Goal: Information Seeking & Learning: Learn about a topic

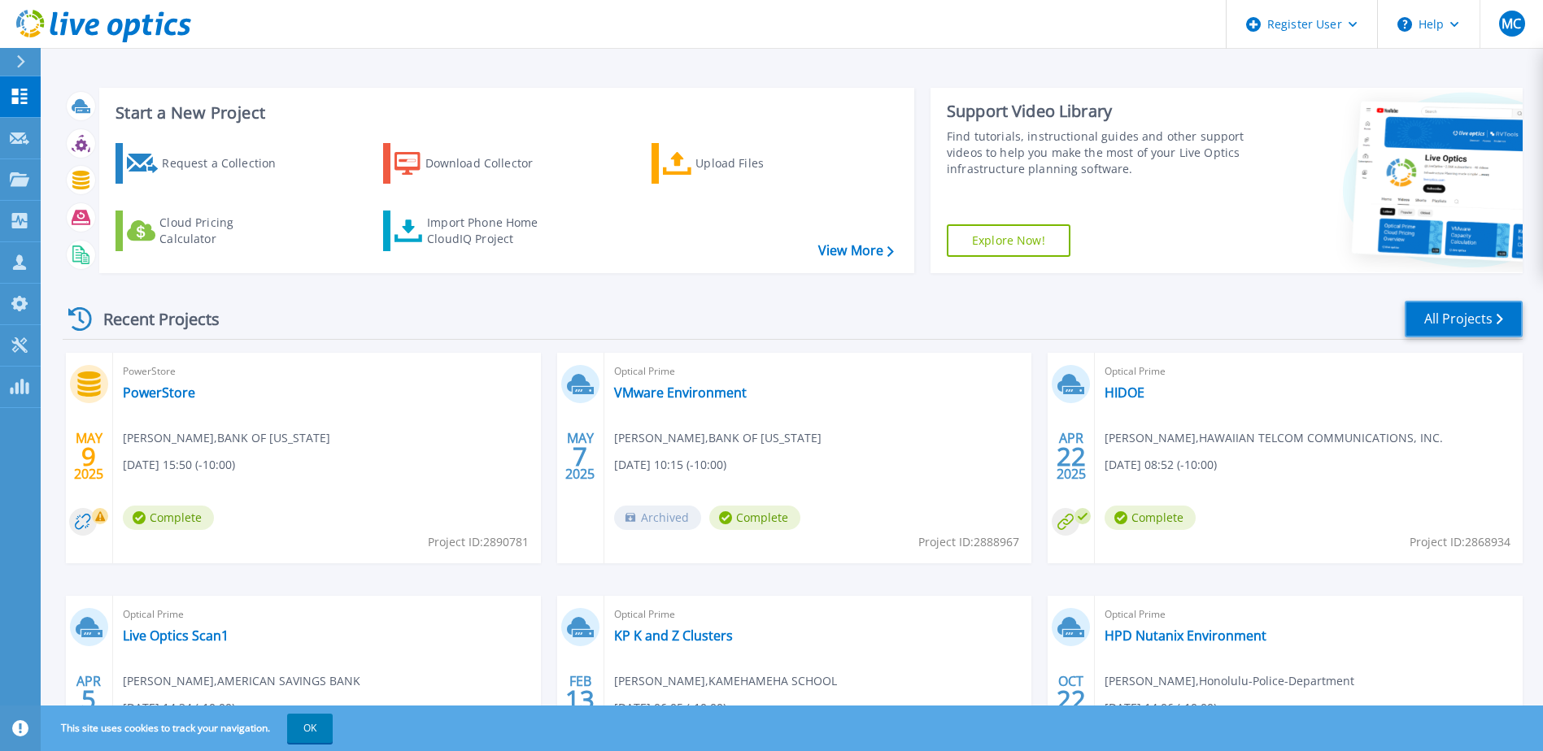
click at [1448, 319] on link "All Projects" at bounding box center [1464, 319] width 118 height 37
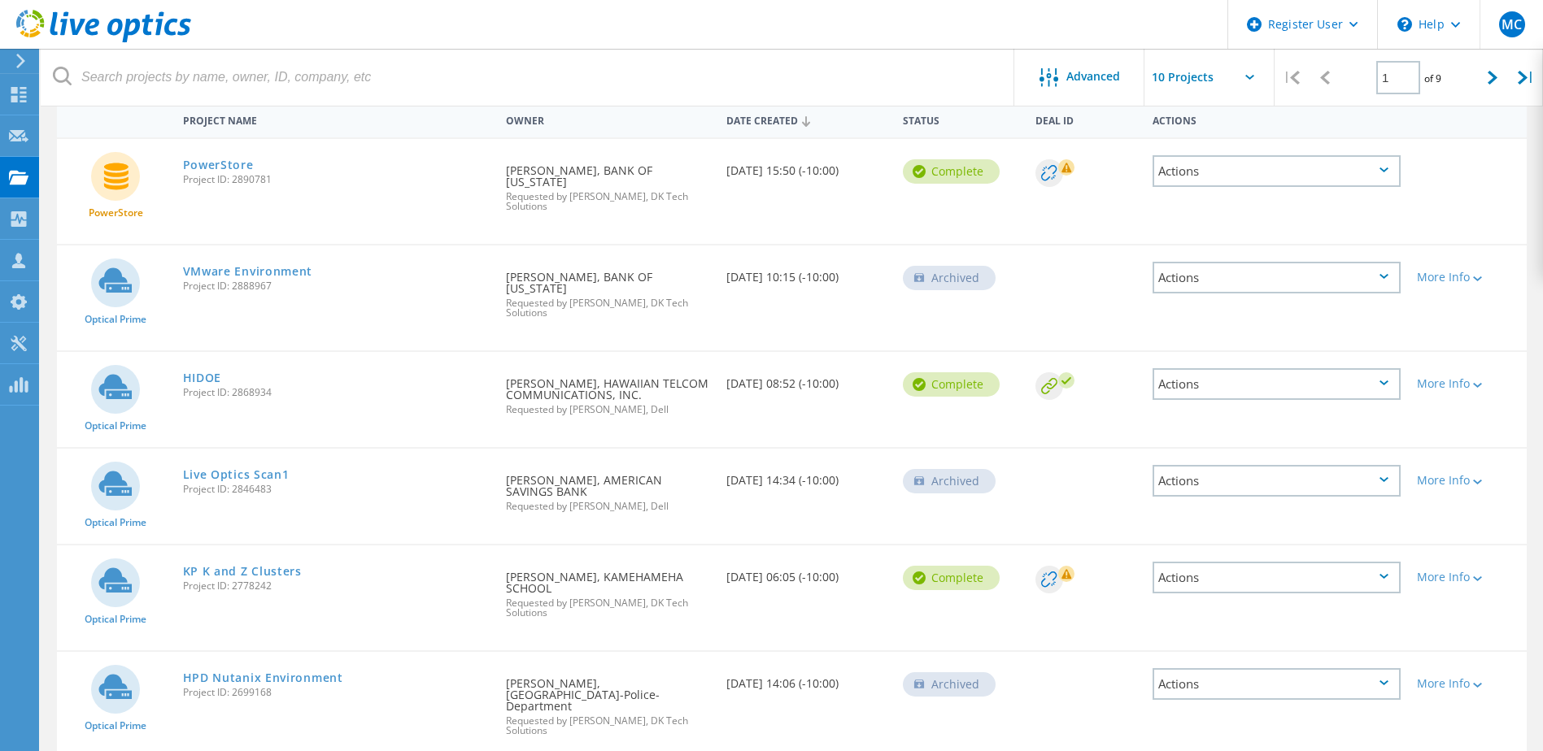
scroll to position [38, 0]
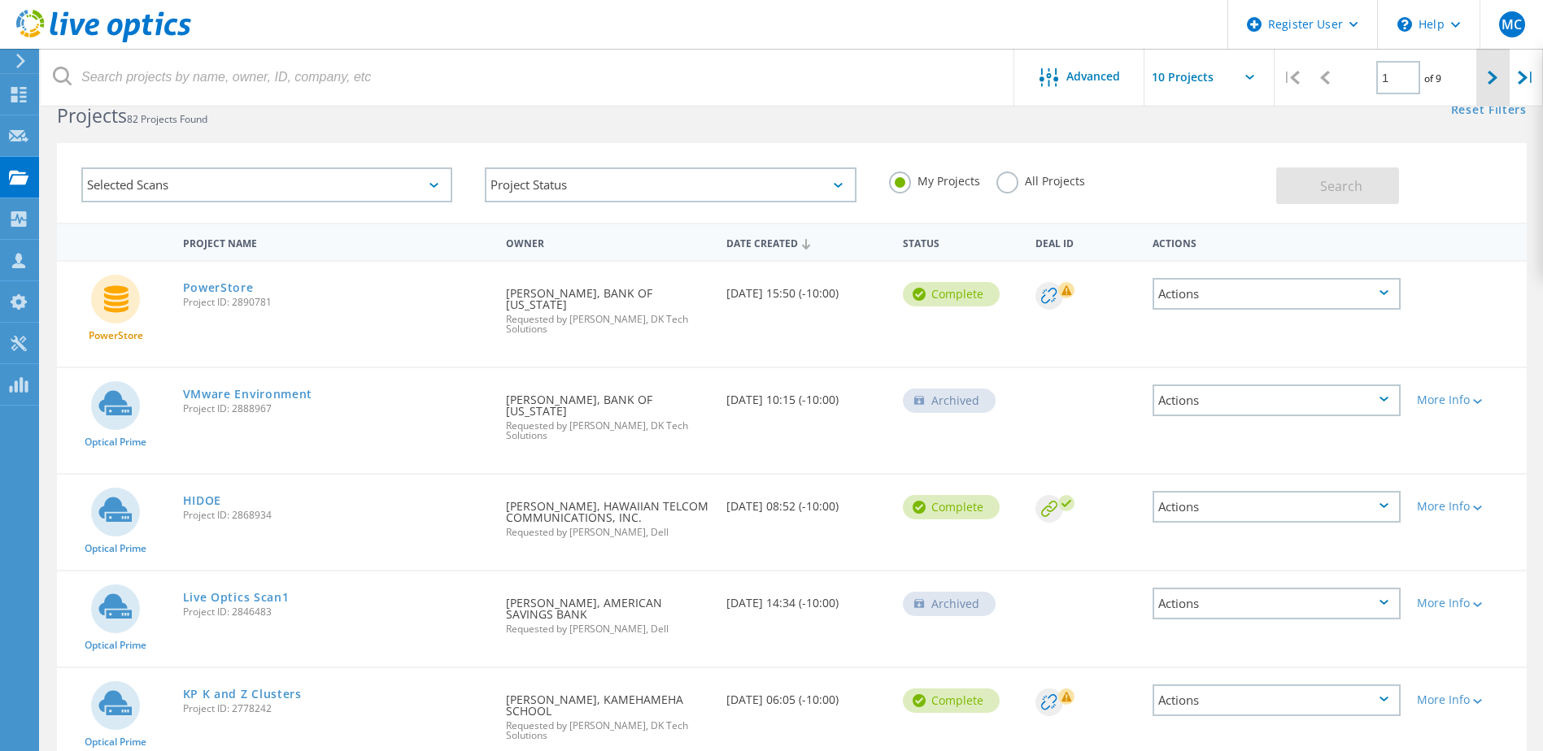
click at [1479, 80] on div at bounding box center [1492, 78] width 33 height 58
type input "2"
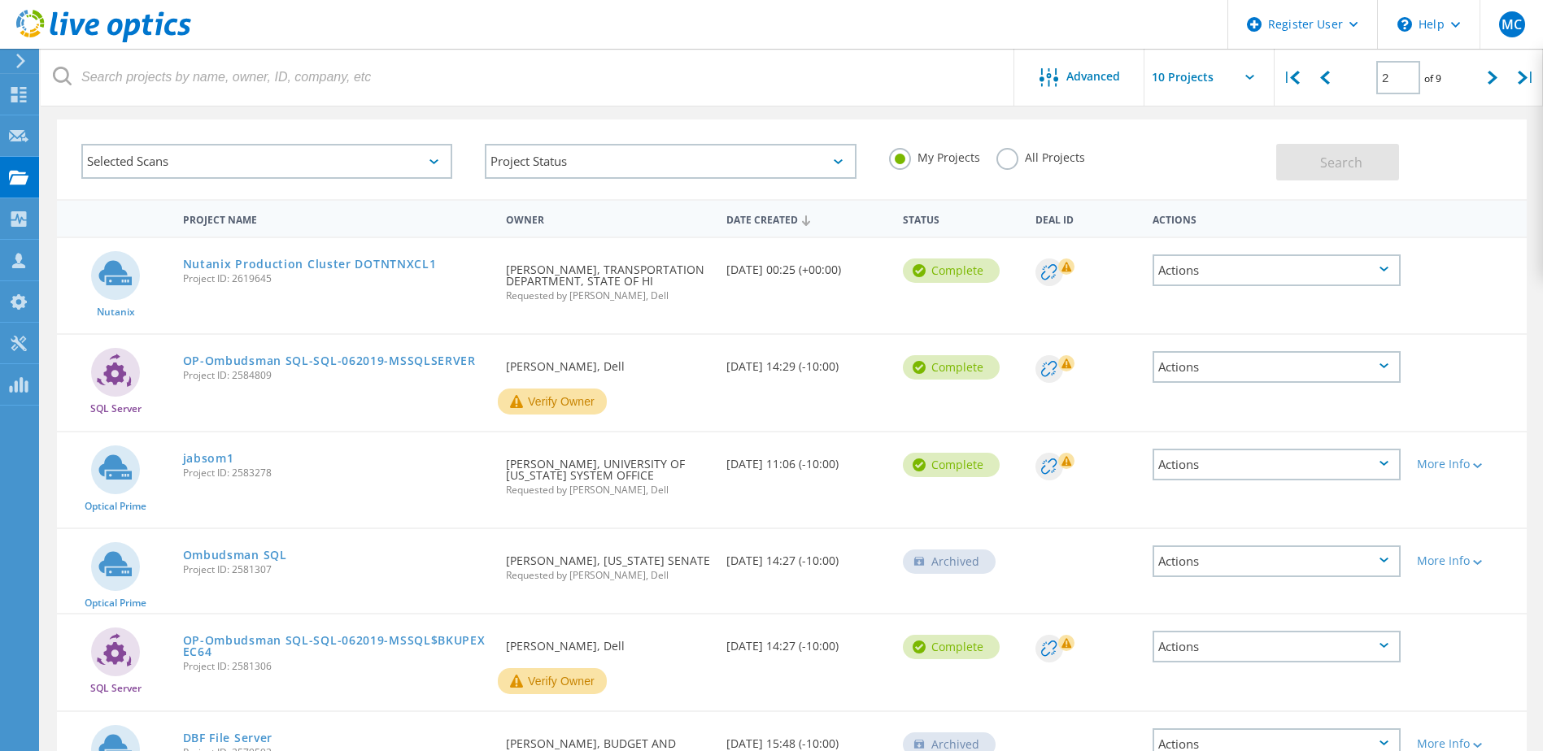
scroll to position [0, 0]
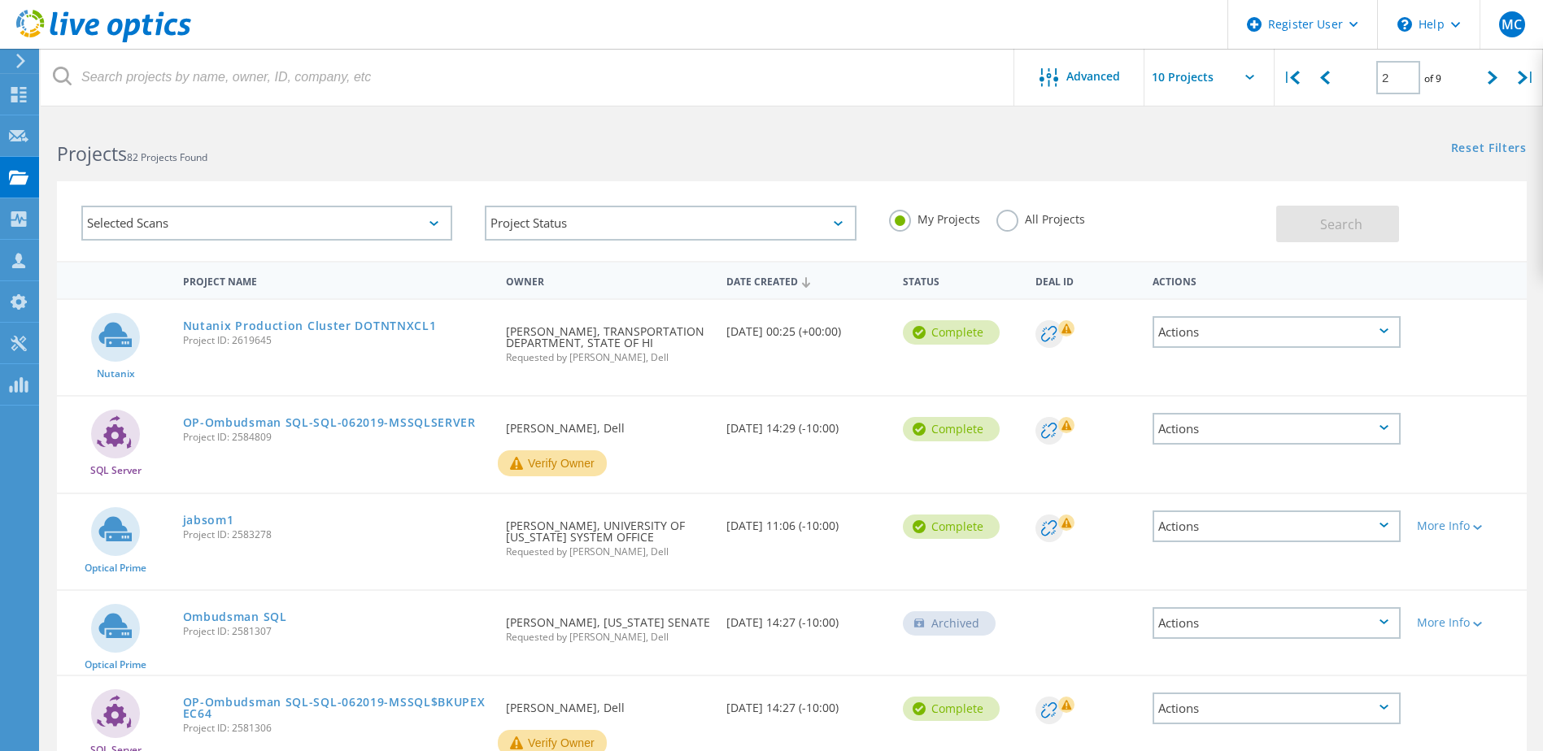
click at [1035, 214] on label "All Projects" at bounding box center [1040, 217] width 89 height 15
click at [0, 0] on input "All Projects" at bounding box center [0, 0] width 0 height 0
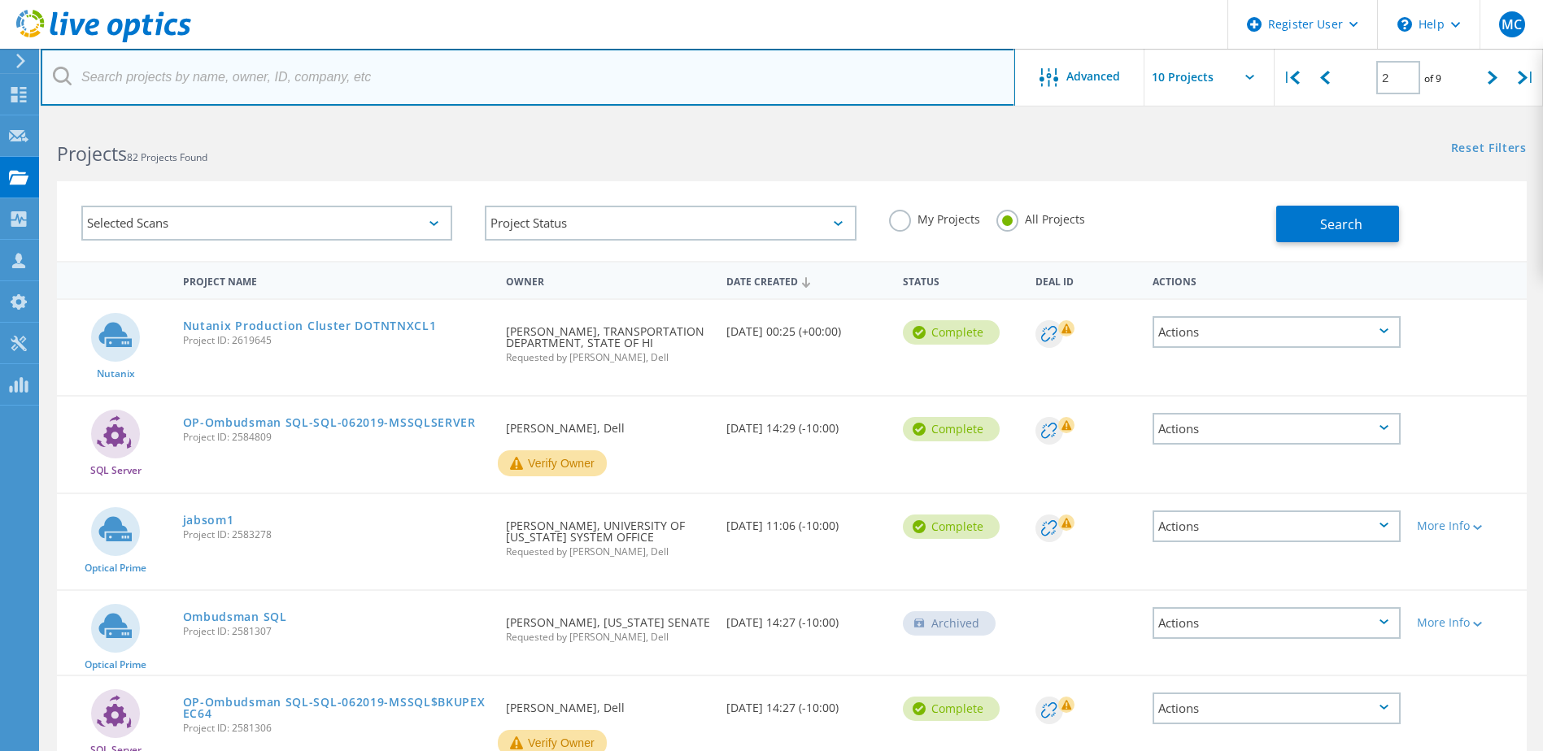
click at [196, 68] on input "text" at bounding box center [528, 77] width 974 height 57
type input "first hawaiian"
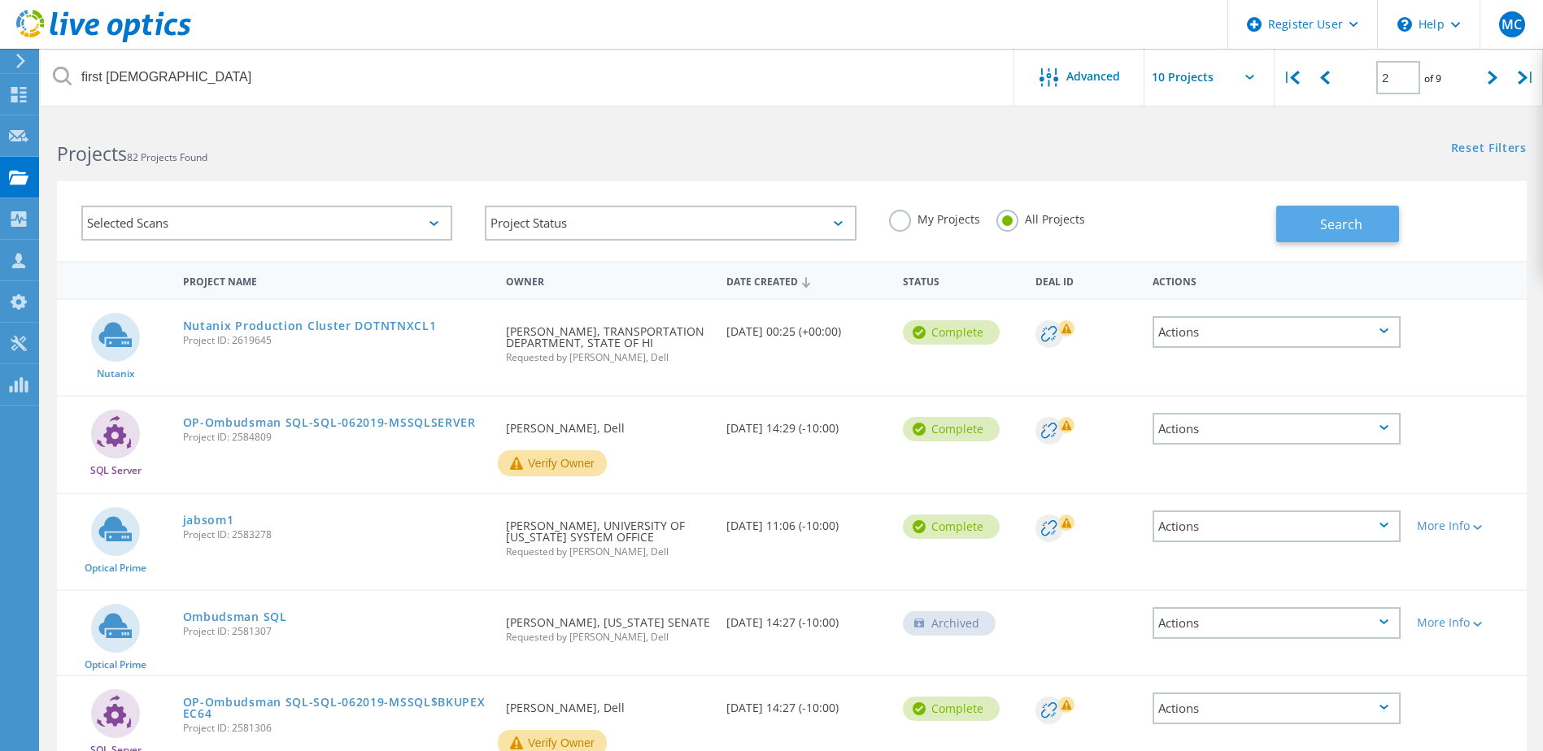
click at [1339, 234] on button "Search" at bounding box center [1337, 224] width 123 height 37
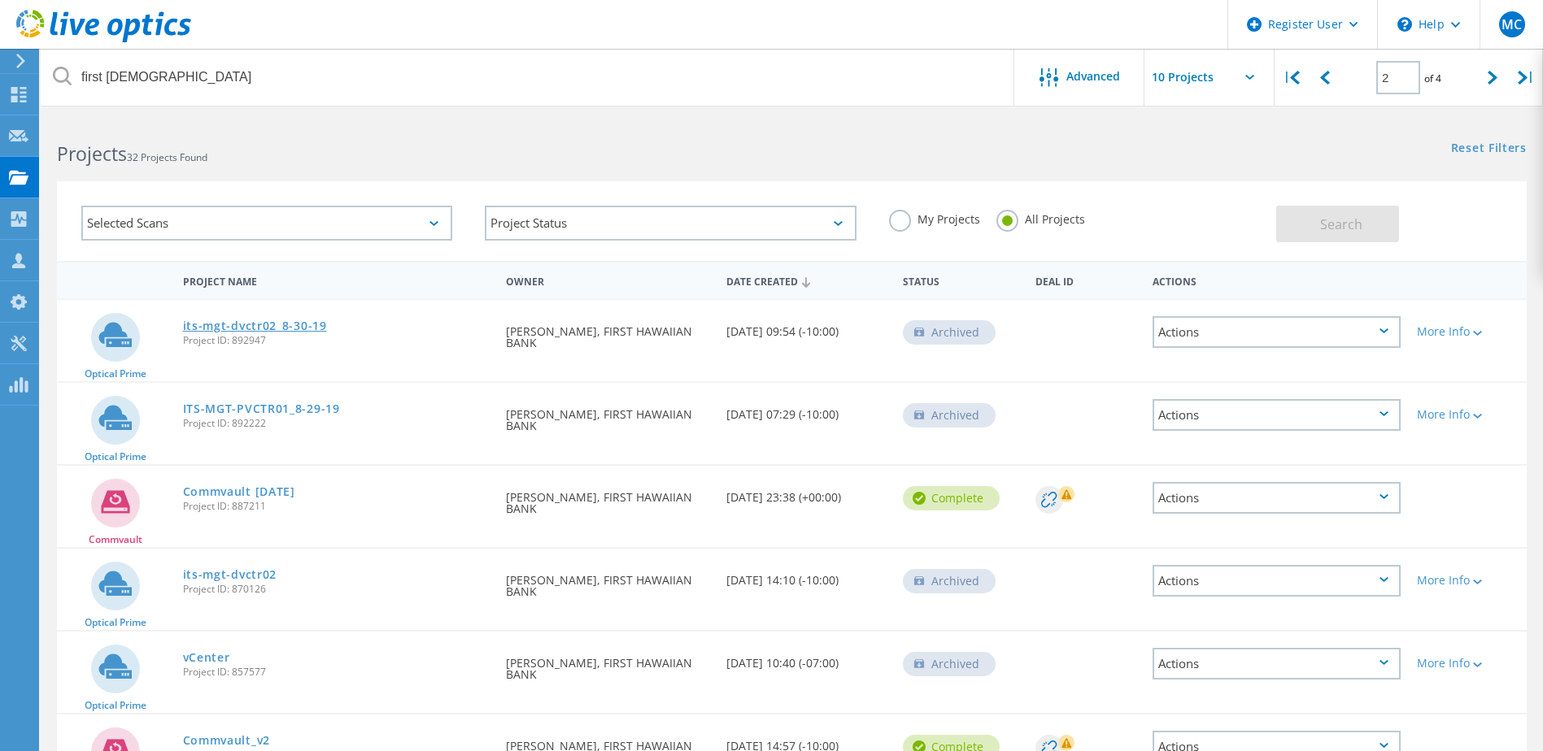
click at [298, 323] on link "its-mgt-dvctr02_8-30-19" at bounding box center [255, 325] width 144 height 11
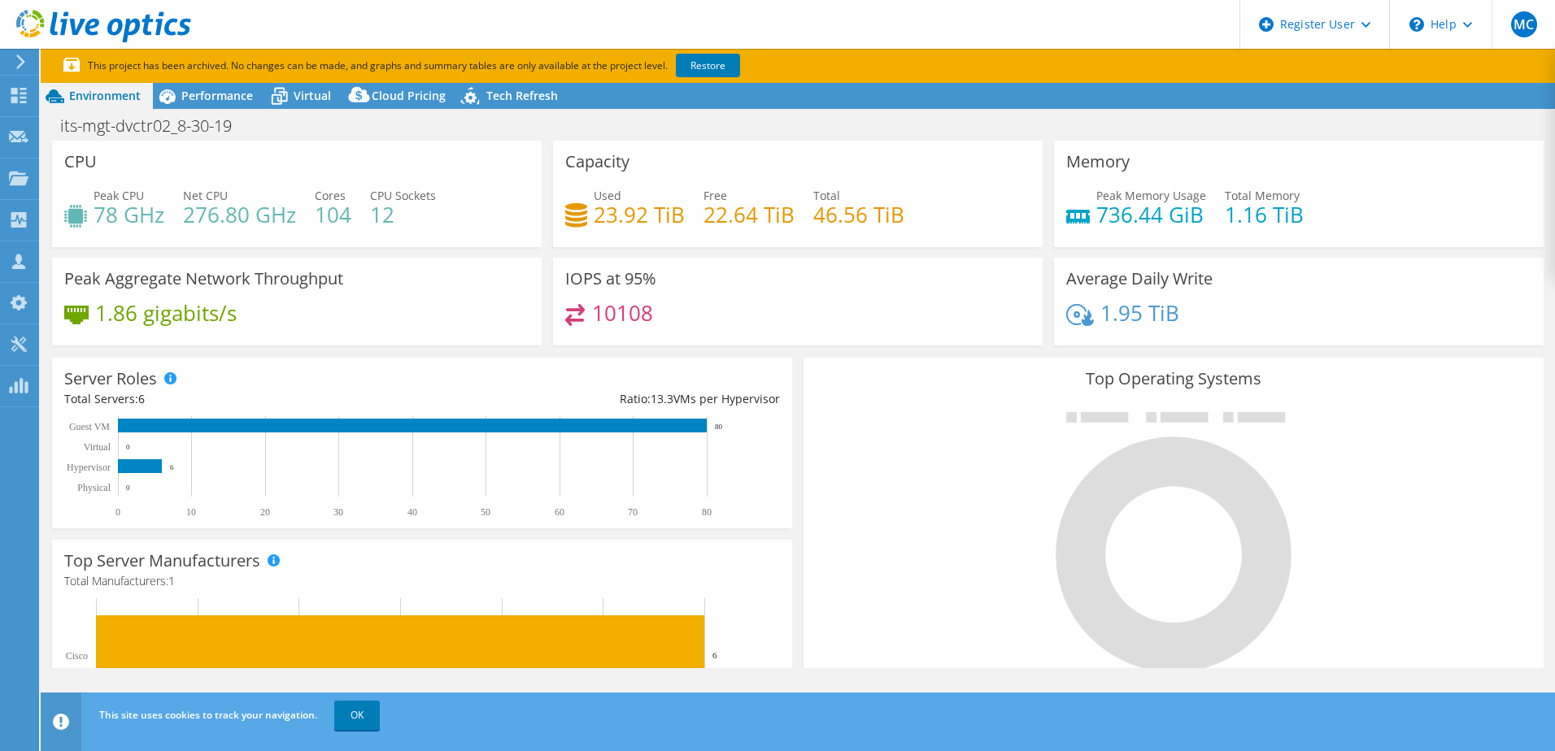
select select "USD"
click at [730, 64] on link "Restore" at bounding box center [708, 66] width 64 height 24
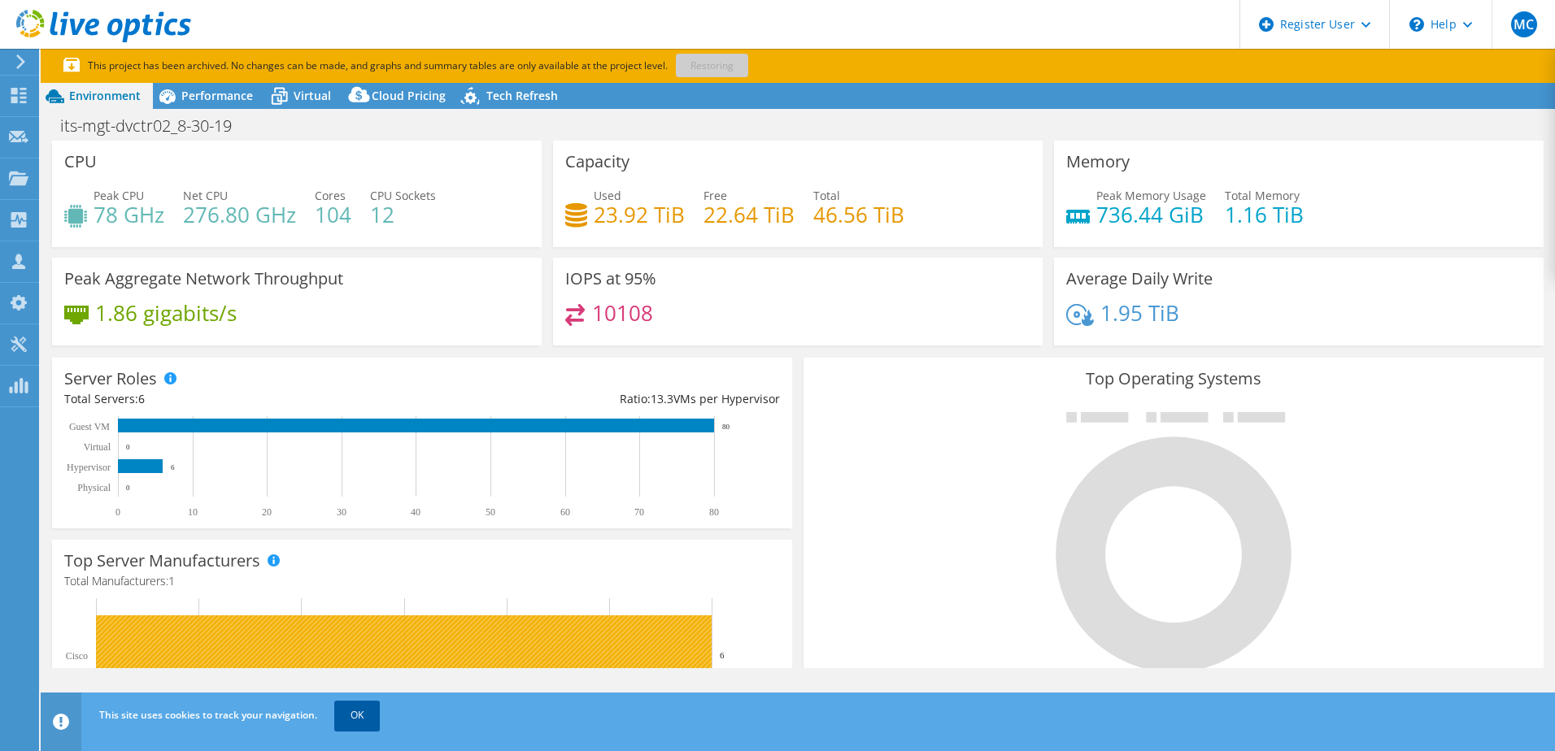
drag, startPoint x: 352, startPoint y: 717, endPoint x: 364, endPoint y: 711, distance: 13.1
click at [352, 717] on link "OK" at bounding box center [357, 715] width 46 height 29
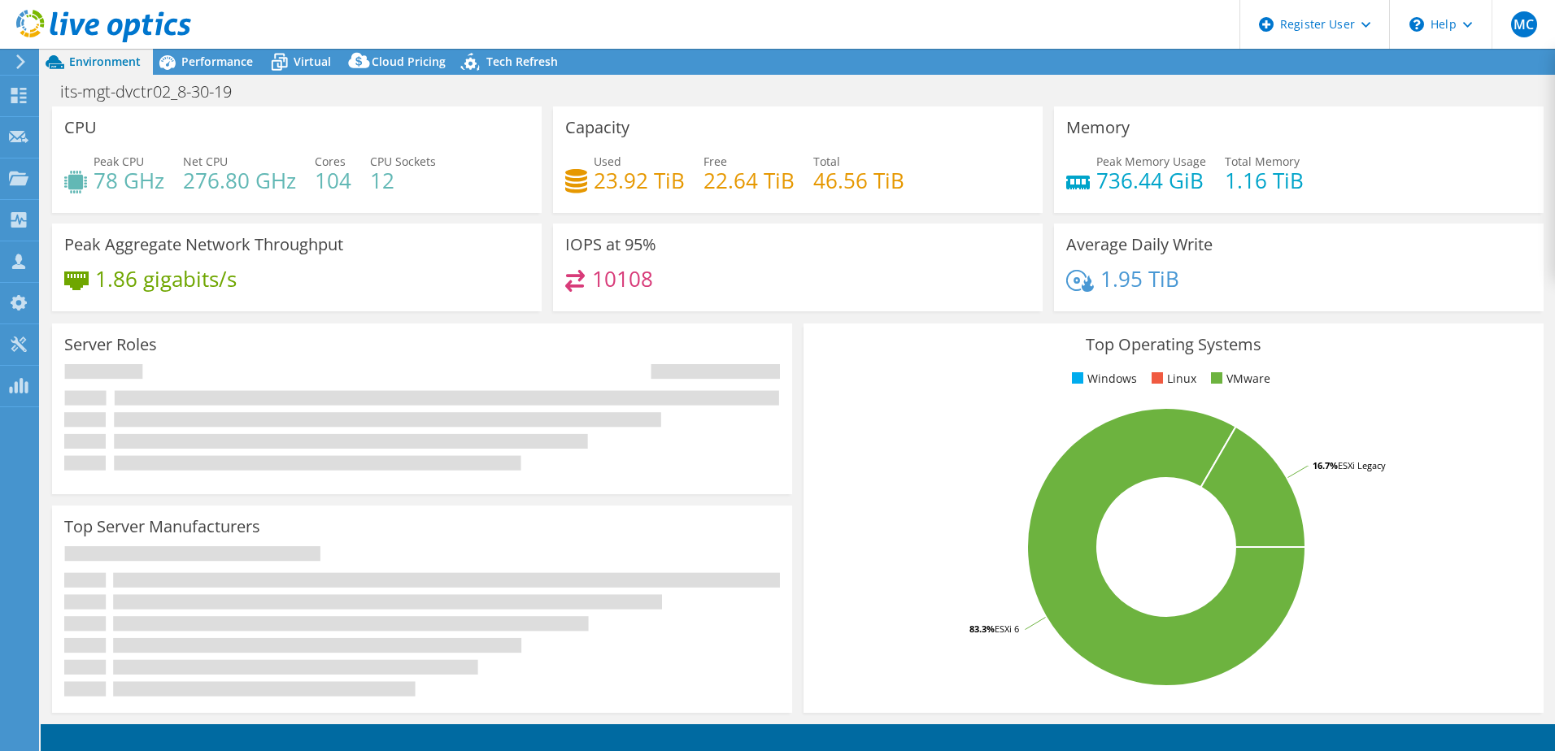
select select "USD"
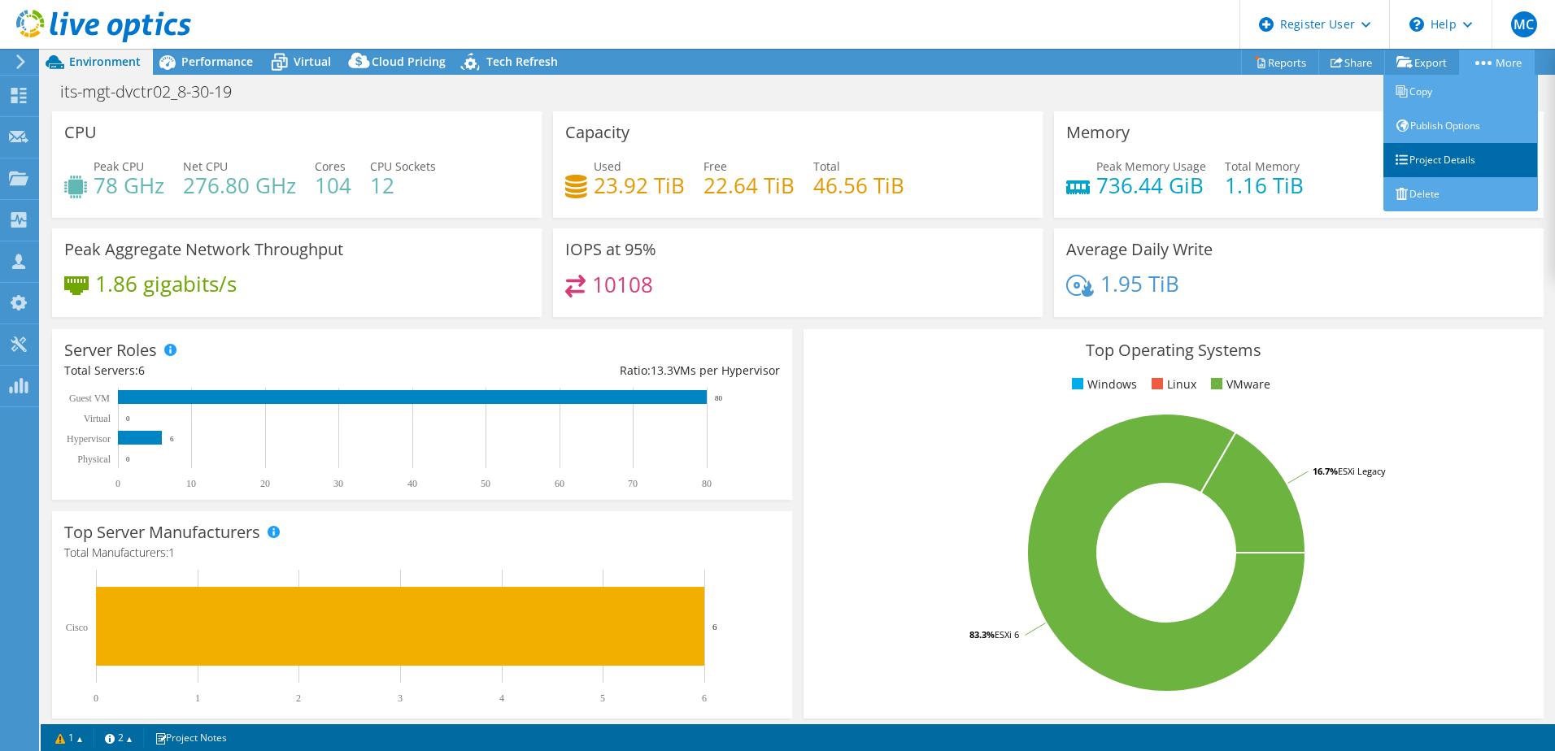
click at [1435, 163] on link "Project Details" at bounding box center [1460, 160] width 155 height 34
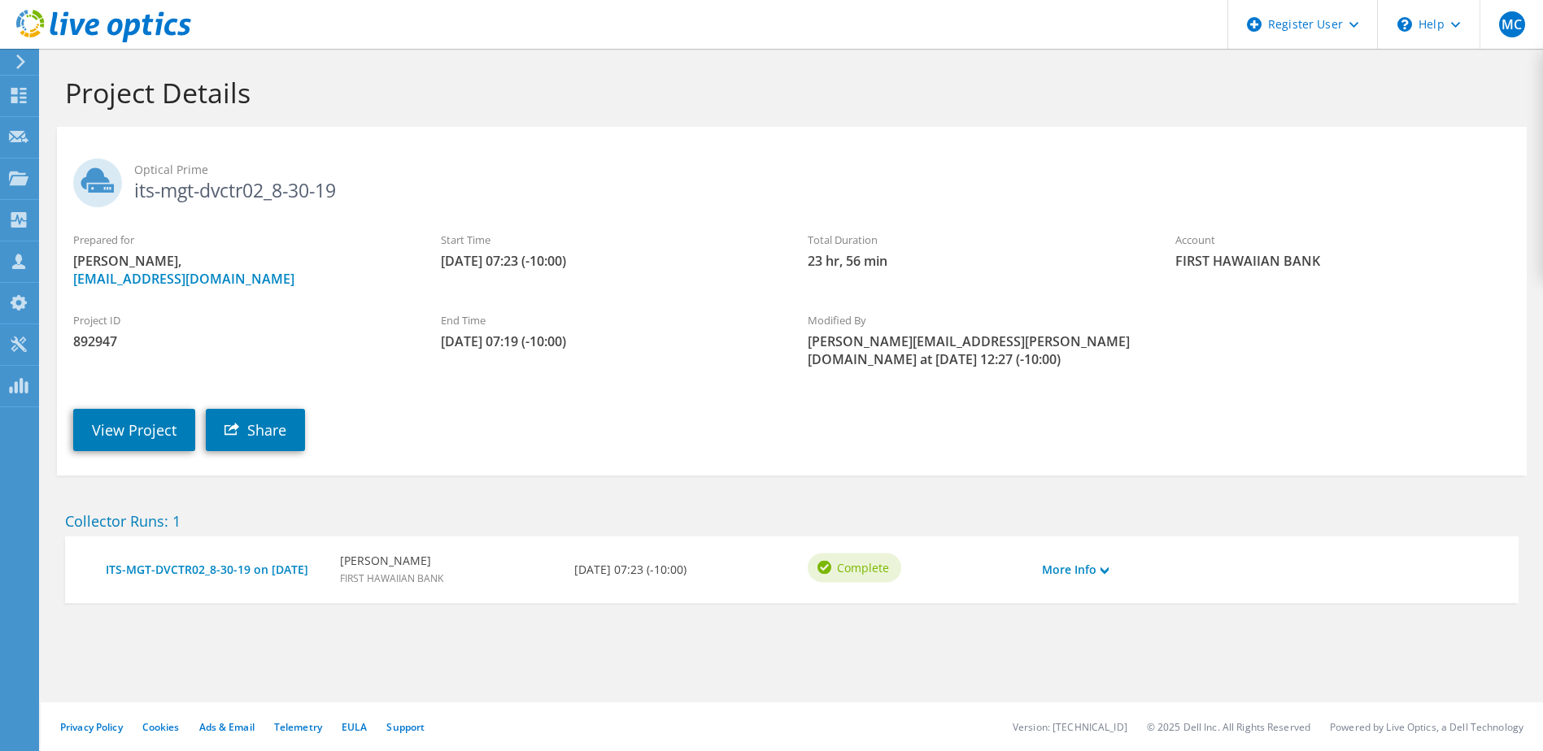
click at [96, 339] on span "892947" at bounding box center [240, 342] width 335 height 18
copy span "892947"
click at [15, 88] on use at bounding box center [18, 95] width 15 height 15
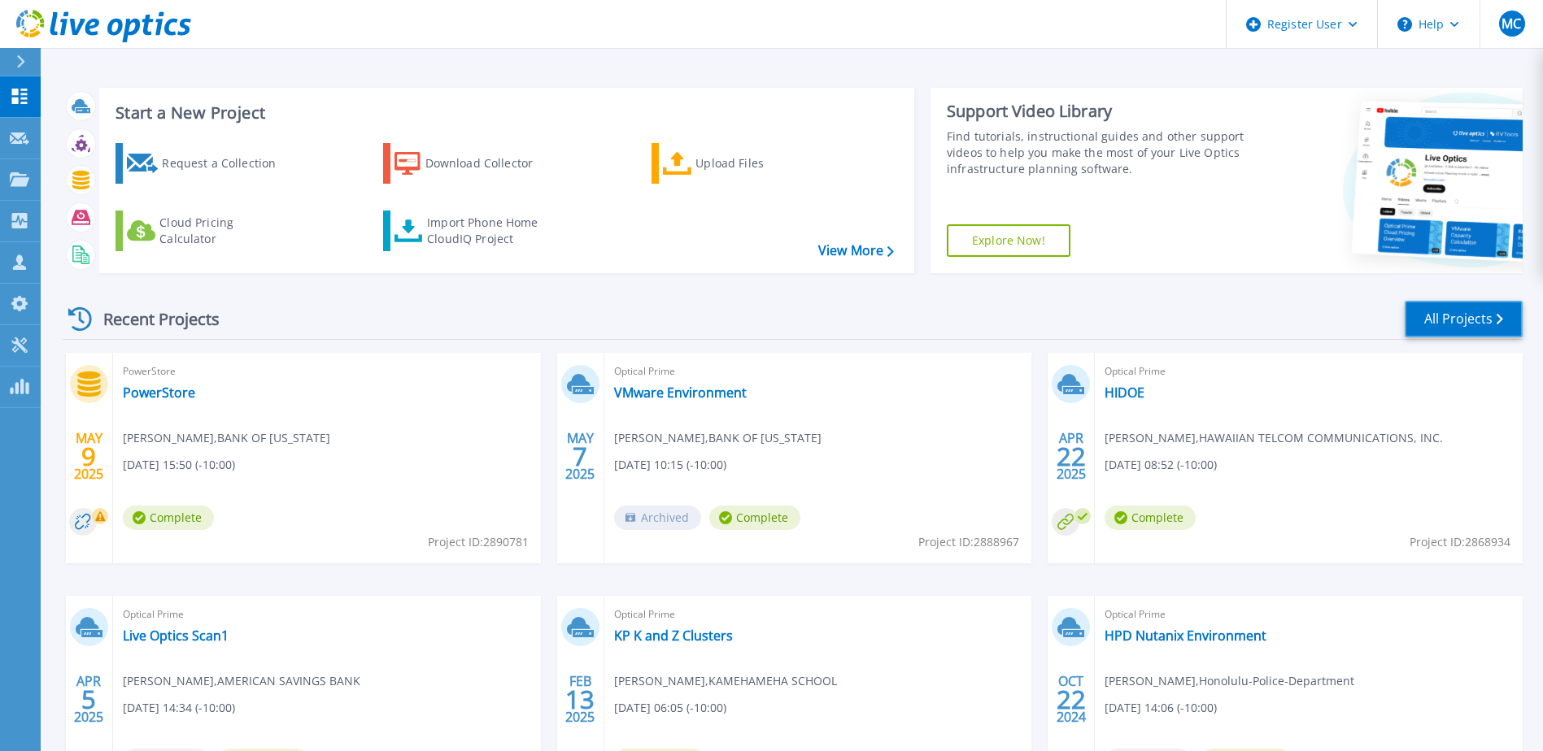
click at [1427, 325] on link "All Projects" at bounding box center [1464, 319] width 118 height 37
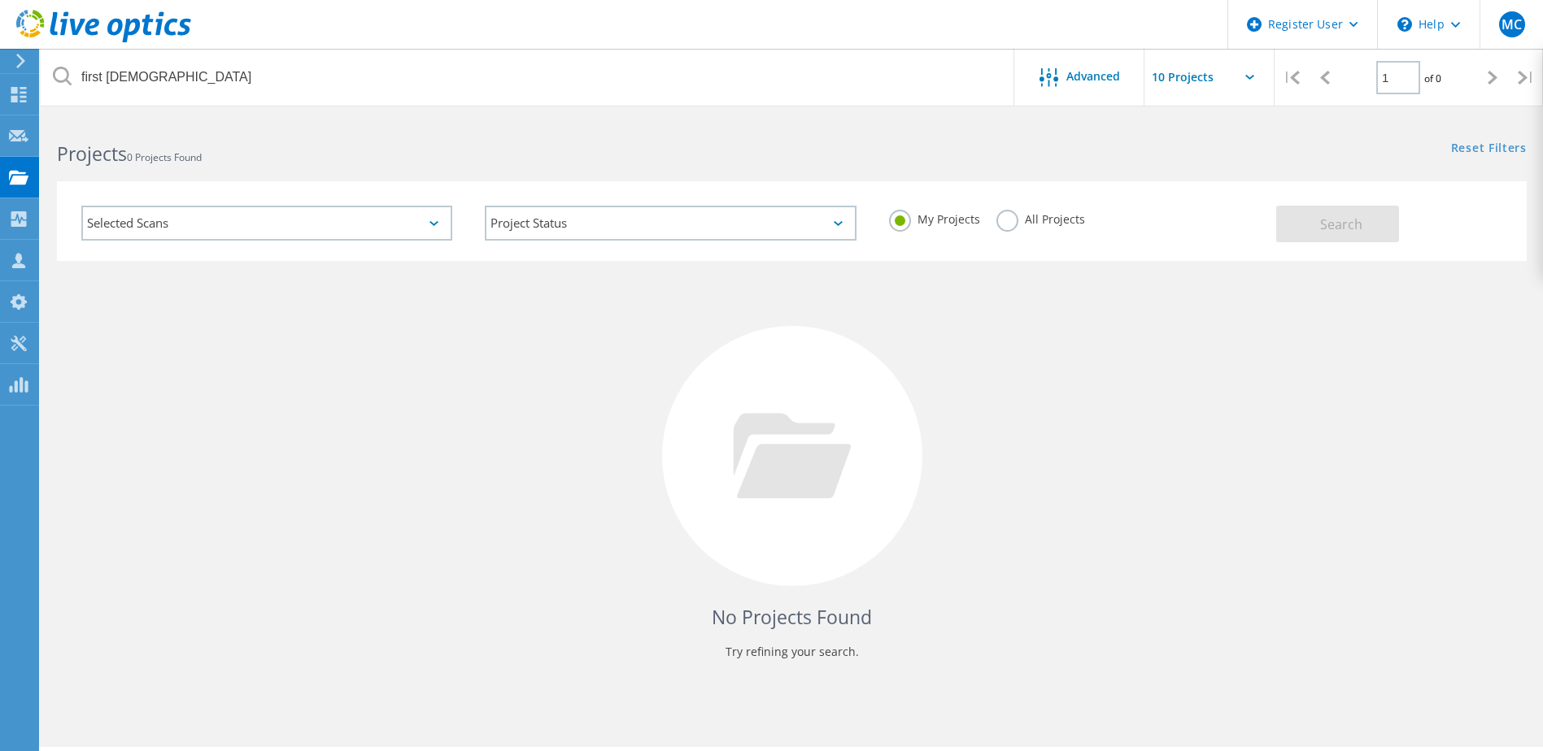
click at [1025, 221] on label "All Projects" at bounding box center [1040, 217] width 89 height 15
click at [0, 0] on input "All Projects" at bounding box center [0, 0] width 0 height 0
click at [1317, 233] on button "Search" at bounding box center [1337, 224] width 123 height 37
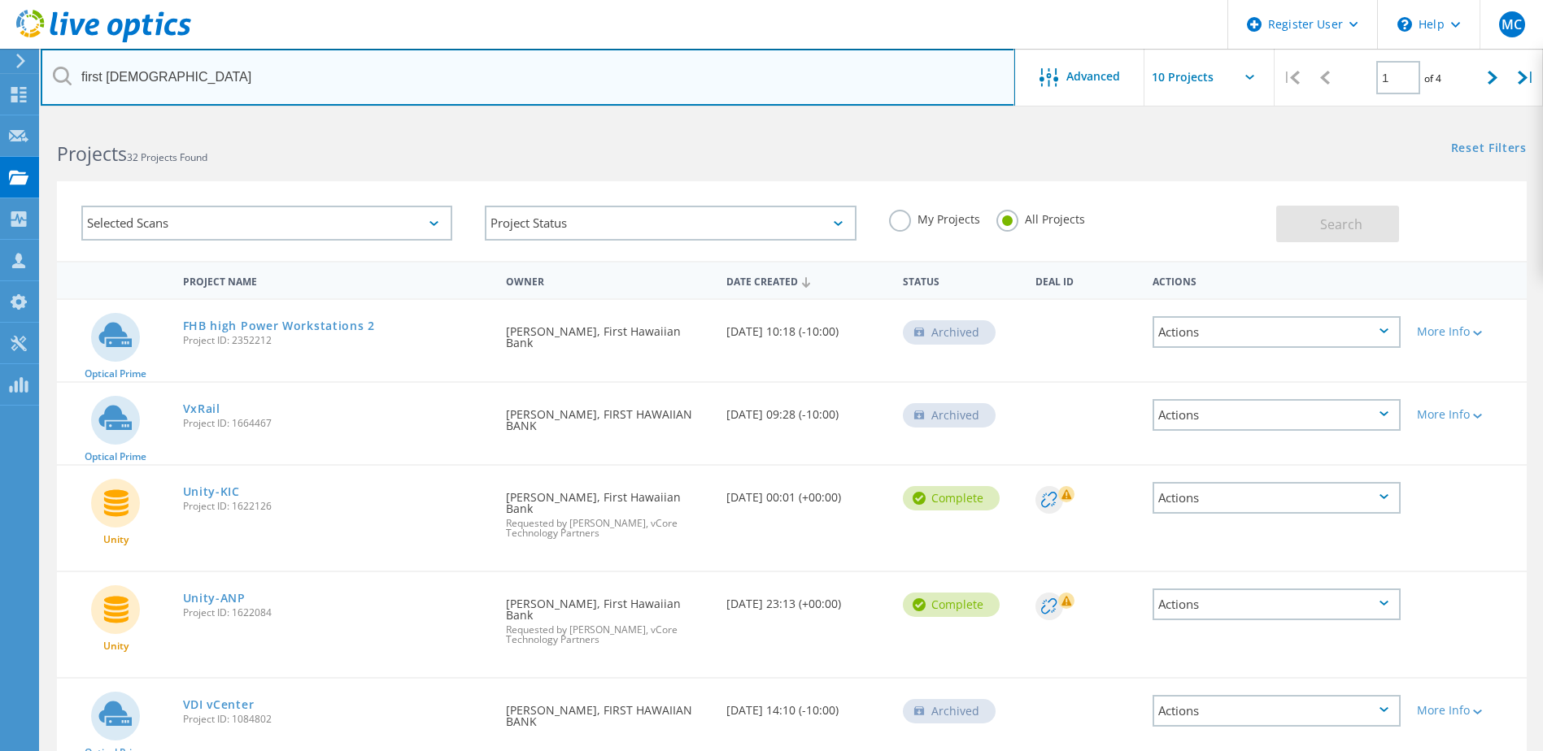
click at [416, 86] on input "first hawaiian" at bounding box center [528, 77] width 974 height 57
type input "FHB"
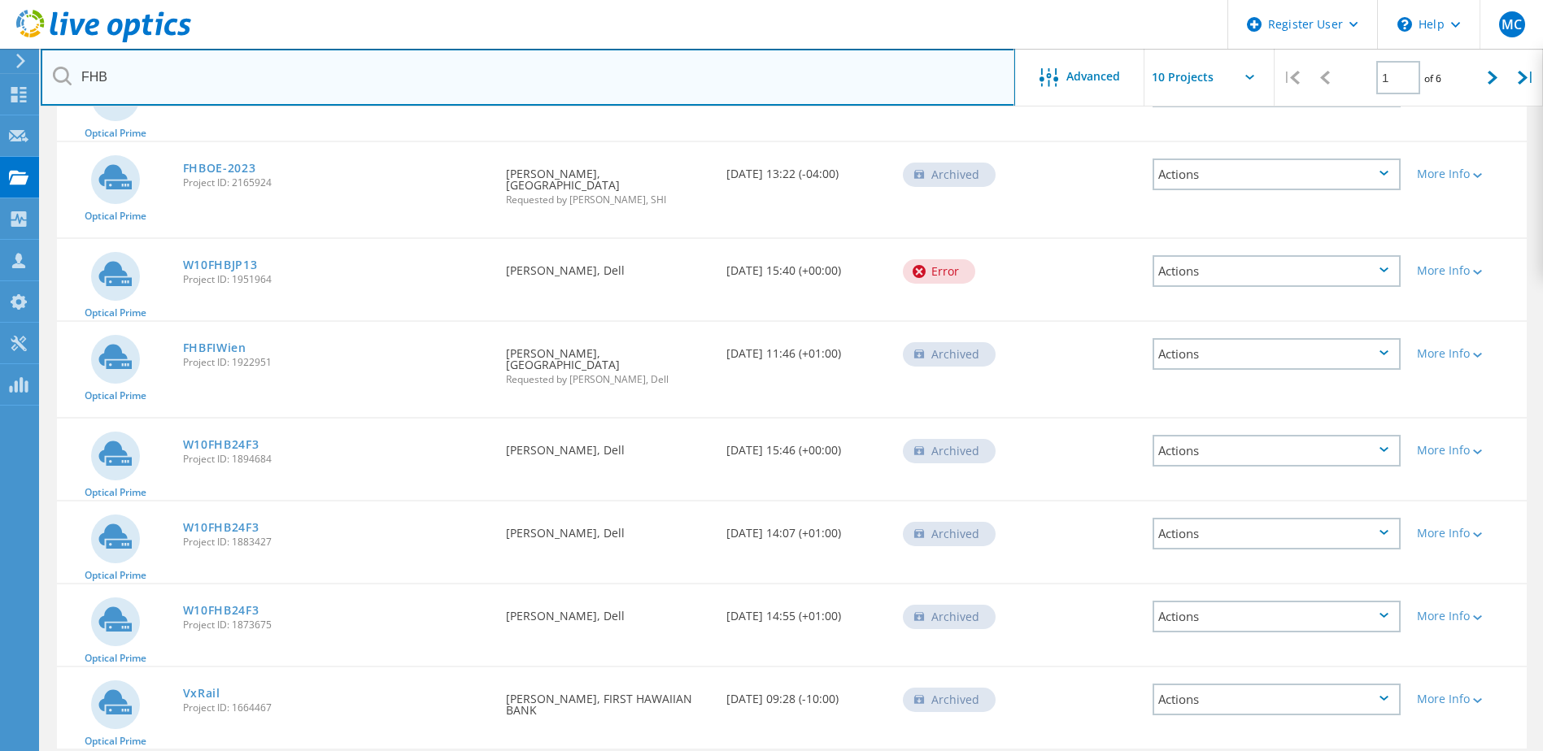
scroll to position [469, 0]
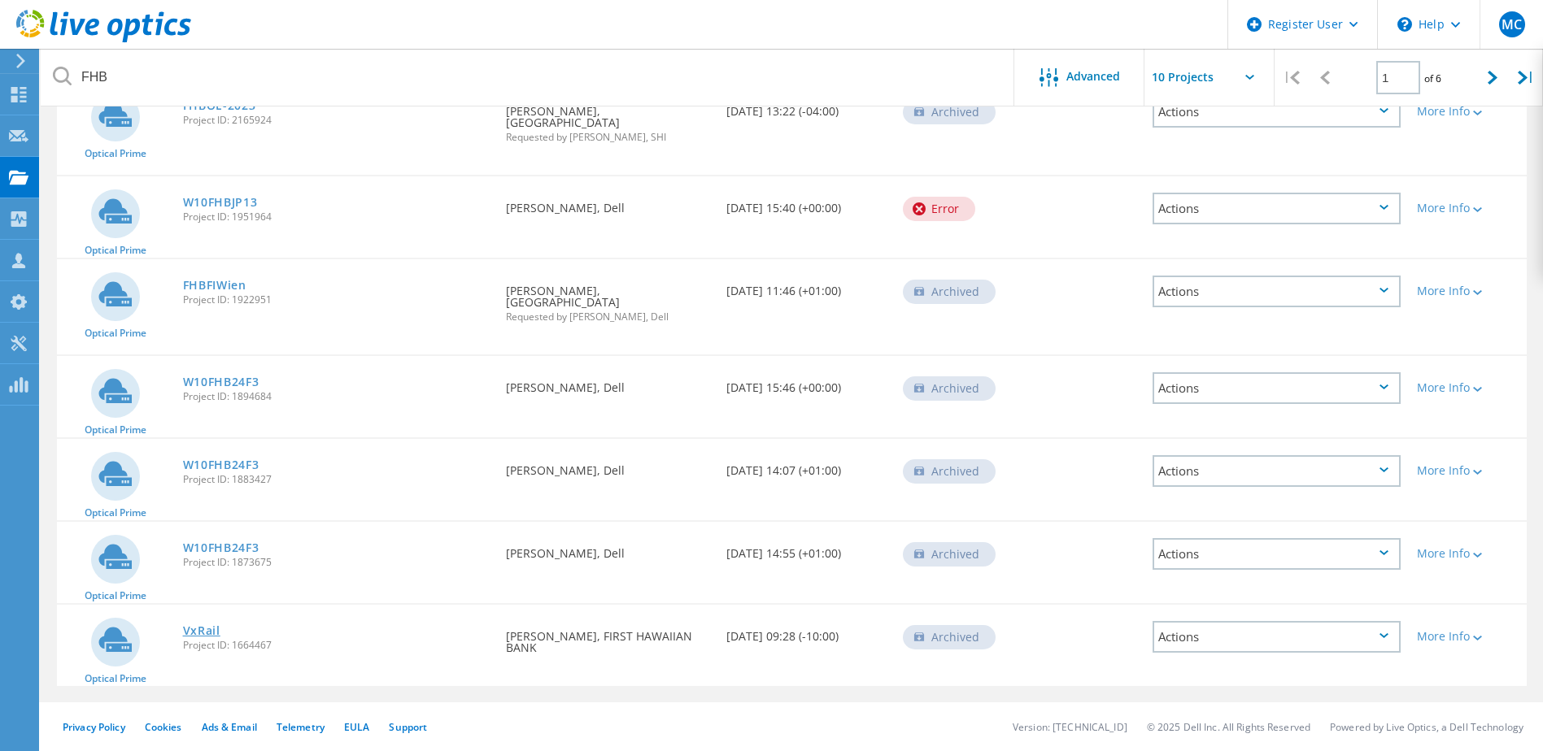
click at [212, 631] on link "VxRail" at bounding box center [201, 630] width 37 height 11
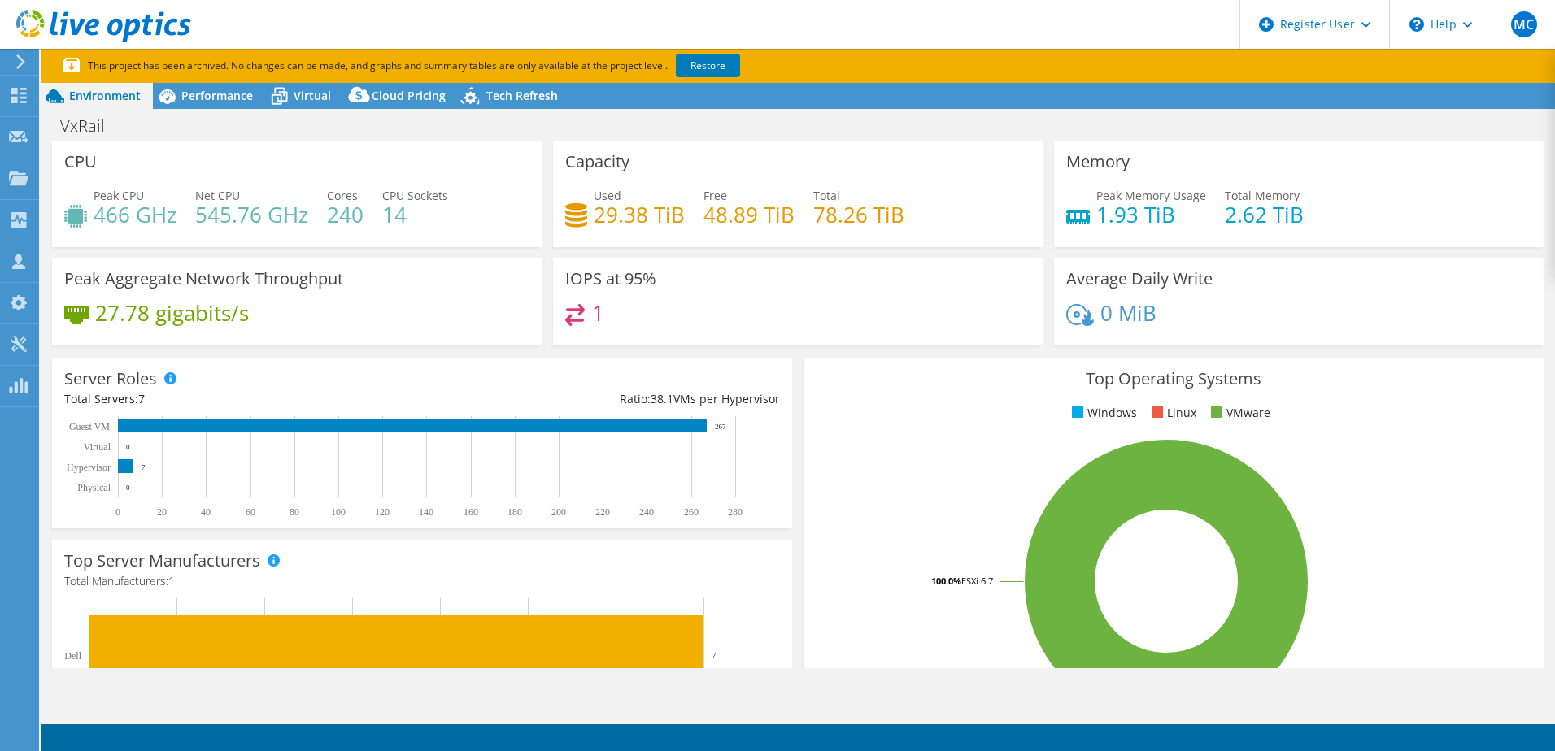
select select "USD"
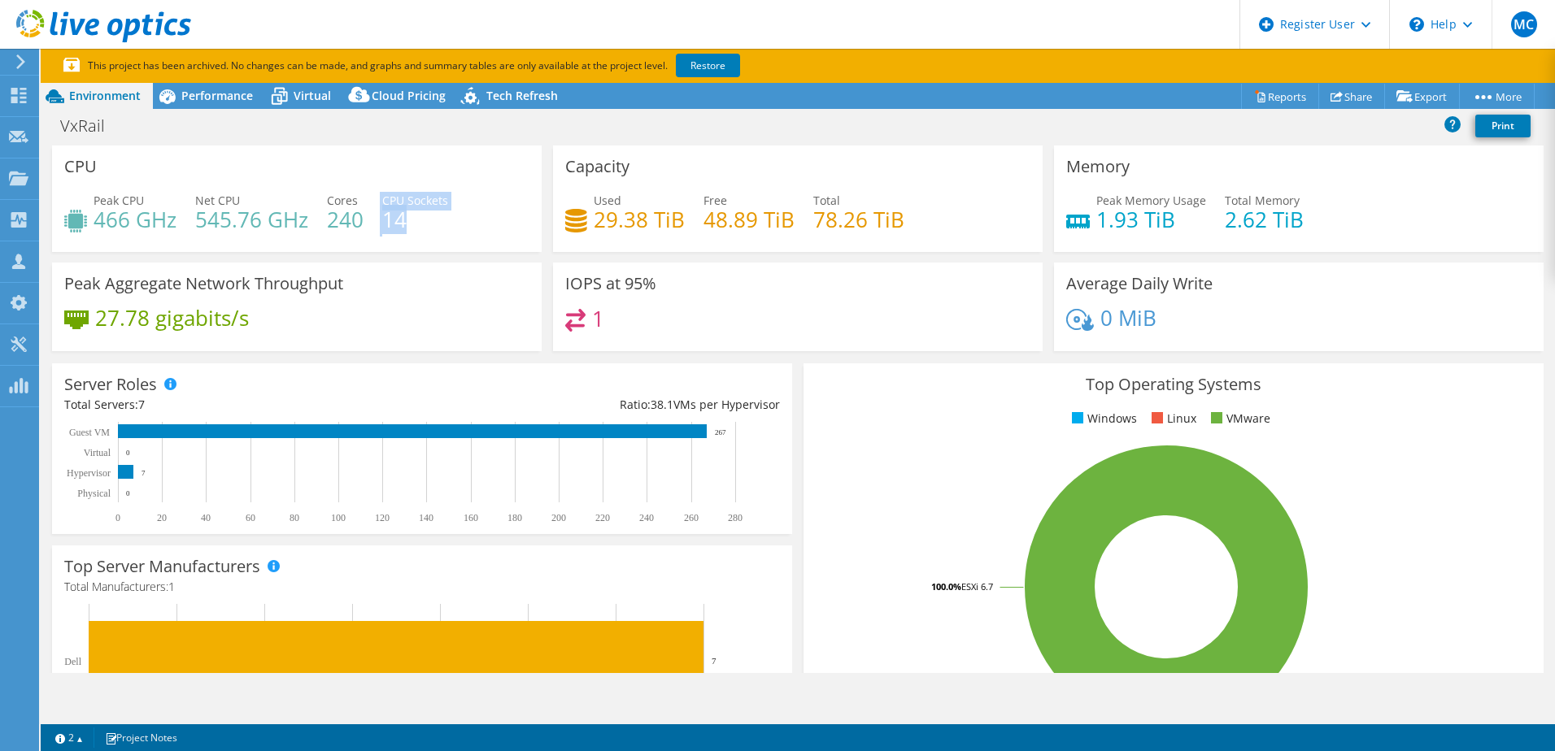
drag, startPoint x: 403, startPoint y: 227, endPoint x: 360, endPoint y: 227, distance: 42.3
click at [360, 227] on div "Peak CPU 466 GHz Net CPU 545.76 GHz Cores 240 CPU Sockets 14" at bounding box center [296, 218] width 465 height 53
drag, startPoint x: 360, startPoint y: 227, endPoint x: 429, endPoint y: 234, distance: 68.7
click at [429, 234] on div "Peak CPU 466 GHz Net CPU 545.76 GHz Cores 240 CPU Sockets 14" at bounding box center [296, 218] width 465 height 53
click at [189, 101] on span "Performance" at bounding box center [217, 95] width 72 height 15
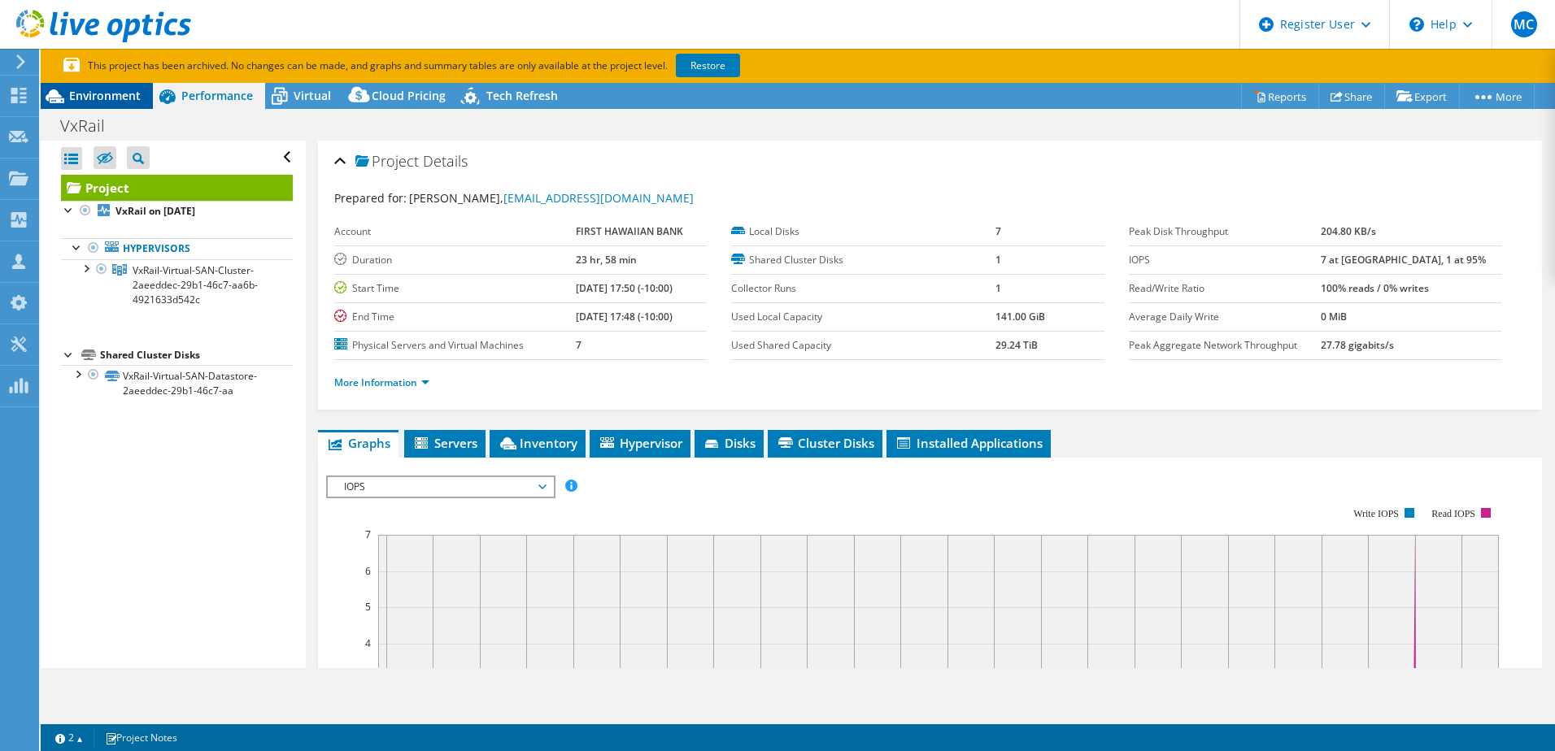
click at [124, 102] on span "Environment" at bounding box center [105, 95] width 72 height 15
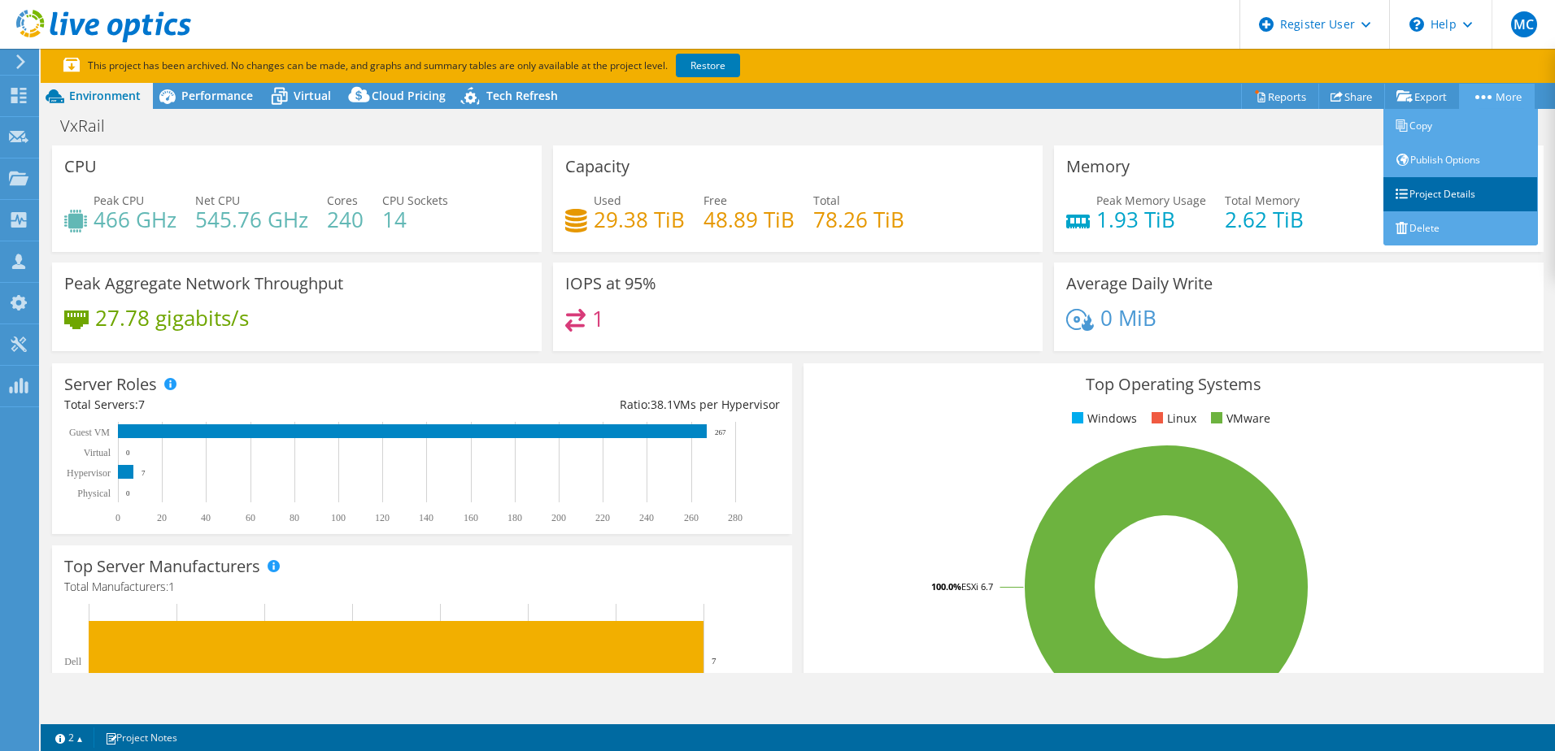
click at [1440, 193] on link "Project Details" at bounding box center [1460, 194] width 155 height 34
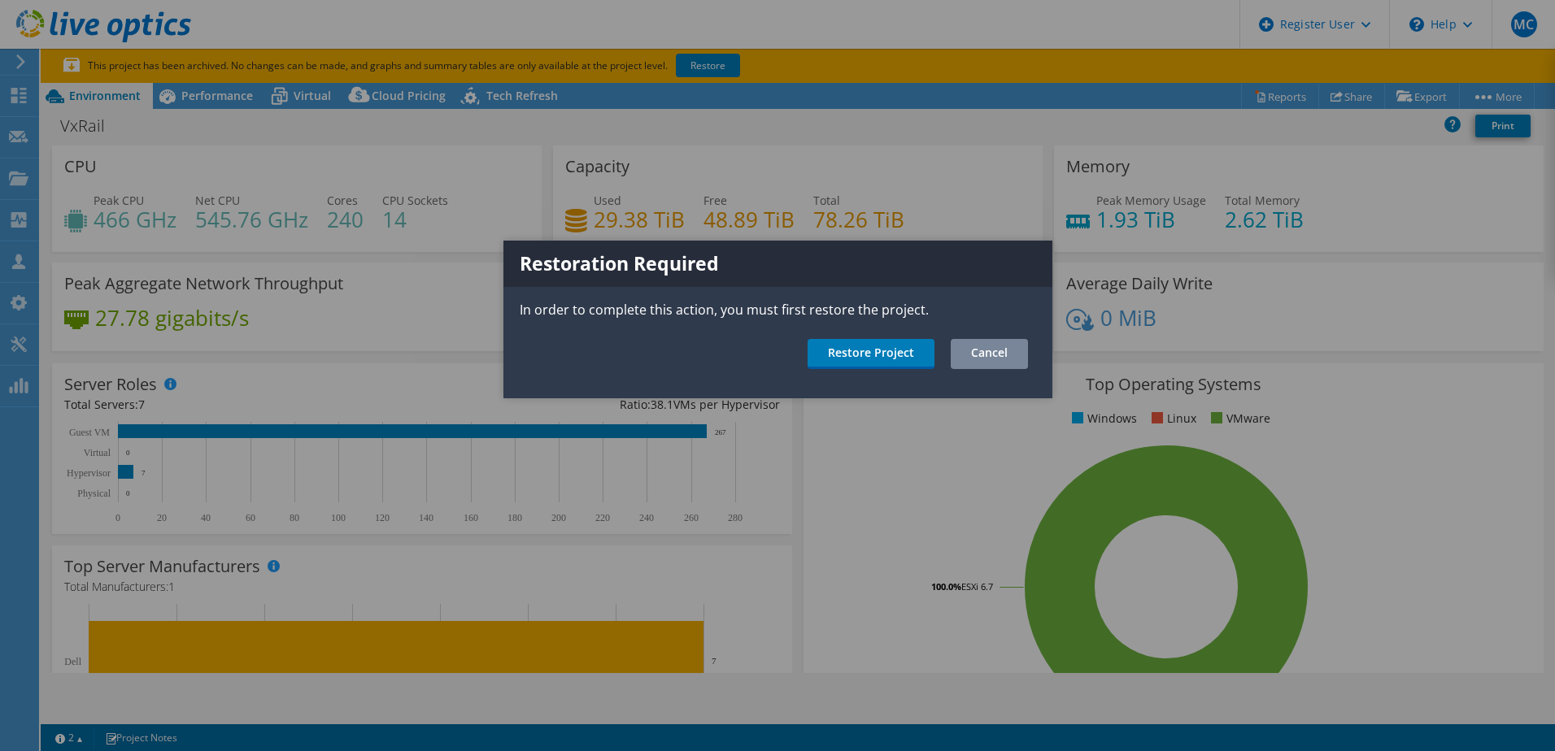
click at [990, 356] on link "Cancel" at bounding box center [989, 354] width 77 height 30
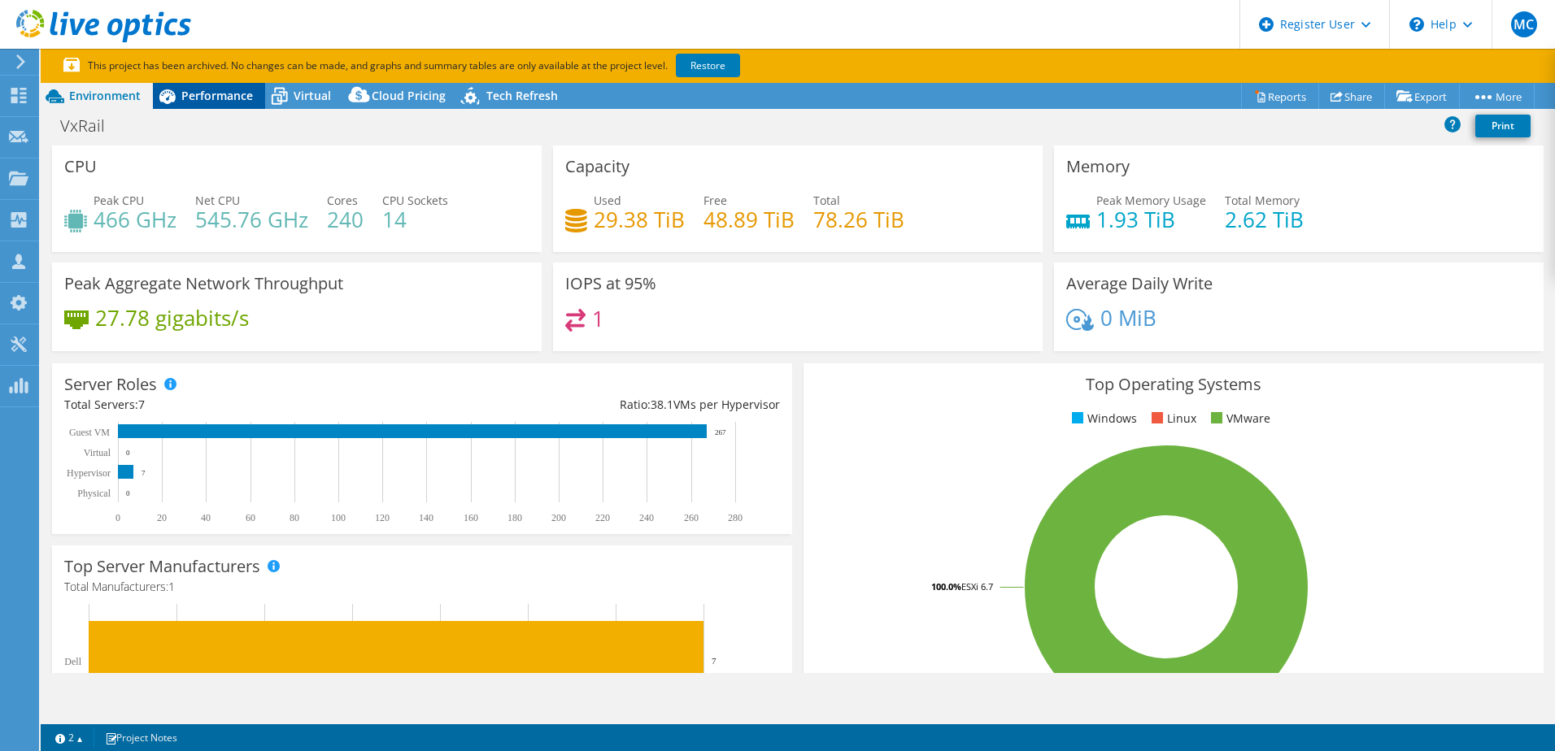
click at [211, 98] on span "Performance" at bounding box center [217, 95] width 72 height 15
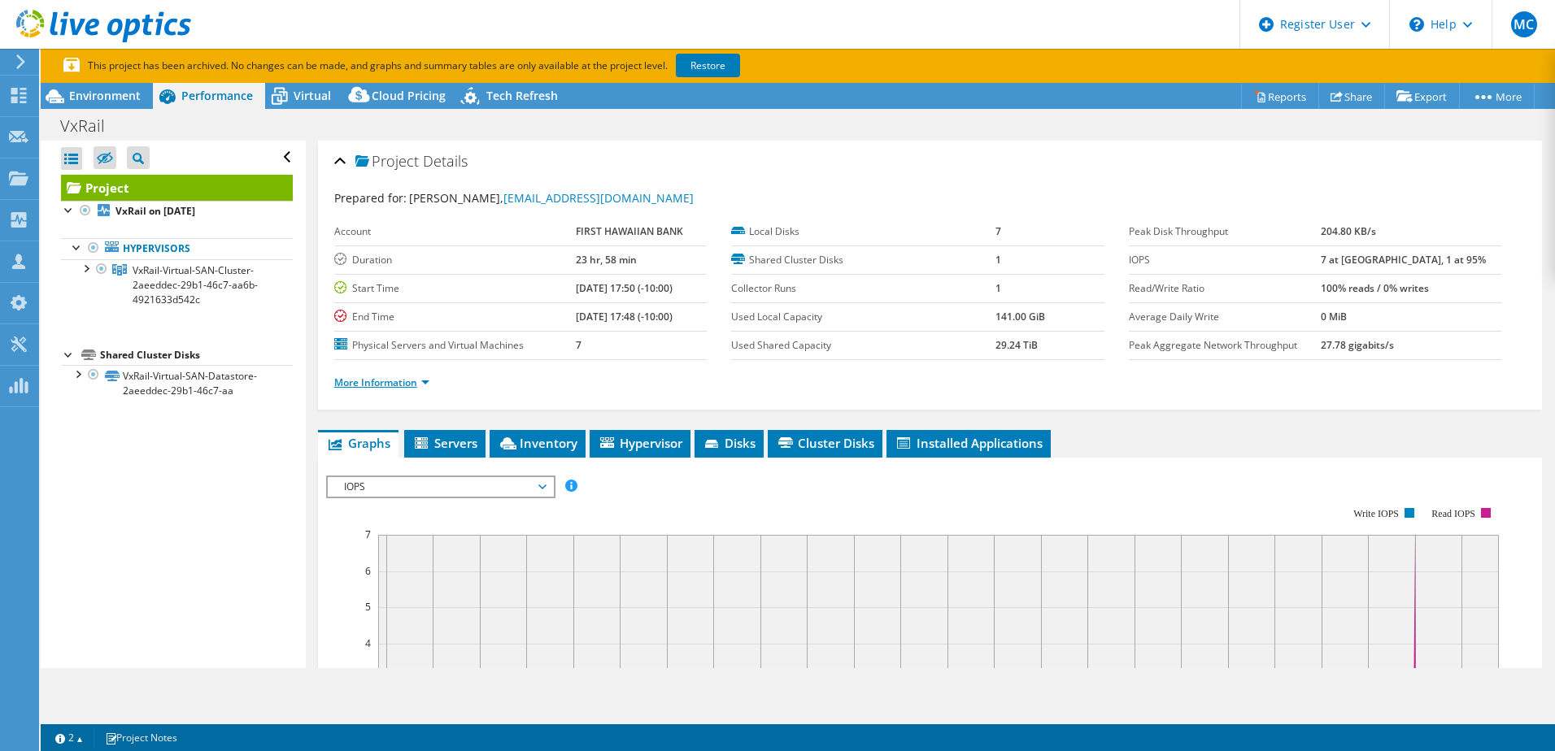
click at [353, 385] on link "More Information" at bounding box center [381, 383] width 95 height 14
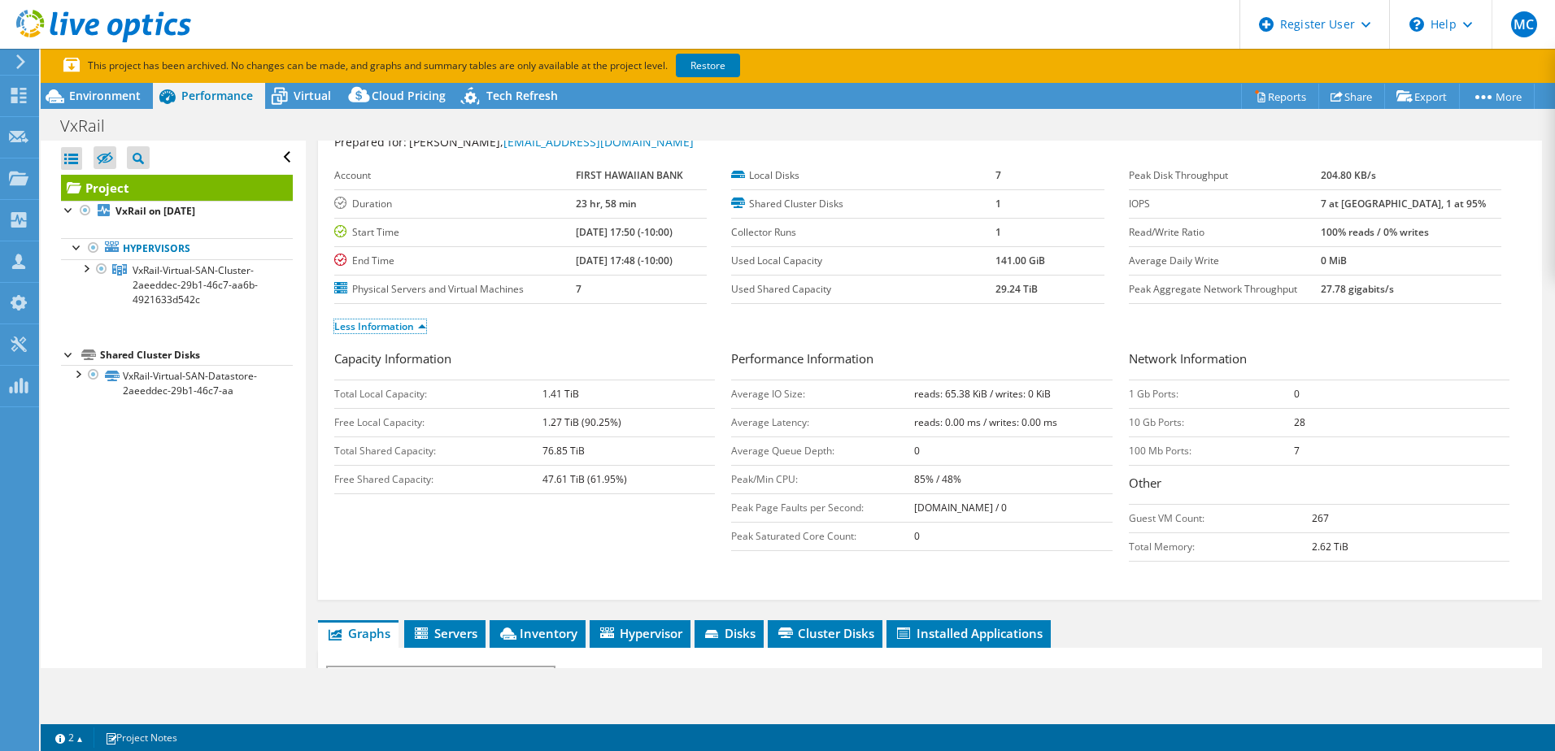
scroll to position [81, 0]
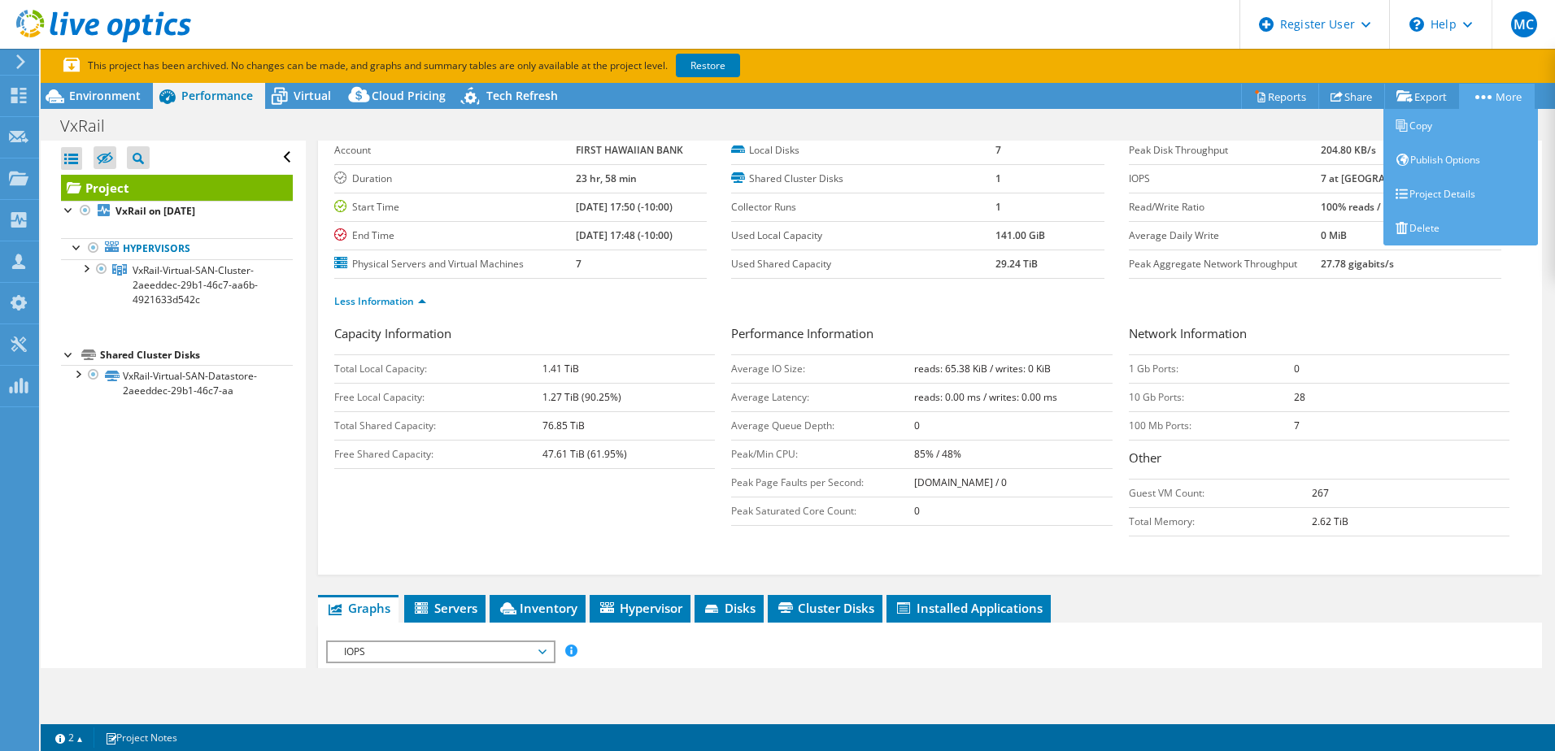
click at [1491, 107] on link "More" at bounding box center [1497, 96] width 76 height 25
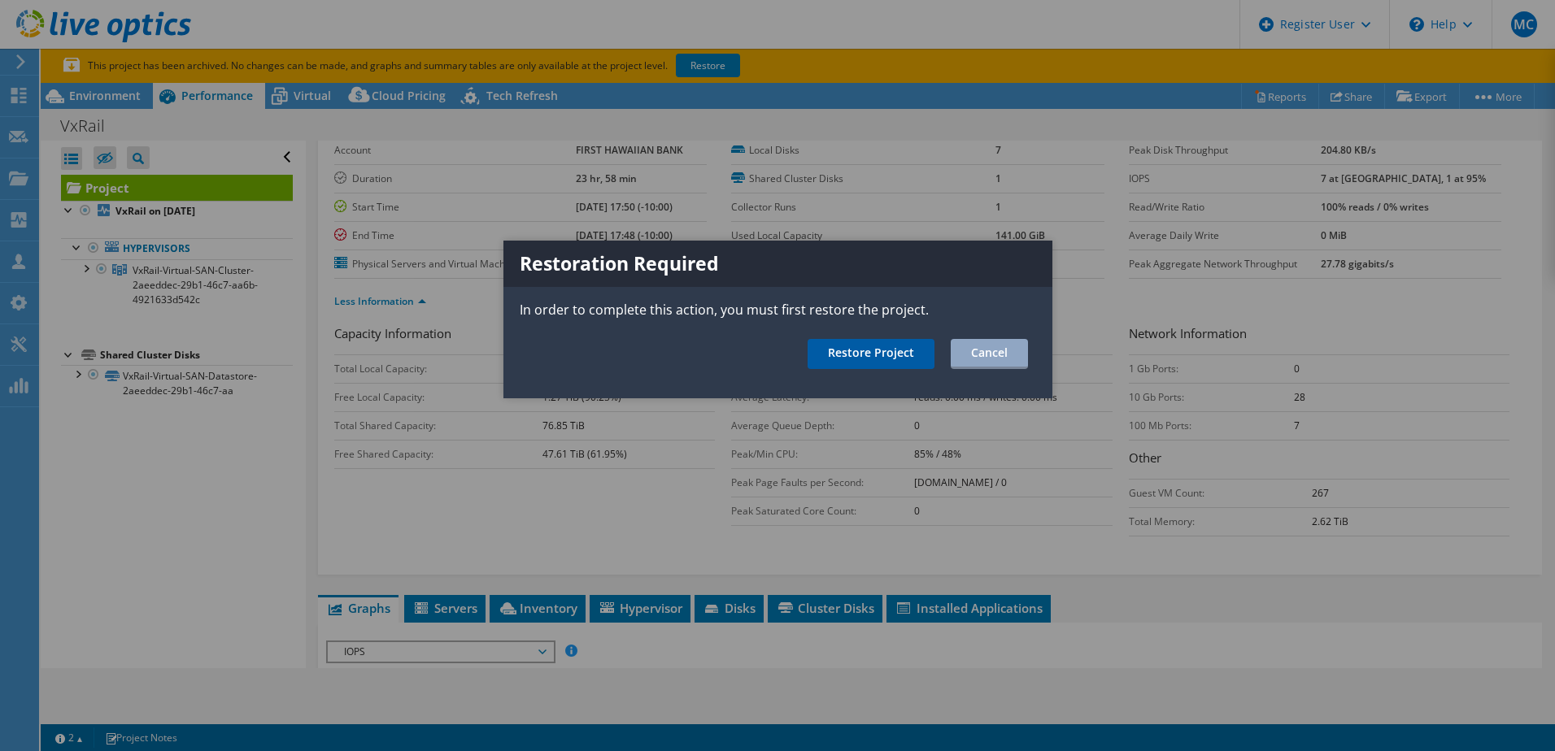
click at [913, 349] on link "Restore Project" at bounding box center [871, 354] width 127 height 30
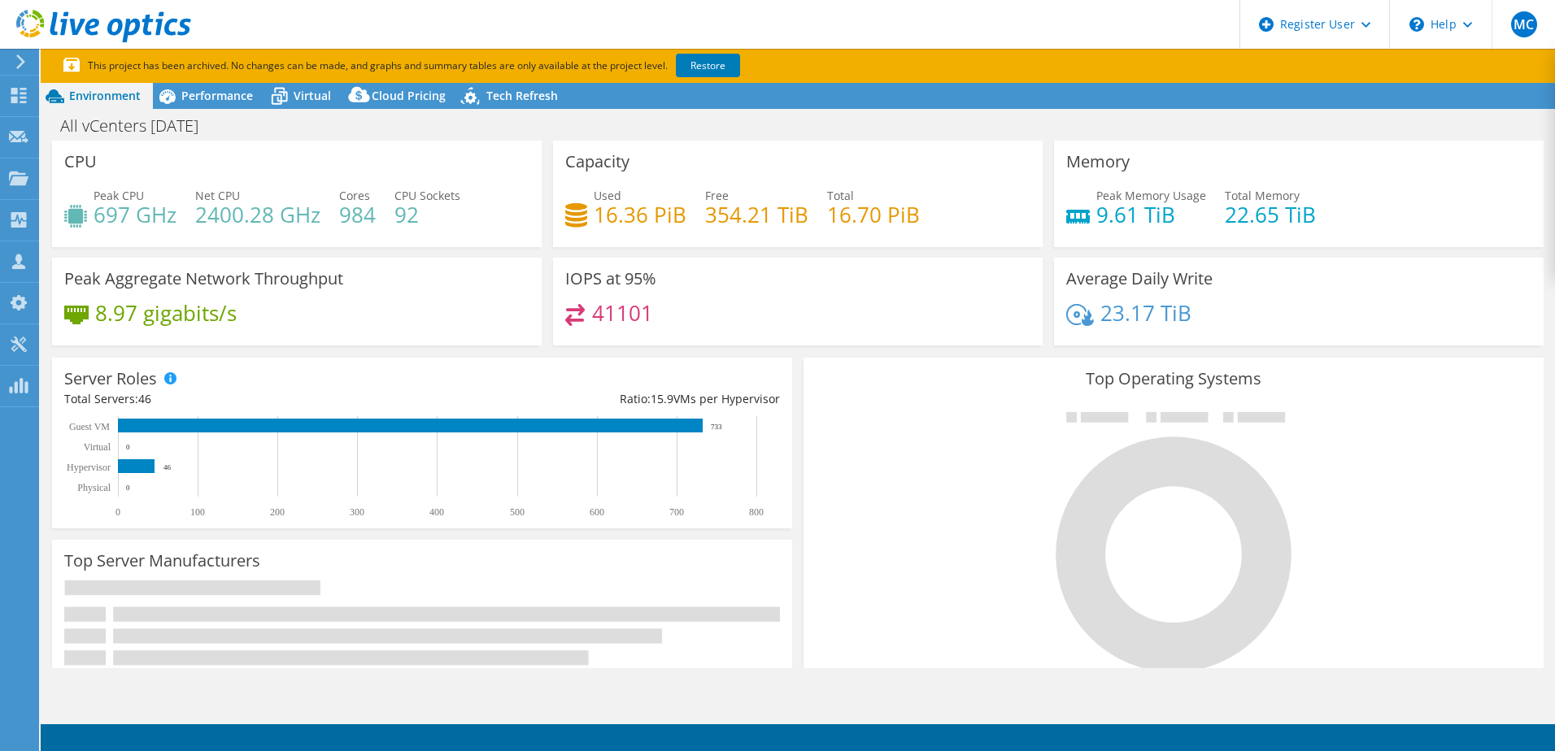
select select "USEast"
select select "USD"
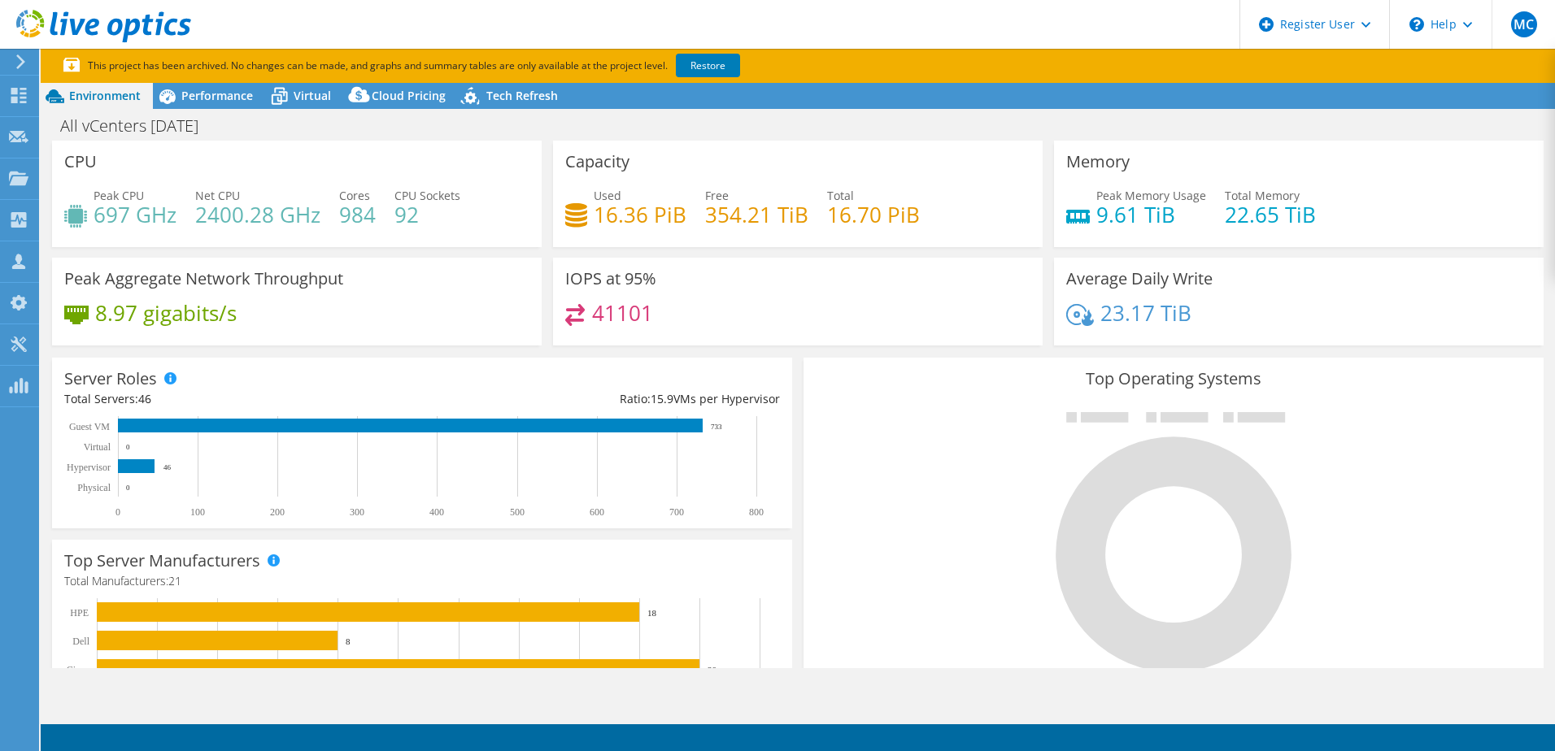
scroll to position [325, 0]
click at [222, 106] on div "Performance" at bounding box center [209, 96] width 112 height 26
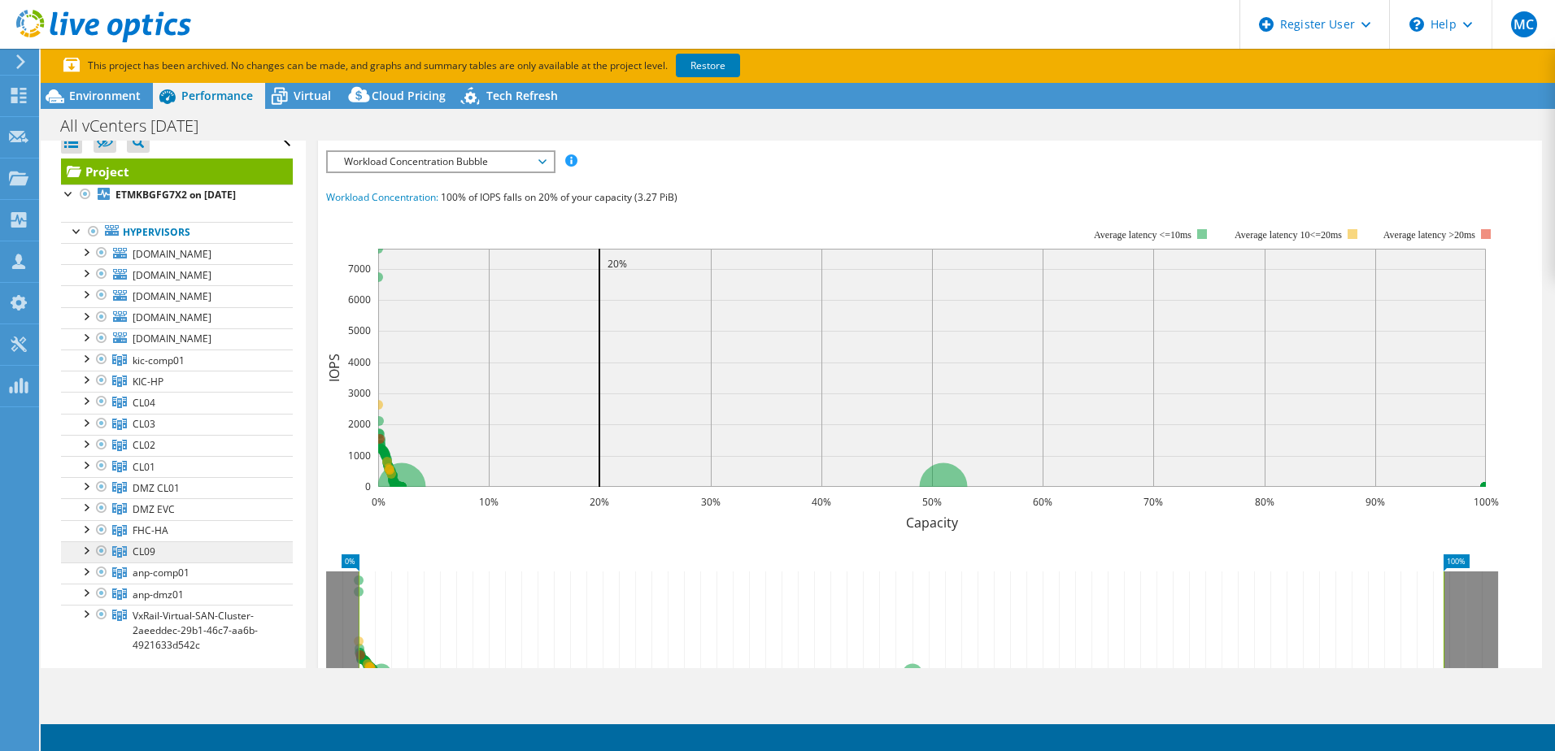
scroll to position [0, 0]
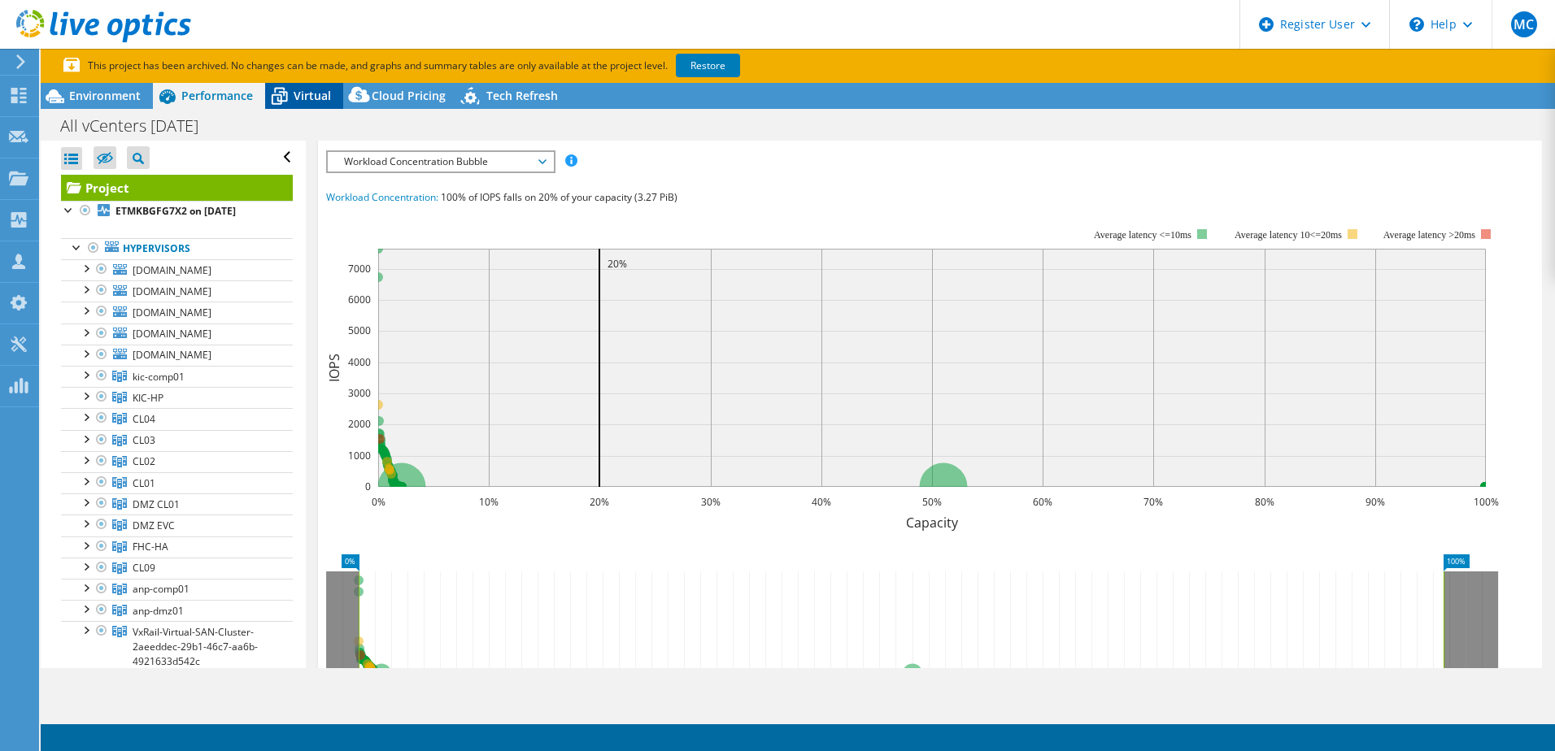
click at [294, 105] on div "Virtual" at bounding box center [304, 96] width 78 height 26
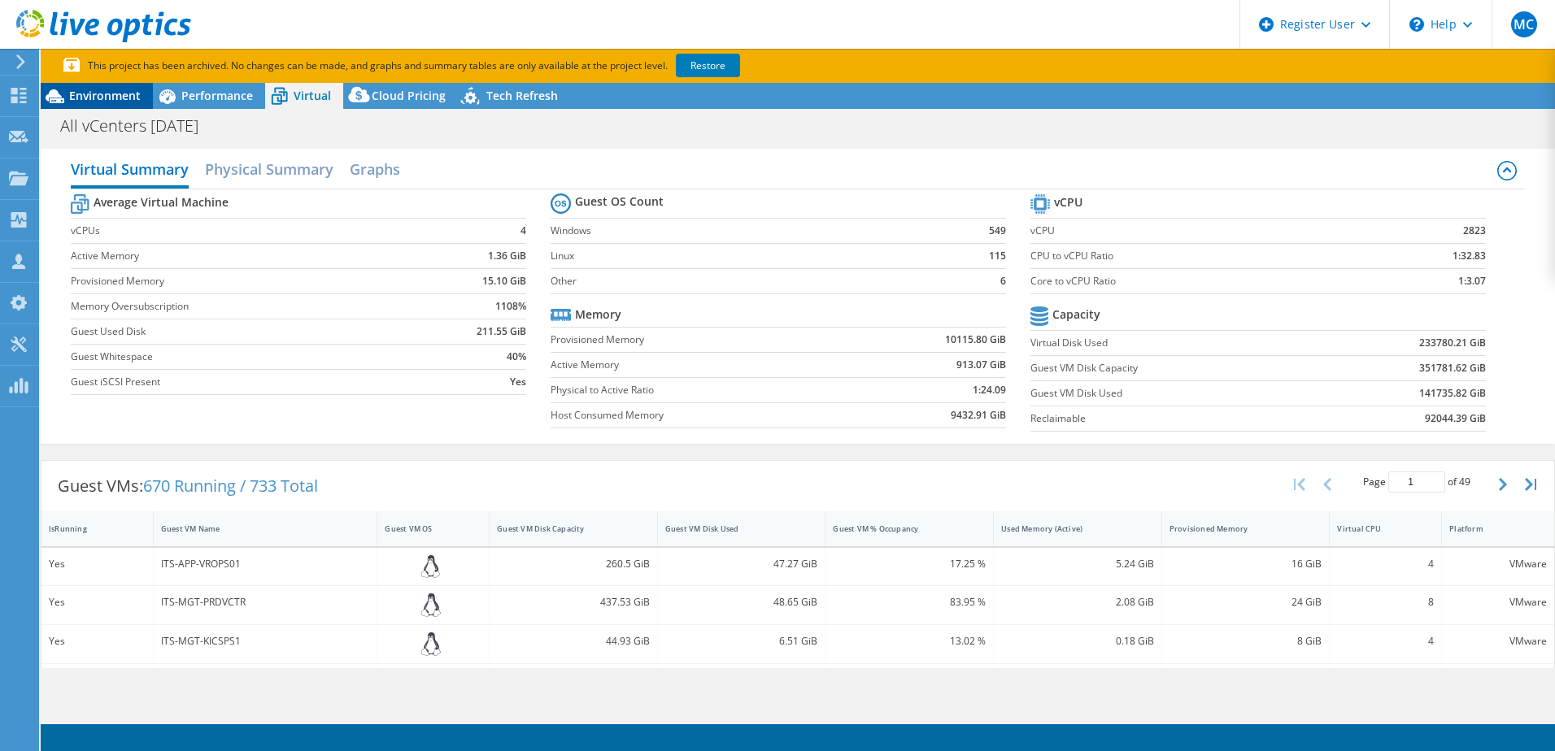
click at [114, 87] on div "Environment" at bounding box center [97, 96] width 112 height 26
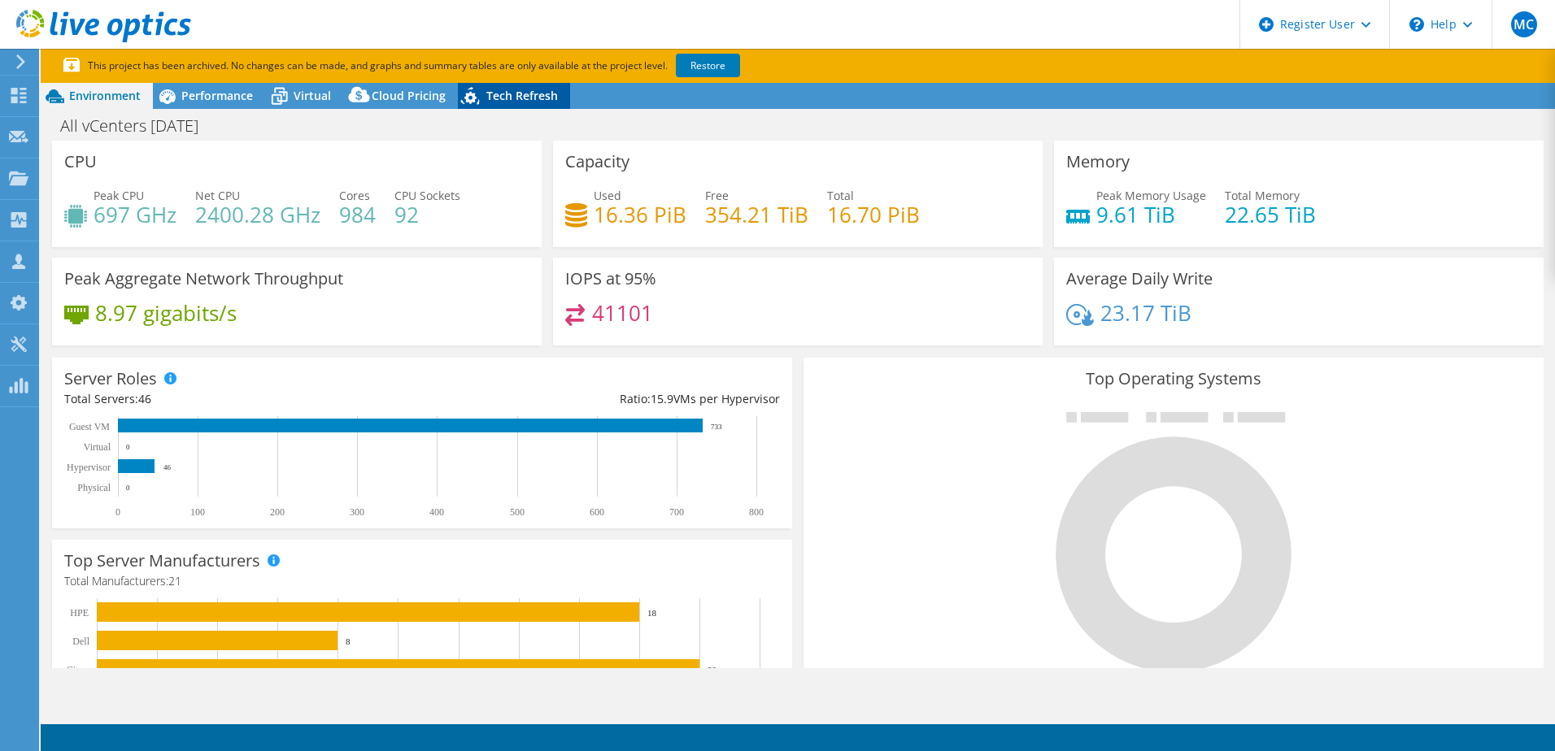
click at [512, 98] on span "Tech Refresh" at bounding box center [522, 95] width 72 height 15
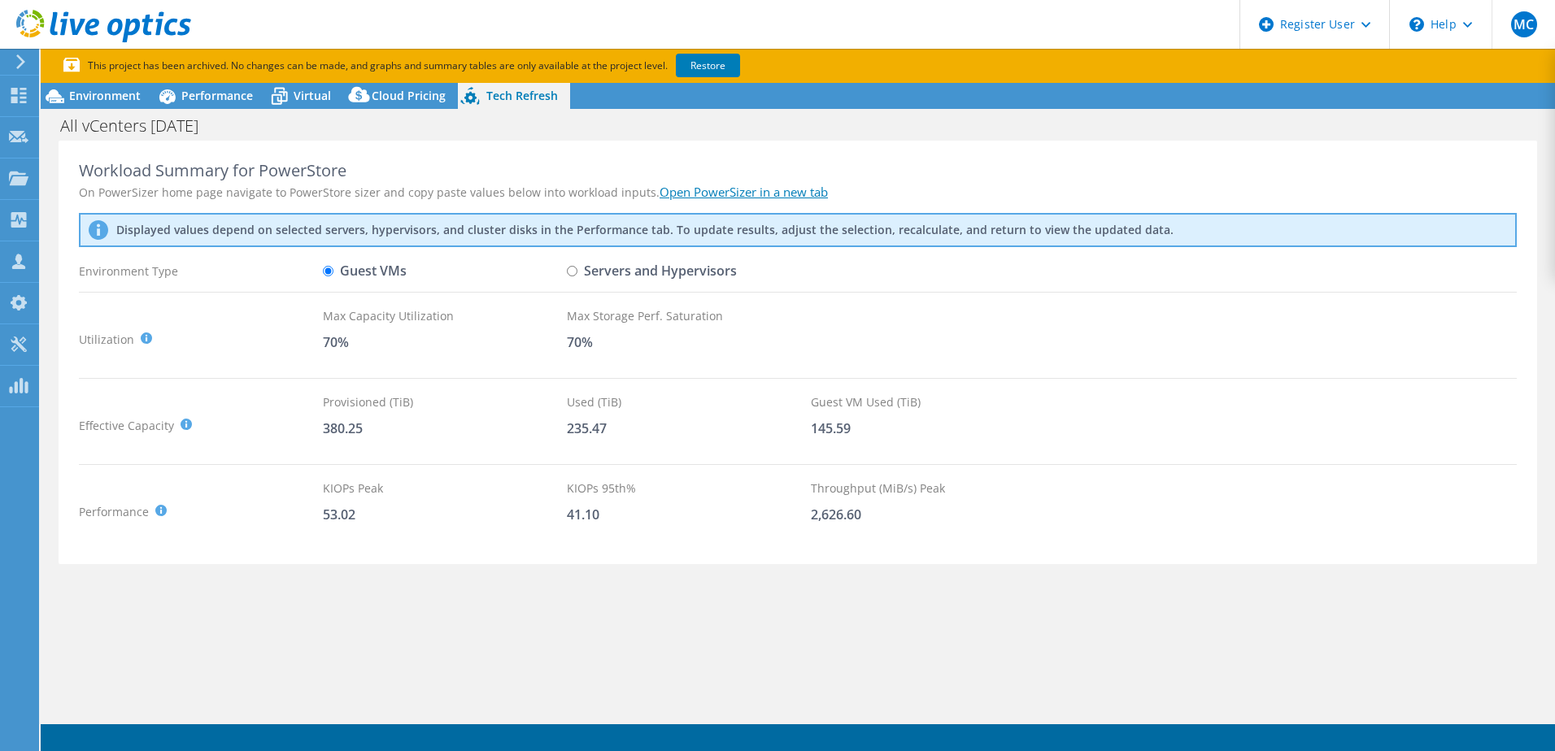
click at [571, 274] on input "Servers and Hypervisors" at bounding box center [572, 271] width 11 height 11
radio input "true"
click at [233, 94] on span "Performance" at bounding box center [217, 95] width 72 height 15
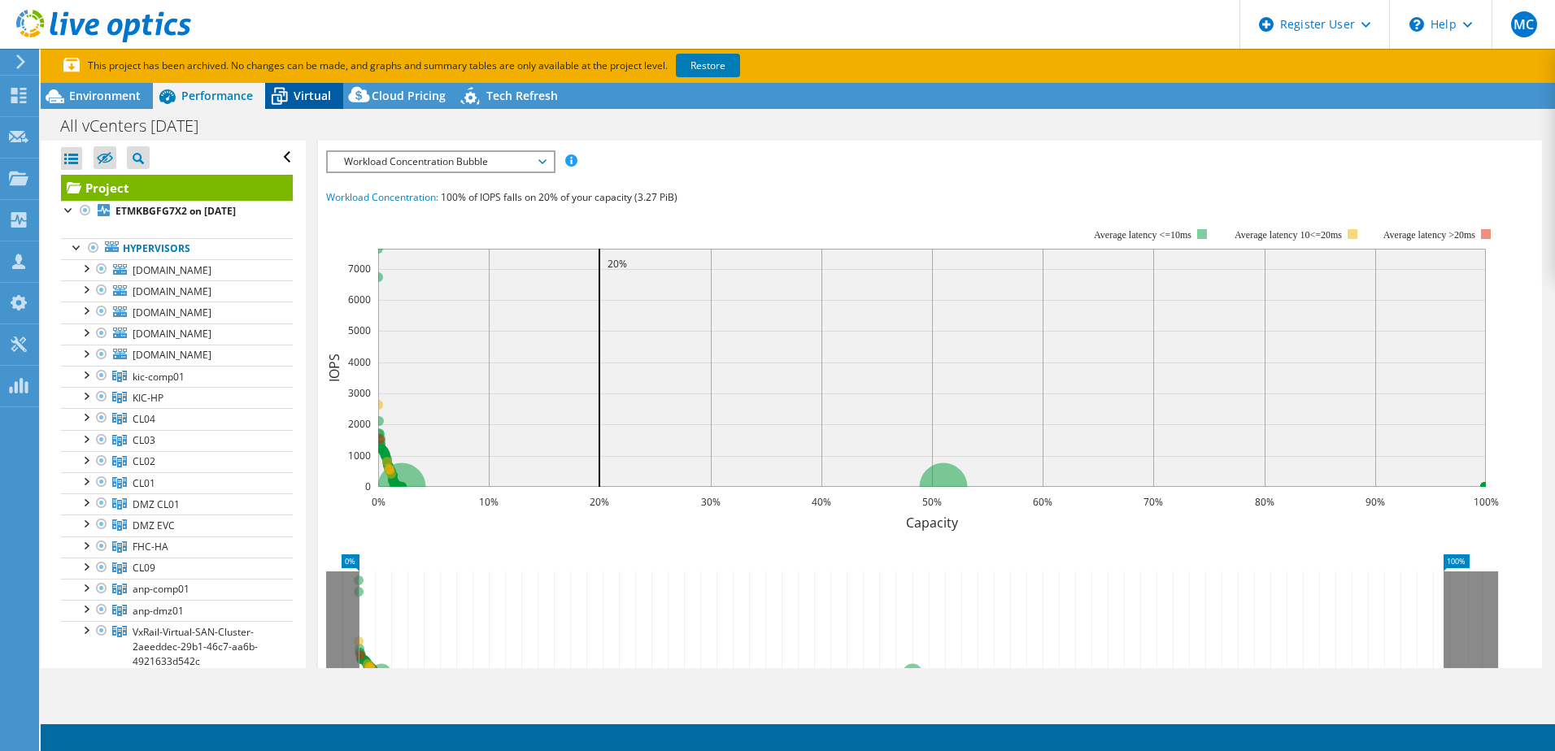
click at [292, 99] on icon at bounding box center [279, 96] width 28 height 28
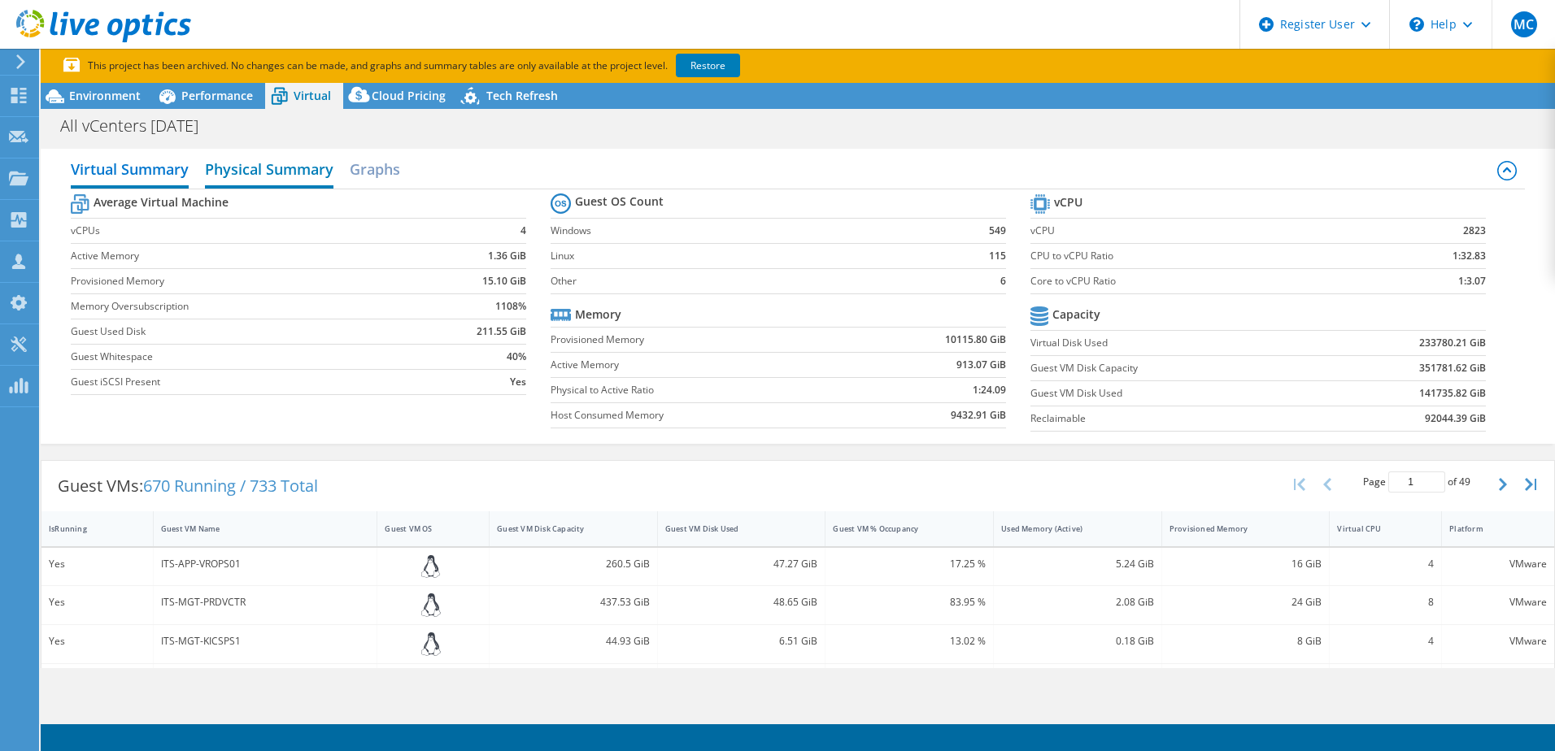
click at [234, 179] on h2 "Physical Summary" at bounding box center [269, 171] width 128 height 36
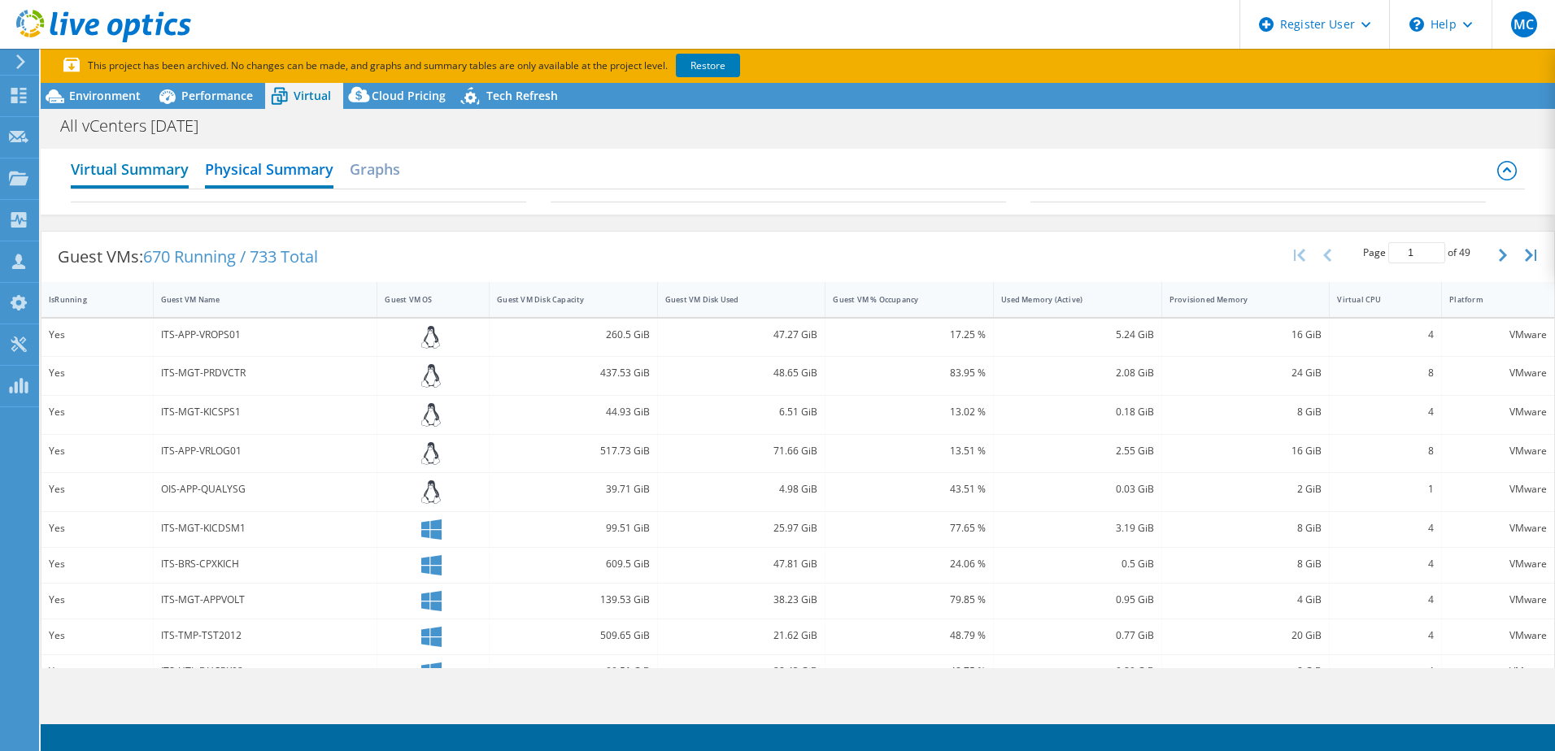
click at [86, 177] on h2 "Virtual Summary" at bounding box center [130, 171] width 118 height 36
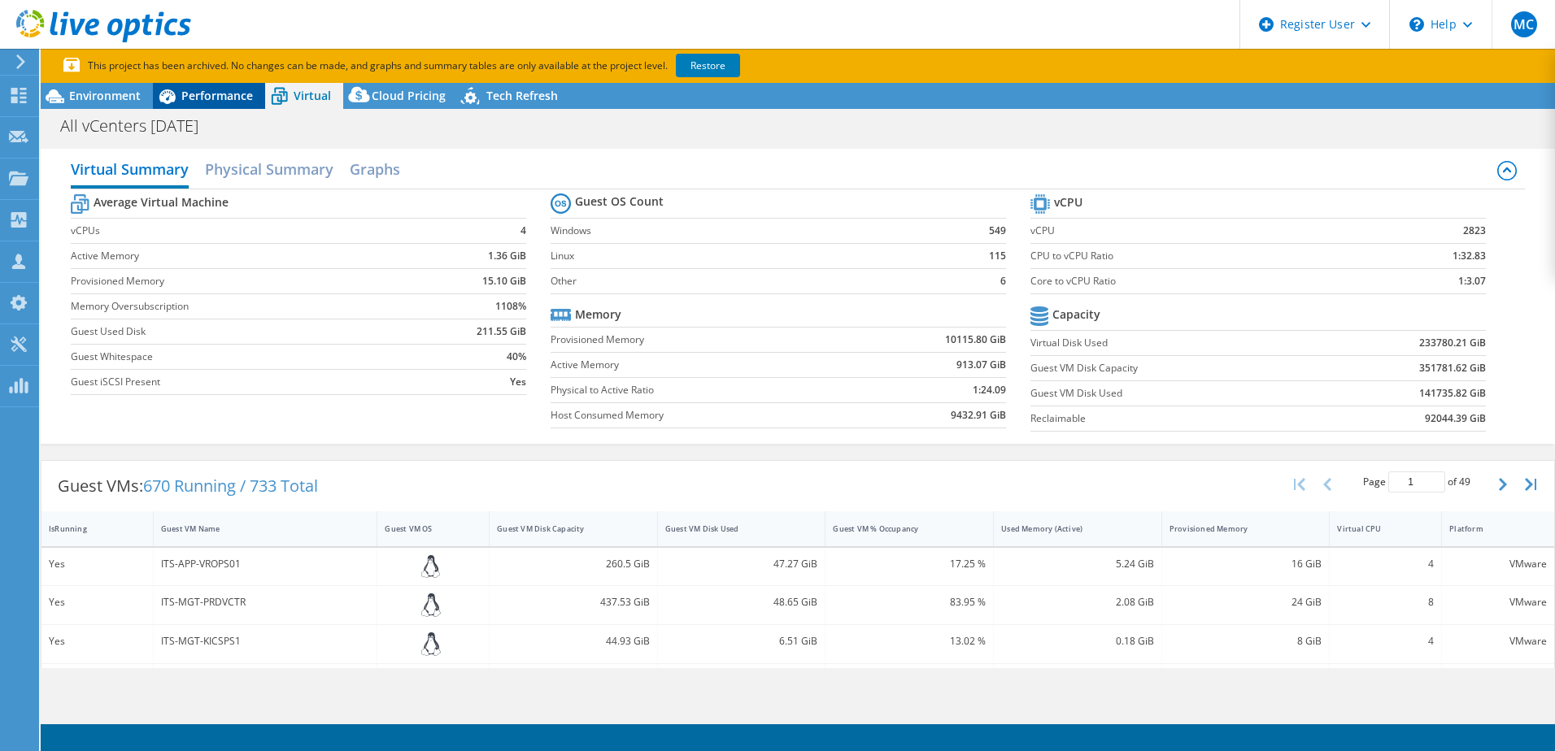
click at [177, 103] on icon at bounding box center [167, 96] width 28 height 28
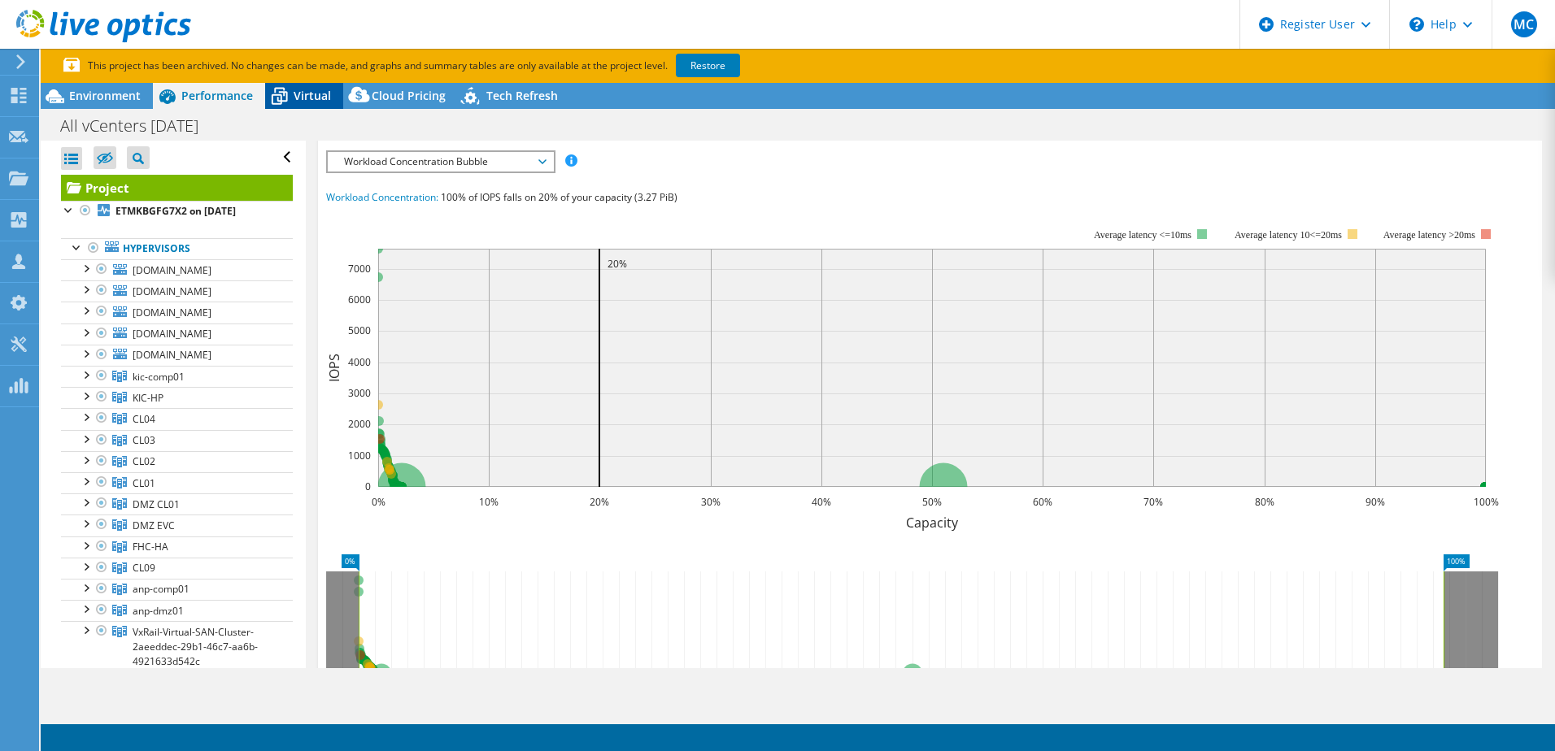
click at [303, 98] on span "Virtual" at bounding box center [312, 95] width 37 height 15
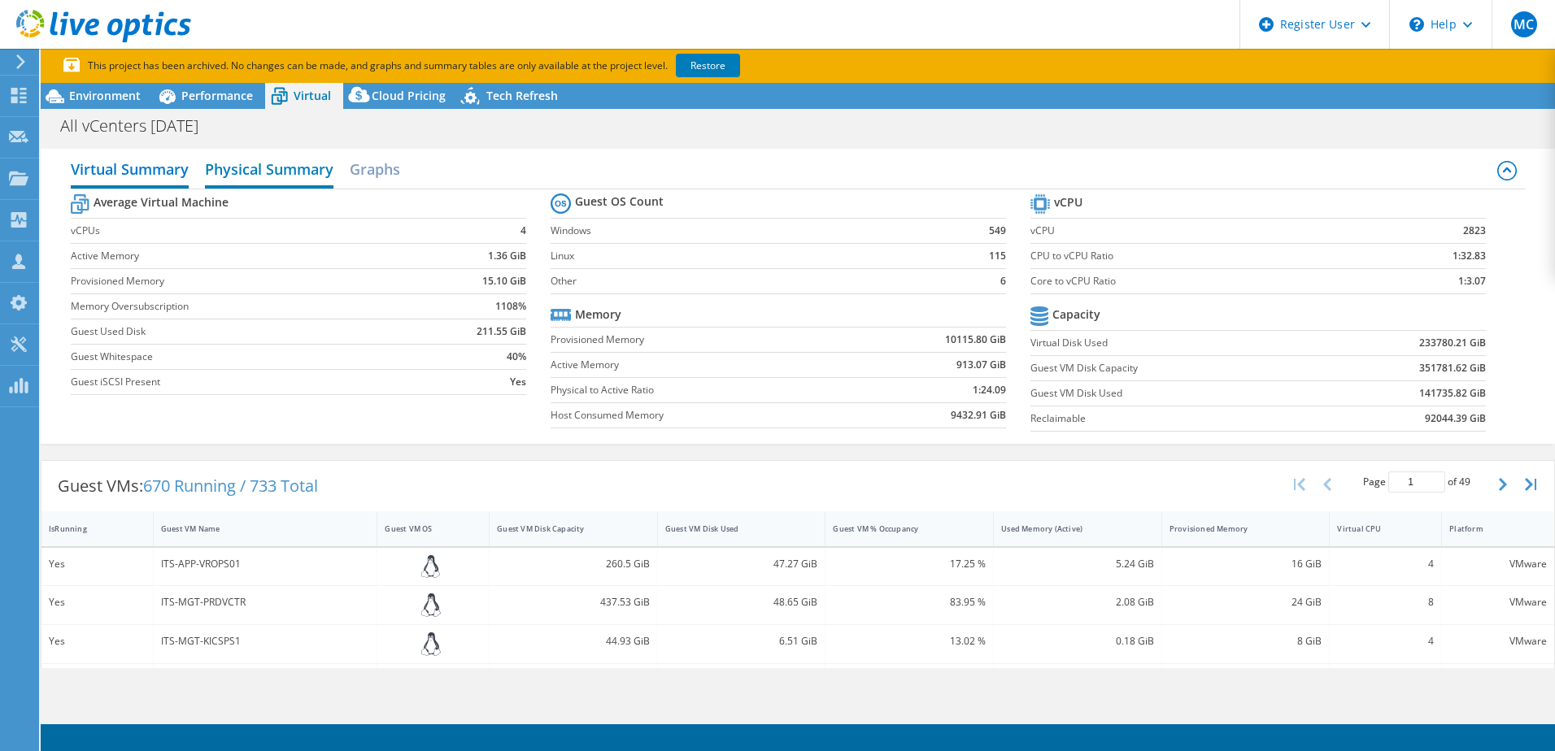
click at [229, 168] on h2 "Physical Summary" at bounding box center [269, 171] width 128 height 36
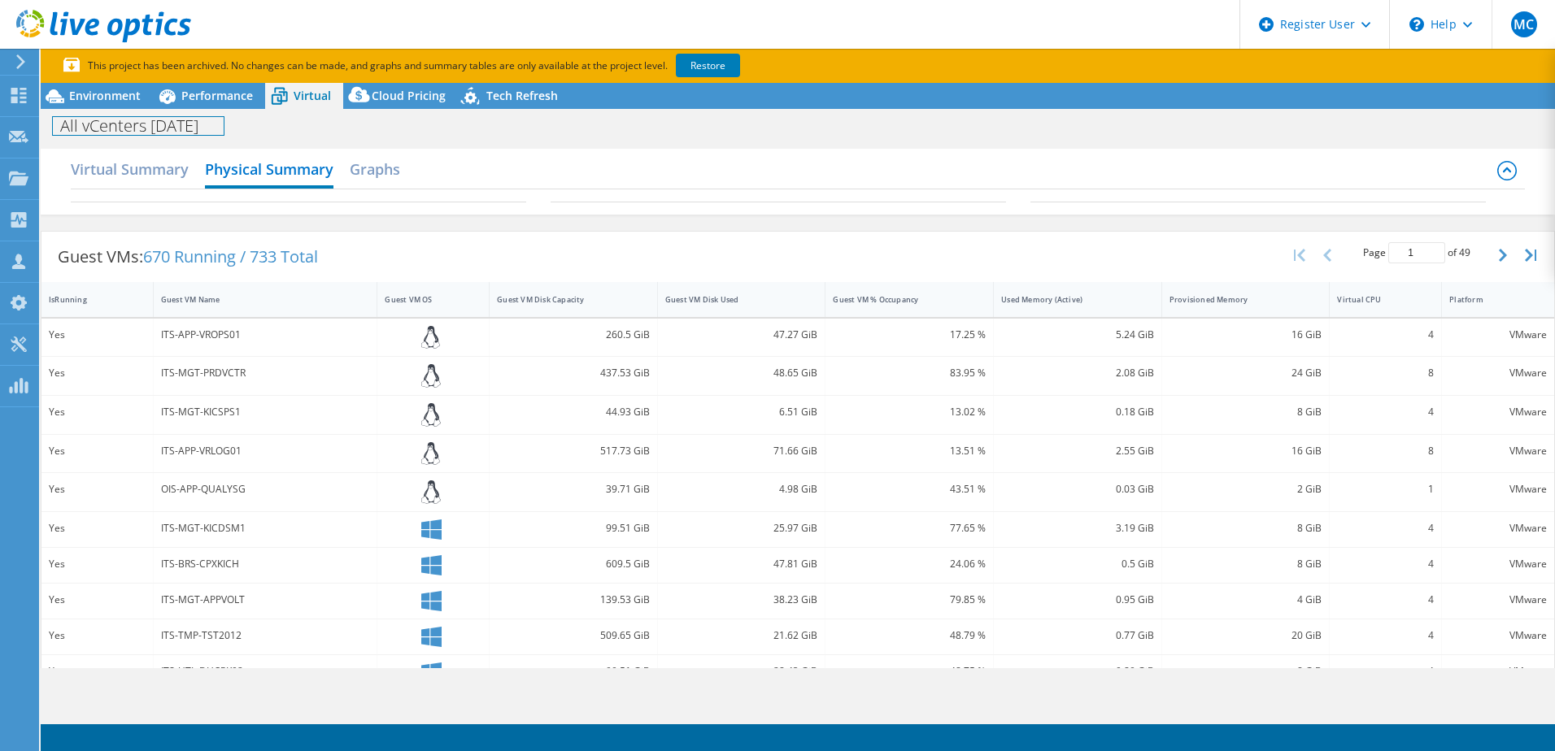
click at [186, 109] on div "All vCenters 3-13-20 Print" at bounding box center [798, 125] width 1514 height 32
click at [175, 102] on icon at bounding box center [167, 96] width 28 height 28
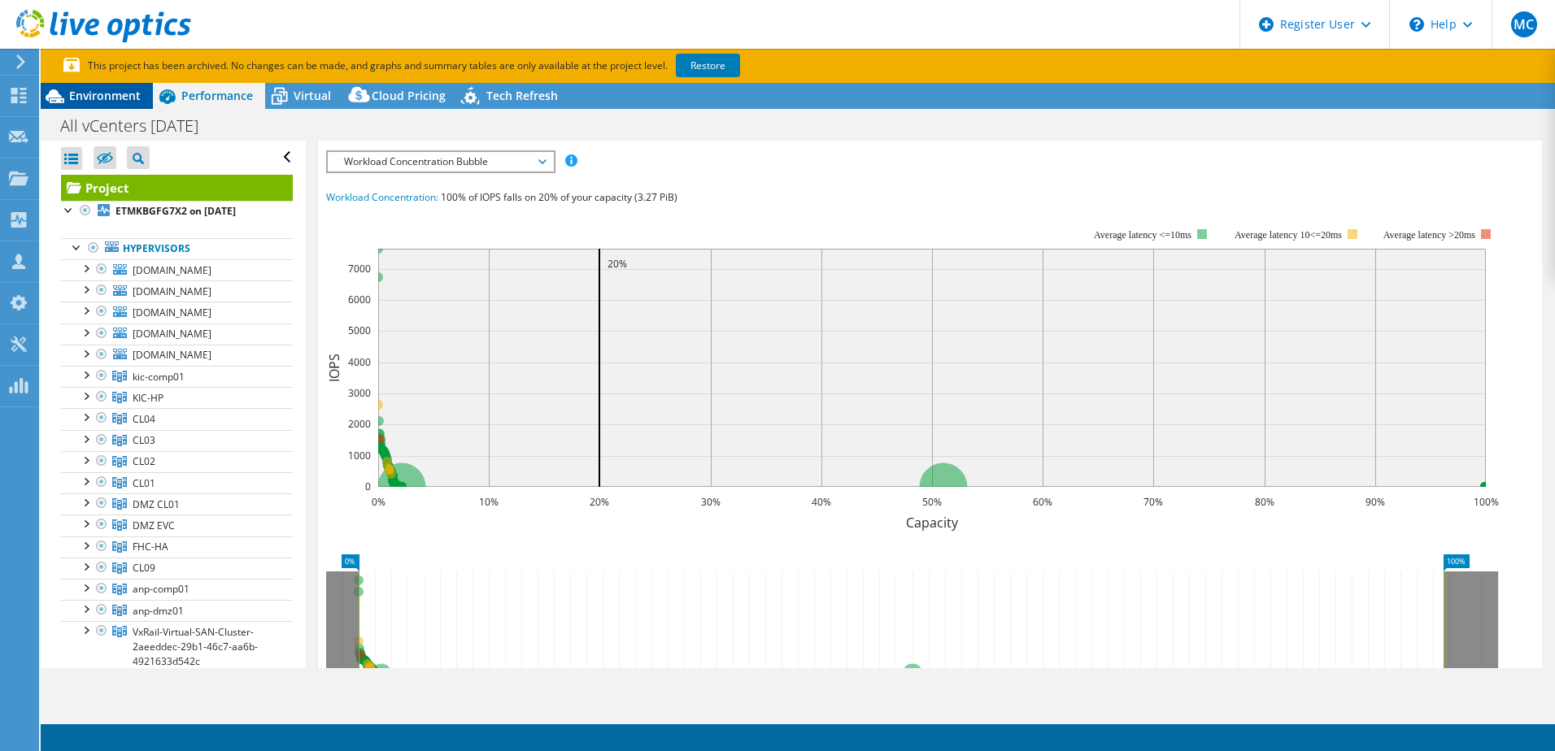
click at [129, 97] on span "Environment" at bounding box center [105, 95] width 72 height 15
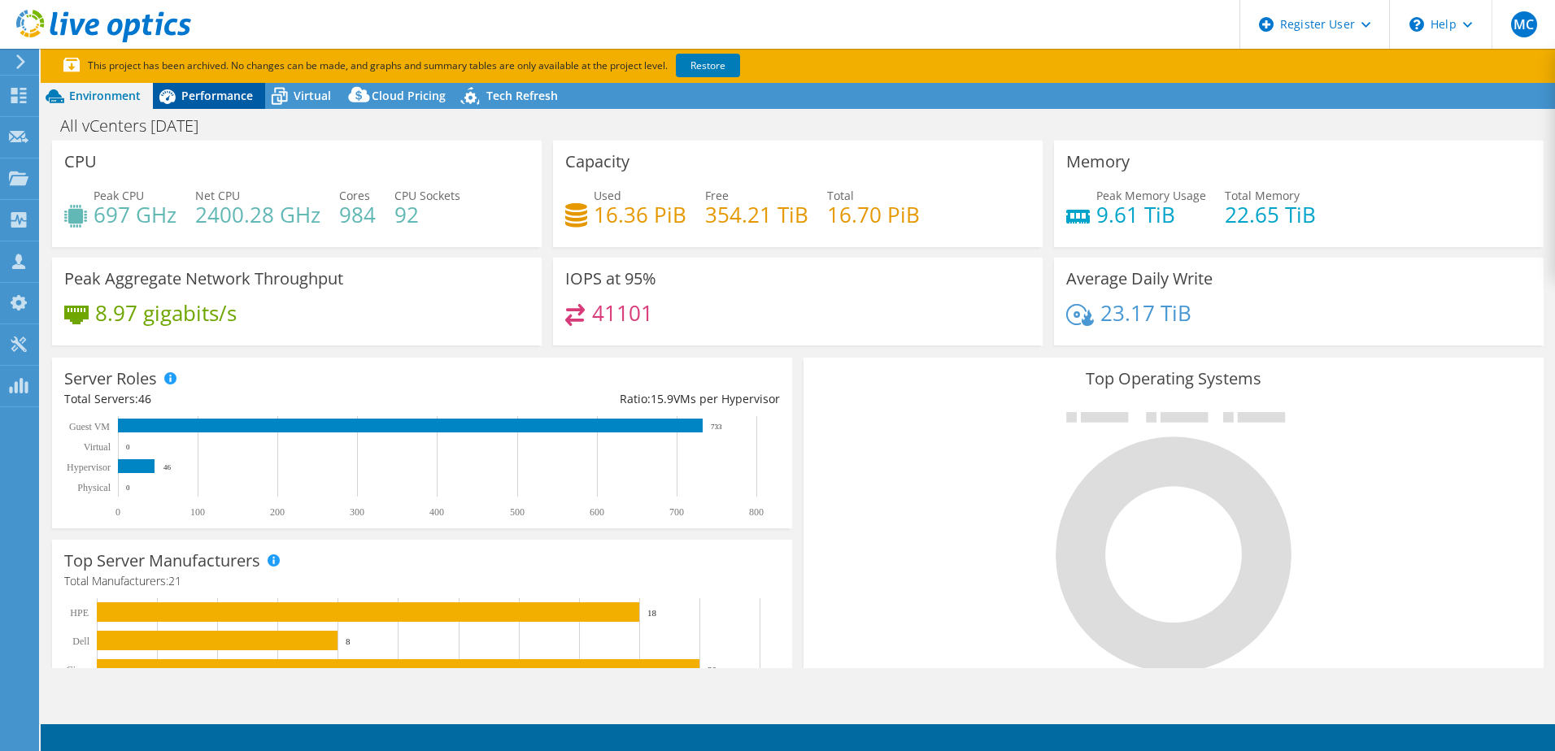
click at [180, 97] on icon at bounding box center [167, 96] width 28 height 28
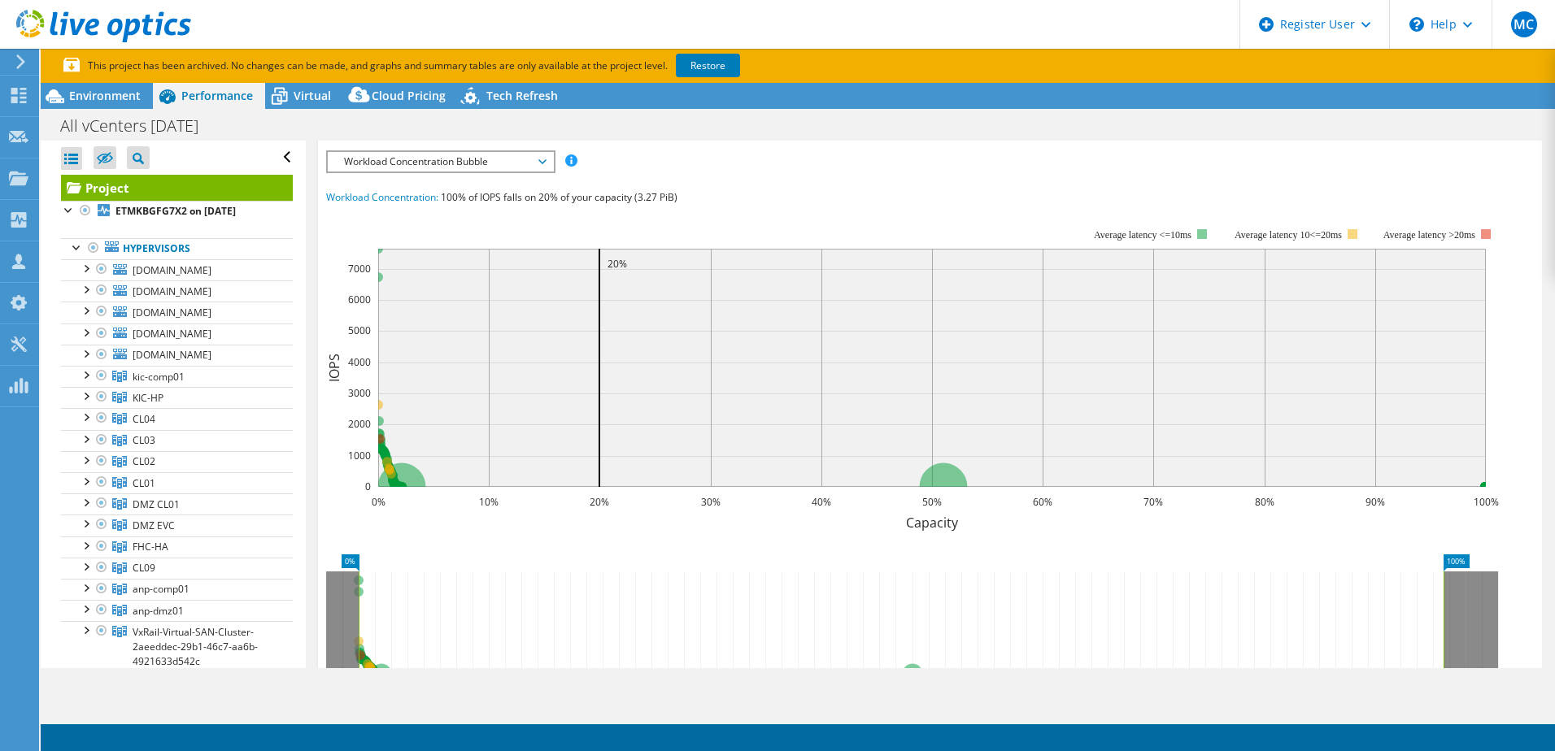
click at [444, 166] on span "Workload Concentration Bubble" at bounding box center [440, 162] width 209 height 20
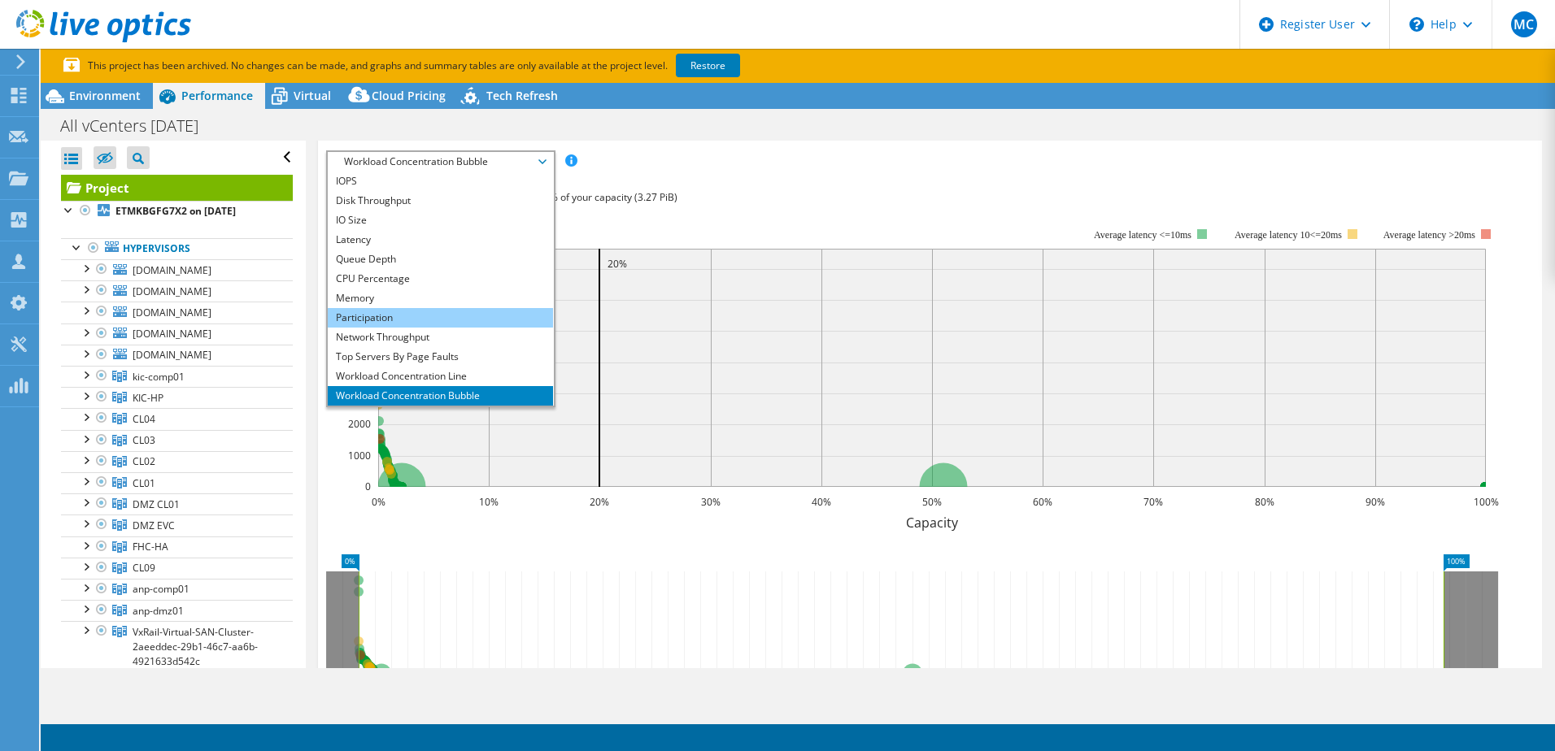
click at [455, 315] on li "Participation" at bounding box center [440, 318] width 225 height 20
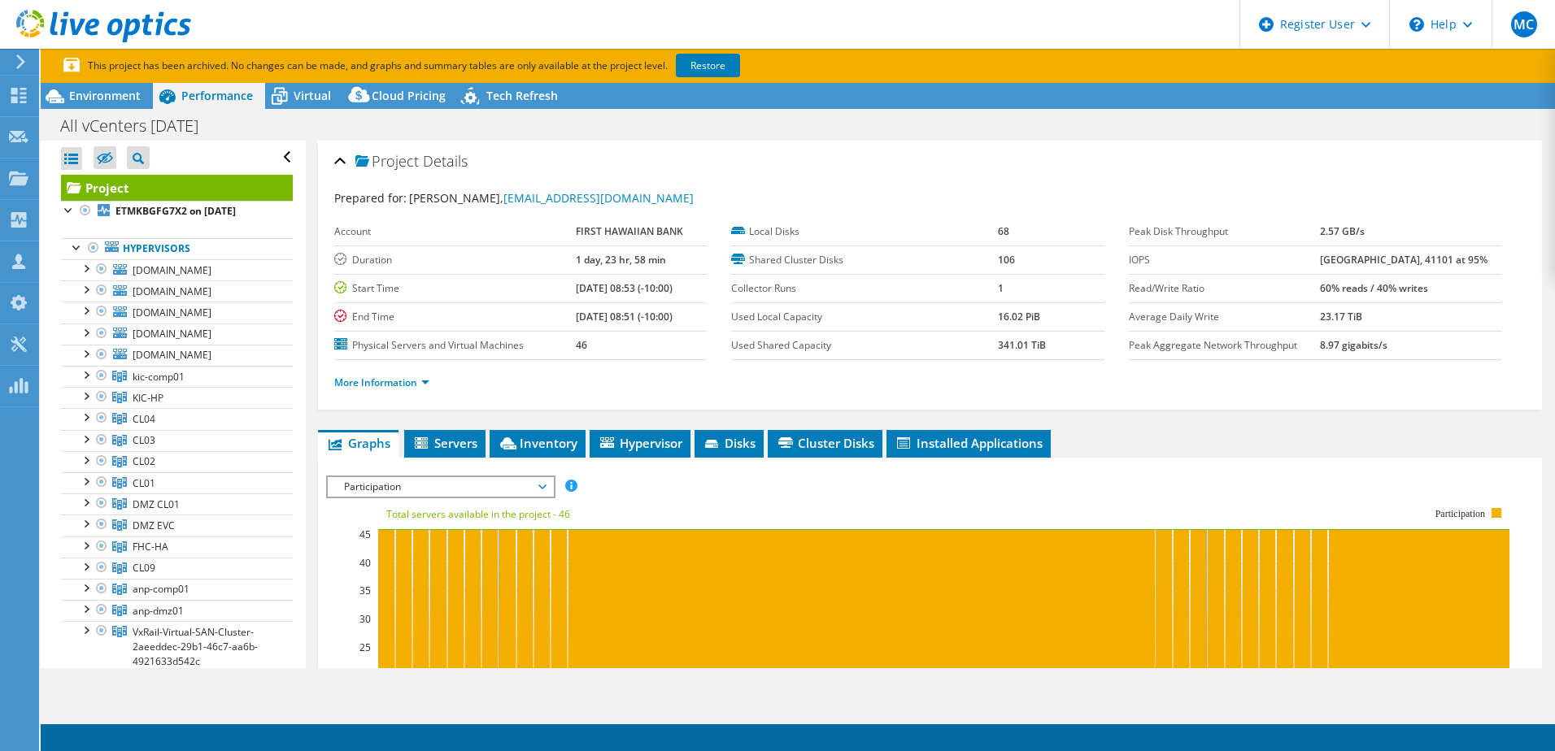
click at [398, 374] on li "More Information" at bounding box center [386, 383] width 105 height 18
click at [398, 383] on link "More Information" at bounding box center [381, 383] width 95 height 14
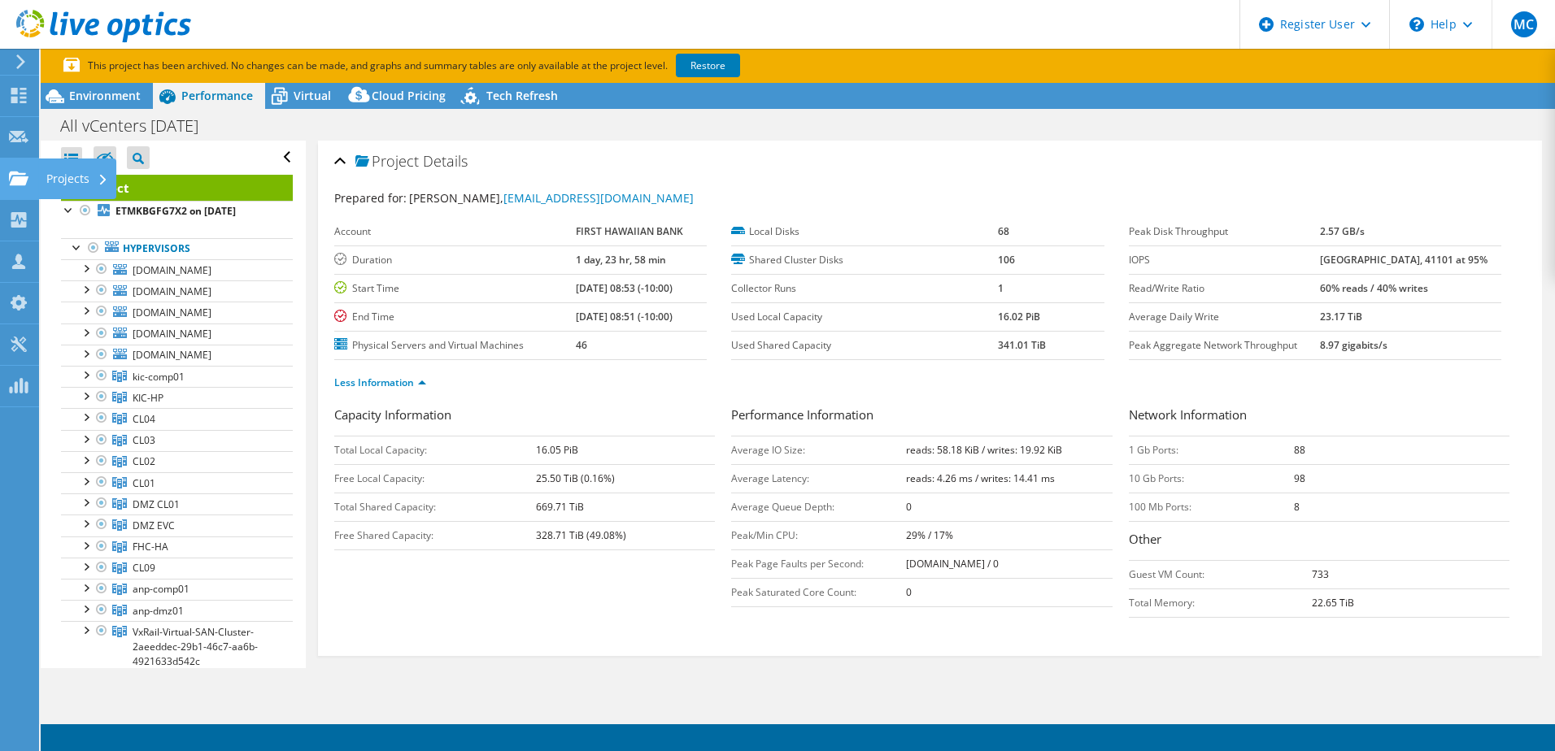
click at [13, 185] on icon at bounding box center [19, 178] width 20 height 15
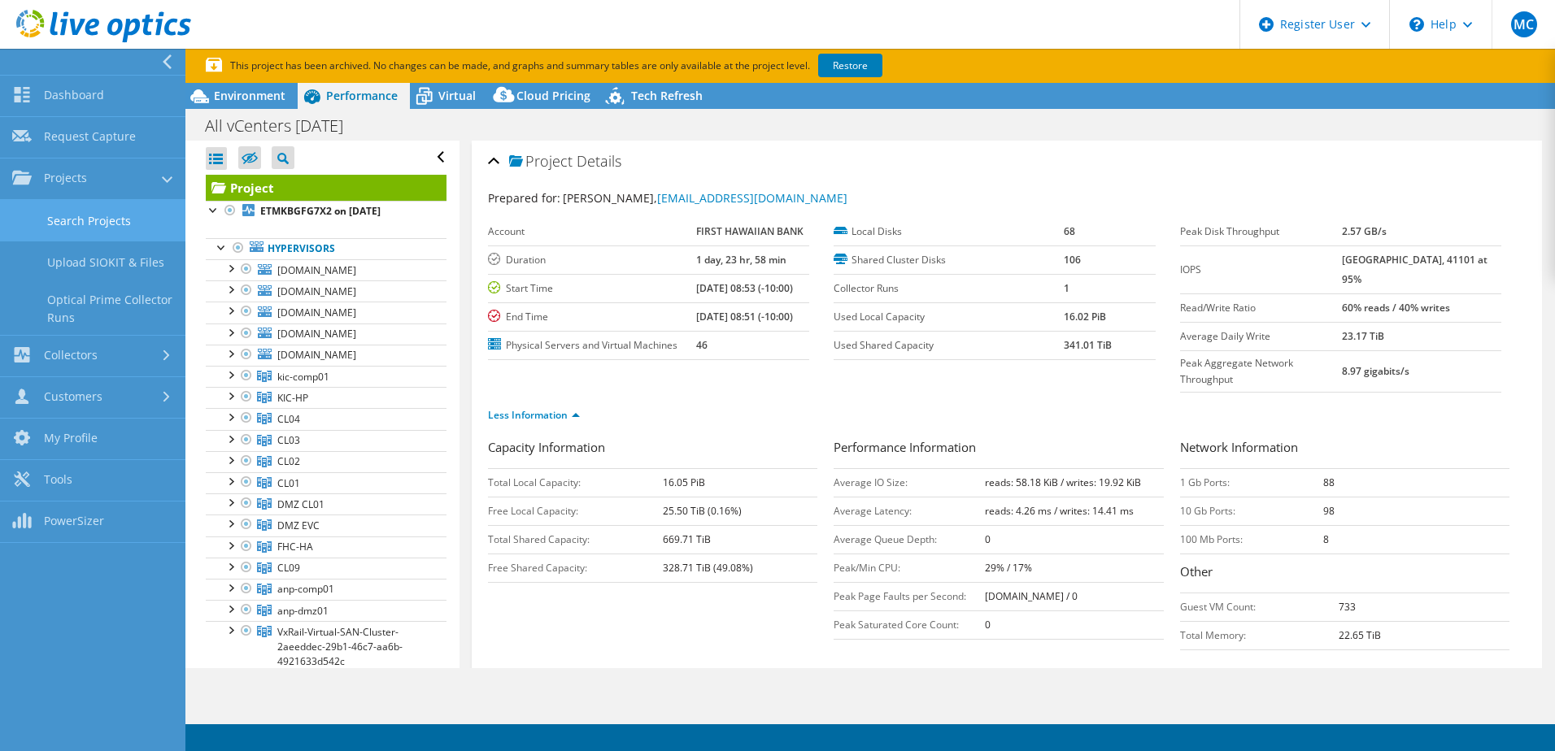
click at [70, 224] on link "Search Projects" at bounding box center [92, 220] width 185 height 41
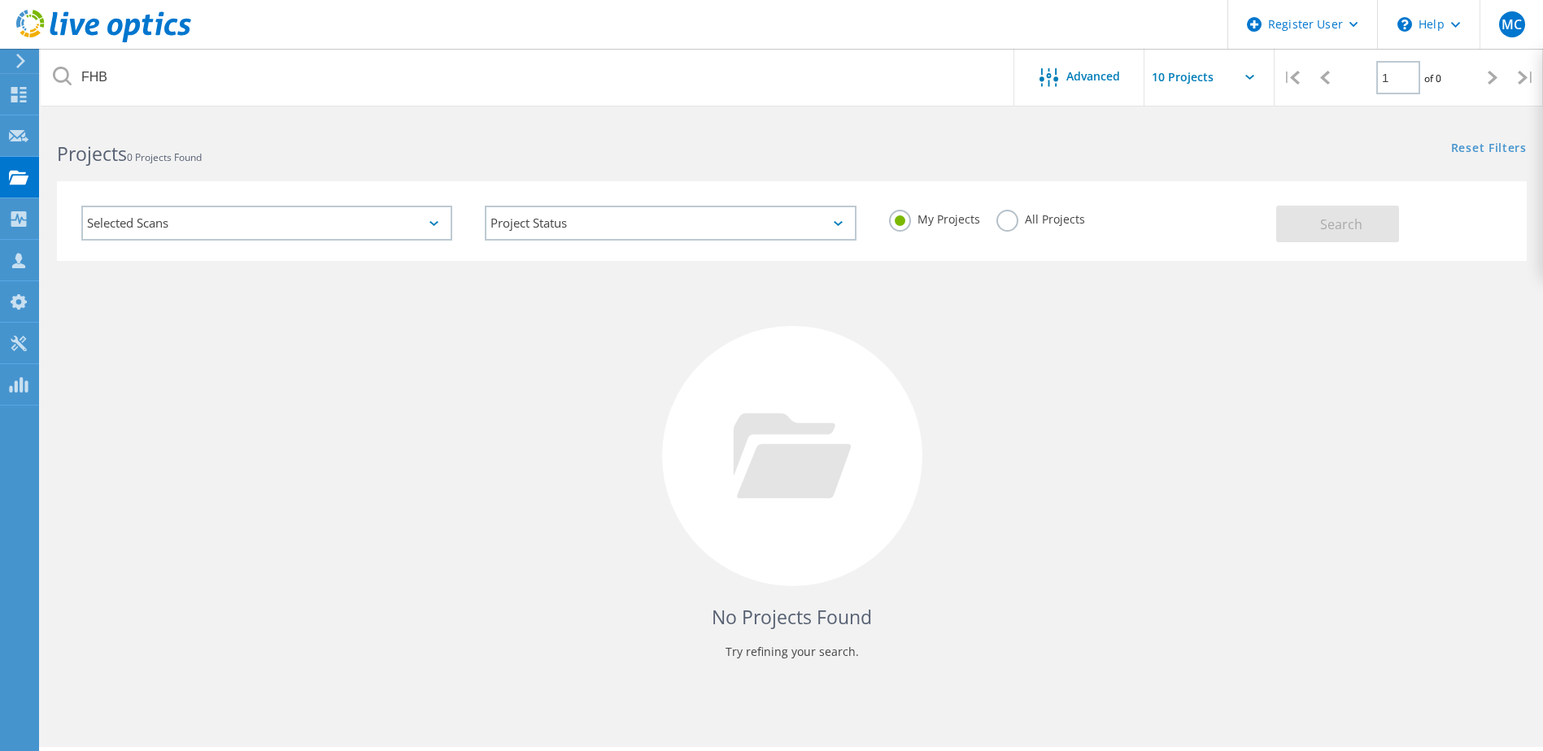
click at [1061, 220] on label "All Projects" at bounding box center [1040, 217] width 89 height 15
click at [0, 0] on input "All Projects" at bounding box center [0, 0] width 0 height 0
click at [1361, 224] on span "Search" at bounding box center [1341, 225] width 42 height 18
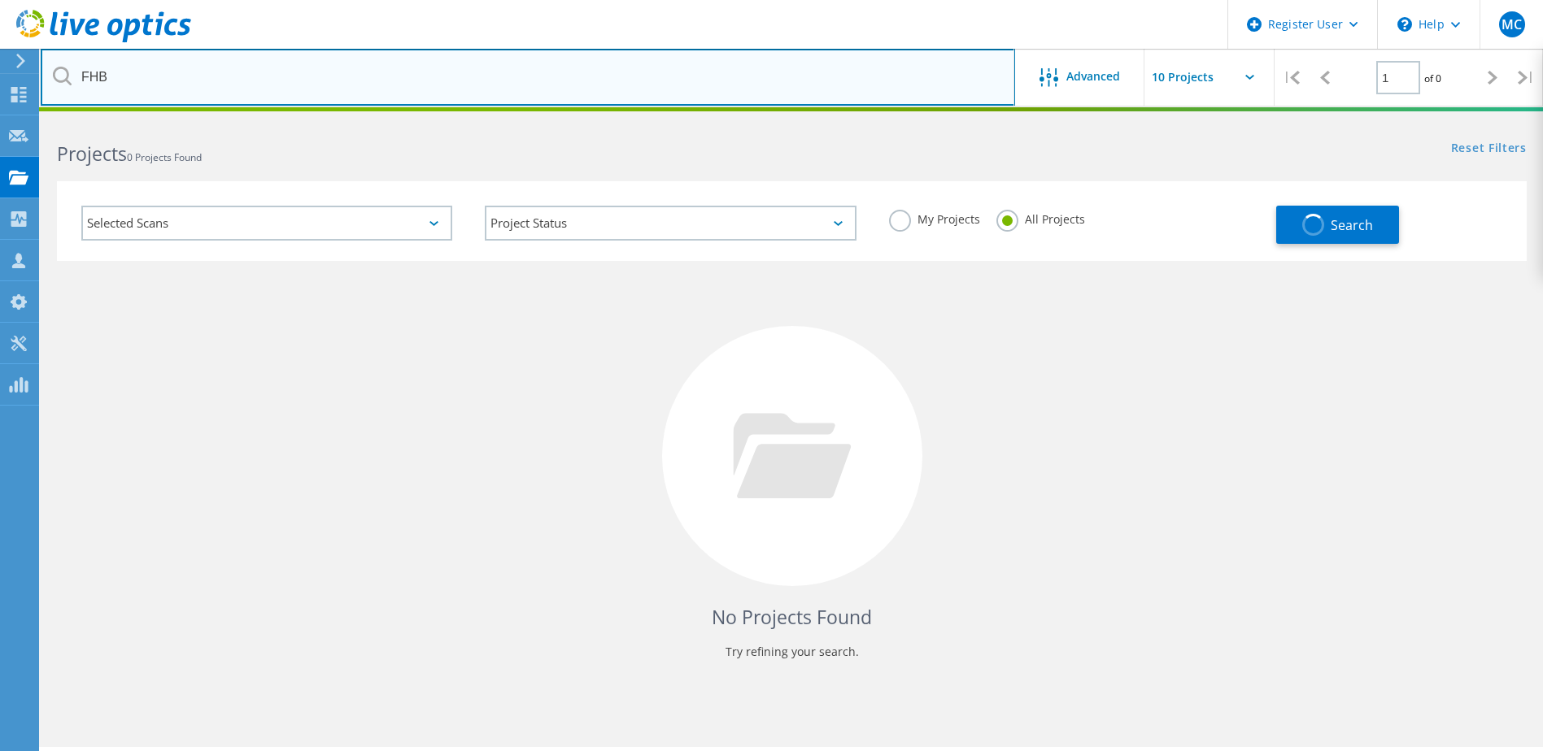
click at [360, 88] on input "FHB" at bounding box center [528, 77] width 974 height 57
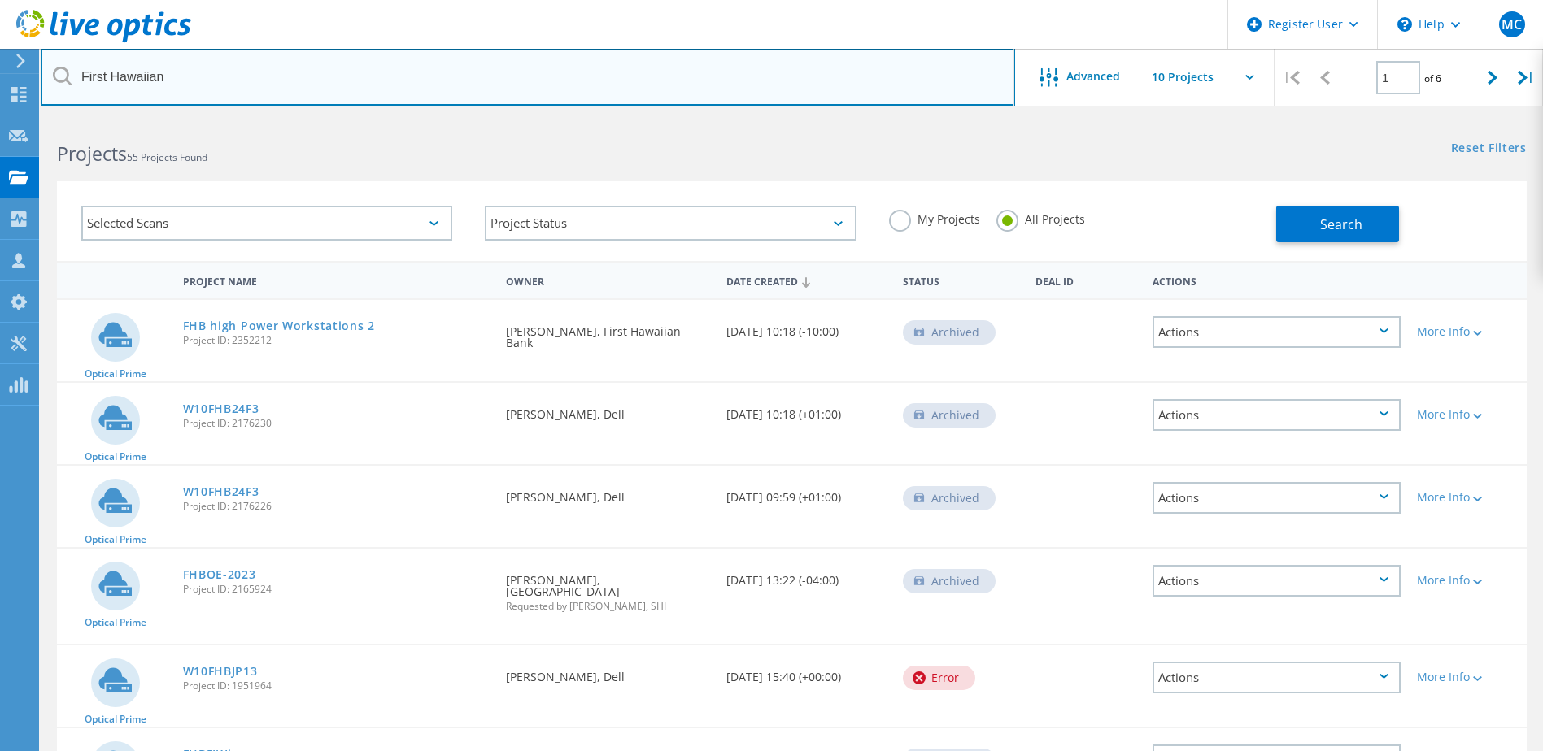
type input "First Hawaiian"
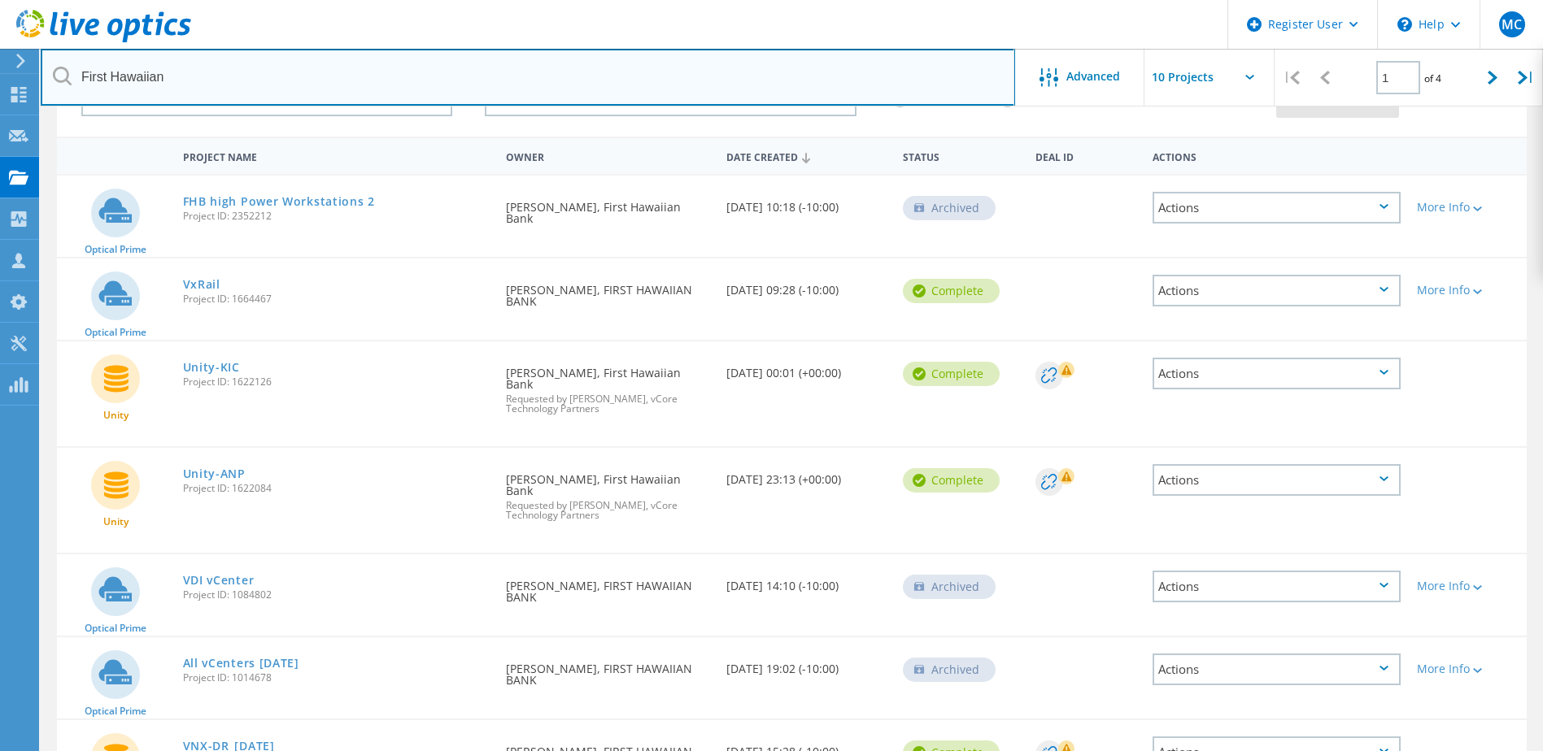
scroll to position [163, 0]
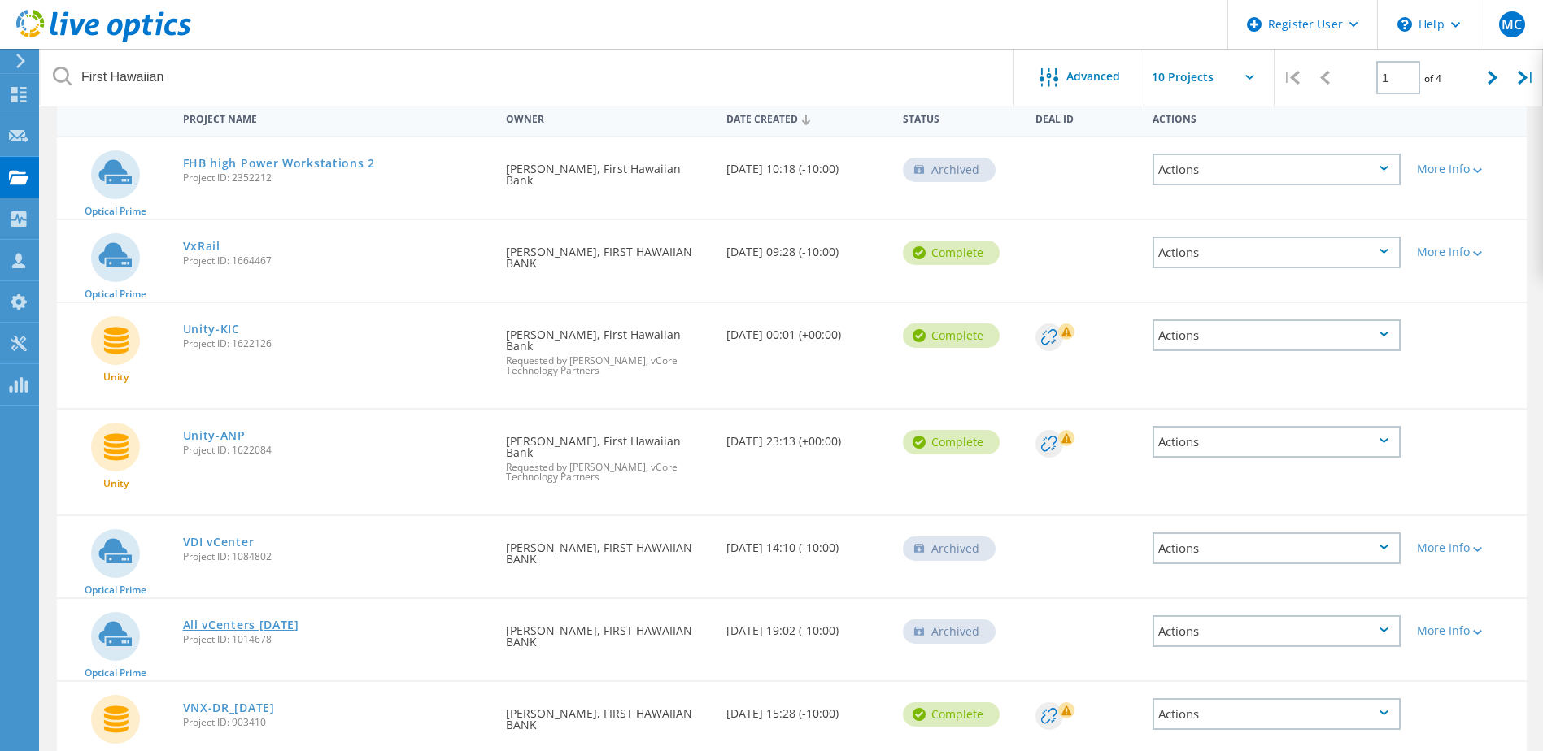
click at [240, 620] on link "All vCenters [DATE]" at bounding box center [241, 625] width 116 height 11
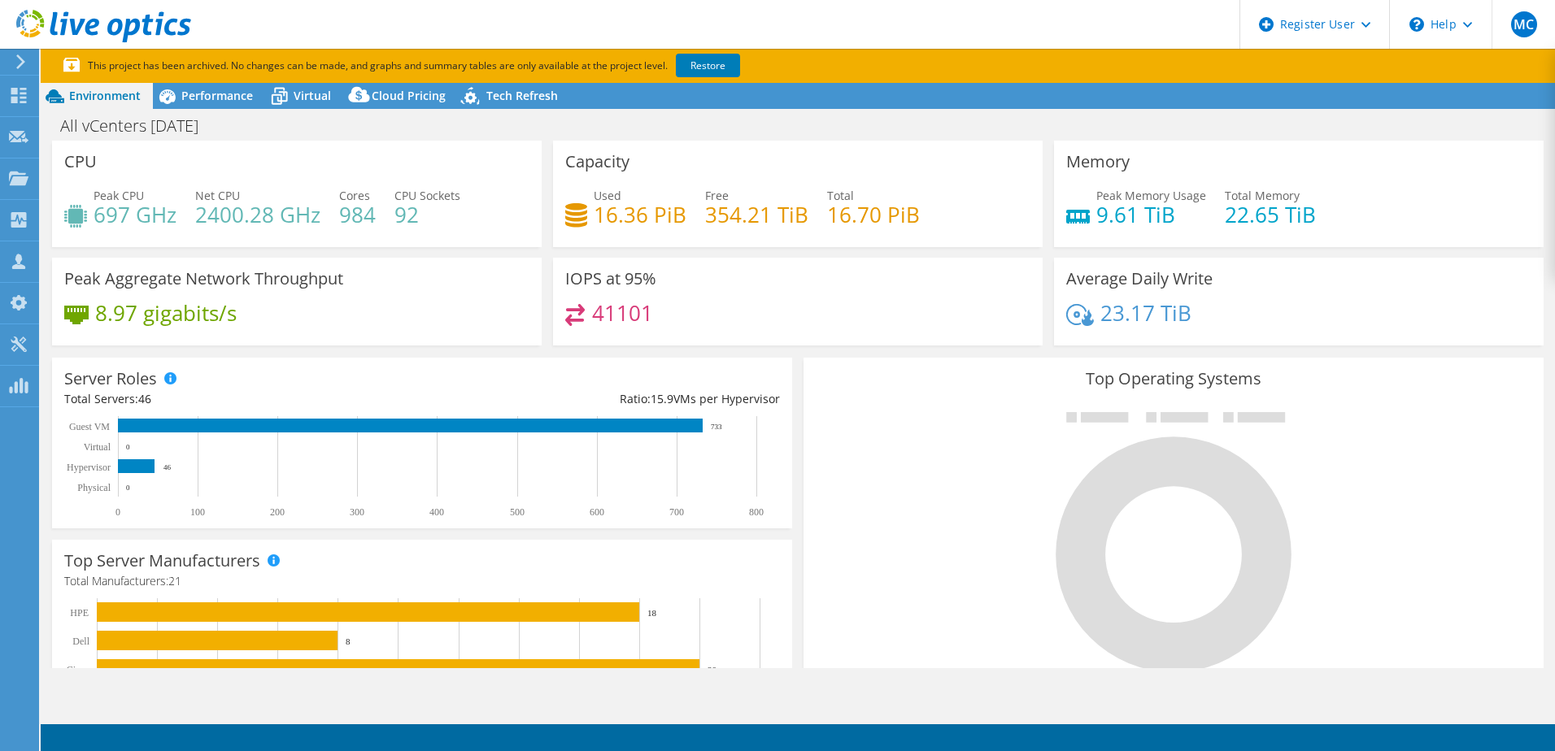
select select "USEast"
select select "USD"
click at [725, 65] on link "Restore" at bounding box center [708, 66] width 64 height 24
click at [246, 100] on span "Performance" at bounding box center [217, 95] width 72 height 15
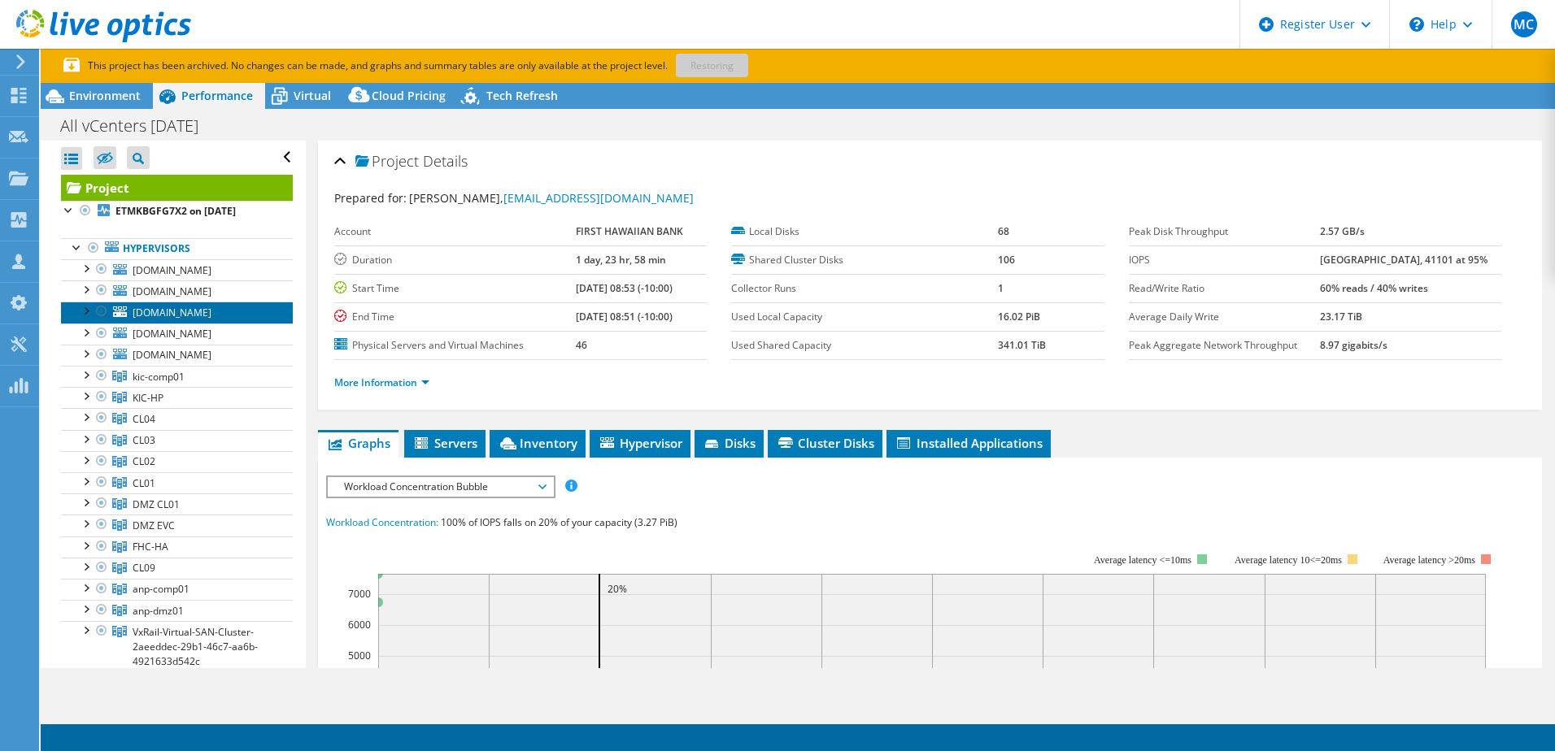
click at [204, 316] on span "its-amp-exmgt01.fhb.net" at bounding box center [172, 313] width 79 height 14
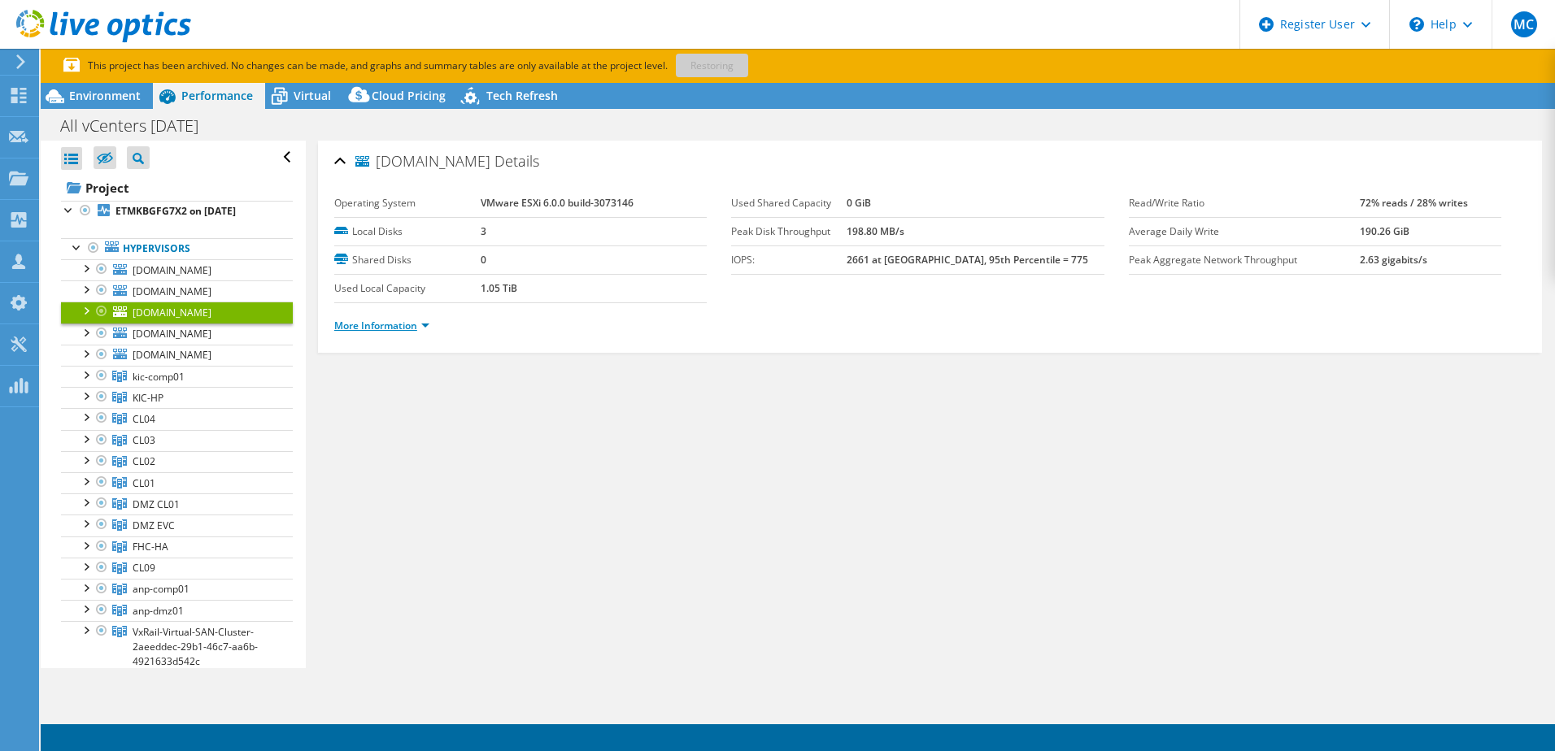
click at [381, 325] on link "More Information" at bounding box center [381, 326] width 95 height 14
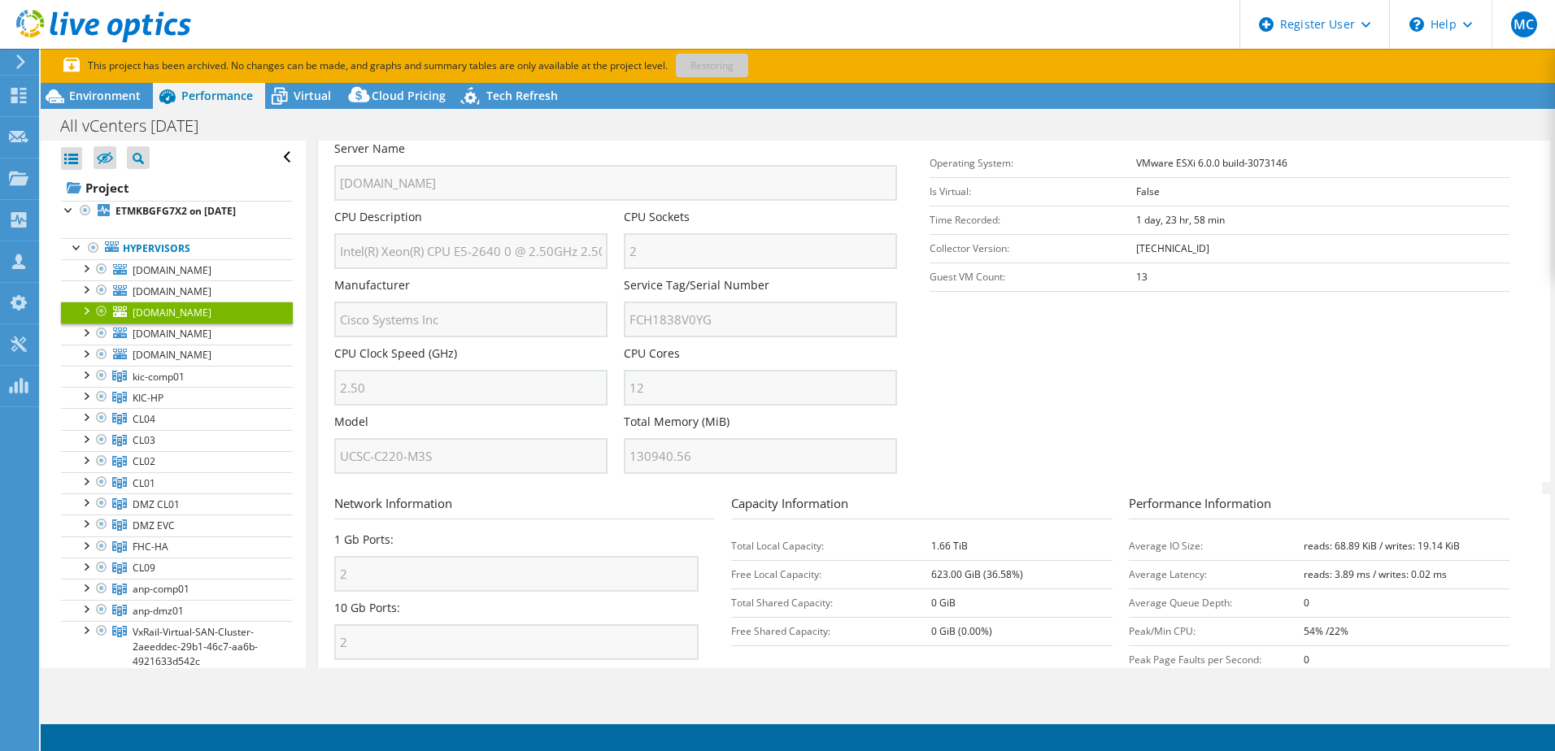
scroll to position [81, 0]
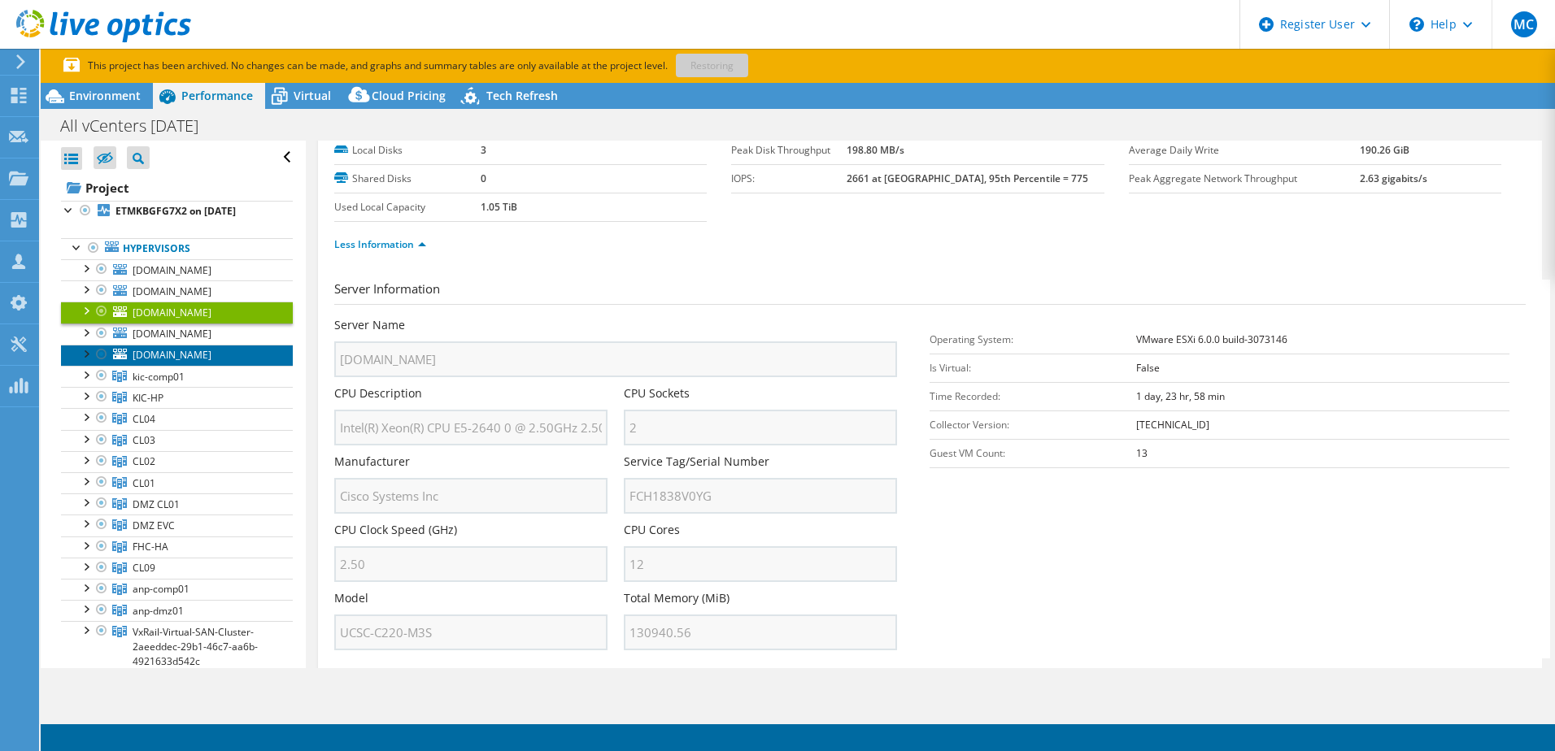
click at [175, 357] on span "osd-vmx-lkboxp1.fhb.net" at bounding box center [172, 355] width 79 height 14
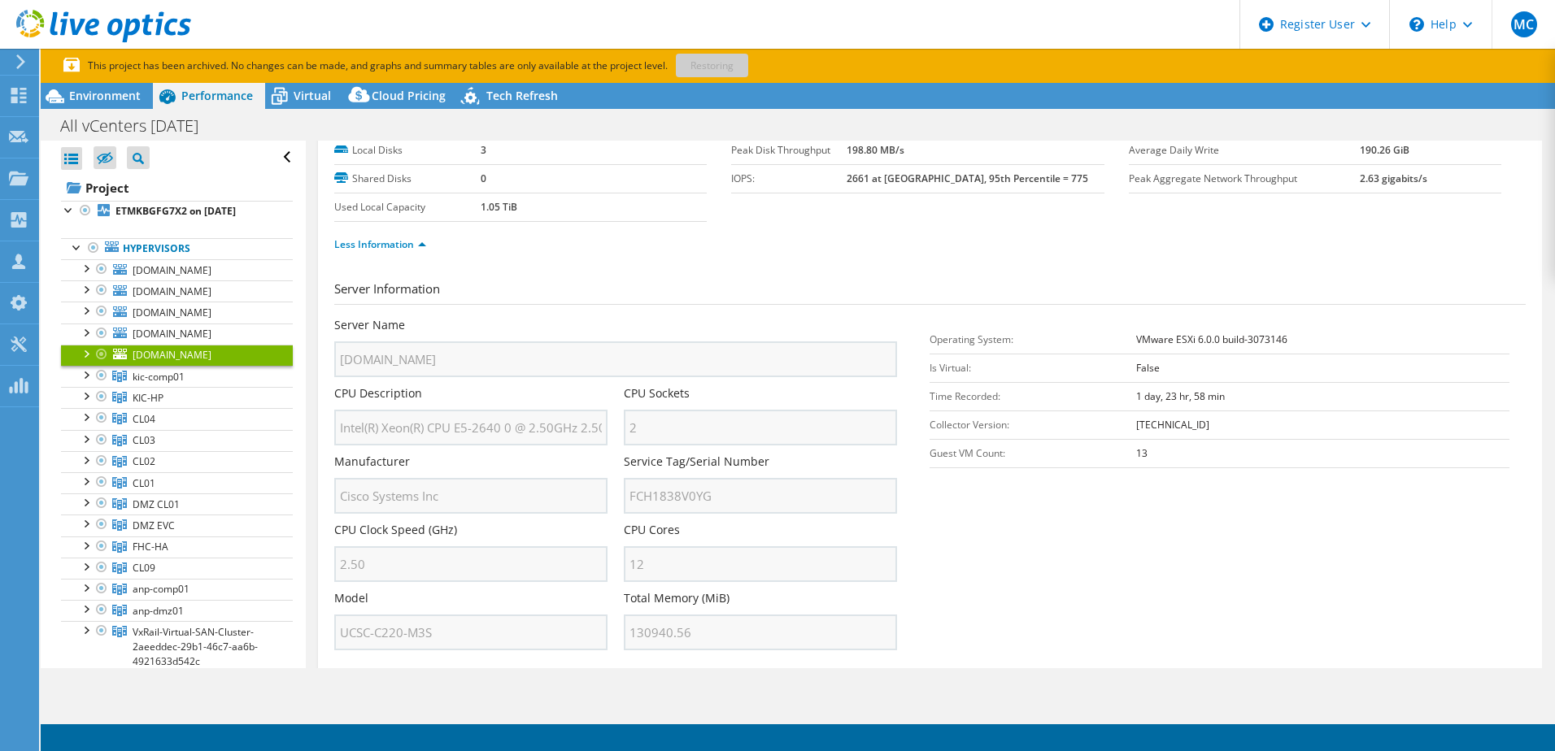
scroll to position [0, 0]
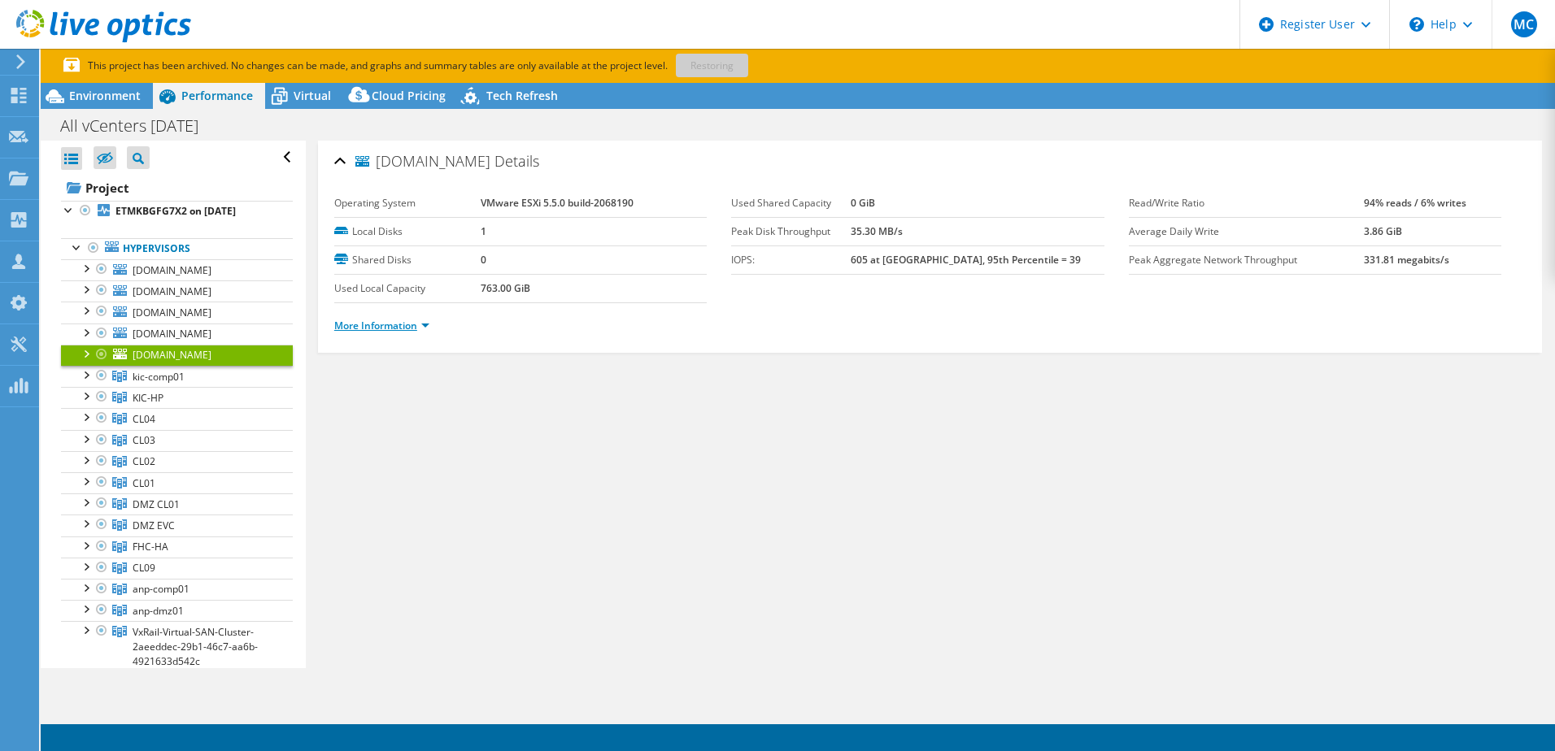
click at [376, 327] on link "More Information" at bounding box center [381, 326] width 95 height 14
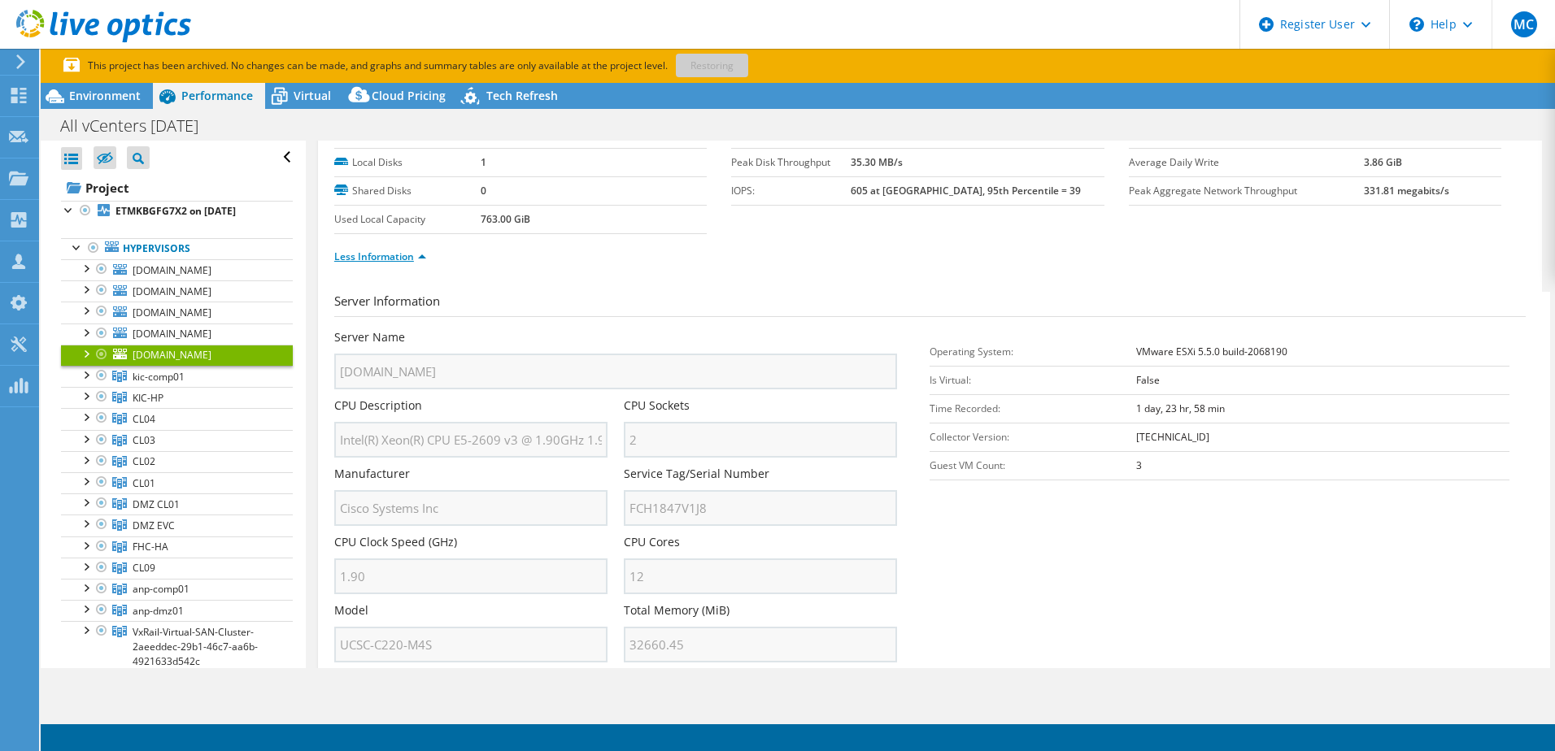
scroll to position [163, 0]
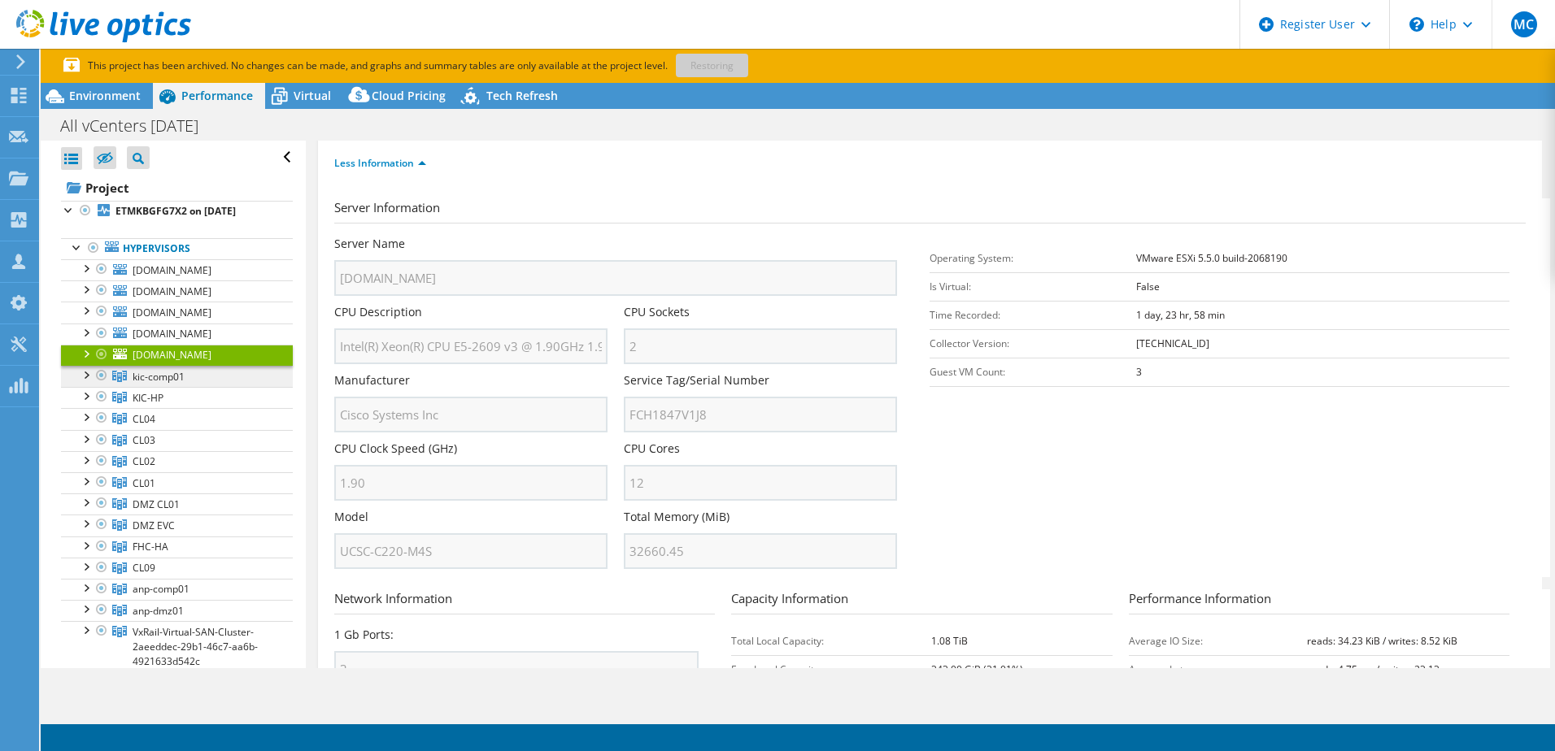
click at [165, 379] on span "kic-comp01" at bounding box center [159, 377] width 52 height 14
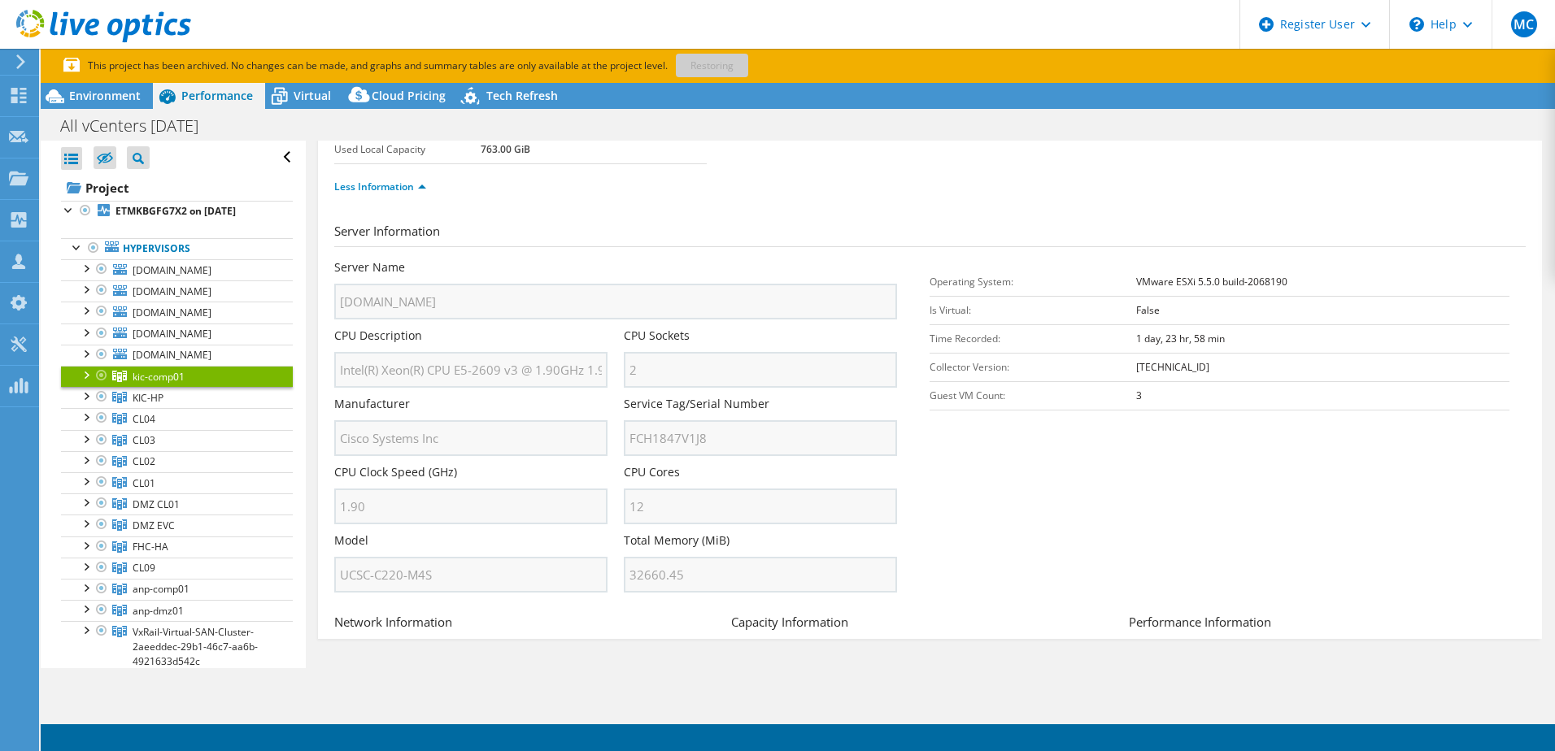
scroll to position [0, 0]
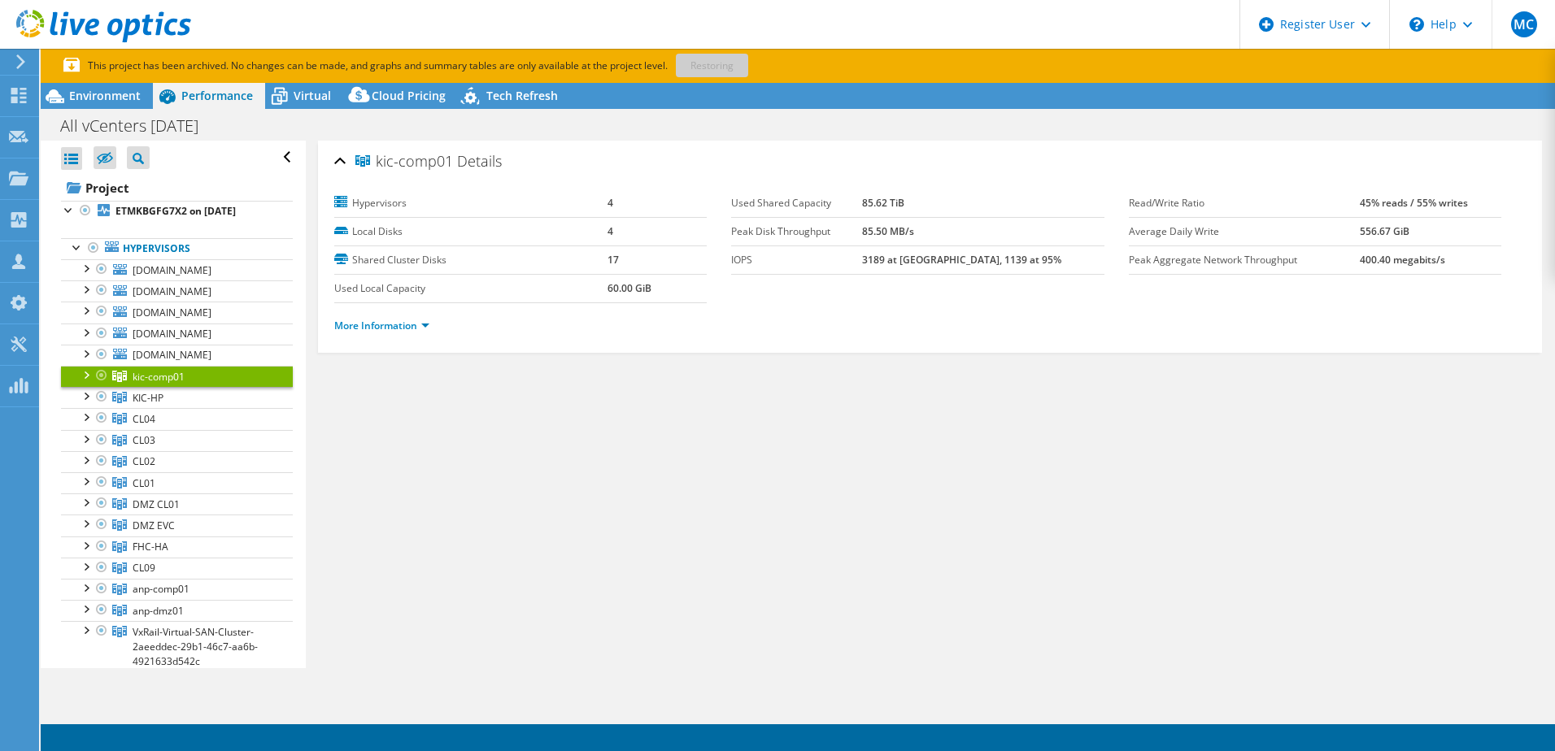
click at [88, 377] on div at bounding box center [85, 374] width 16 height 16
click at [398, 325] on link "More Information" at bounding box center [381, 326] width 95 height 14
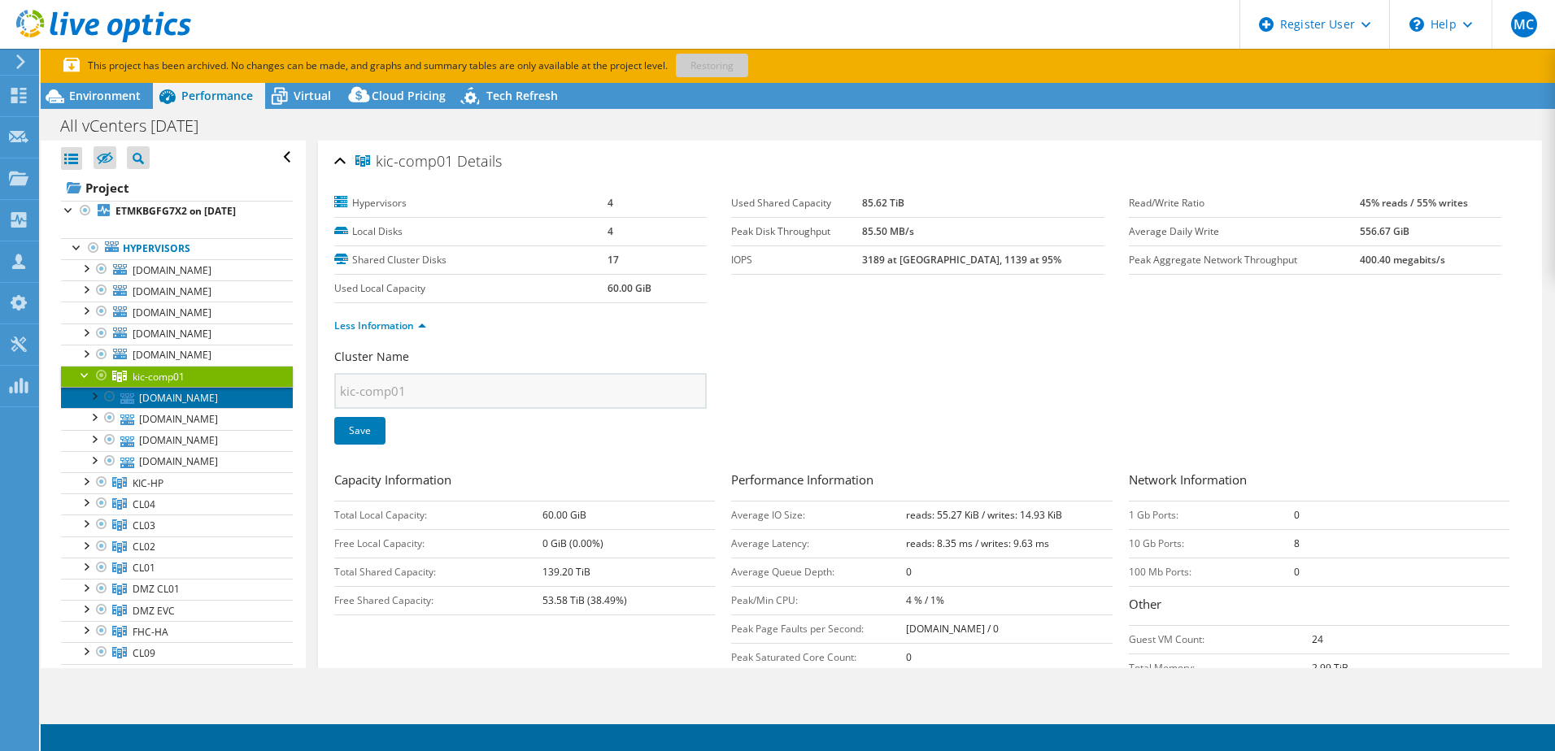
click at [175, 401] on link "kic-comp01-esx01.fhb.net" at bounding box center [177, 397] width 232 height 21
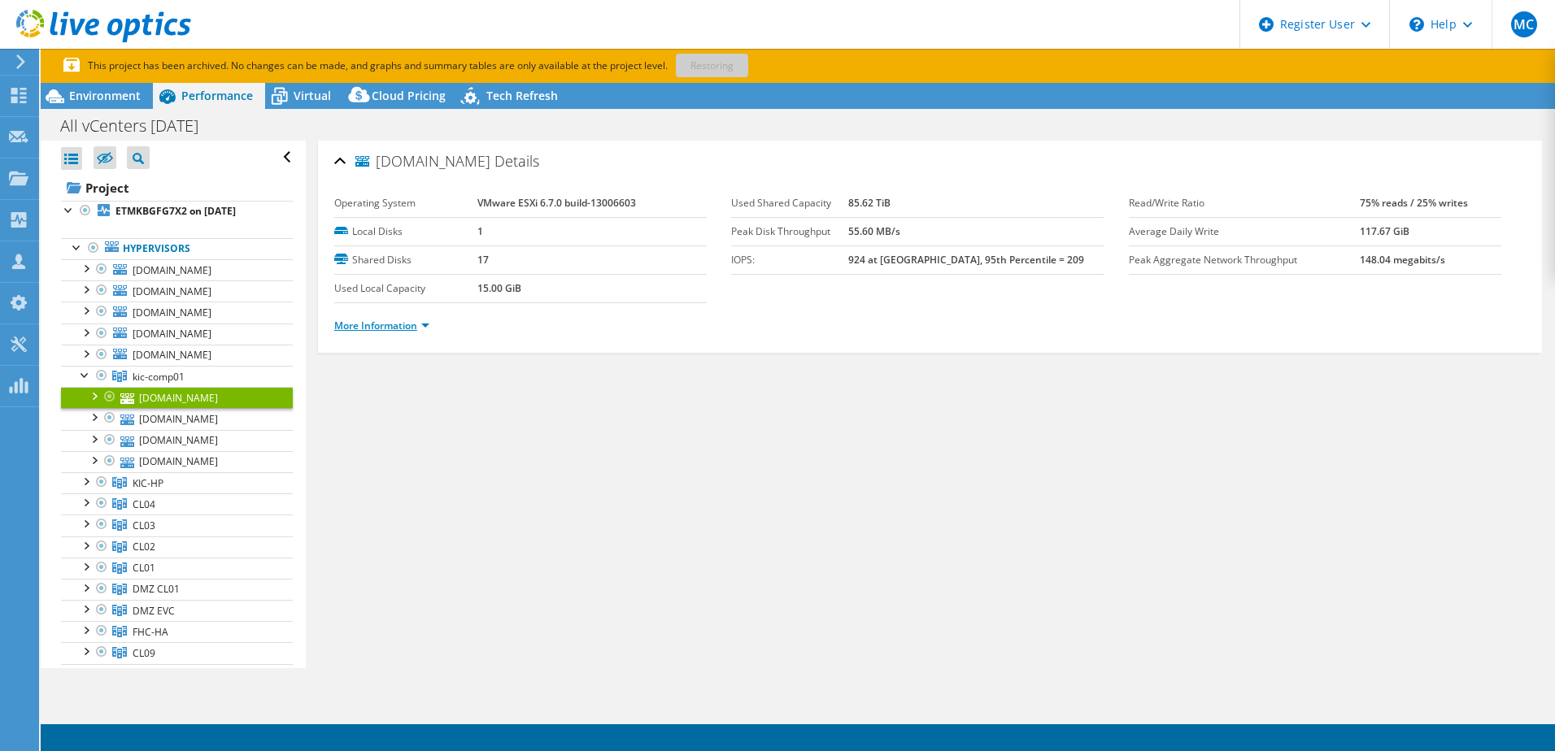
click at [406, 325] on link "More Information" at bounding box center [381, 326] width 95 height 14
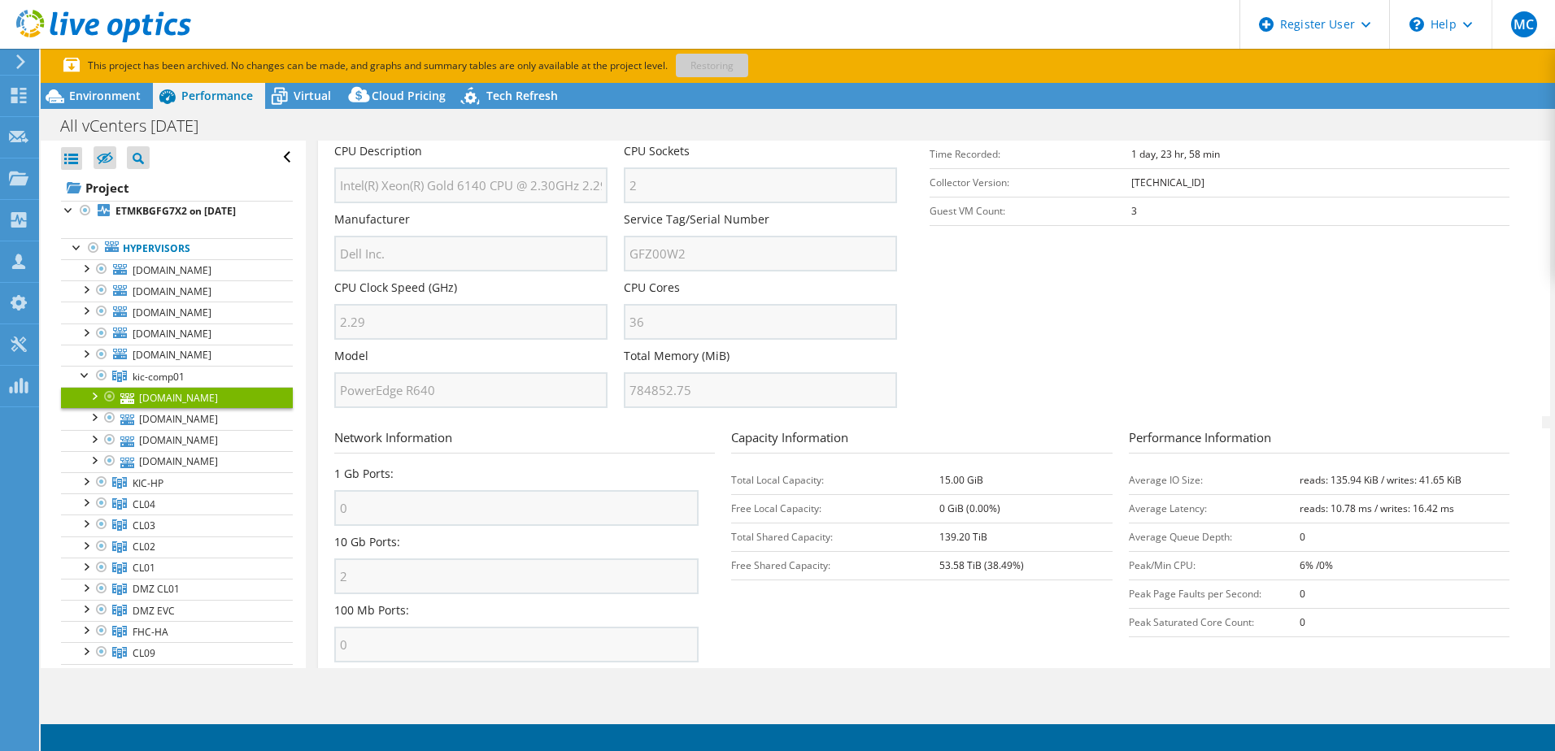
scroll to position [325, 0]
click at [115, 506] on icon at bounding box center [119, 504] width 15 height 11
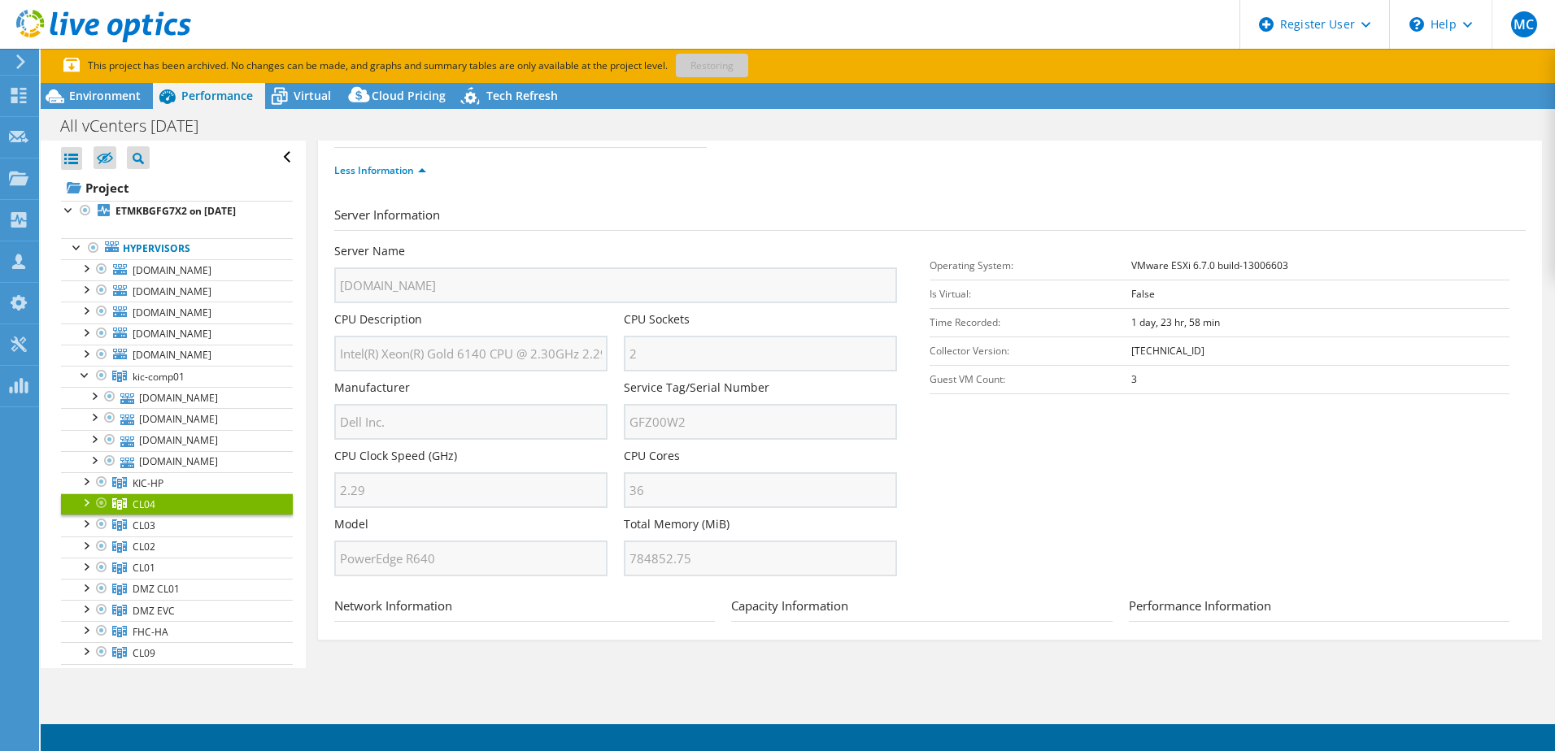
scroll to position [0, 0]
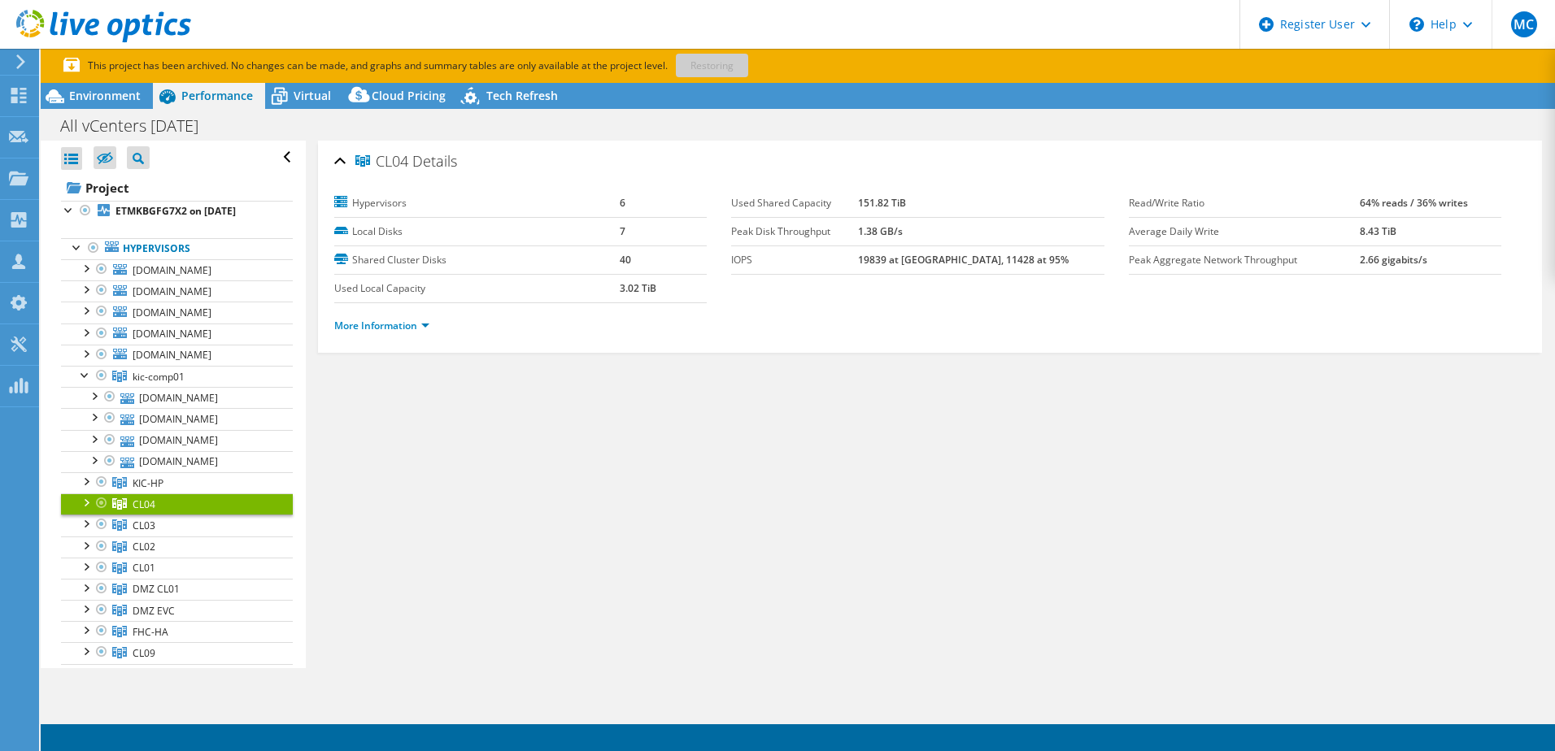
click at [85, 508] on div at bounding box center [85, 502] width 16 height 16
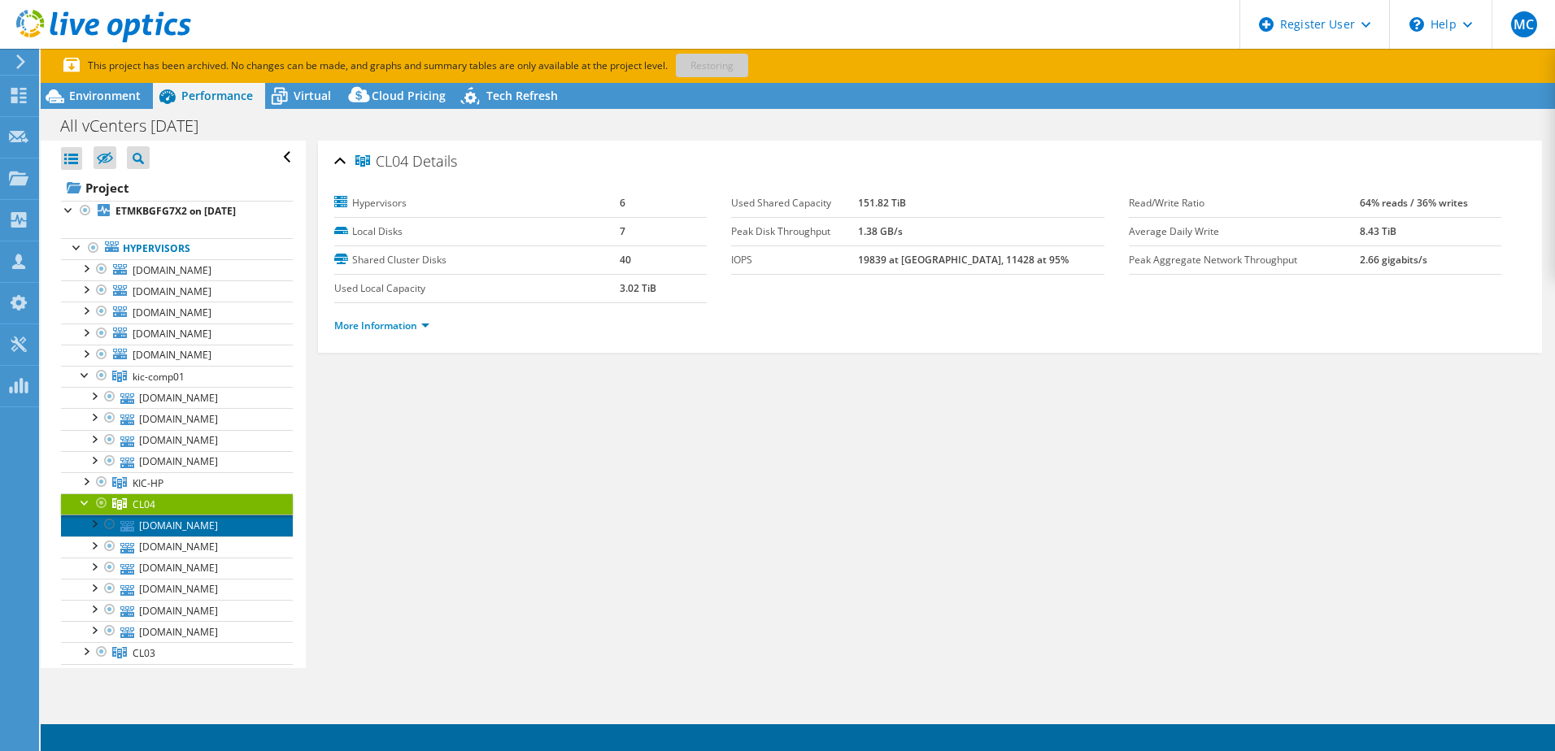
click at [172, 526] on link "its-vmx-hpkic04.fhb.net" at bounding box center [177, 525] width 232 height 21
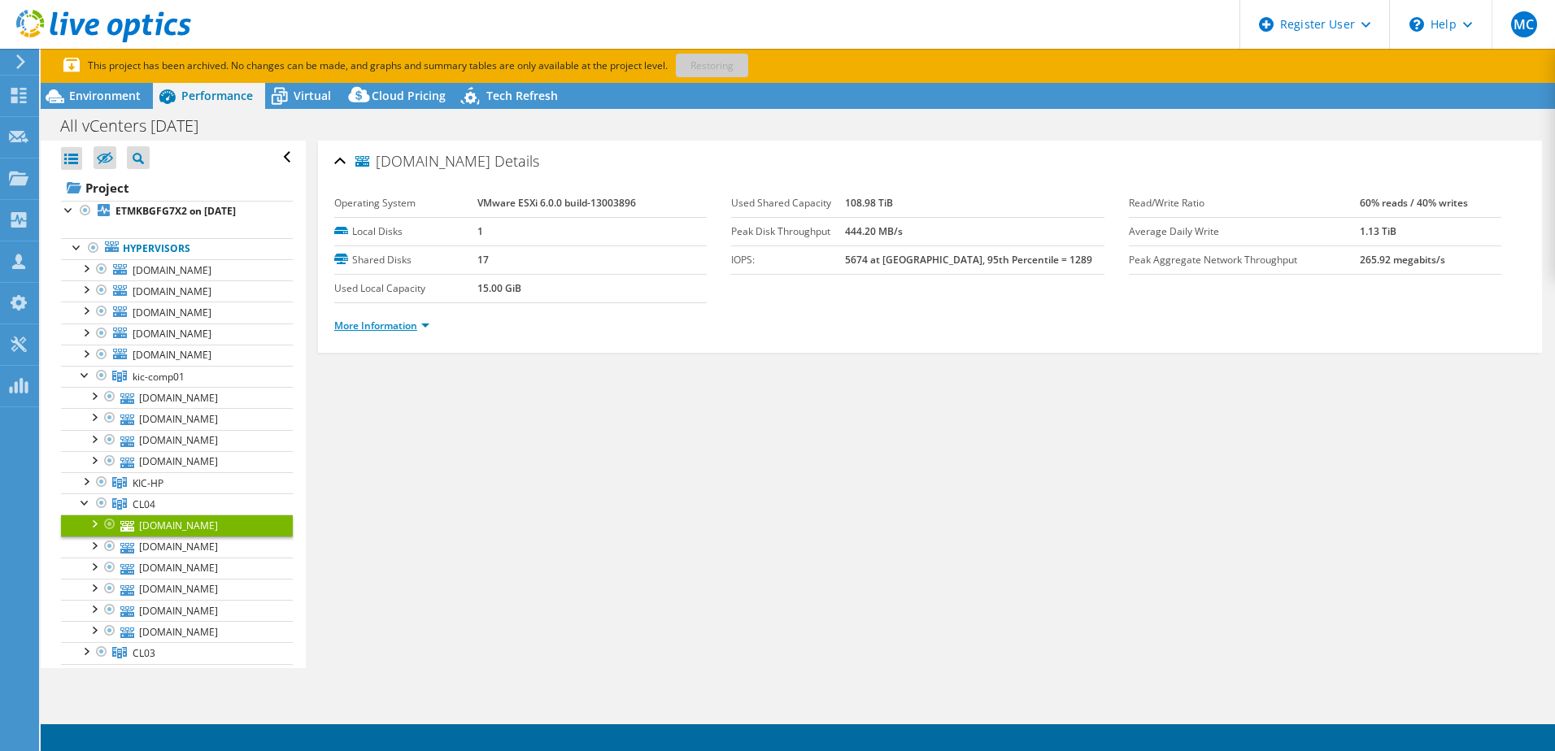
click at [415, 325] on link "More Information" at bounding box center [381, 326] width 95 height 14
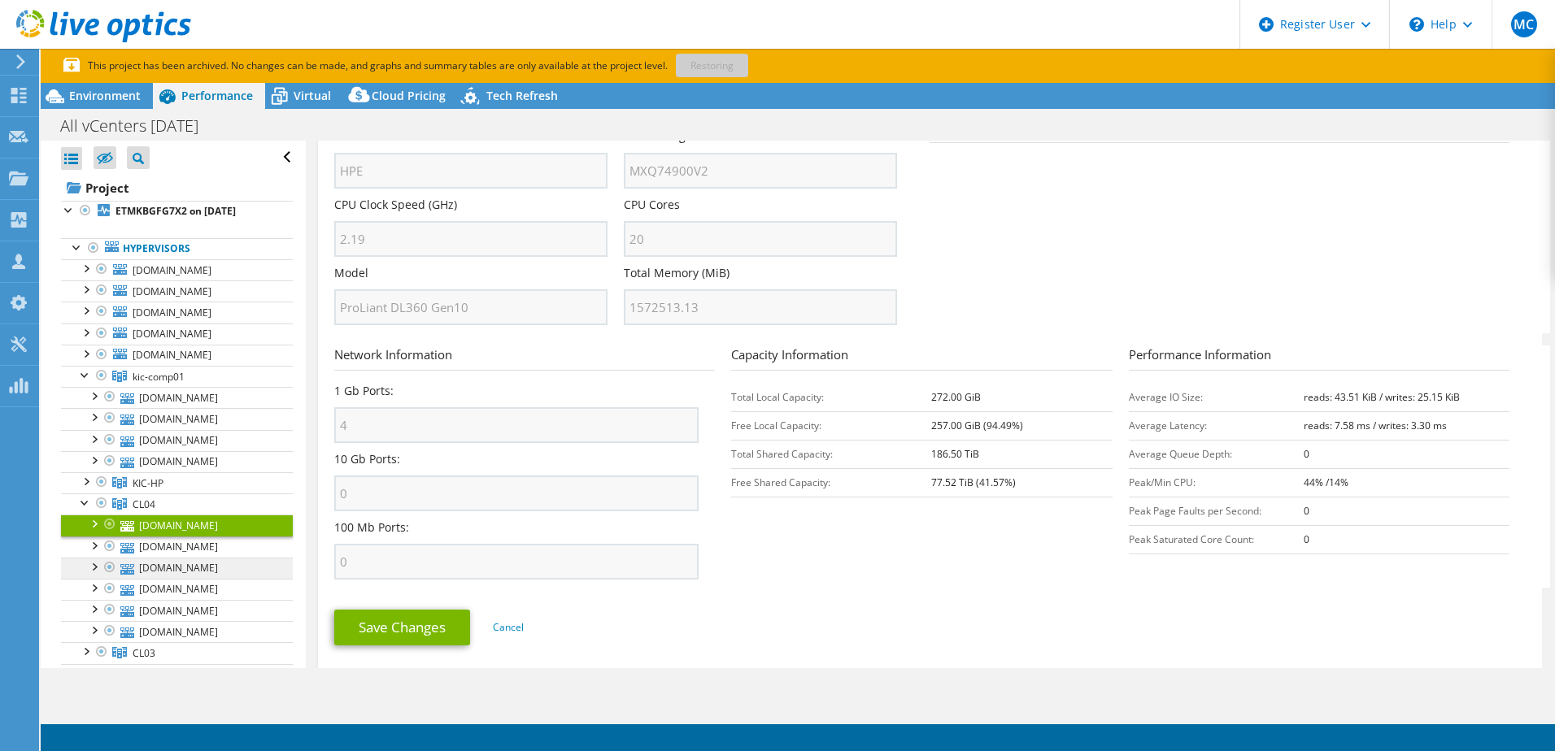
scroll to position [81, 0]
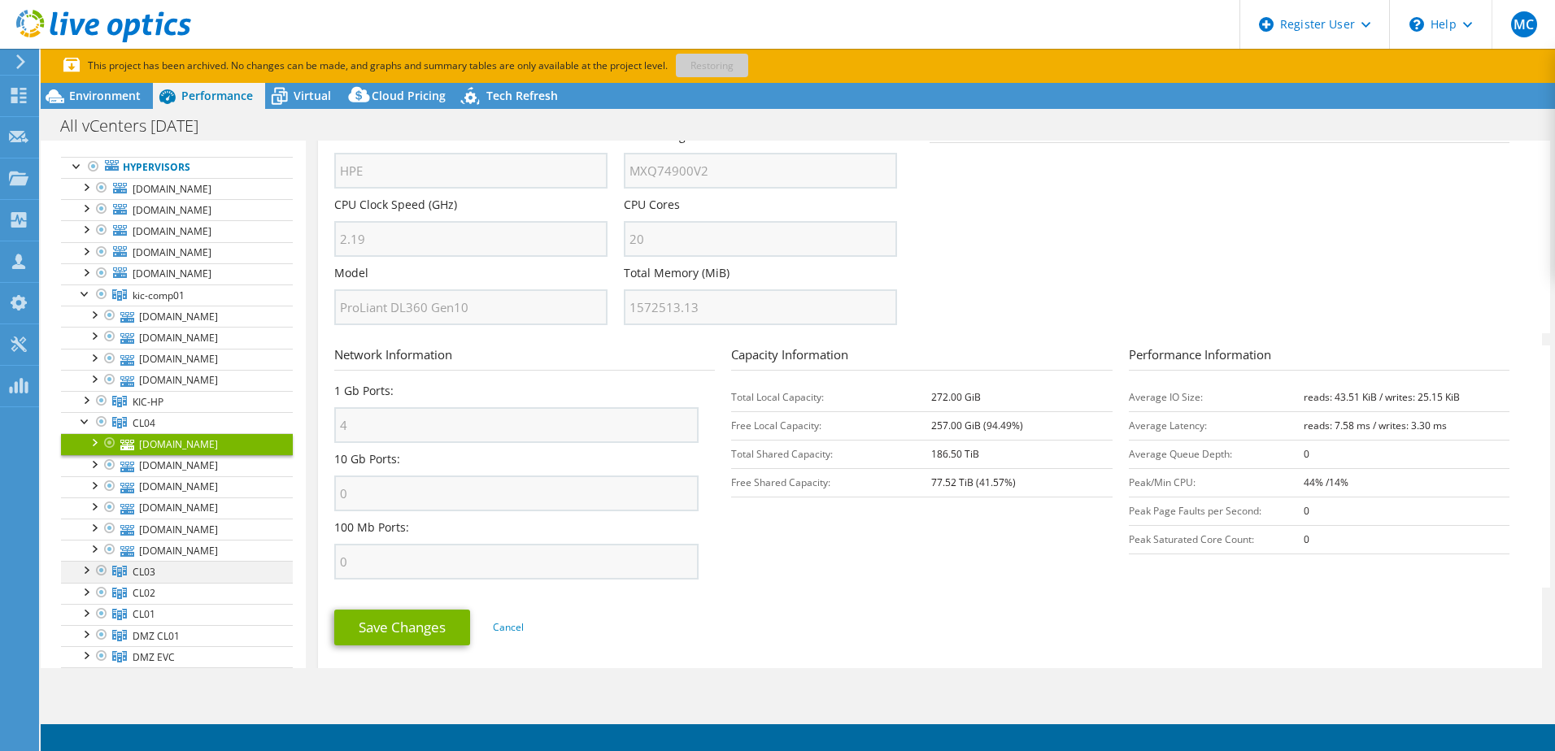
click at [88, 573] on div at bounding box center [85, 569] width 16 height 16
click at [158, 599] on link "its-vmx-pdesx30.fhb.net" at bounding box center [177, 593] width 232 height 21
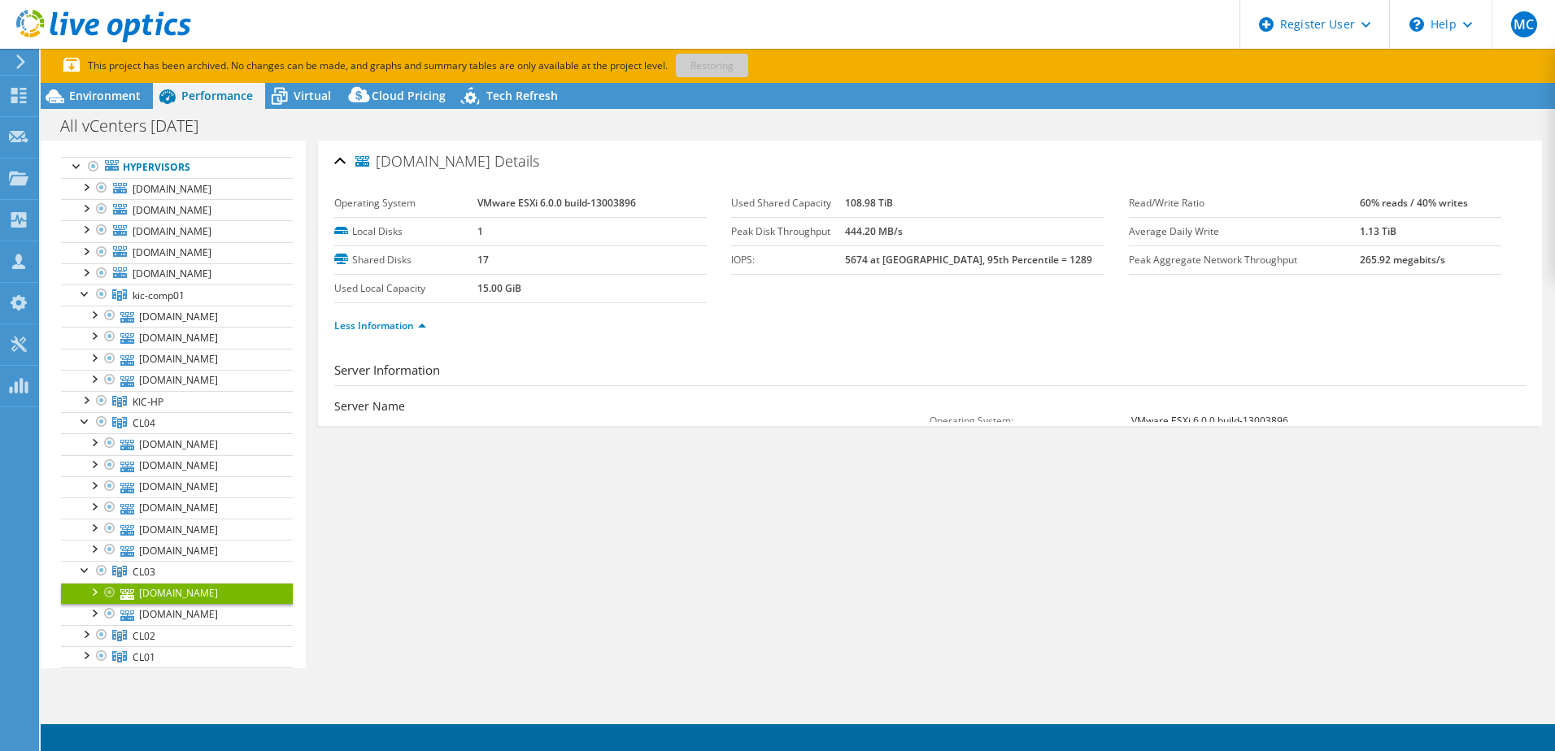
scroll to position [0, 0]
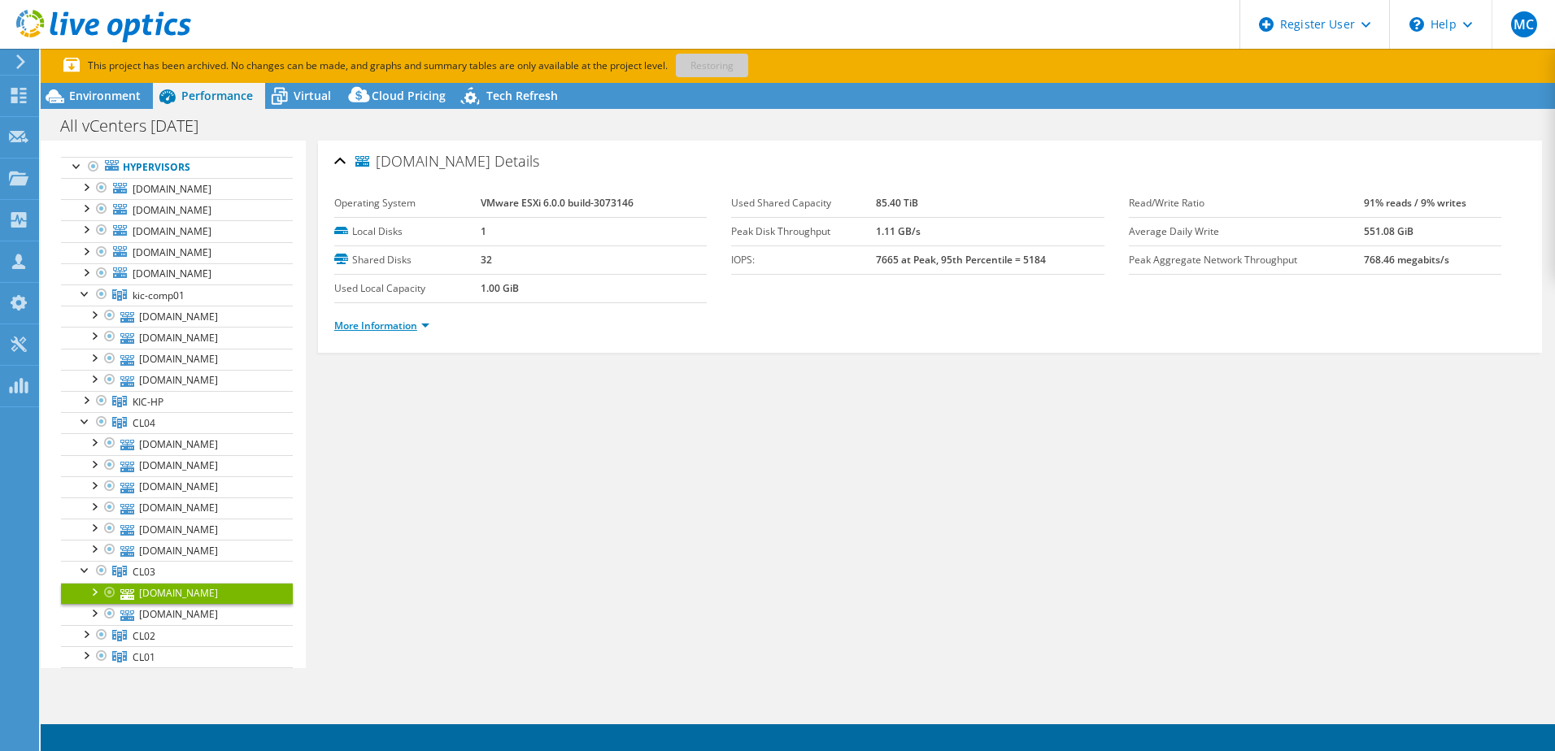
click at [393, 327] on link "More Information" at bounding box center [381, 326] width 95 height 14
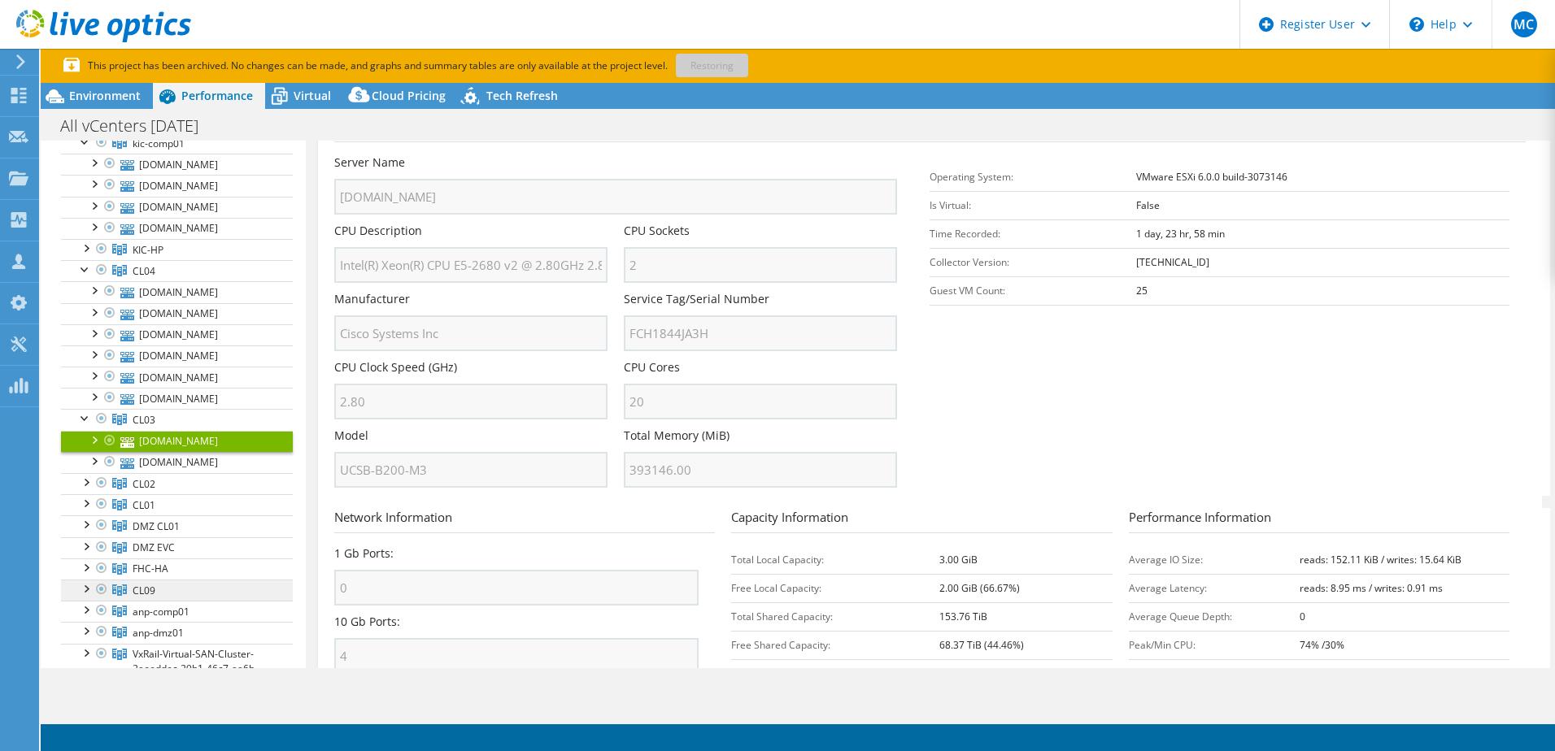
scroll to position [244, 0]
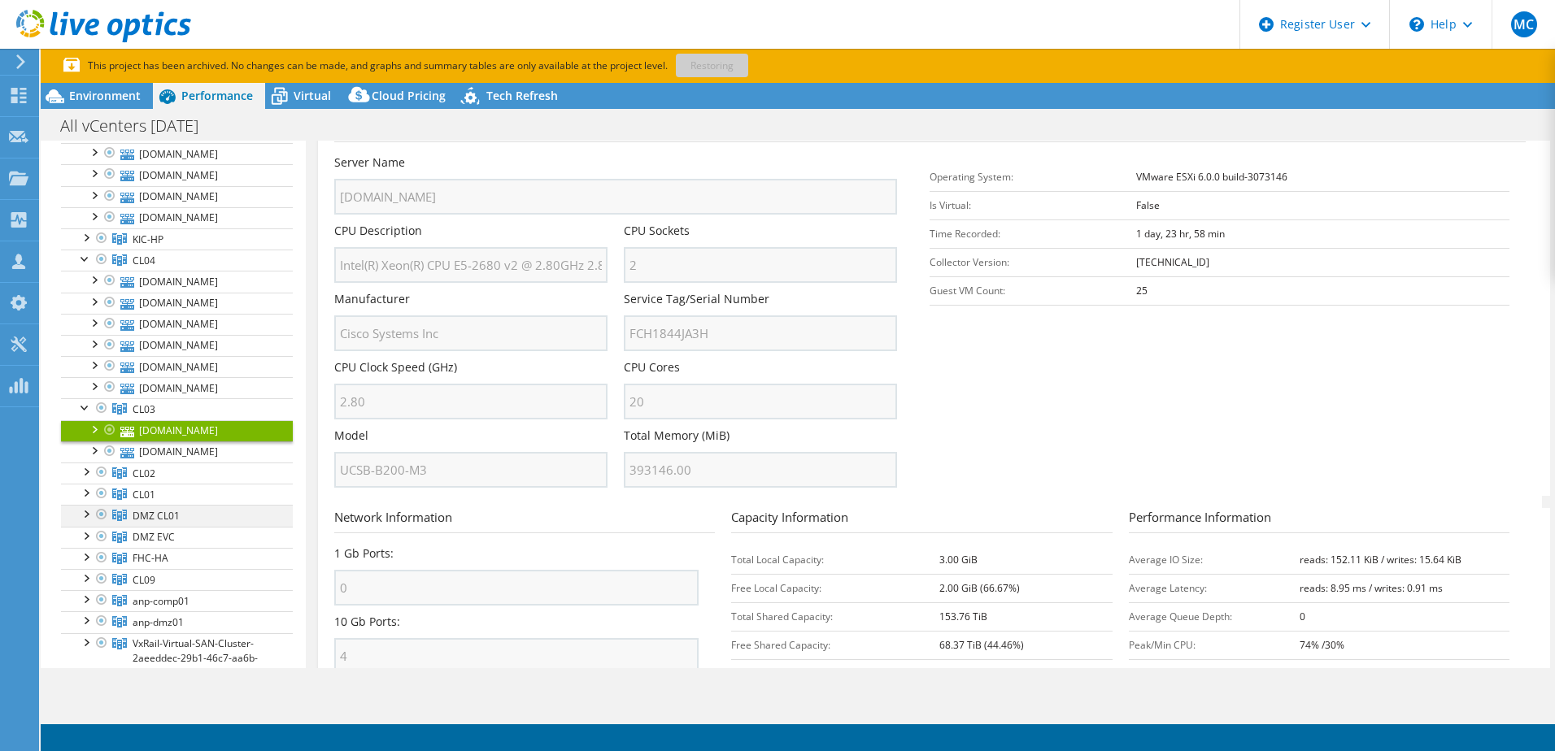
click at [88, 517] on div at bounding box center [85, 513] width 16 height 16
click at [172, 543] on link "kic-dmz01-esx03.fhb.net" at bounding box center [177, 537] width 232 height 21
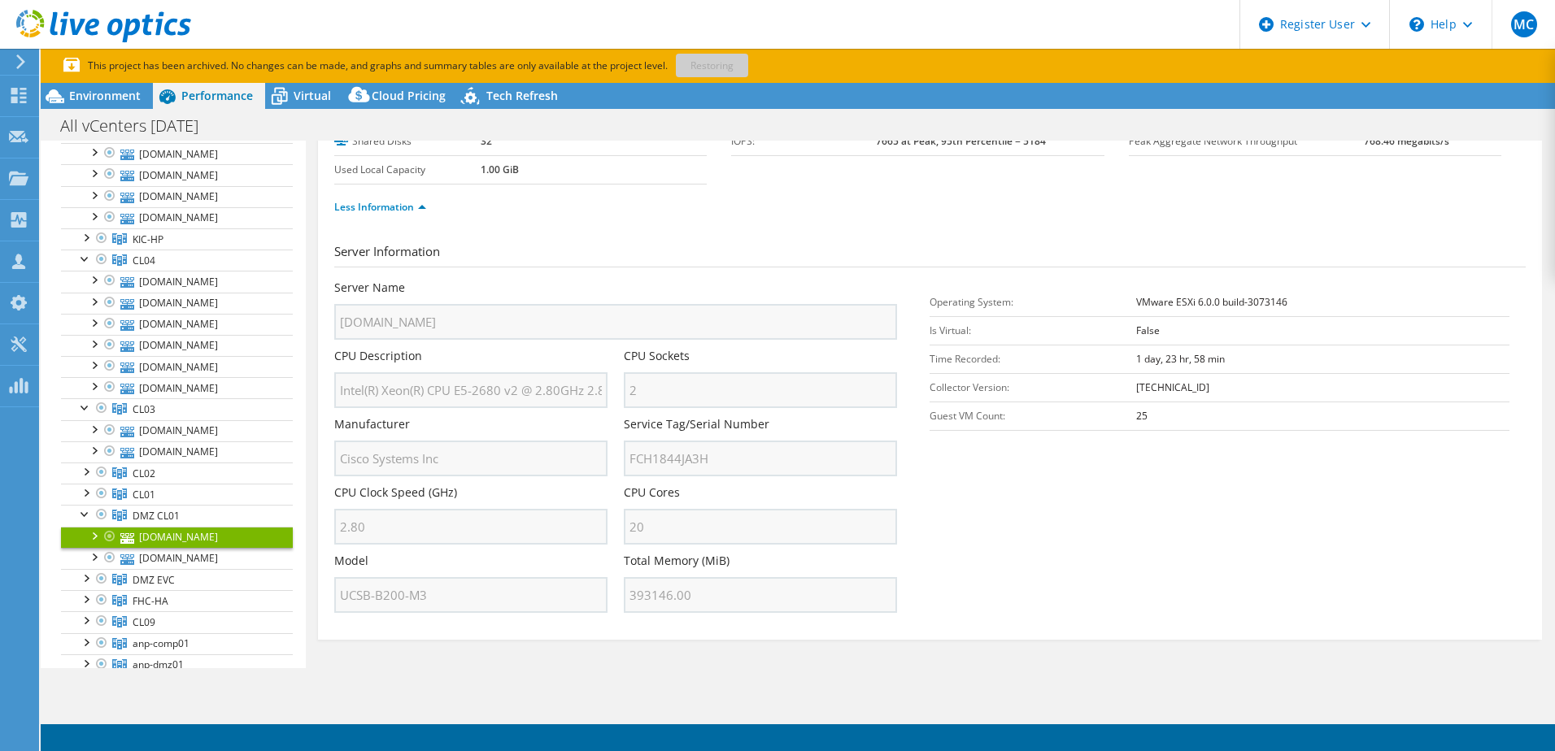
scroll to position [0, 0]
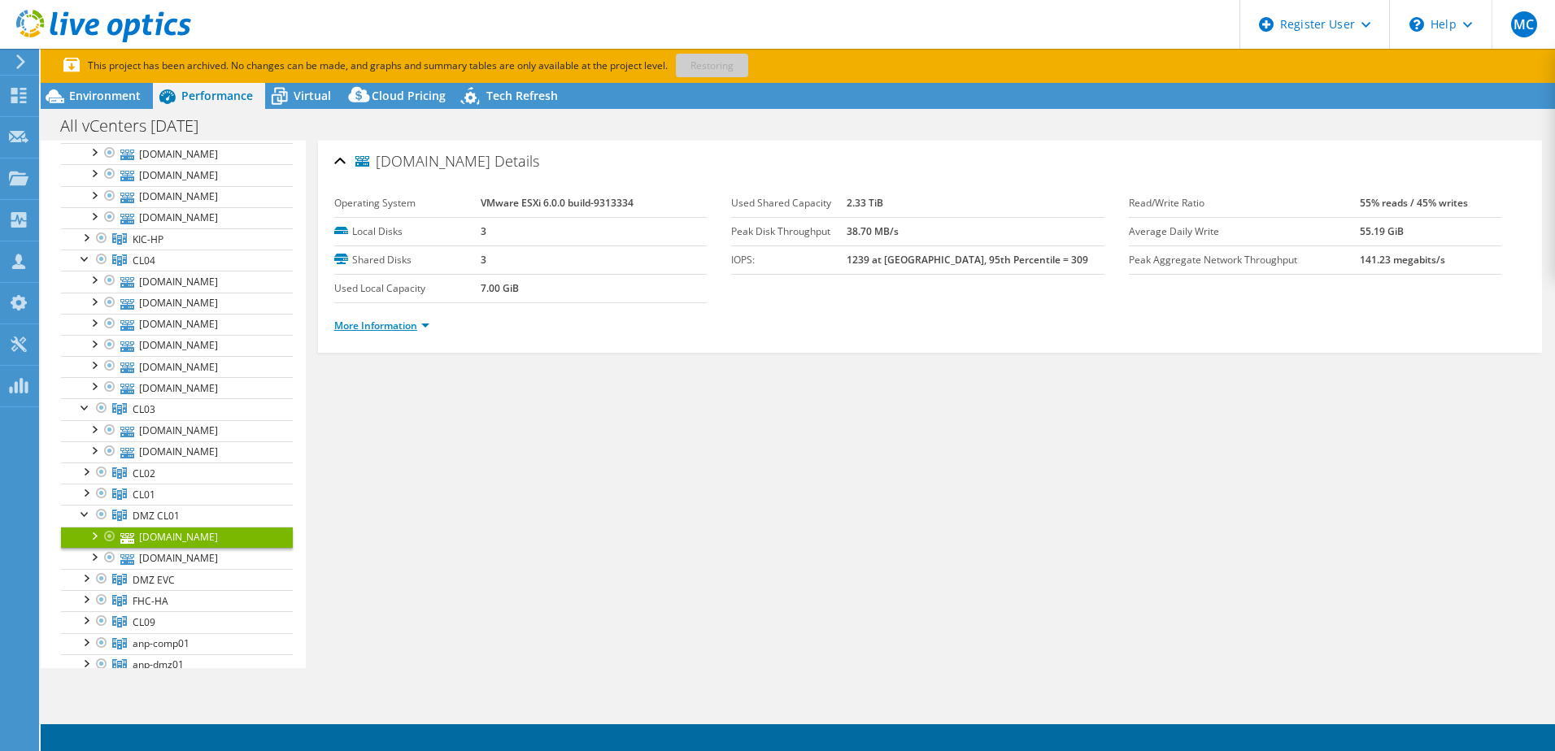
click at [401, 329] on link "More Information" at bounding box center [381, 326] width 95 height 14
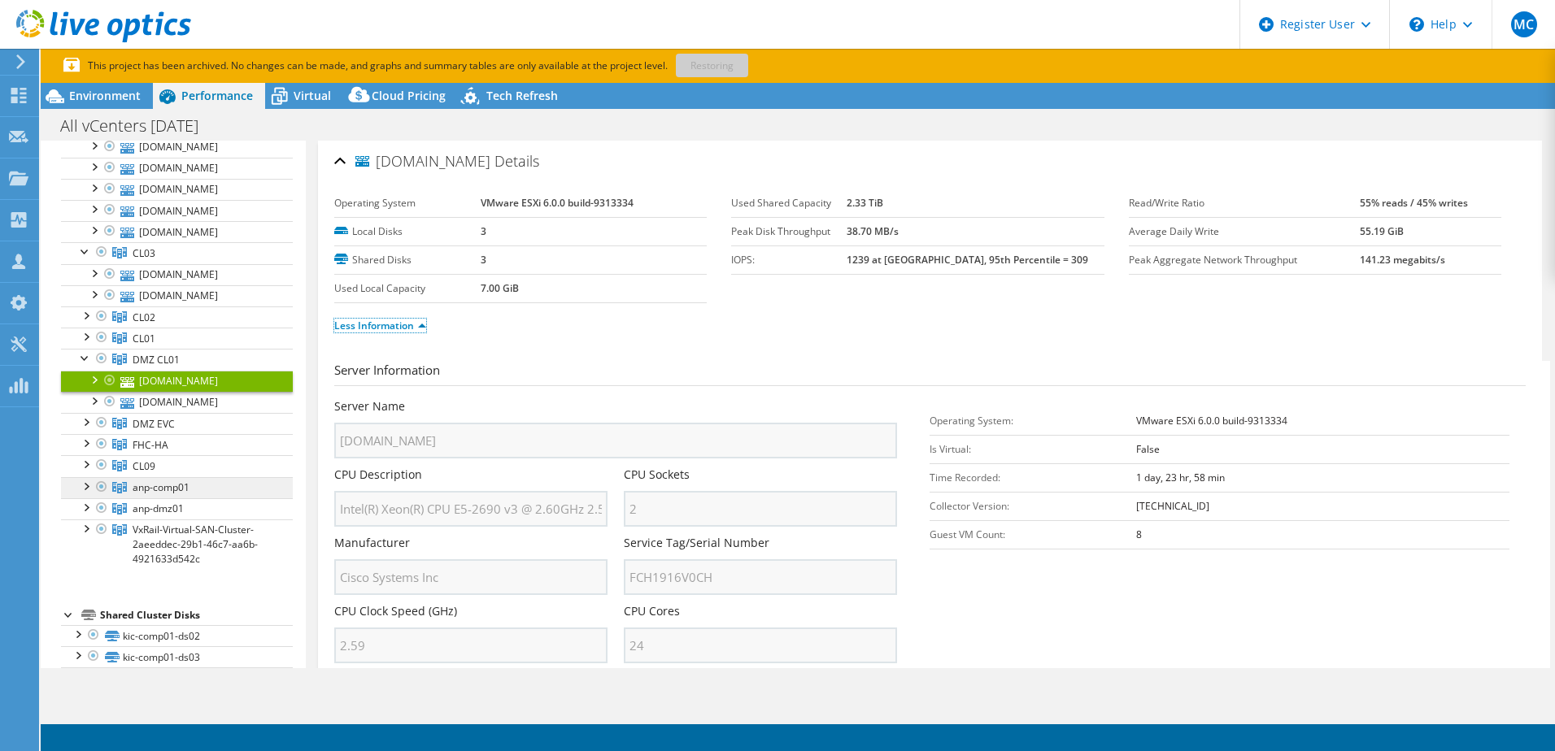
scroll to position [407, 0]
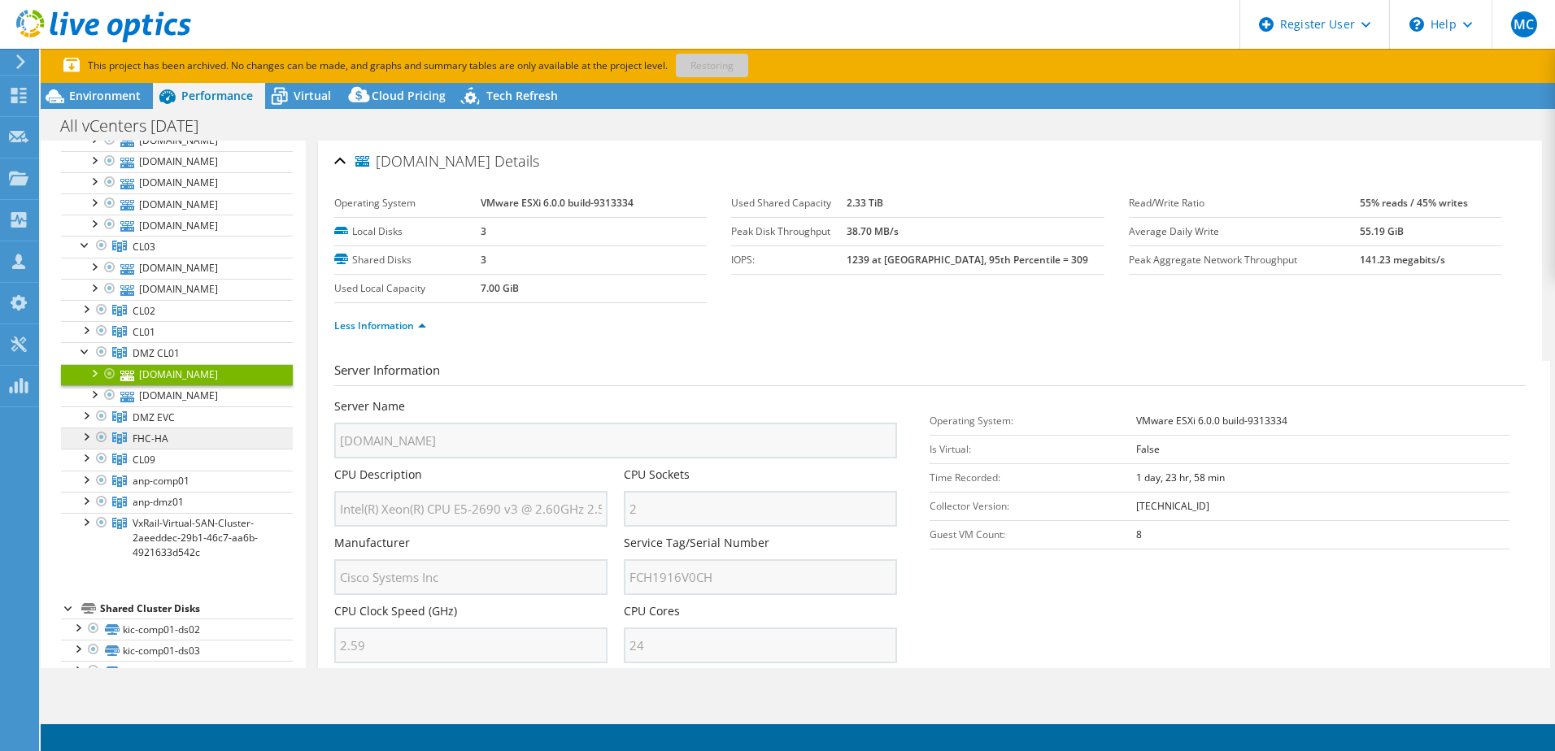
click at [125, 438] on icon at bounding box center [119, 438] width 15 height 11
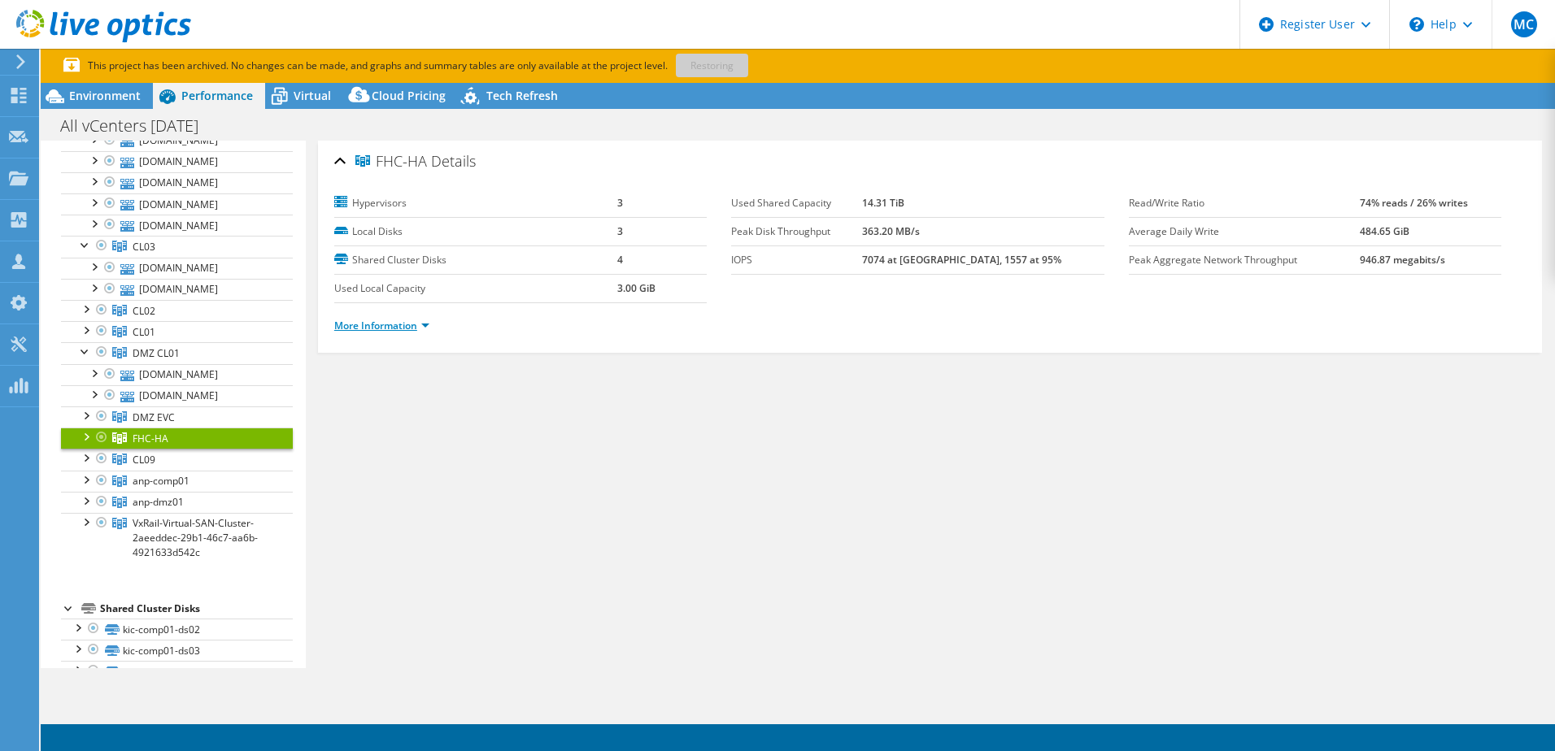
click at [369, 322] on link "More Information" at bounding box center [381, 326] width 95 height 14
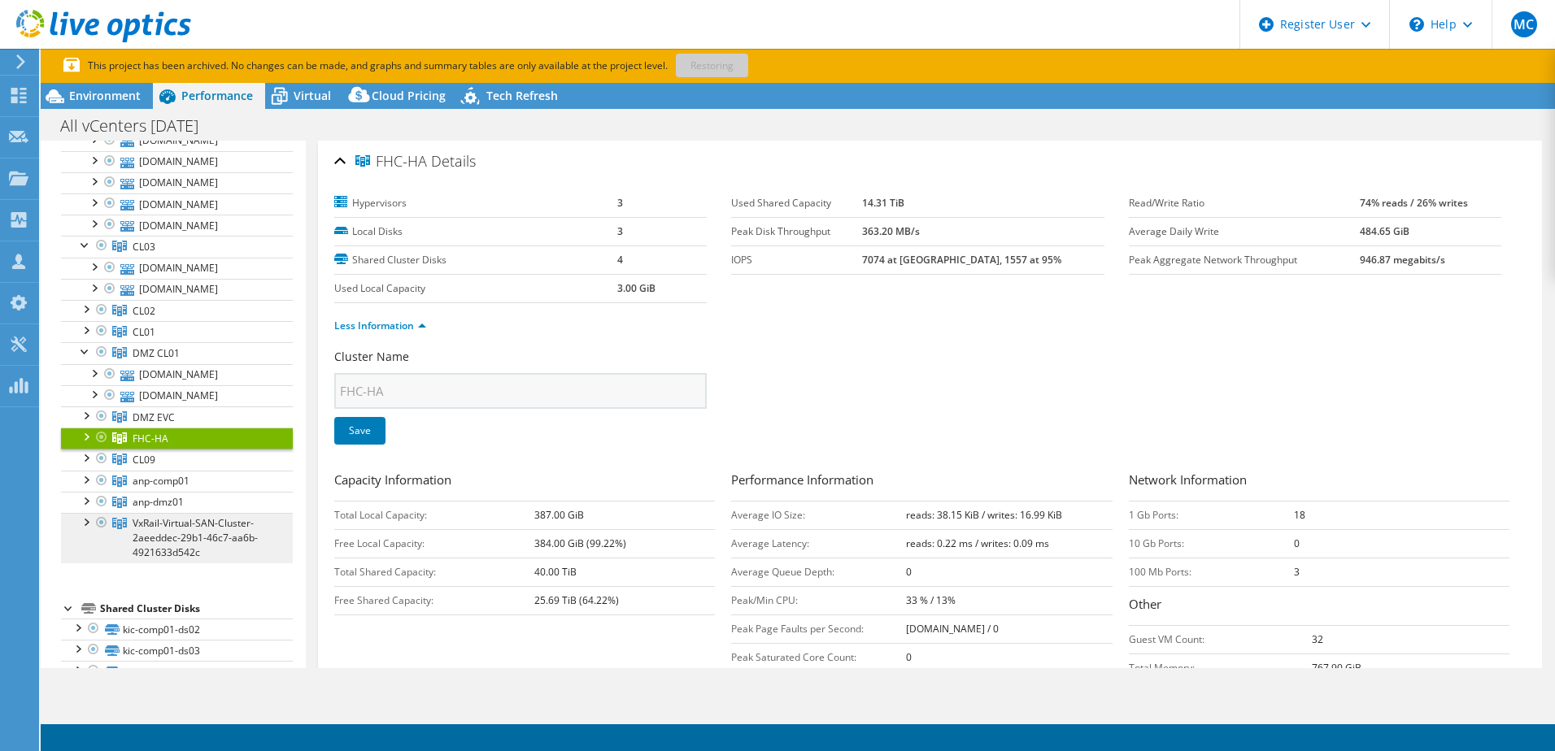
click at [161, 534] on span "VxRail-Virtual-SAN-Cluster-2aeeddec-29b1-46c7-aa6b-4921633d542c" at bounding box center [195, 537] width 125 height 43
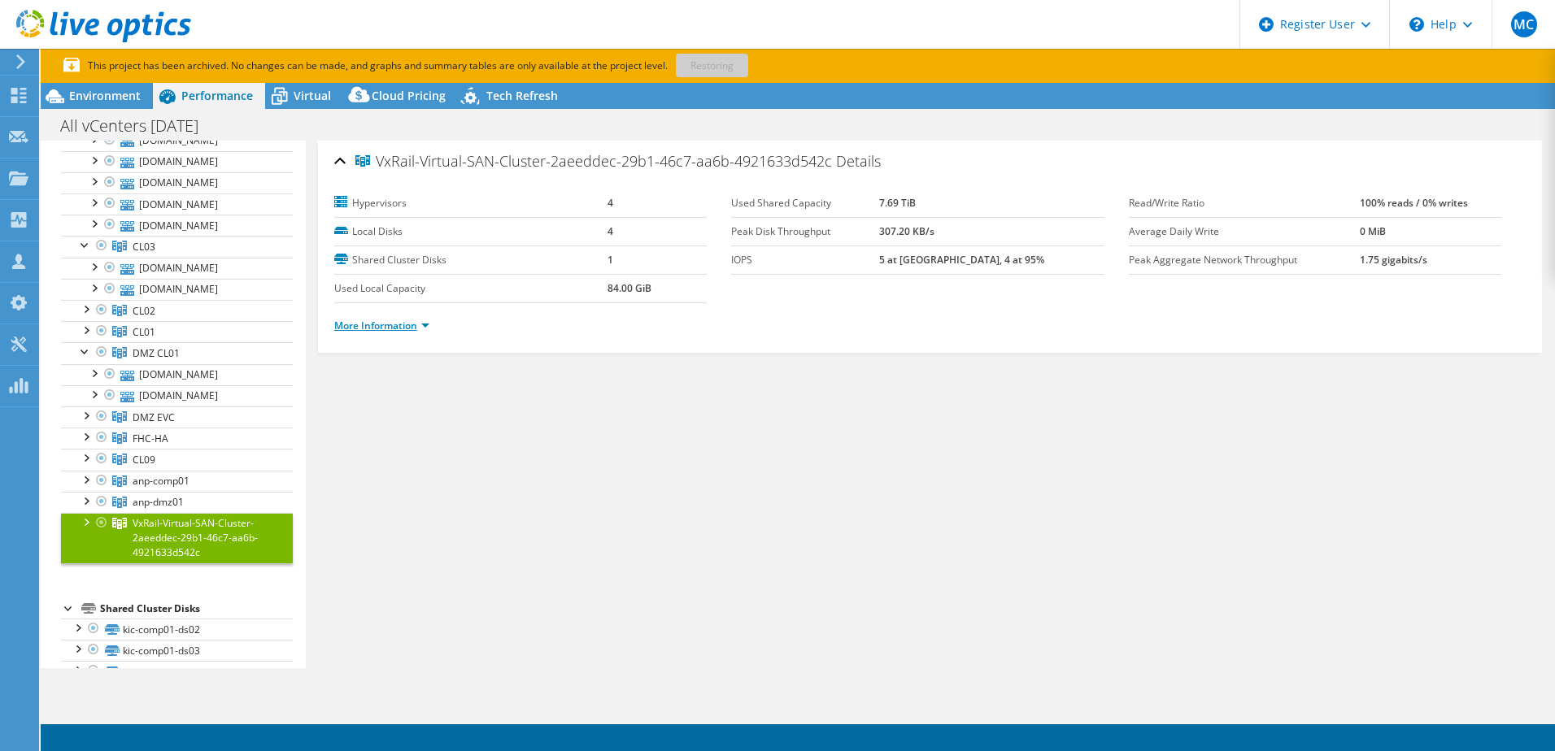
click at [389, 320] on link "More Information" at bounding box center [381, 326] width 95 height 14
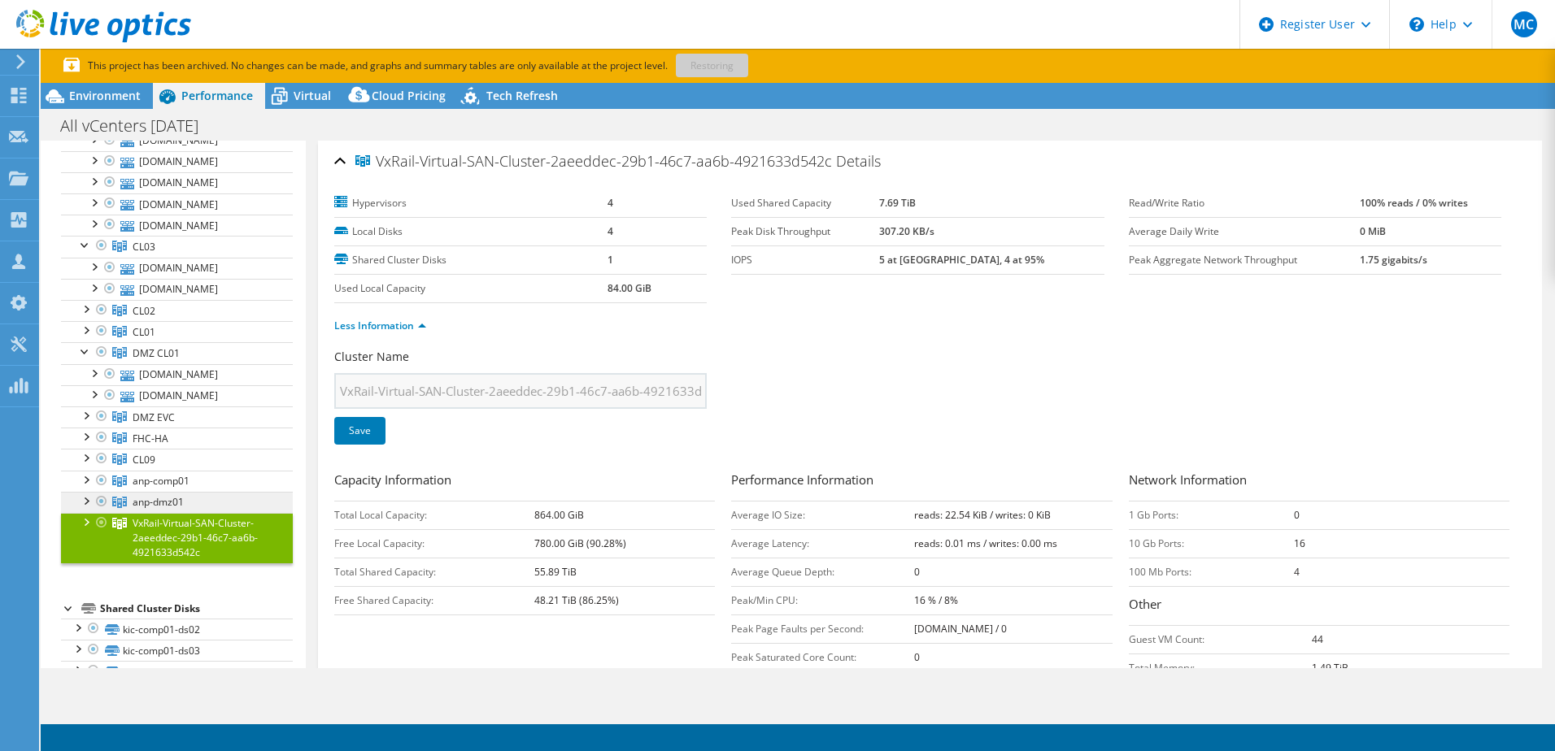
click at [136, 505] on span "anp-dmz01" at bounding box center [158, 502] width 51 height 14
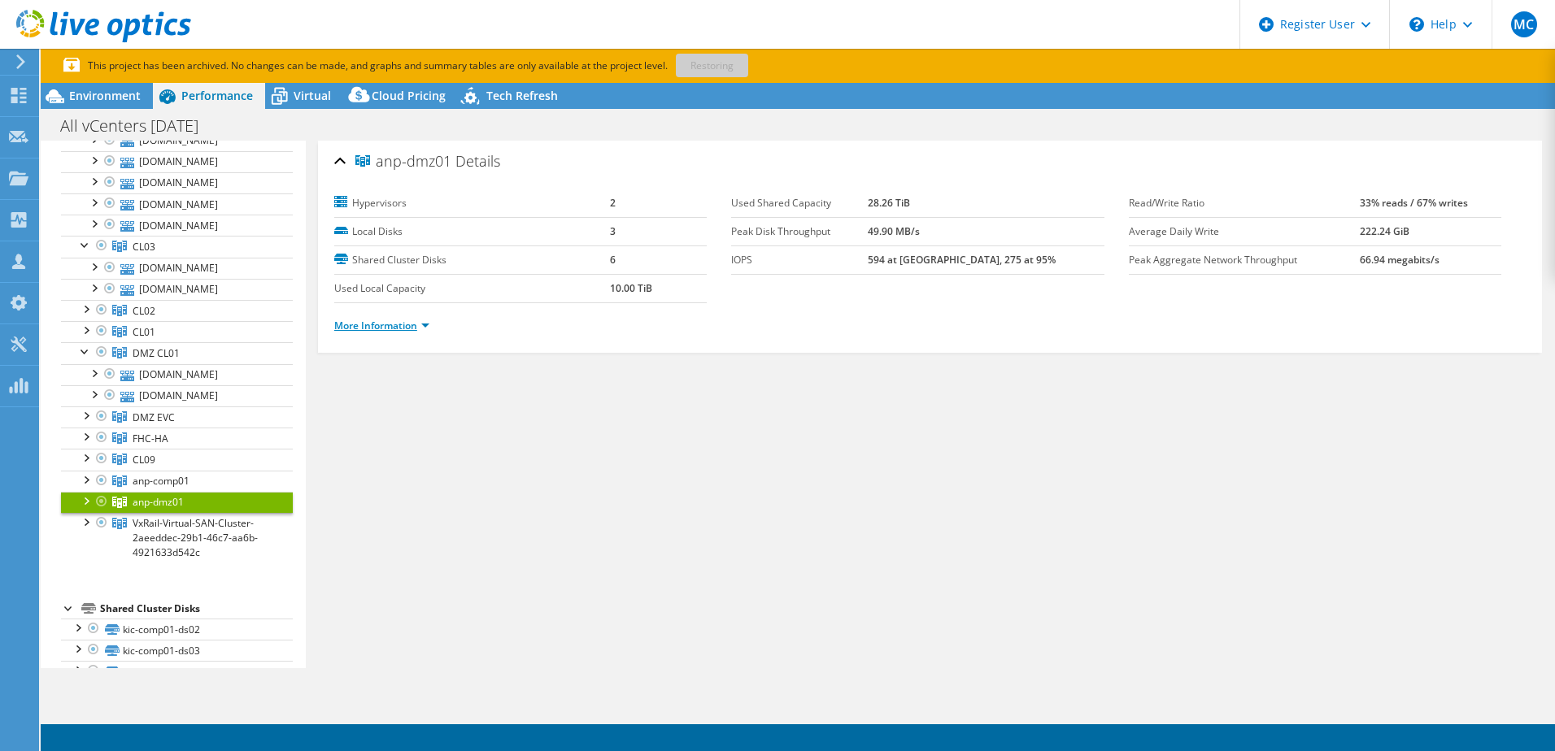
click at [394, 330] on link "More Information" at bounding box center [381, 326] width 95 height 14
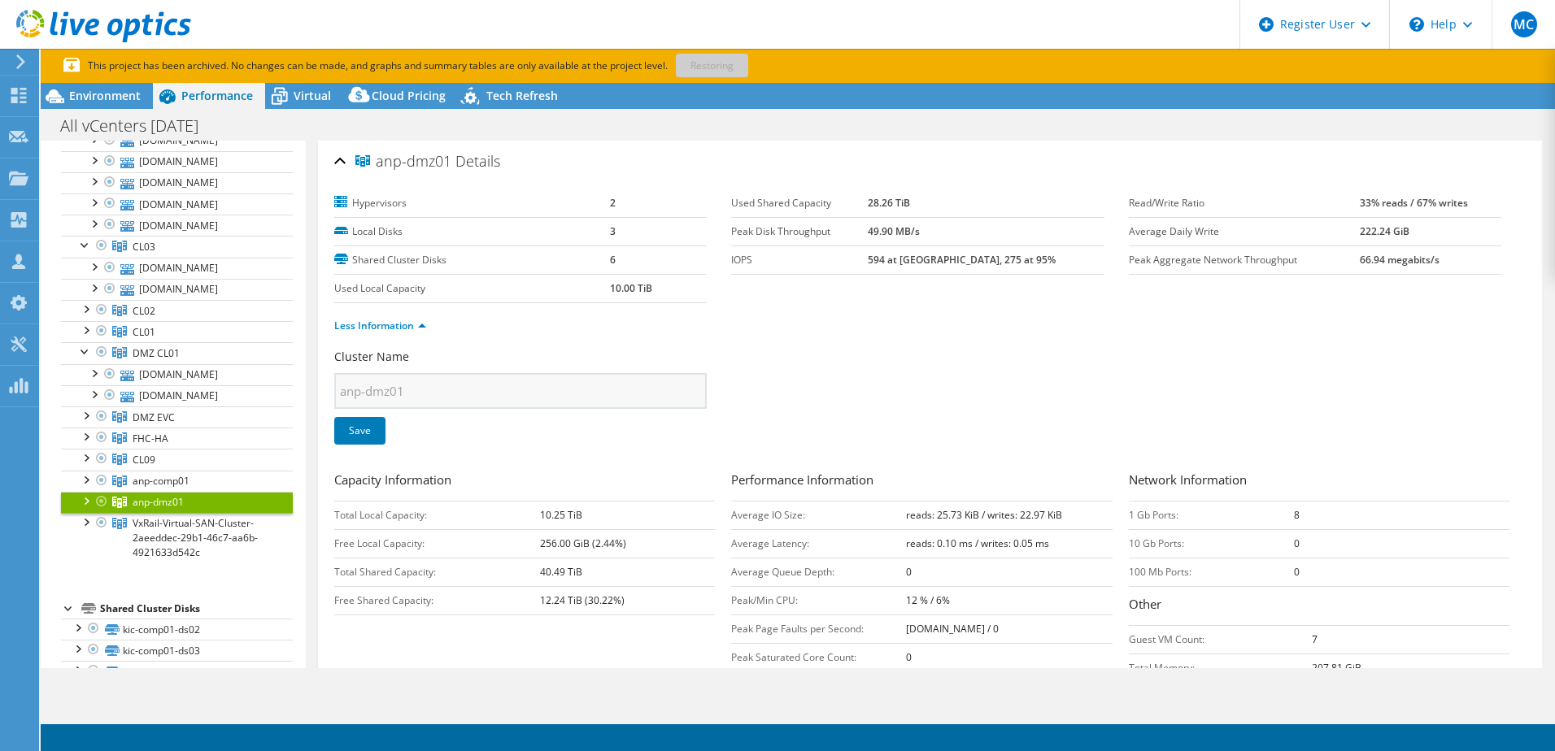
click at [82, 501] on div at bounding box center [85, 500] width 16 height 16
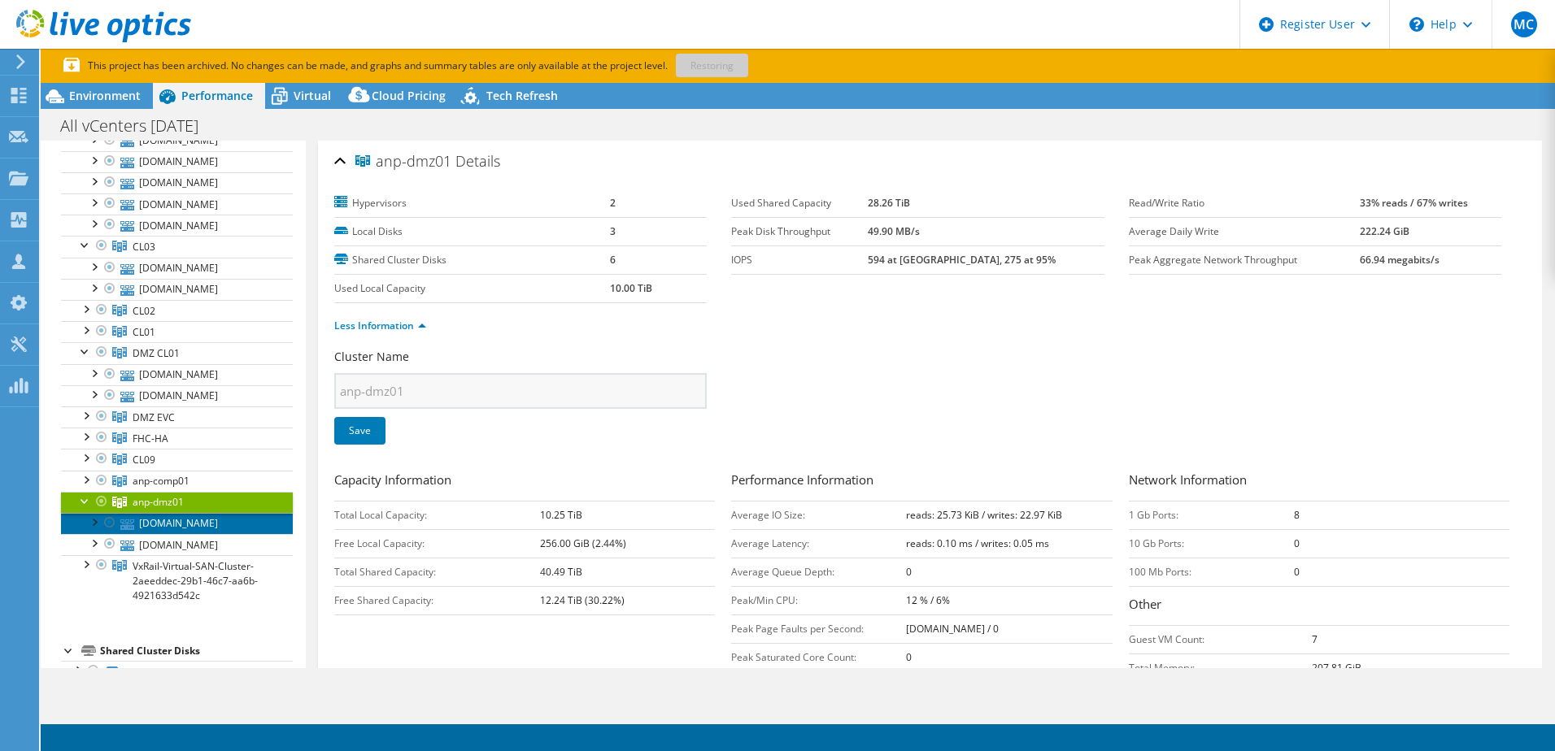
click at [181, 530] on link "anp-dmz01-esx01.fhb.net" at bounding box center [177, 523] width 232 height 21
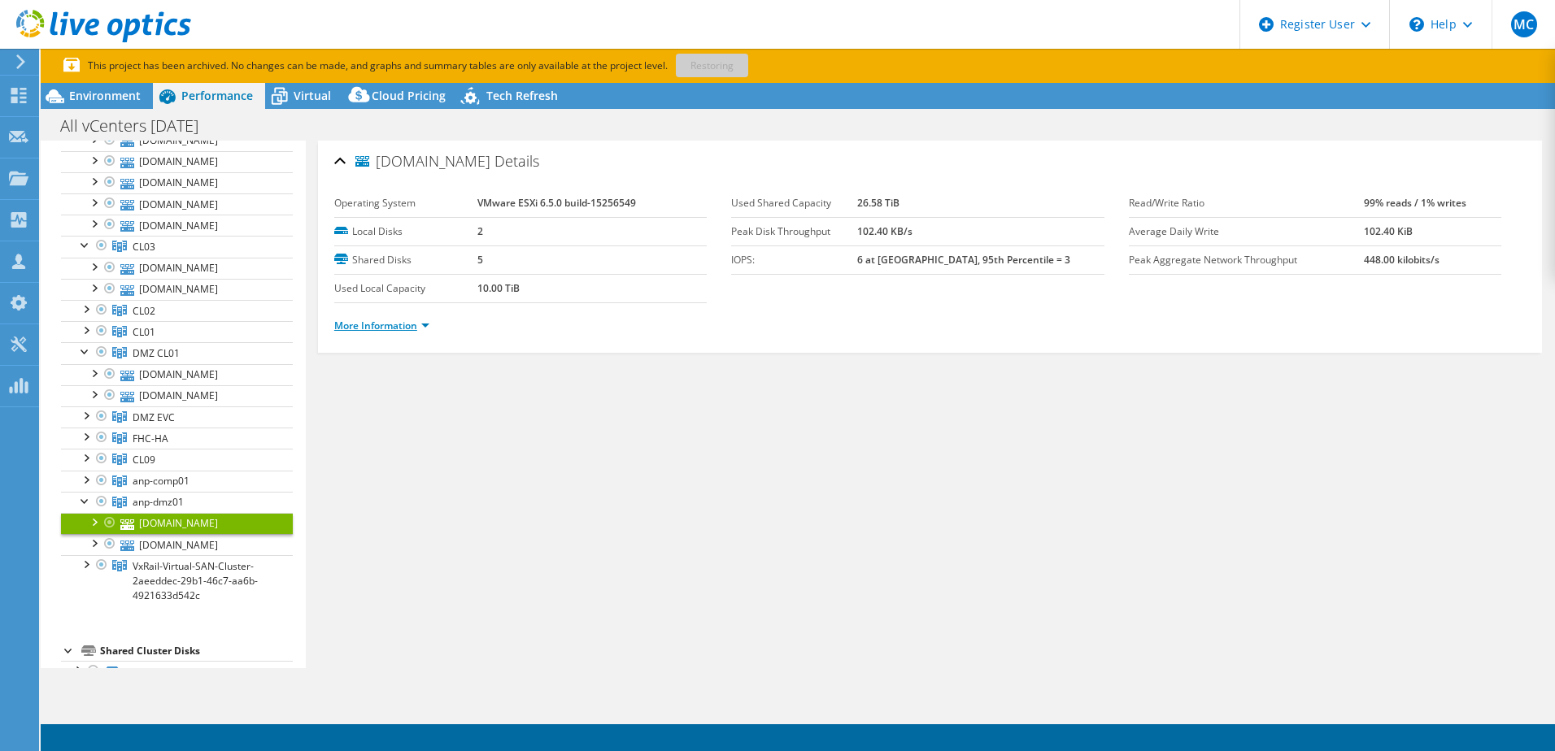
click at [355, 323] on link "More Information" at bounding box center [381, 326] width 95 height 14
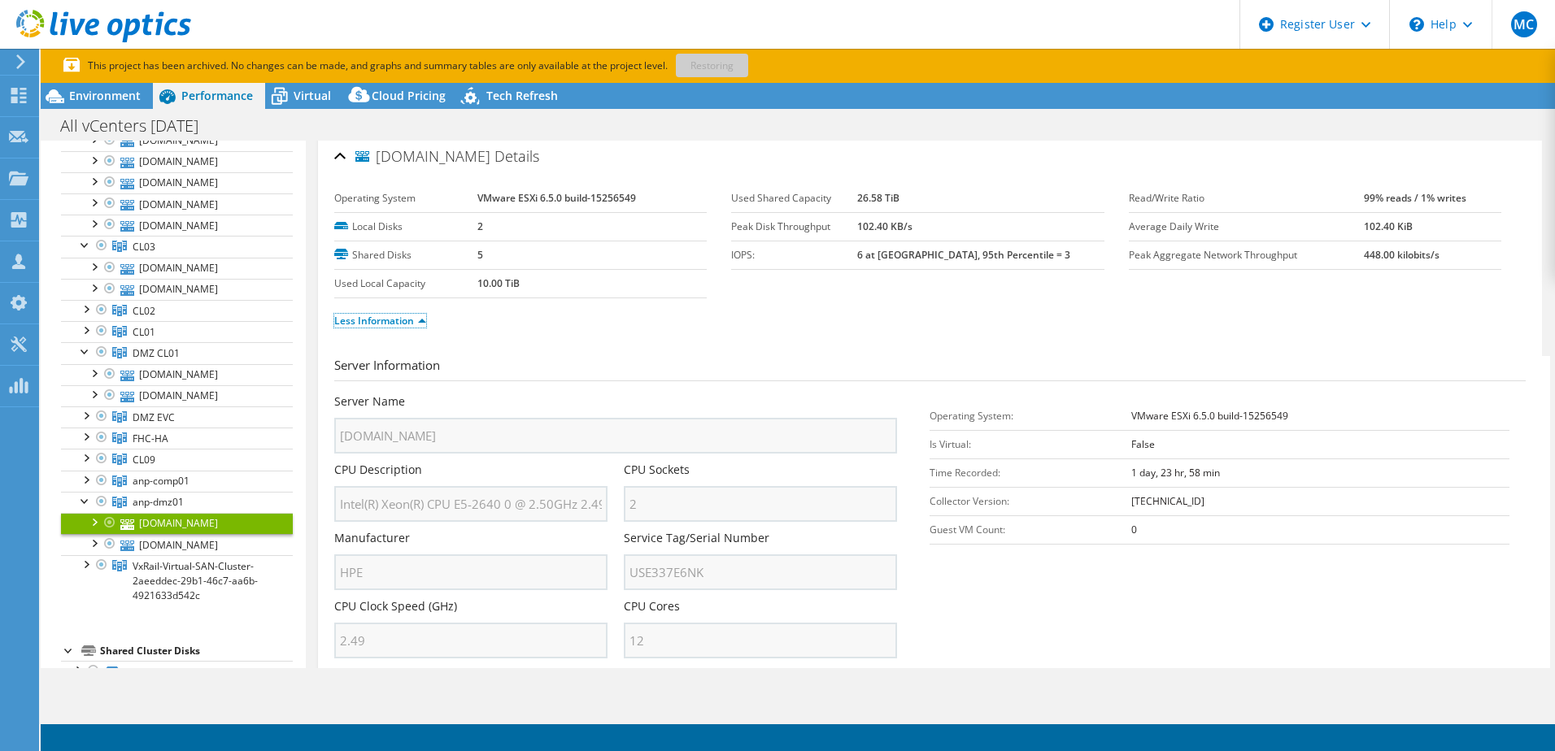
scroll to position [0, 0]
click at [80, 503] on div at bounding box center [85, 500] width 16 height 16
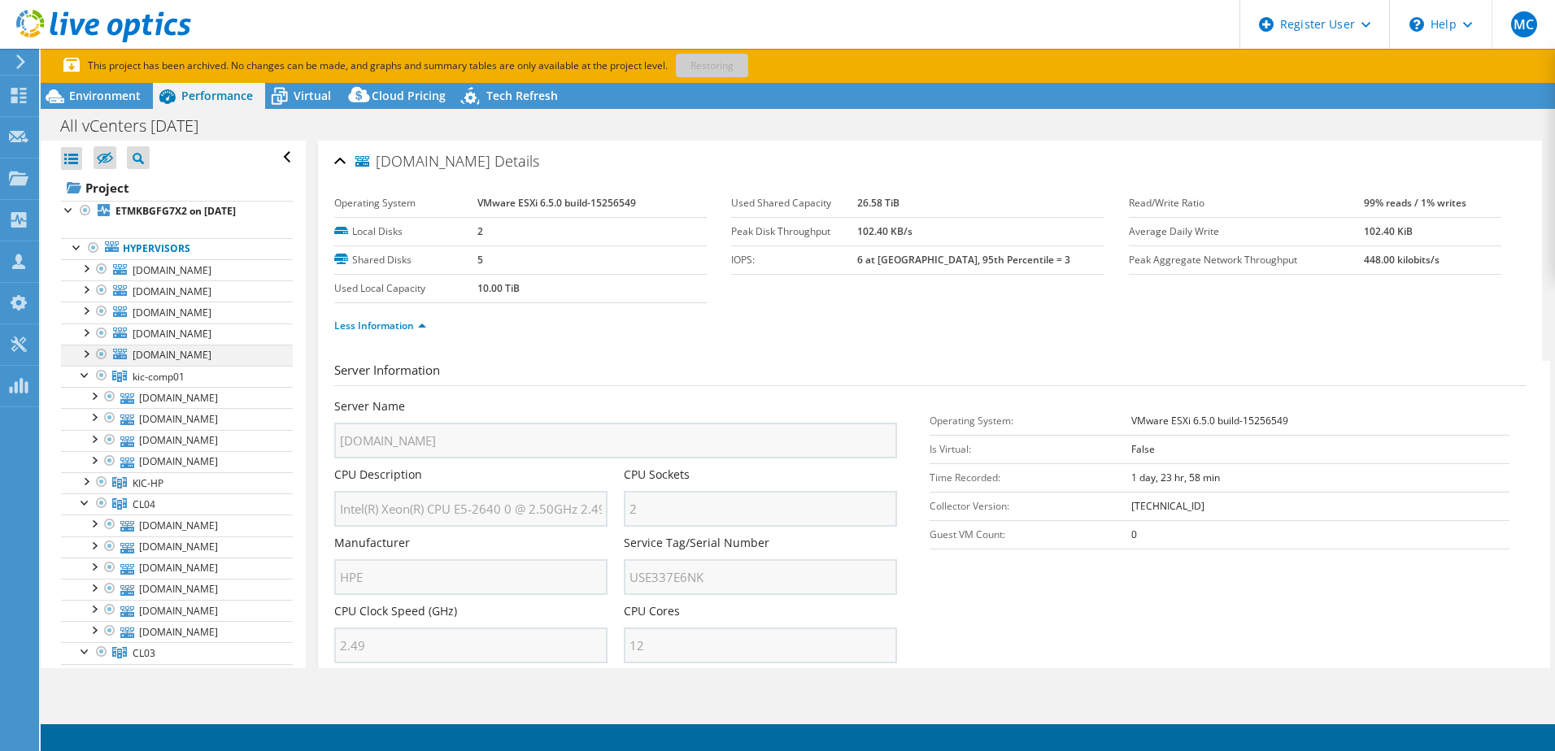
click at [86, 355] on div at bounding box center [85, 353] width 16 height 16
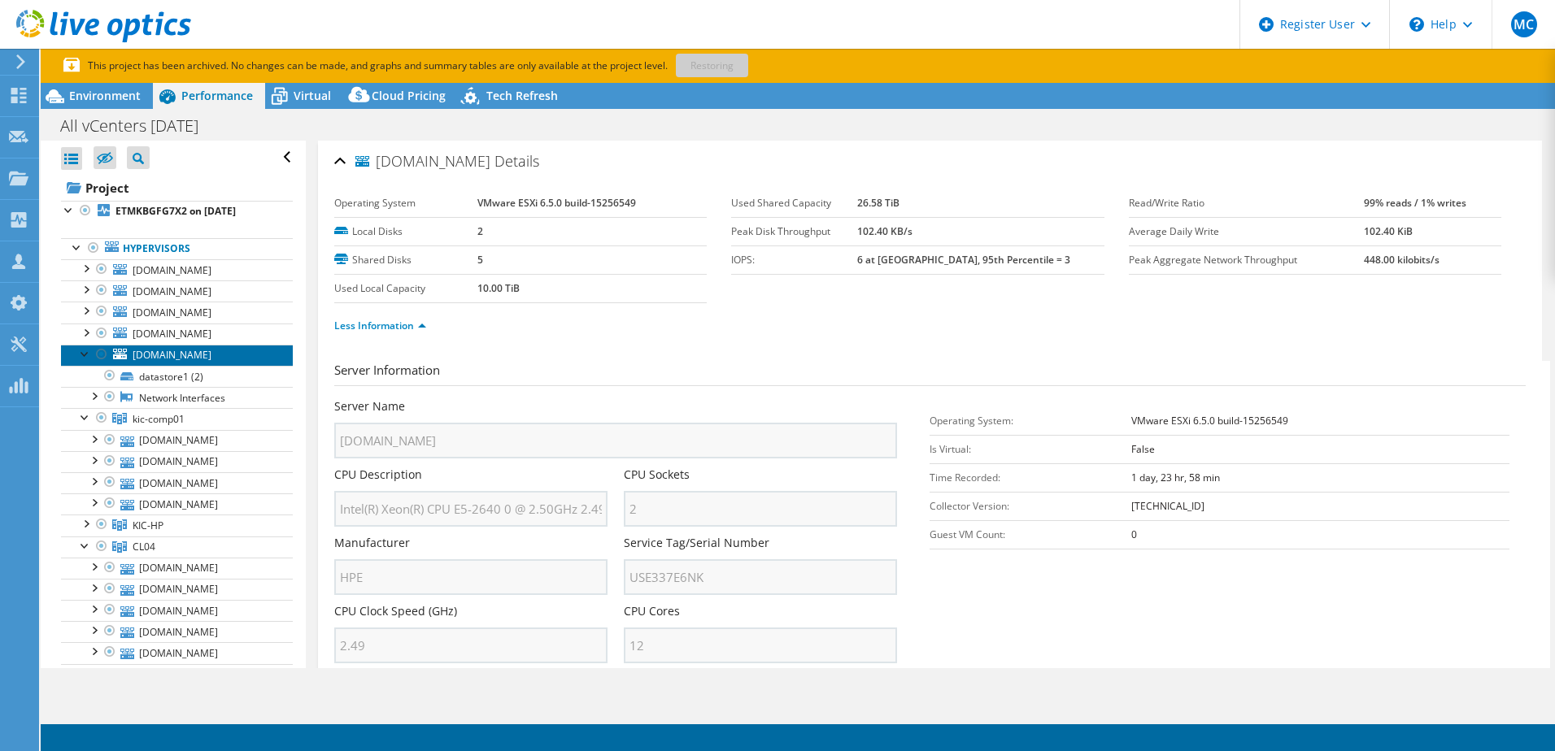
click at [177, 358] on span "osd-vmx-lkboxp1.fhb.net" at bounding box center [172, 355] width 79 height 14
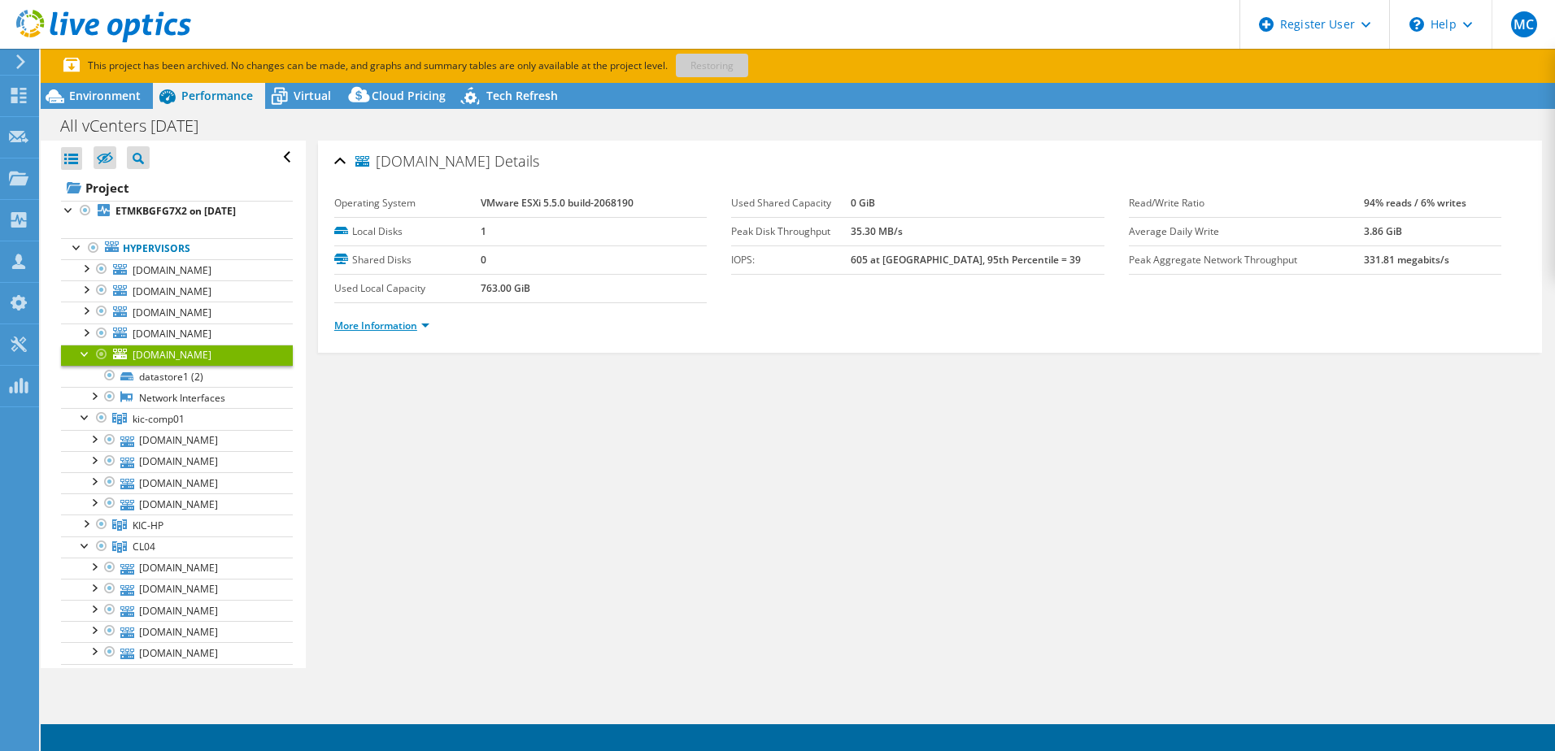
click at [397, 322] on link "More Information" at bounding box center [381, 326] width 95 height 14
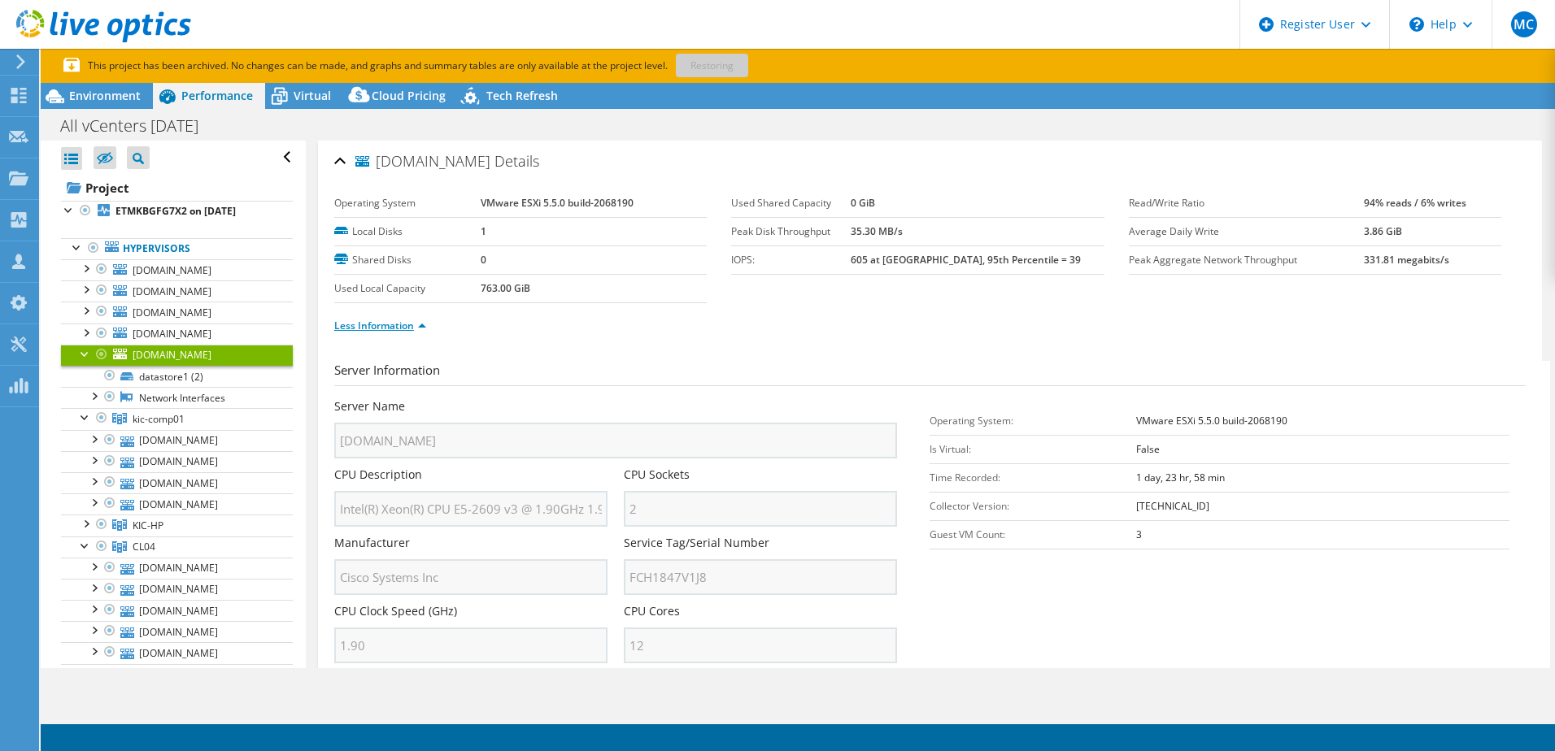
scroll to position [81, 0]
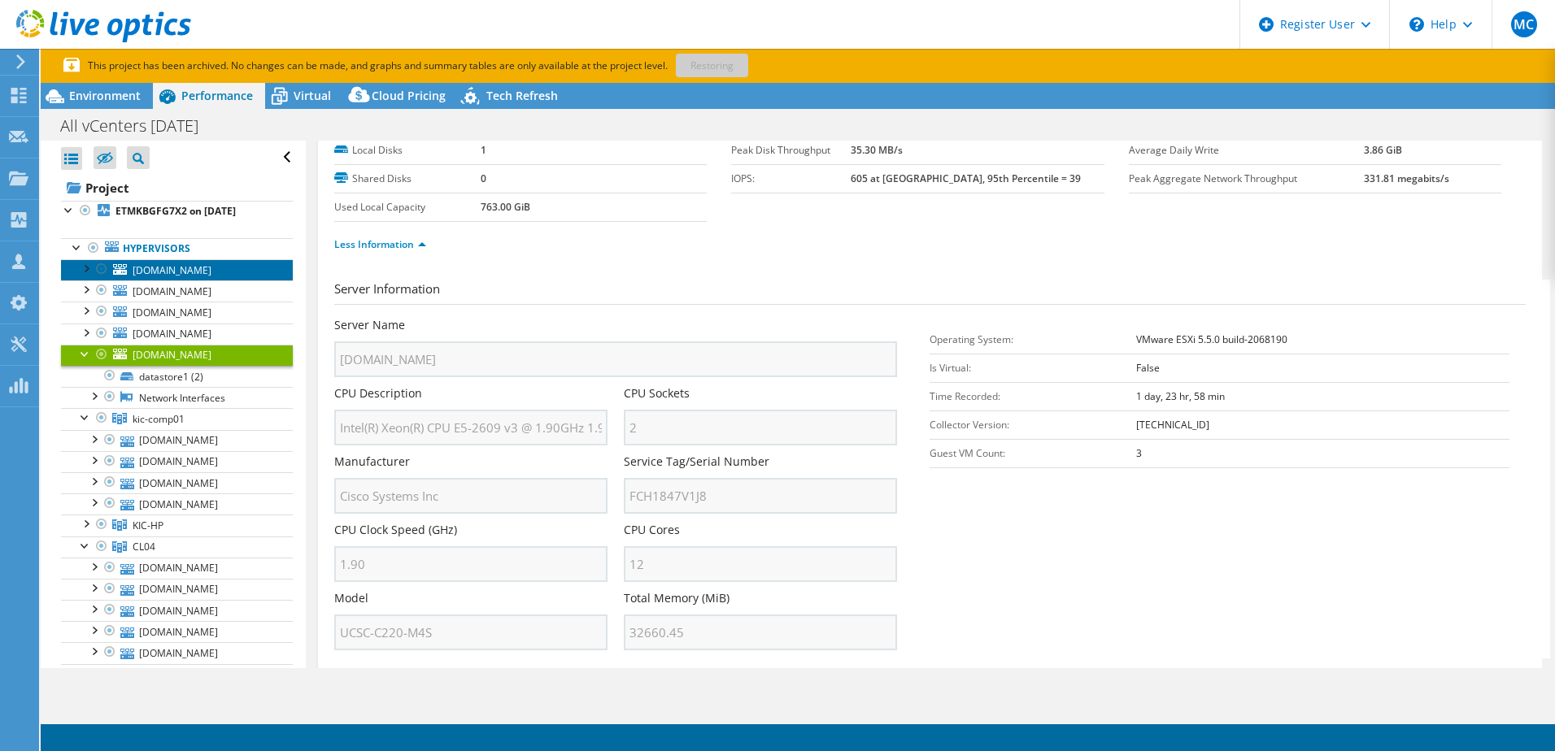
click at [169, 269] on span "its-vmx-hpkic02.fhb.net" at bounding box center [172, 271] width 79 height 14
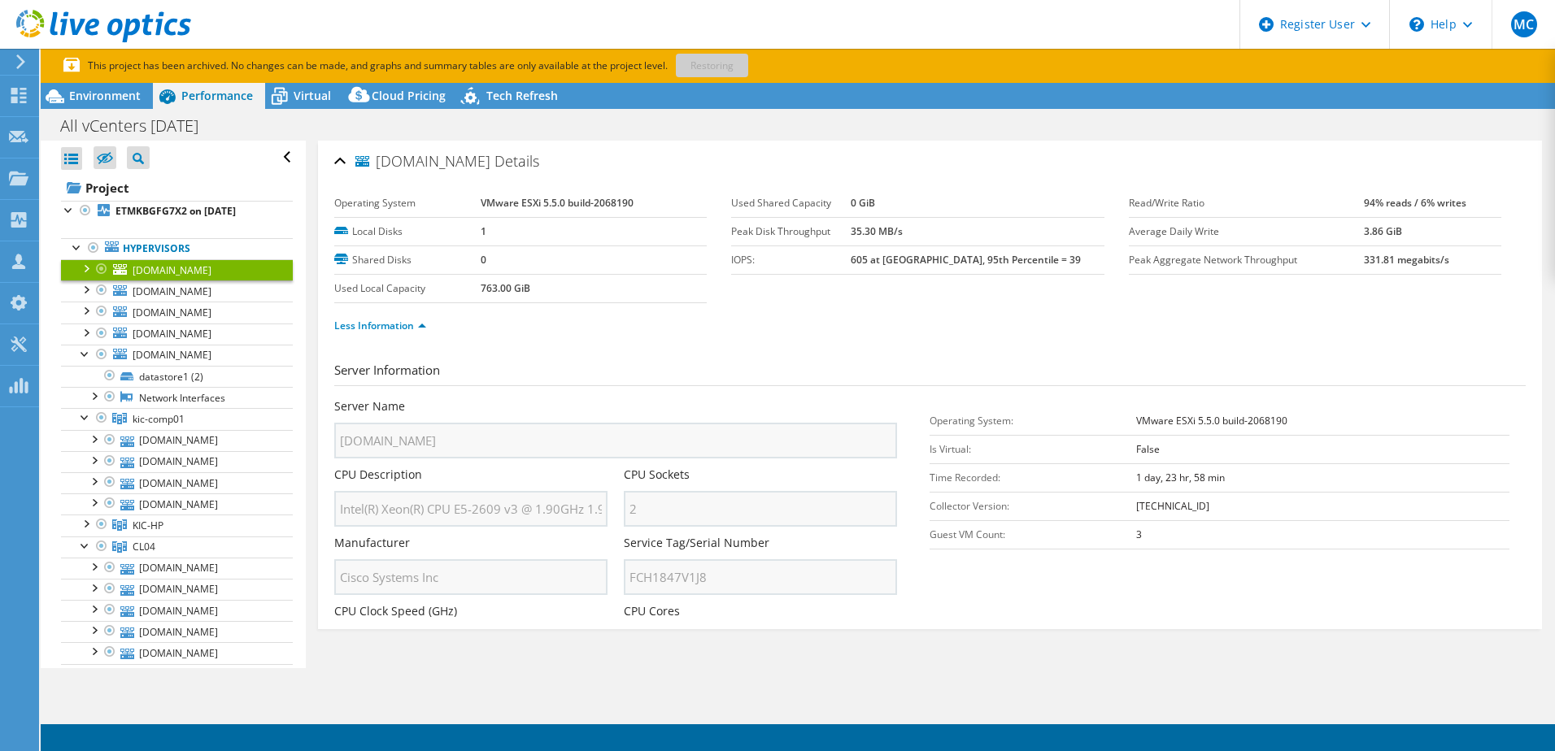
scroll to position [0, 0]
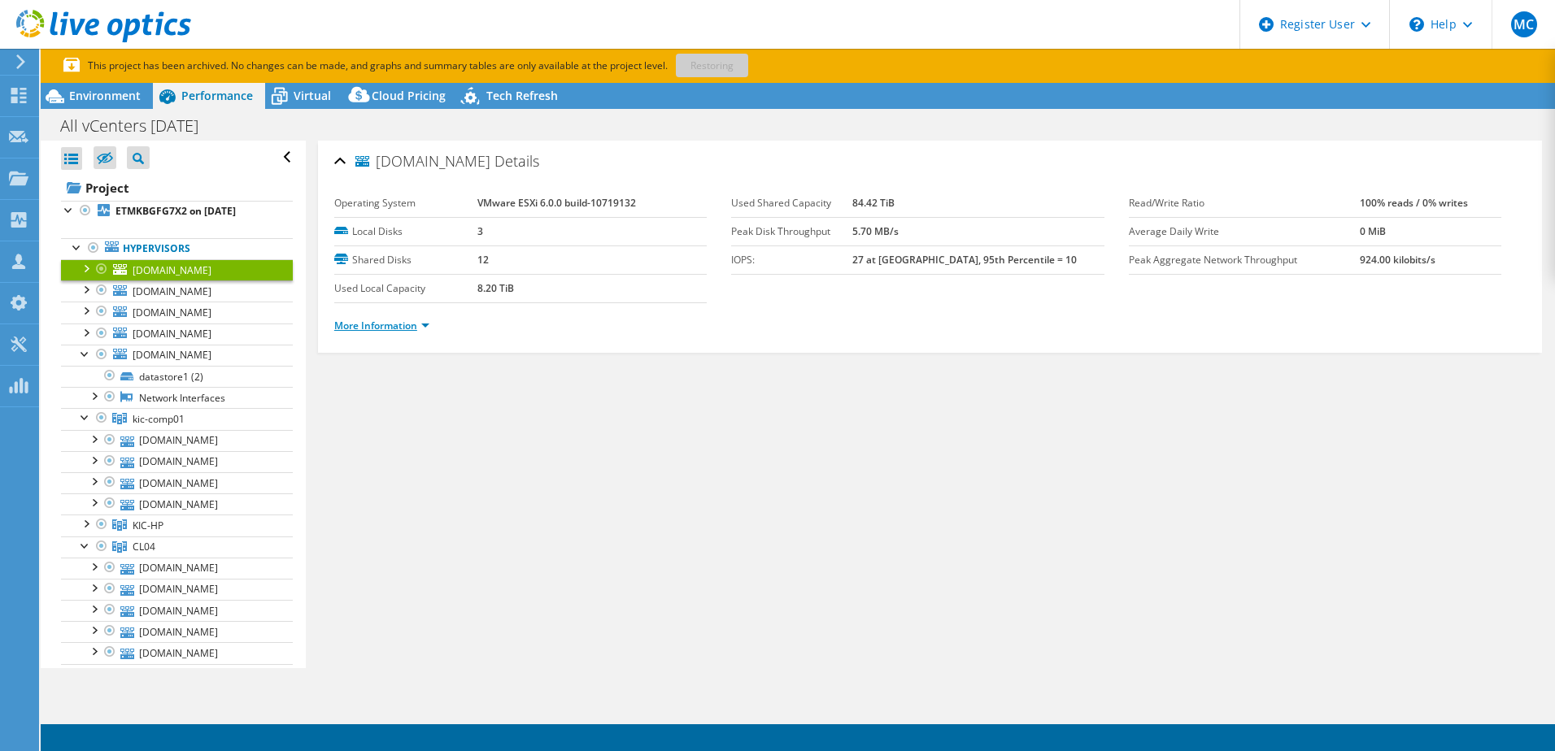
click at [364, 324] on link "More Information" at bounding box center [381, 326] width 95 height 14
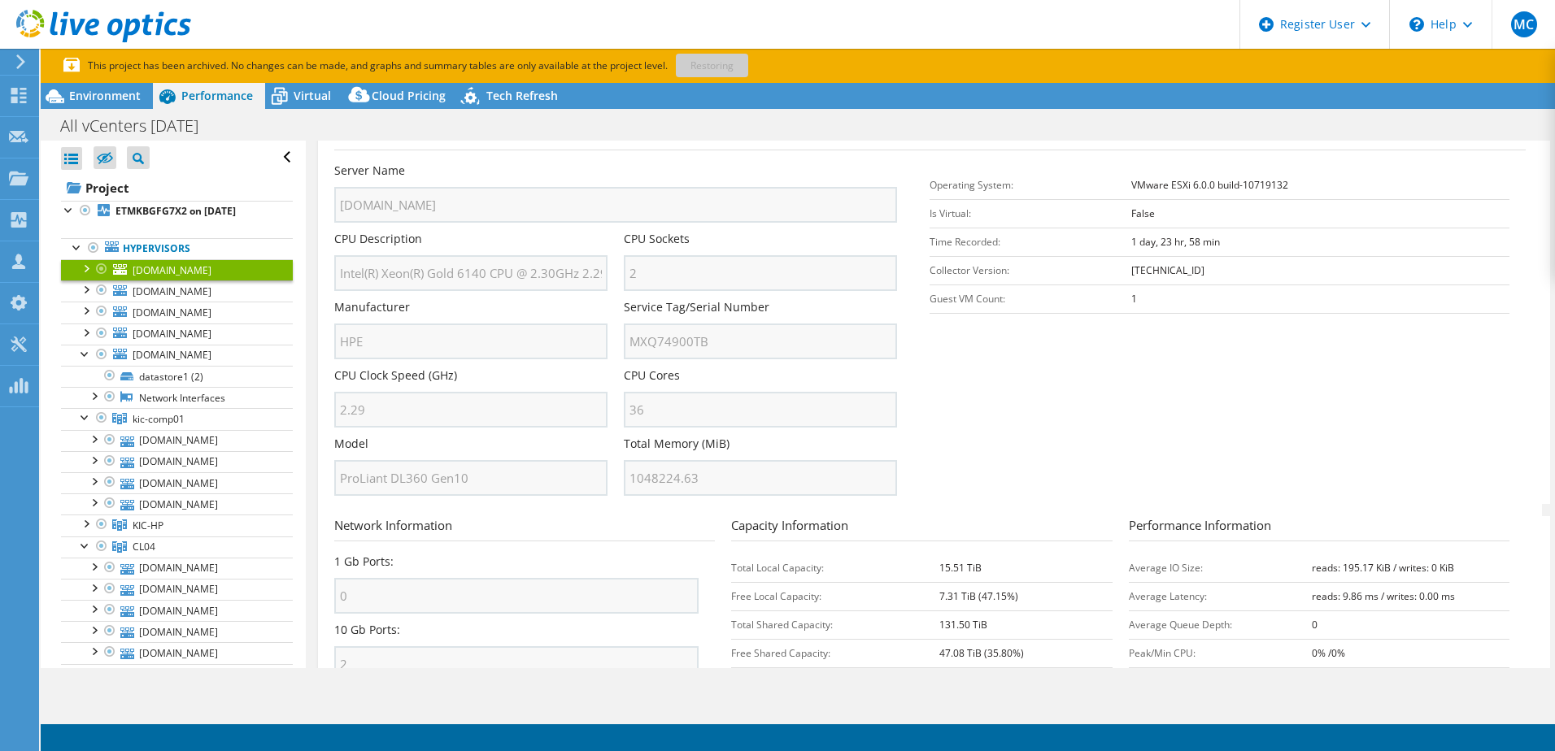
scroll to position [244, 0]
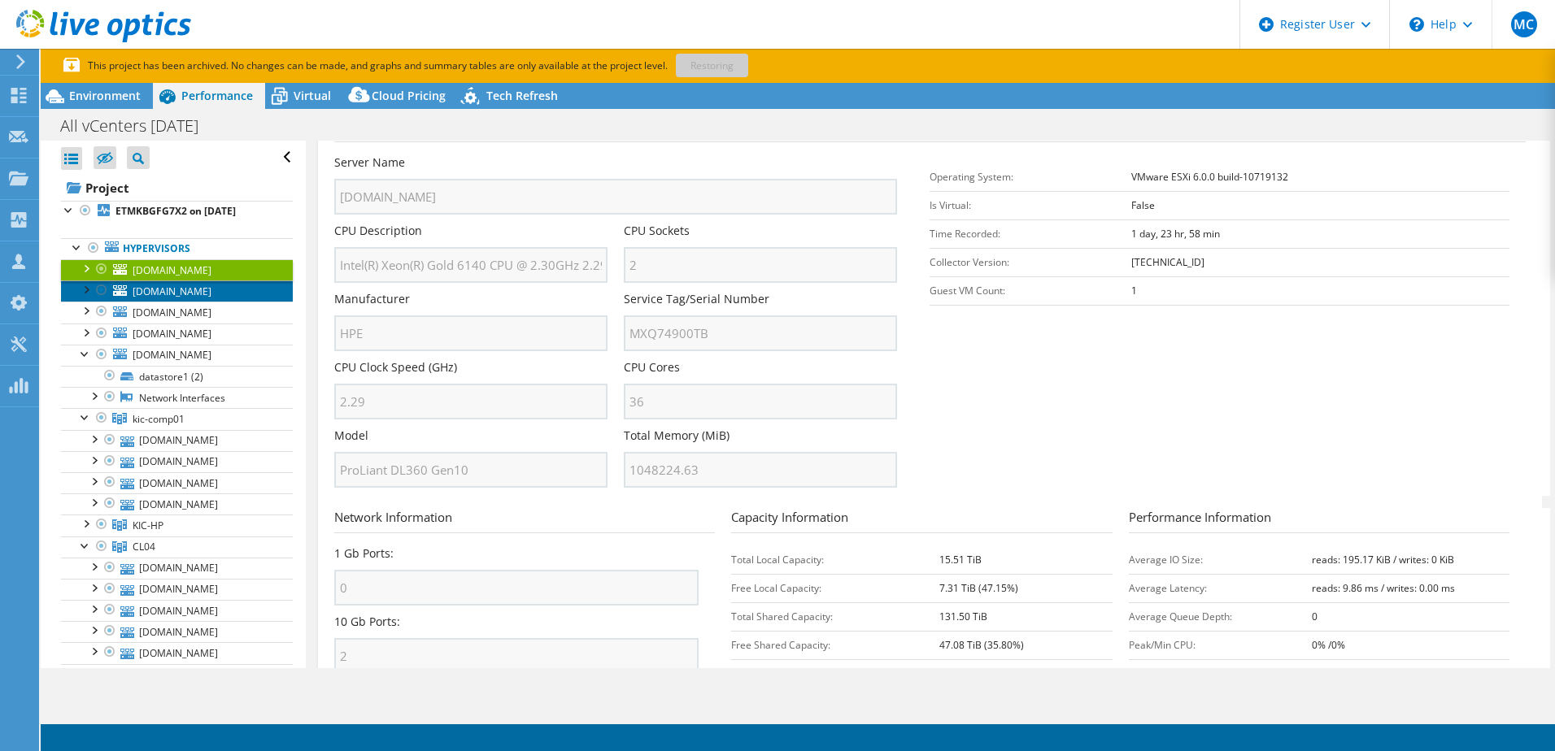
click at [211, 298] on span "its-vmx-dmzesx1.fhb.net" at bounding box center [172, 292] width 79 height 14
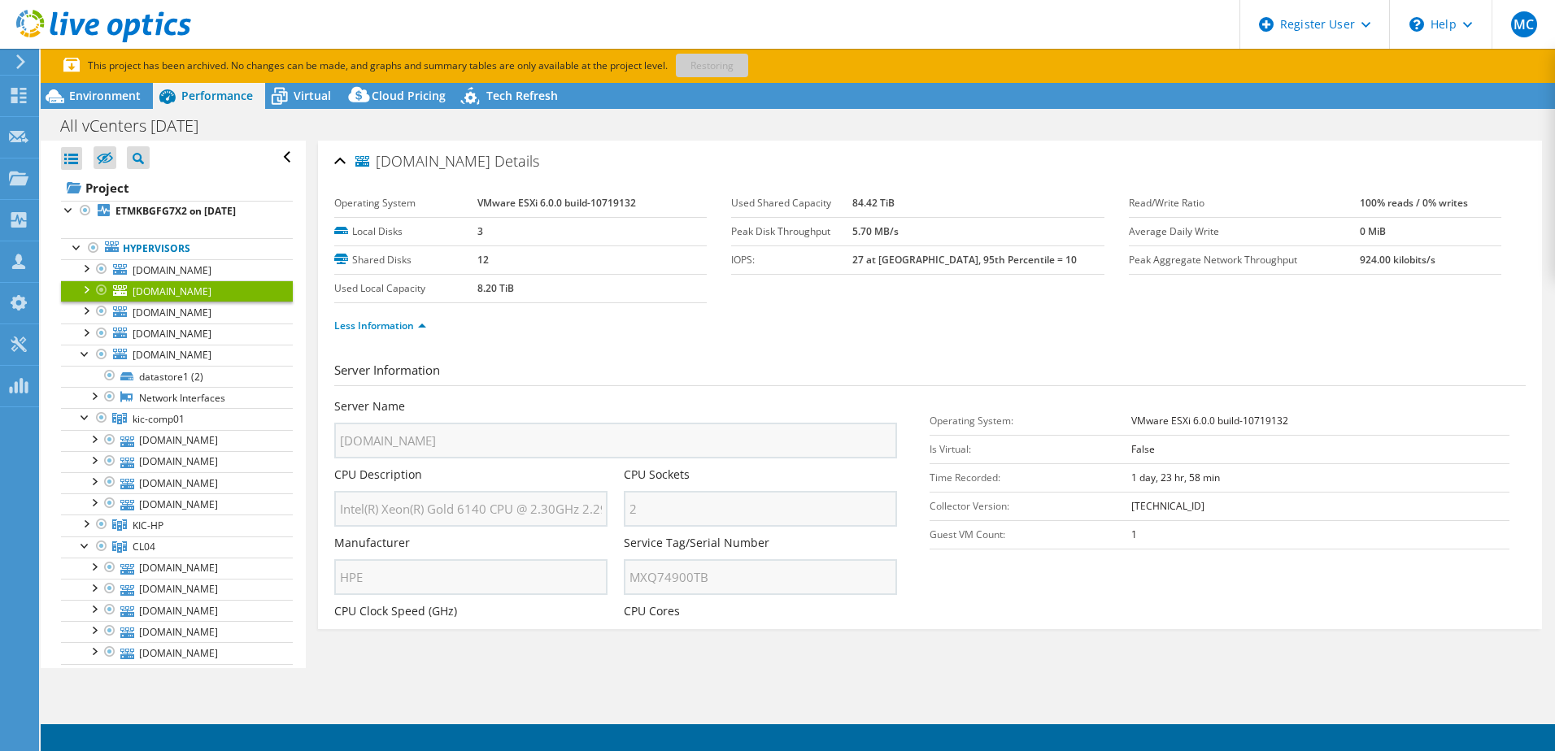
scroll to position [0, 0]
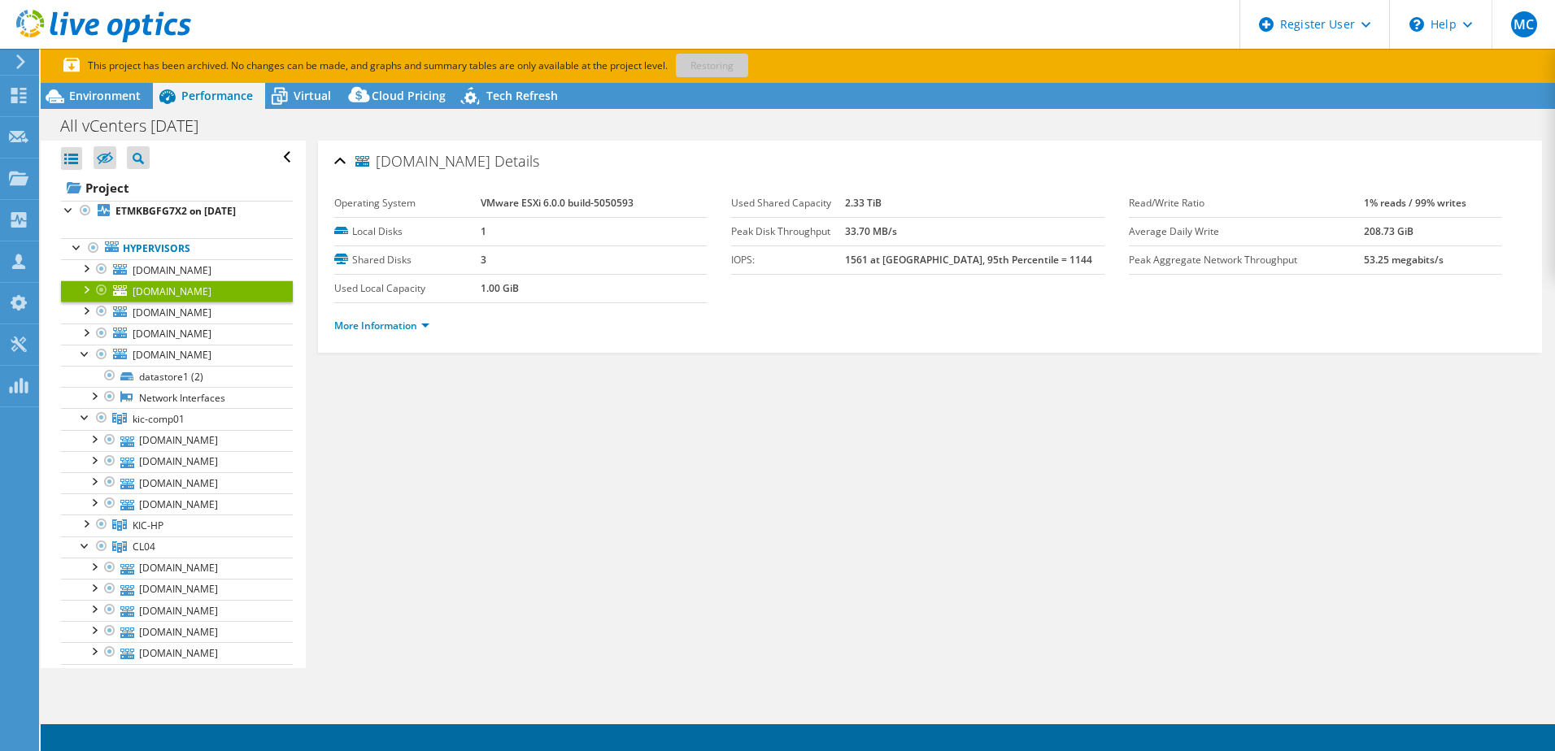
click at [412, 317] on li "More Information" at bounding box center [386, 326] width 105 height 18
click at [412, 323] on link "More Information" at bounding box center [381, 326] width 95 height 14
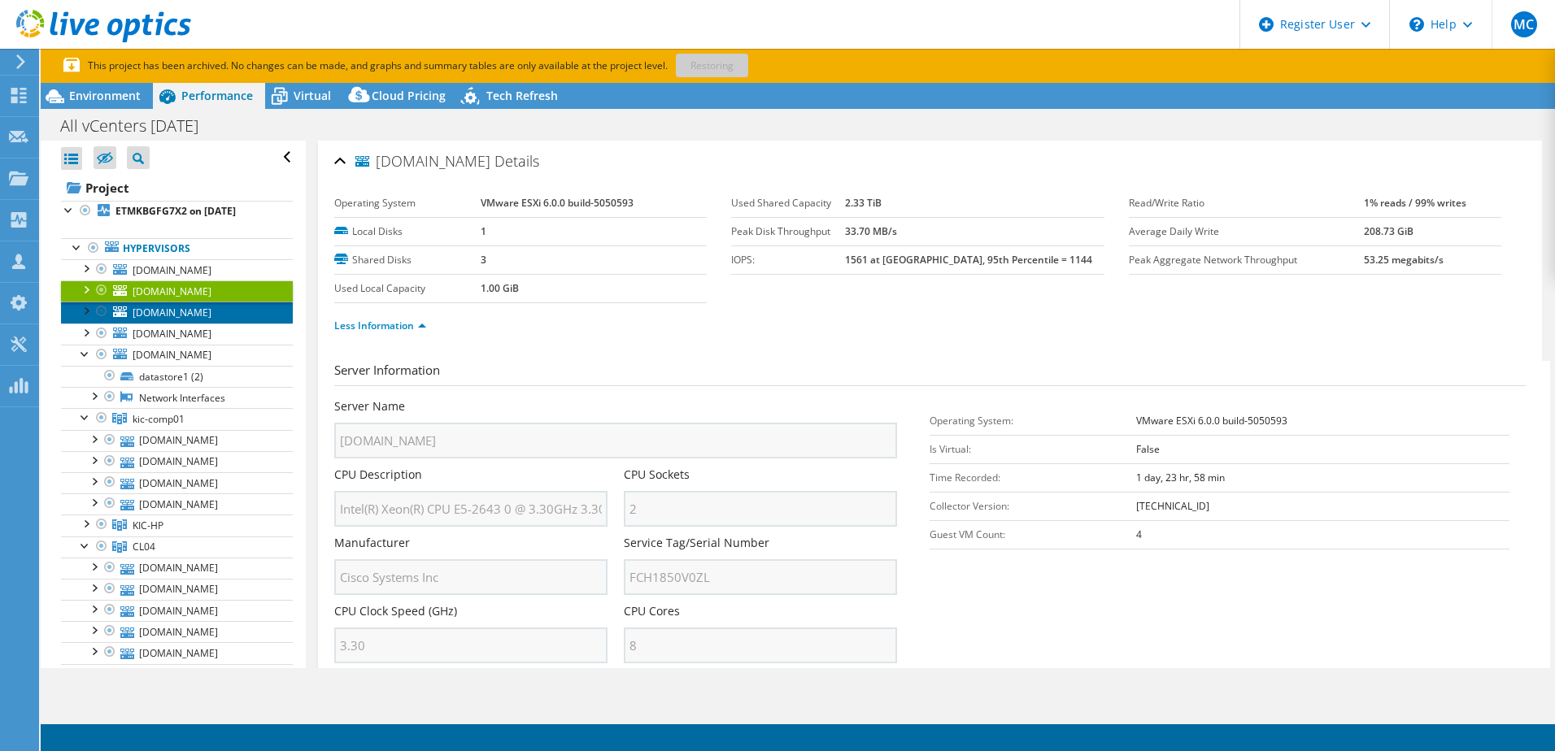
click at [202, 318] on span "its-amp-exmgt01.fhb.net" at bounding box center [172, 313] width 79 height 14
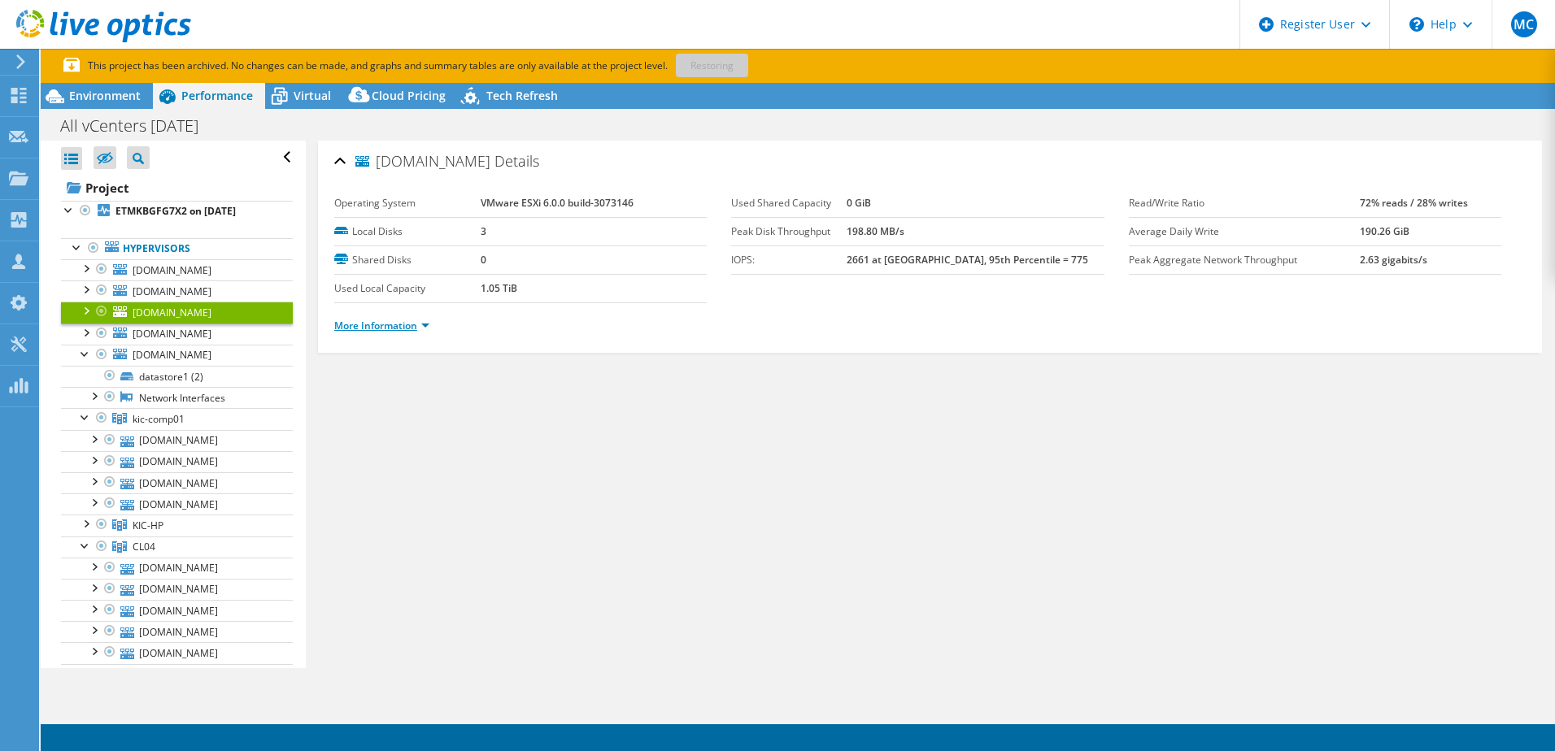
click at [366, 329] on link "More Information" at bounding box center [381, 326] width 95 height 14
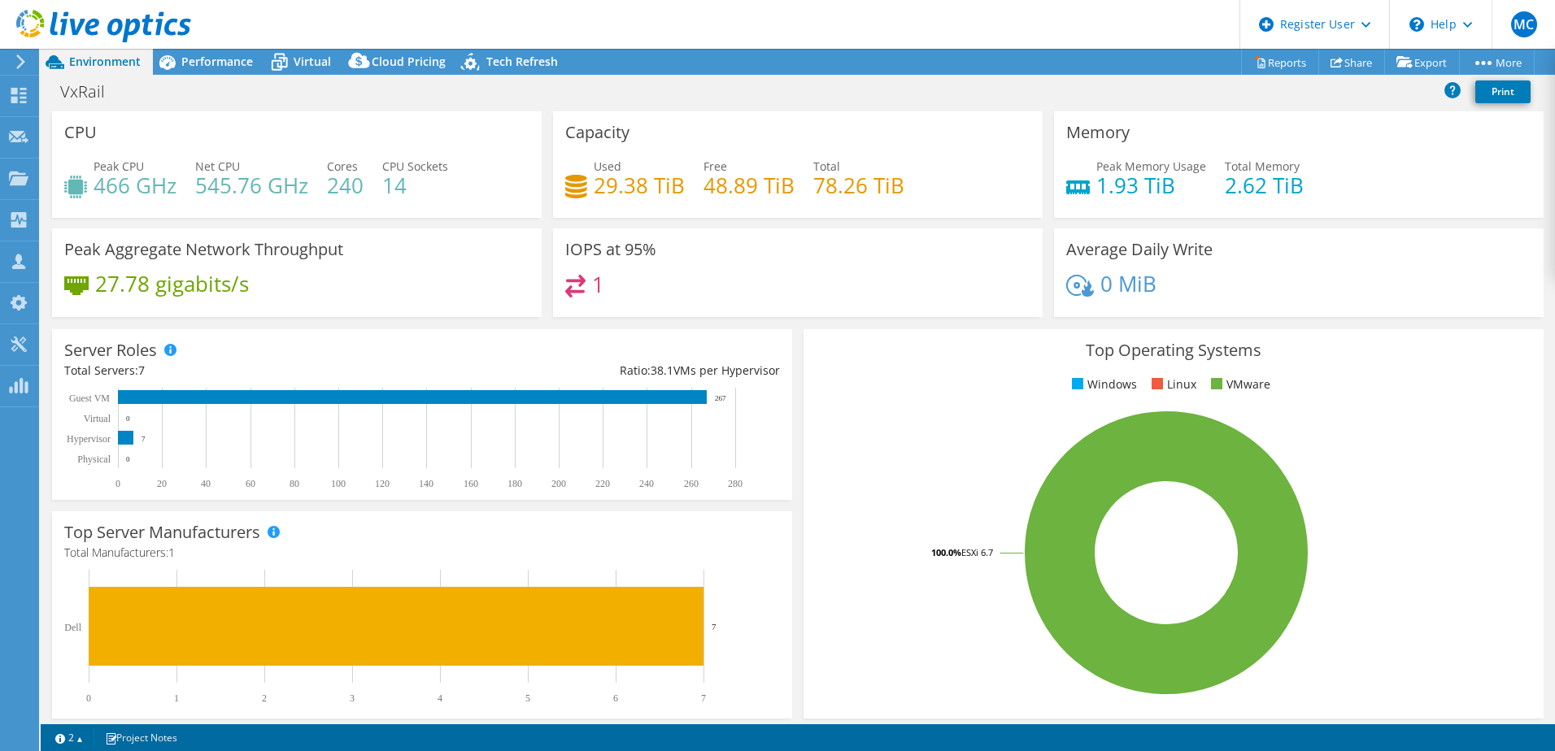
select select "USD"
click at [219, 51] on div "Performance" at bounding box center [209, 62] width 112 height 26
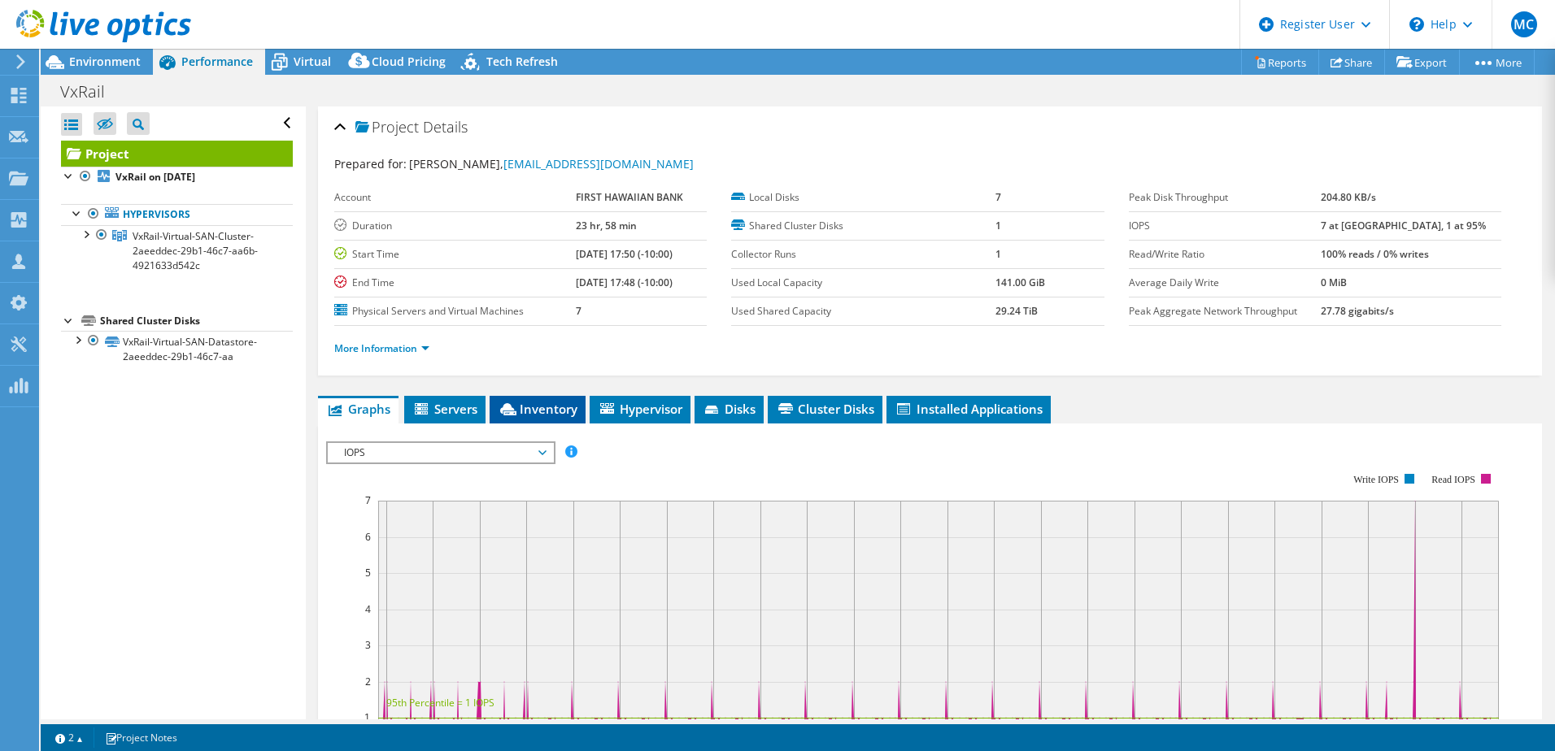
click at [515, 406] on icon at bounding box center [508, 409] width 16 height 12
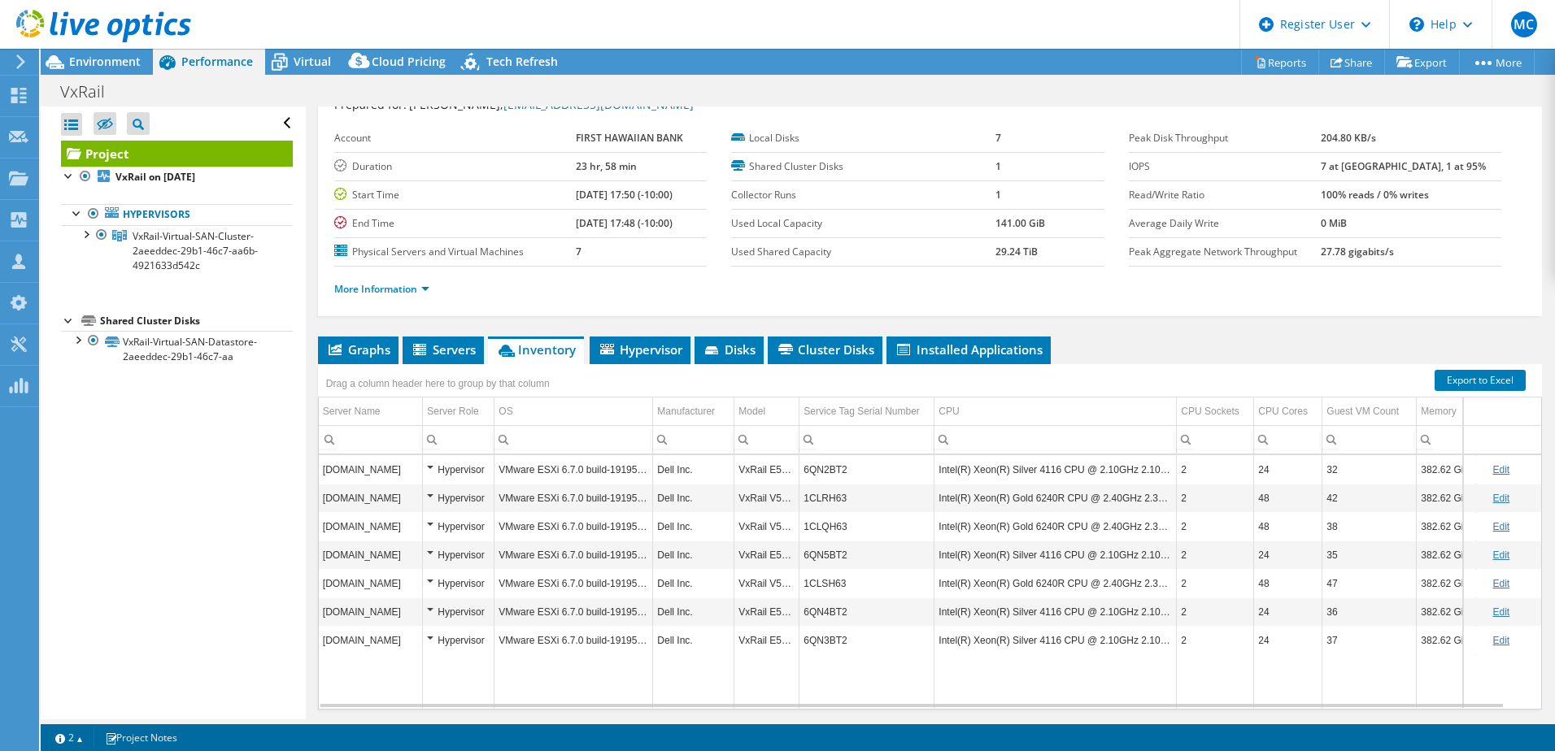
scroll to position [81, 0]
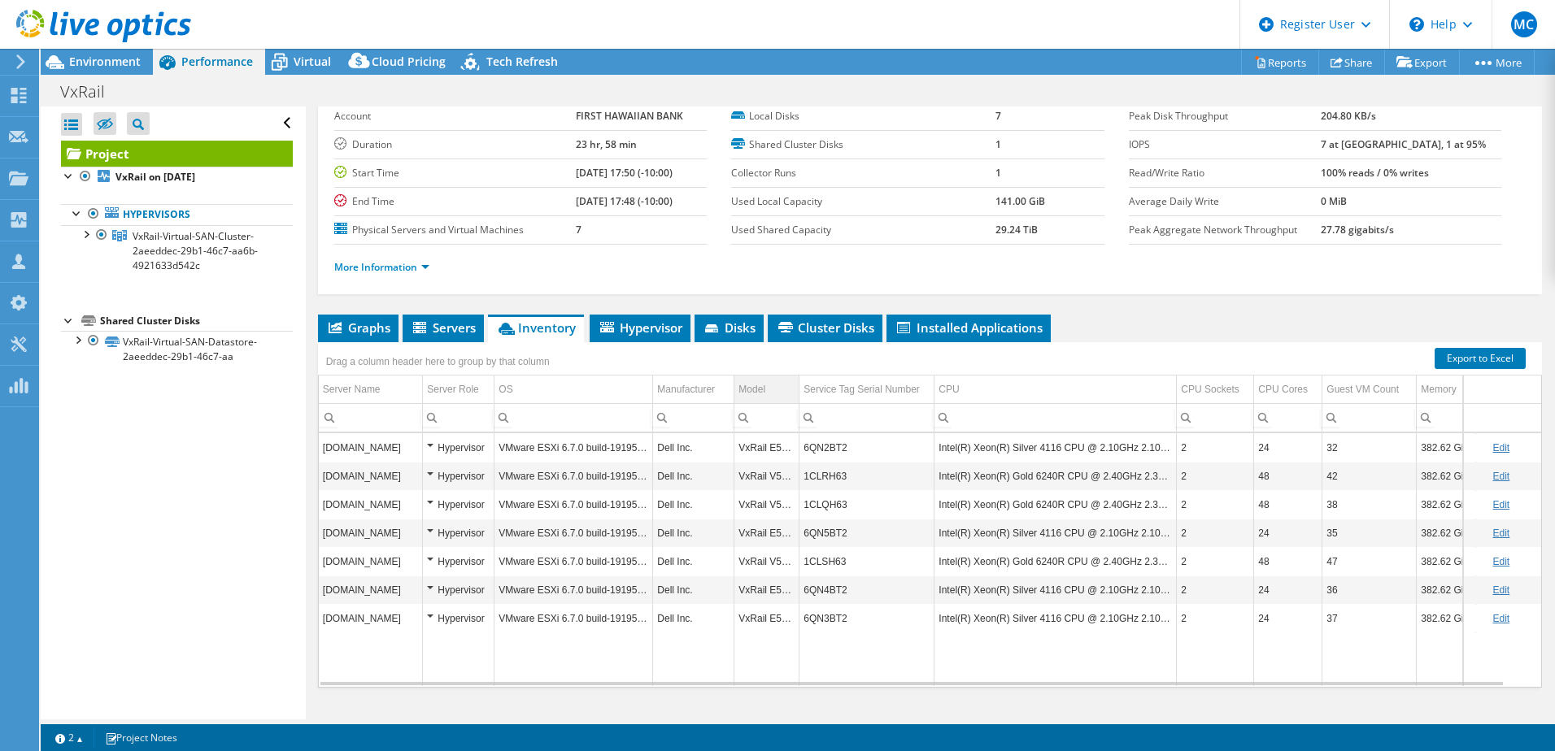
click at [769, 384] on td "Model" at bounding box center [766, 390] width 65 height 28
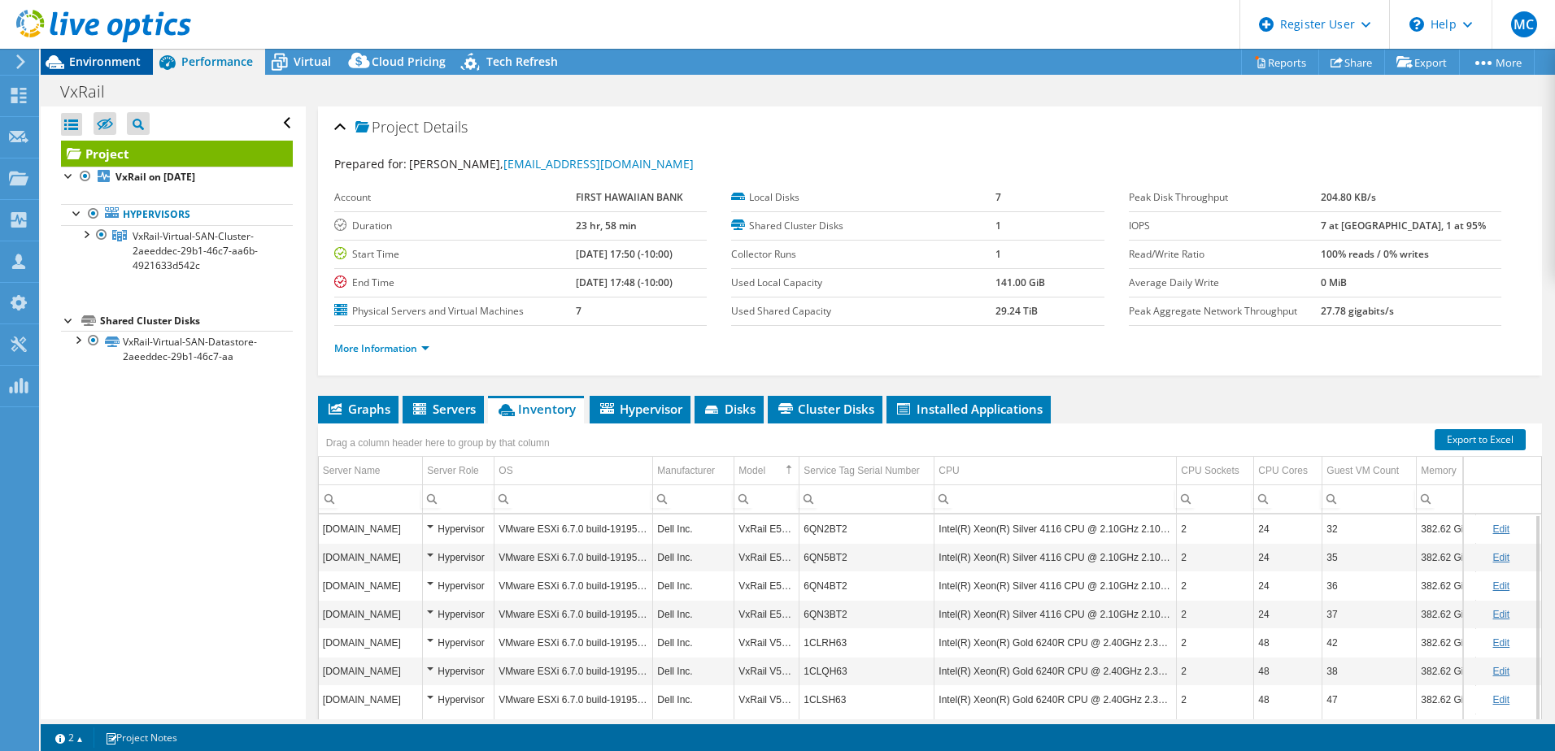
click at [150, 70] on div "Environment" at bounding box center [97, 62] width 112 height 26
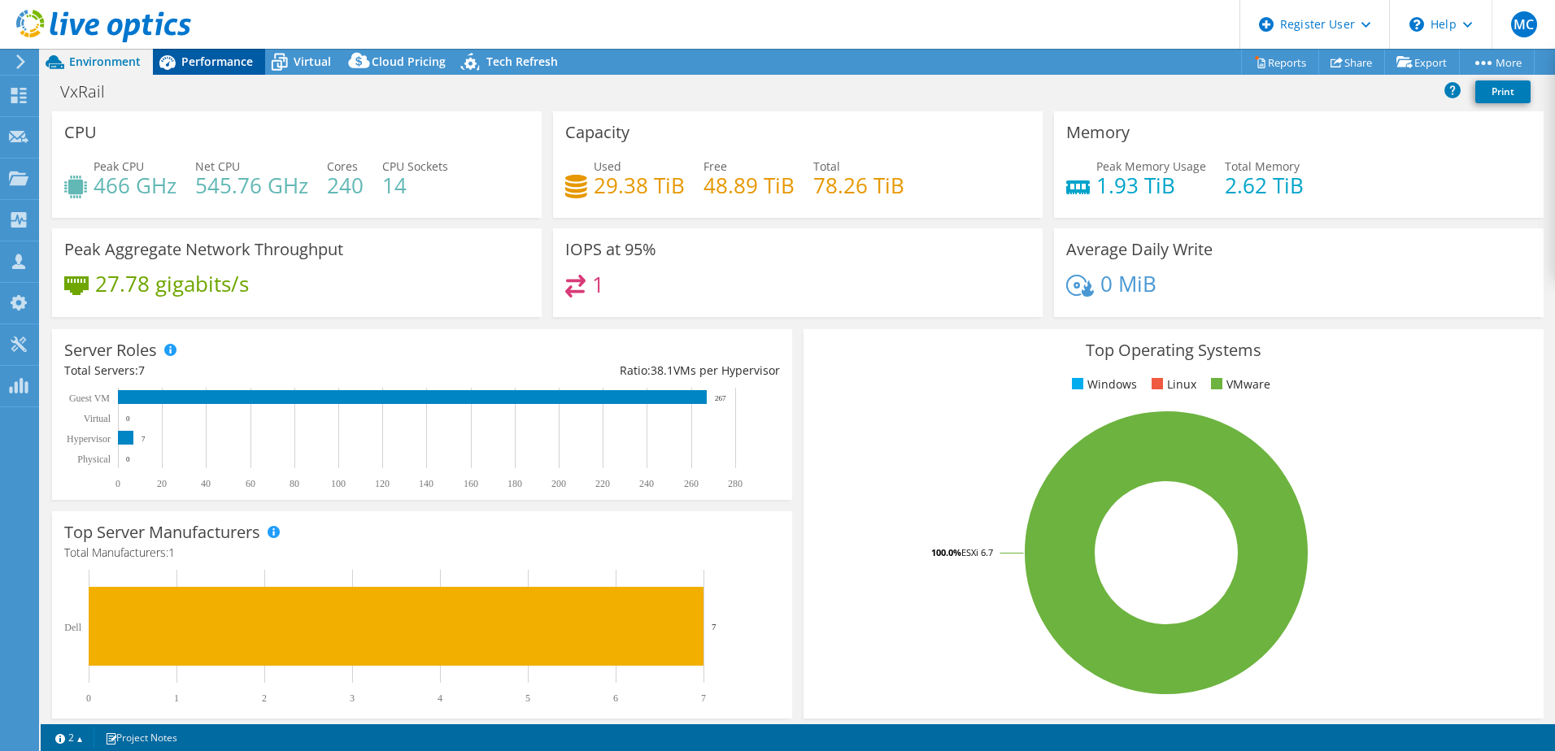
click at [224, 61] on span "Performance" at bounding box center [217, 61] width 72 height 15
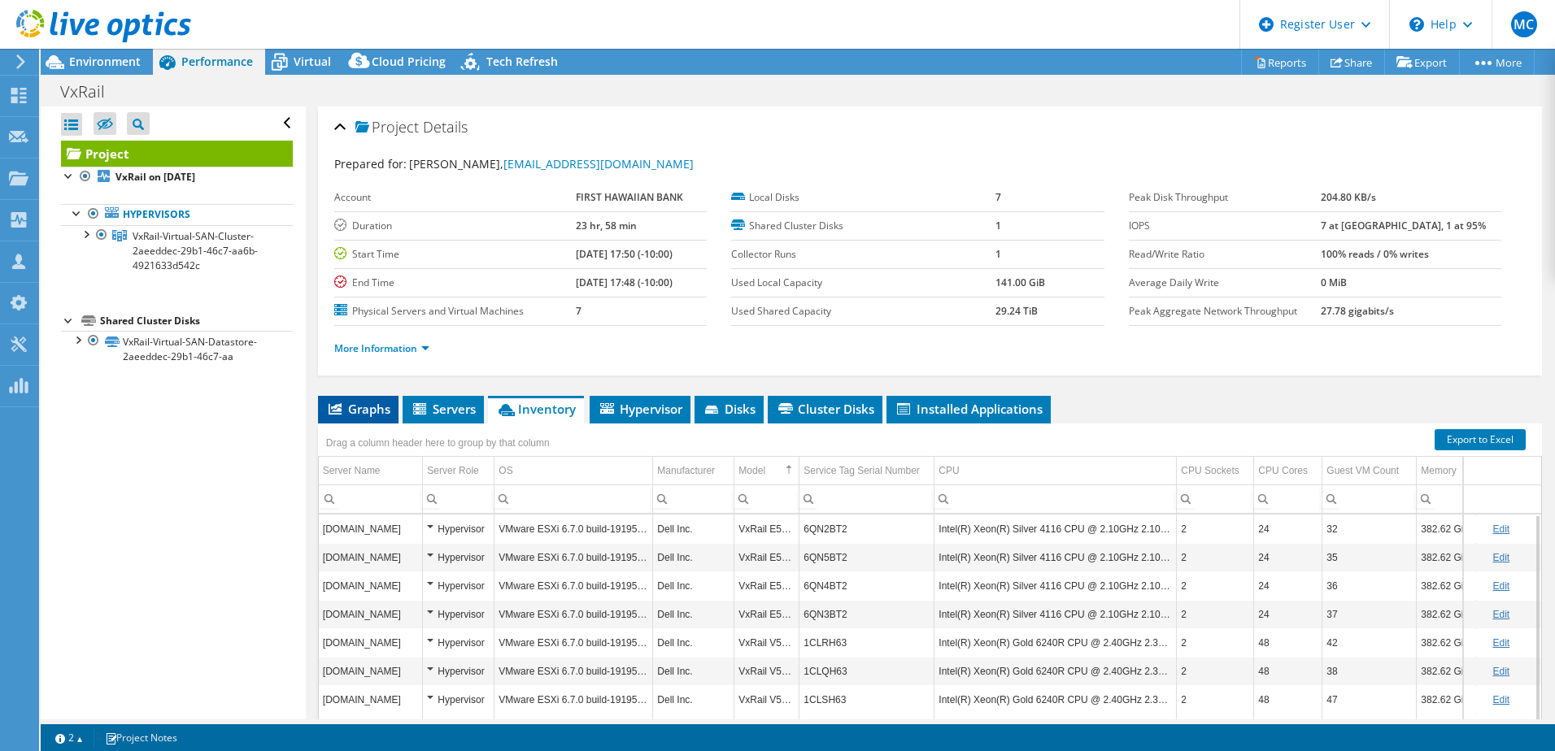
click at [318, 403] on li "Graphs" at bounding box center [358, 410] width 81 height 28
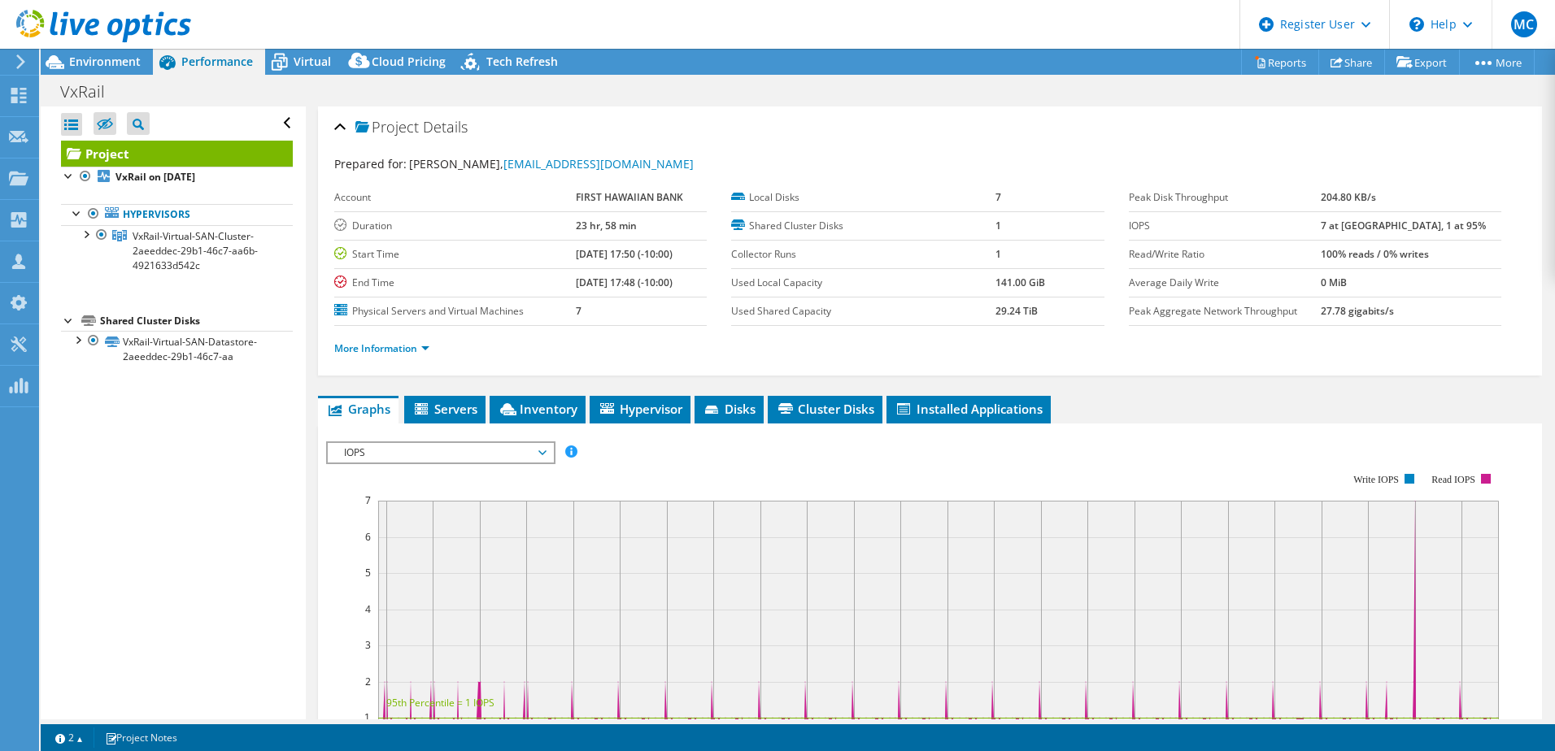
click at [484, 442] on div "IOPS IOPS Disk Throughput IO Size Latency Queue Depth CPU Percentage Memory Pag…" at bounding box center [440, 453] width 229 height 23
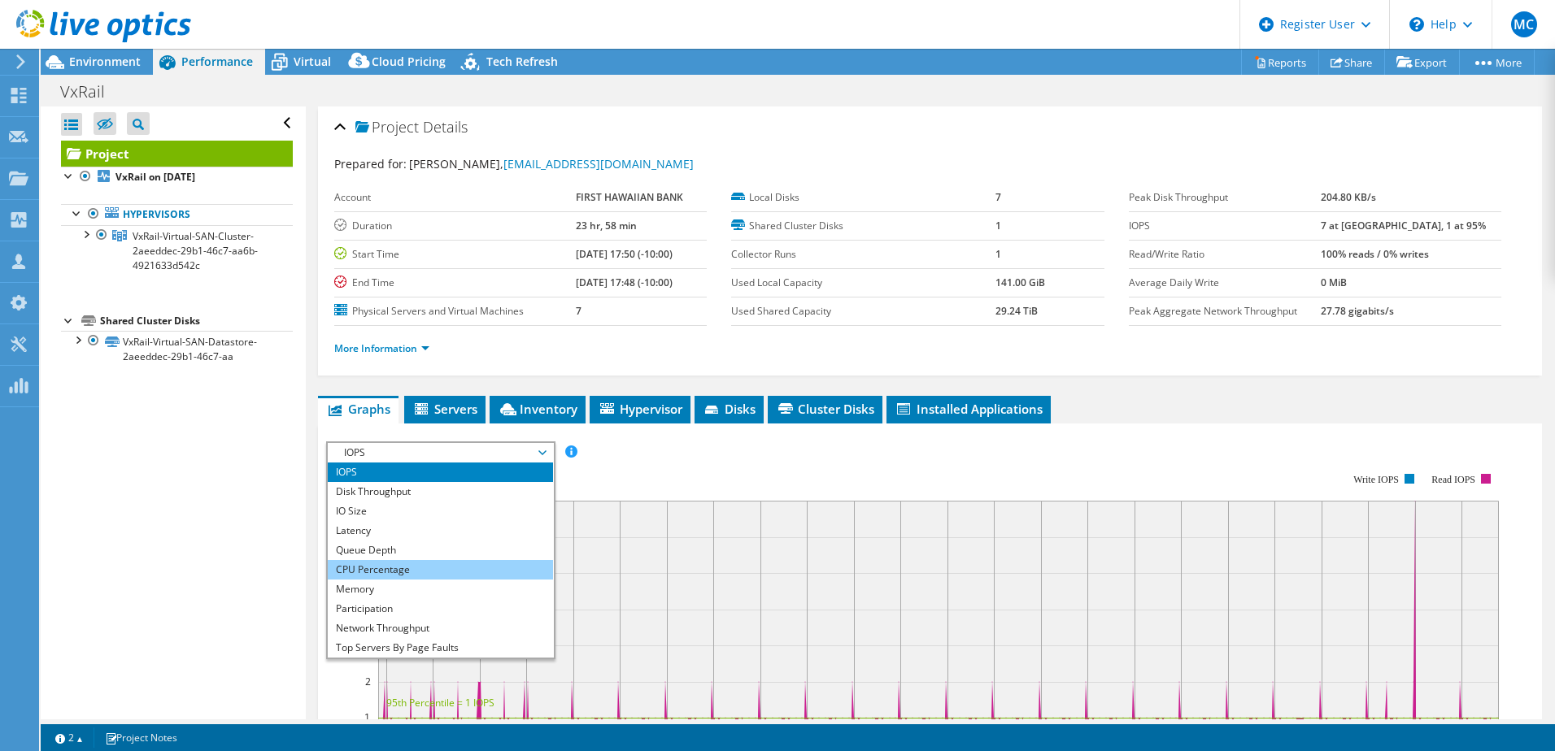
click at [399, 566] on li "CPU Percentage" at bounding box center [440, 570] width 225 height 20
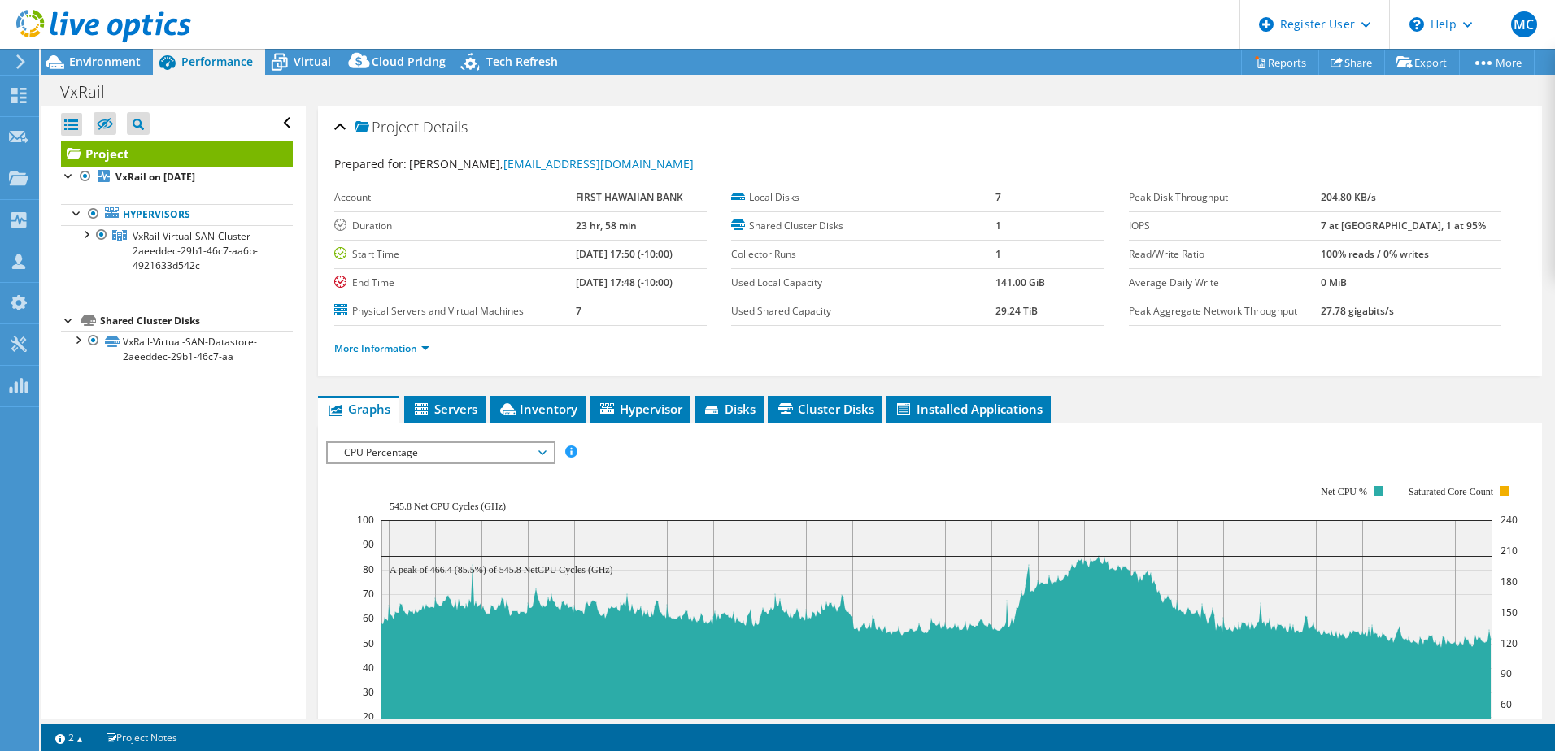
click at [510, 460] on span "CPU Percentage" at bounding box center [440, 453] width 209 height 20
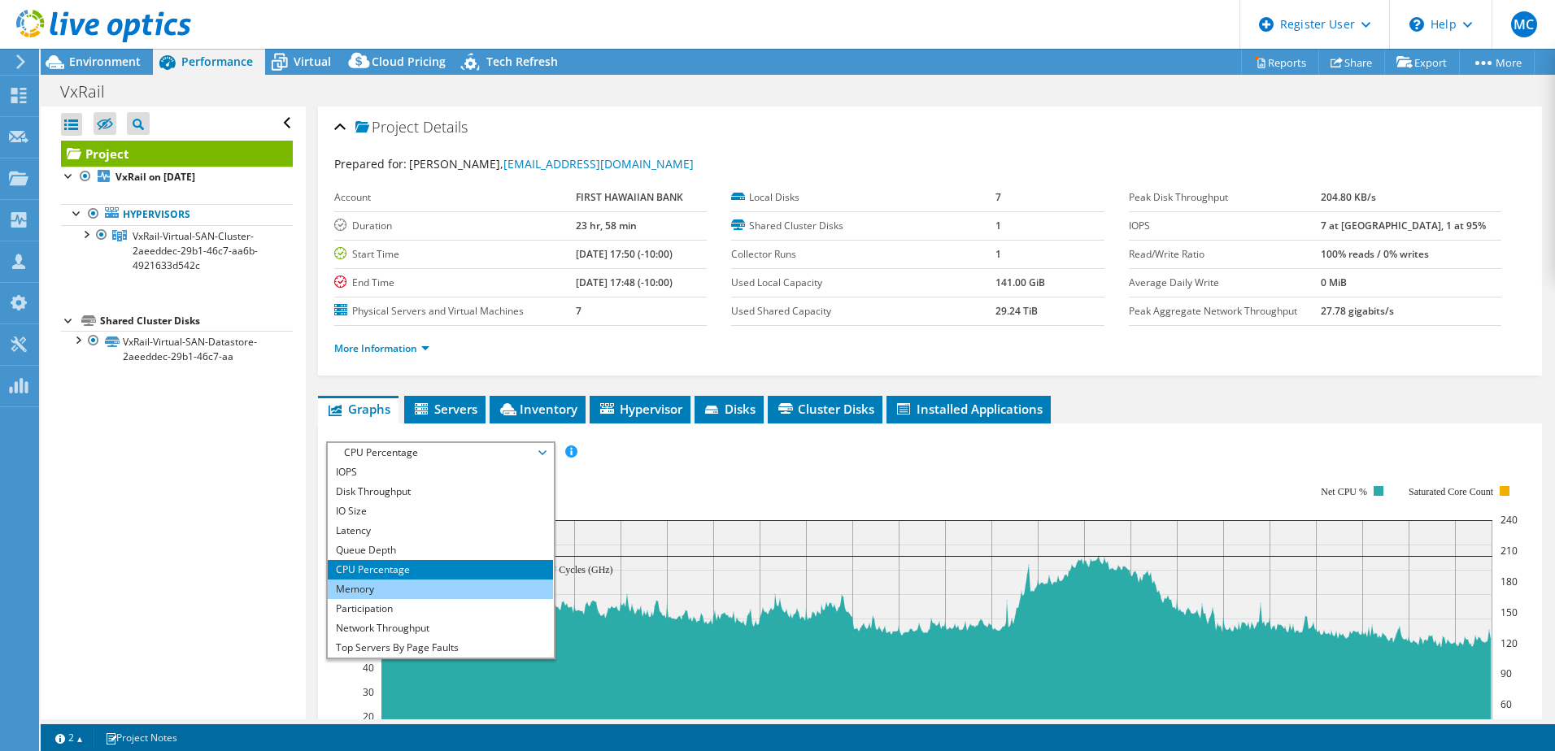
click at [421, 584] on li "Memory" at bounding box center [440, 590] width 225 height 20
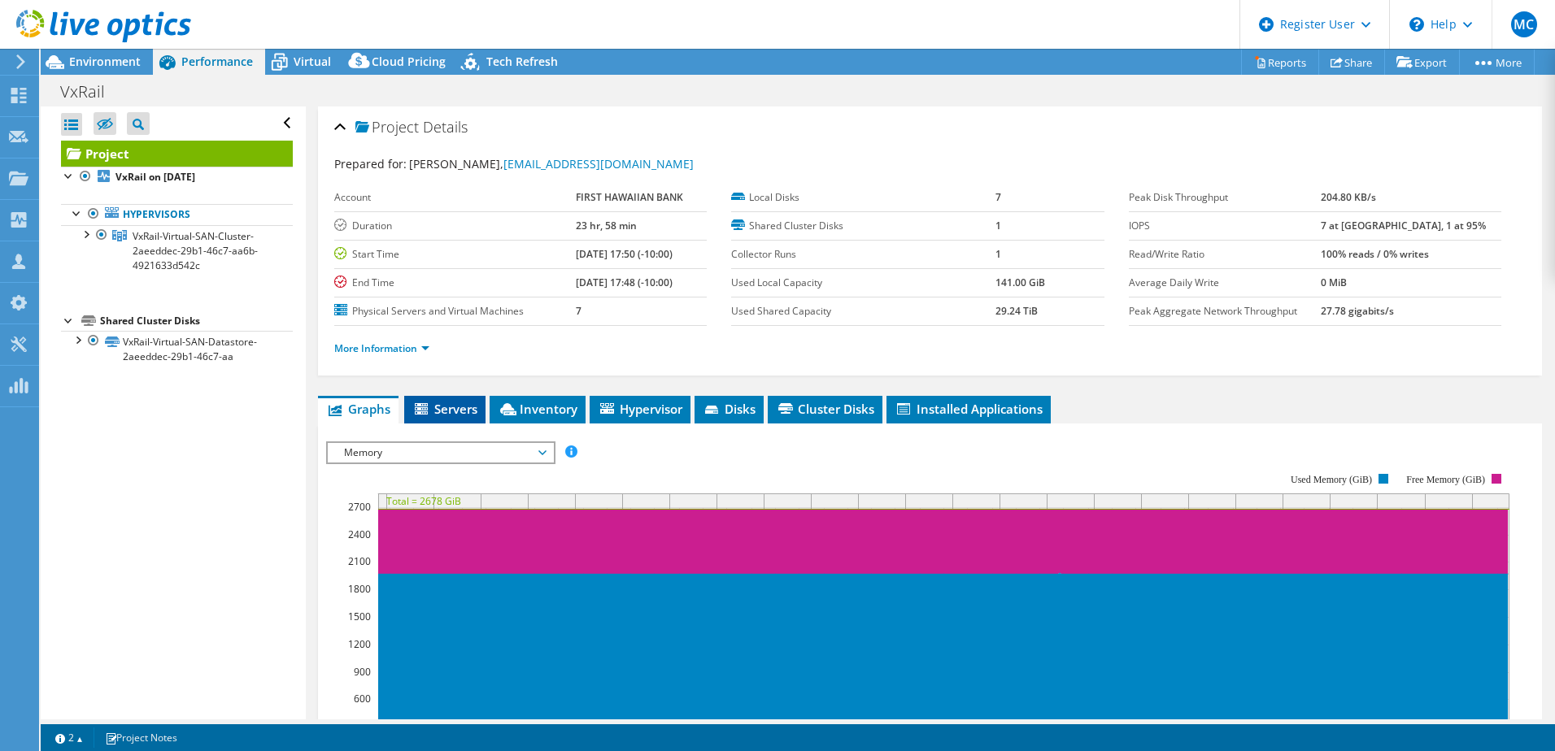
click at [433, 413] on span "Servers" at bounding box center [444, 409] width 65 height 16
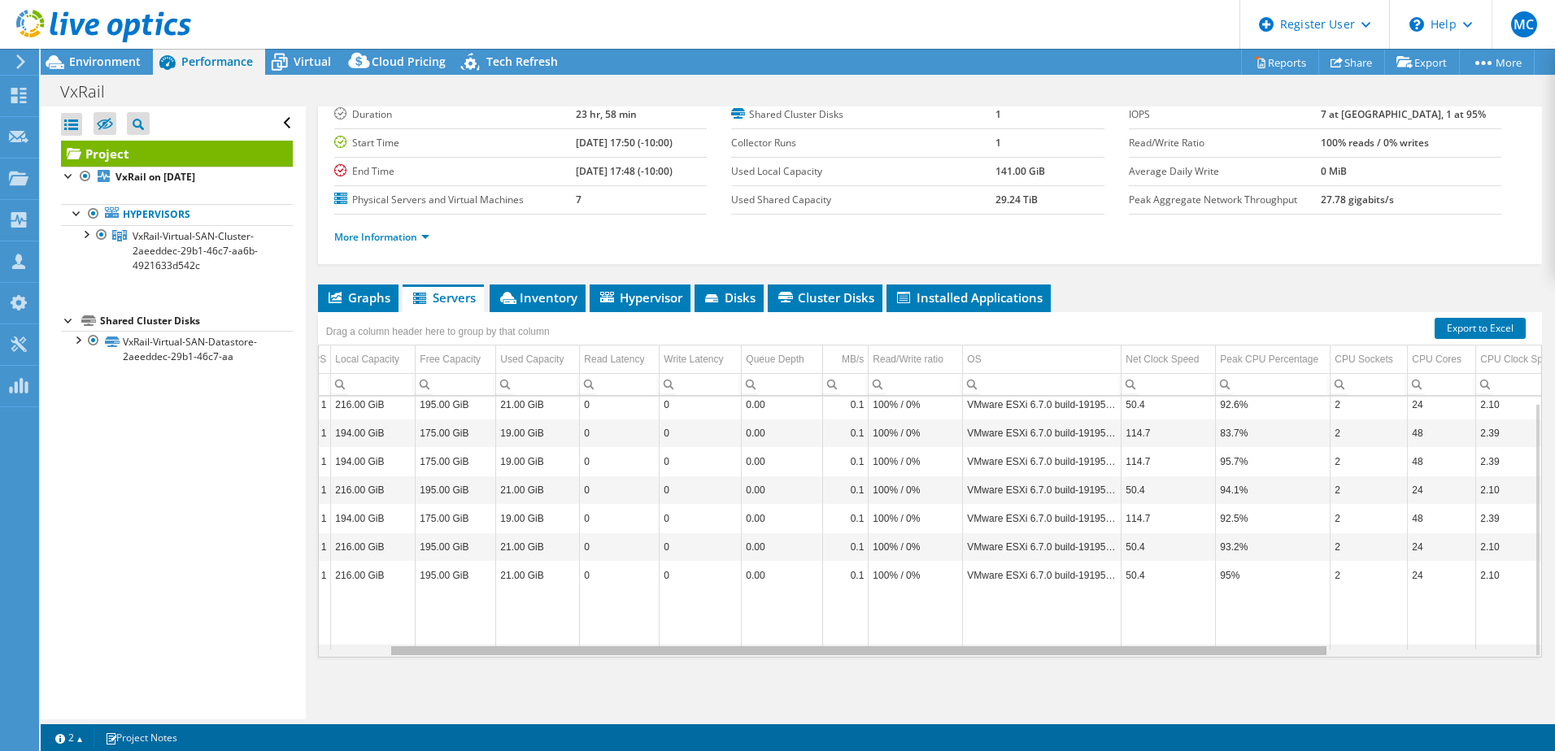
scroll to position [0, 65]
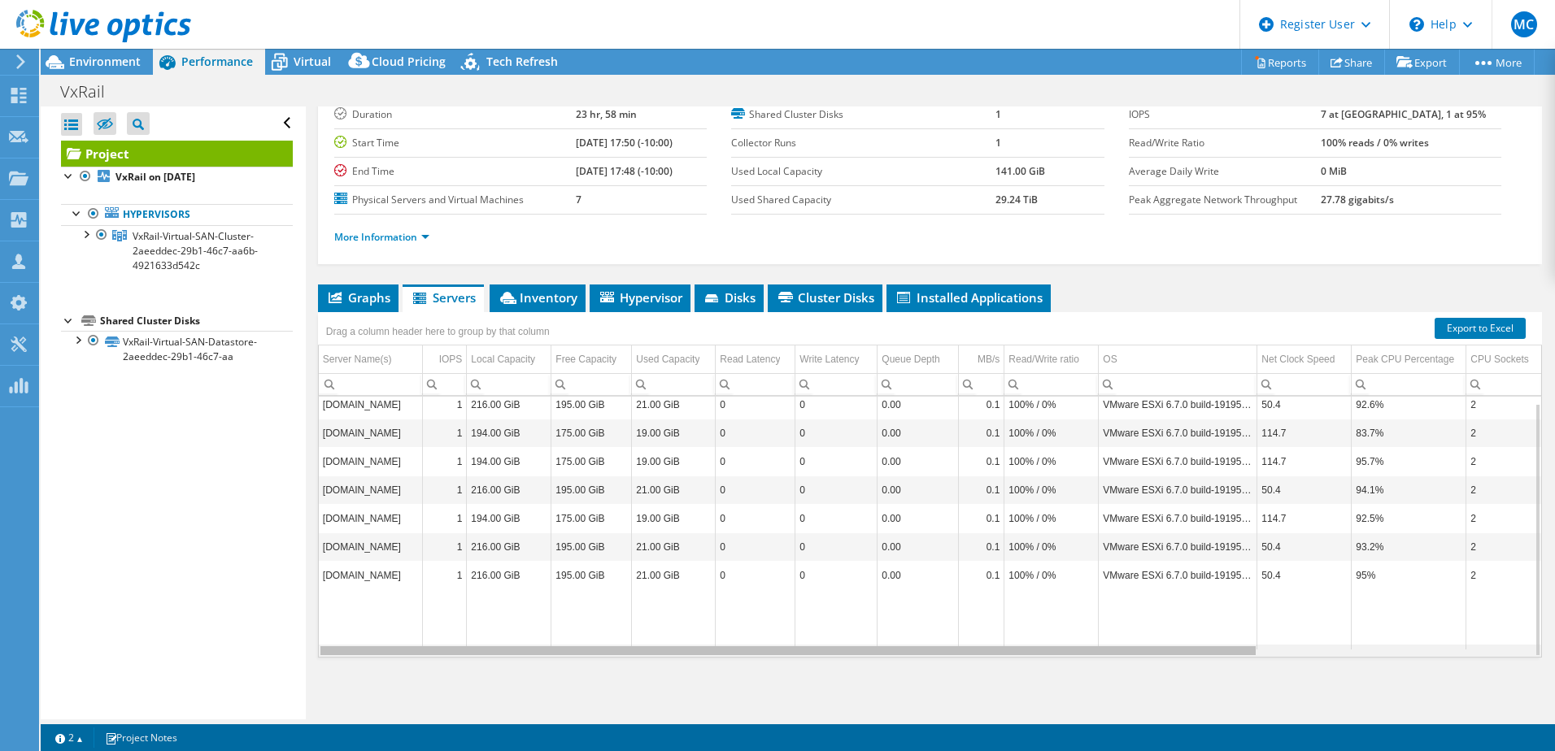
drag, startPoint x: 855, startPoint y: 654, endPoint x: 852, endPoint y: 629, distance: 24.6
click at [852, 629] on body "MC Dell User Matthew Chun Matthew.Chun@Dell.com Dell My Profile Log Out \n Help…" at bounding box center [777, 375] width 1555 height 751
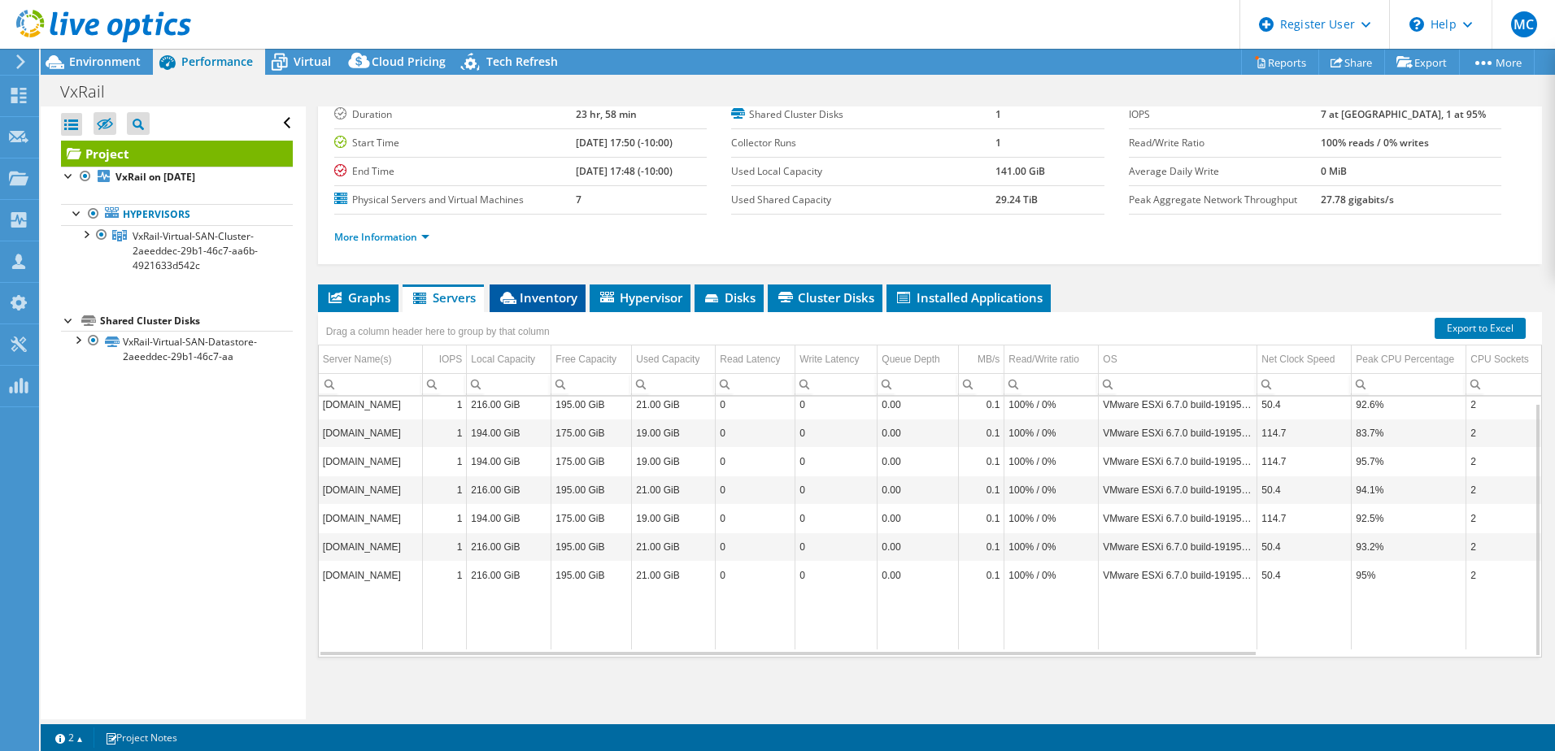
click at [525, 290] on span "Inventory" at bounding box center [538, 298] width 80 height 16
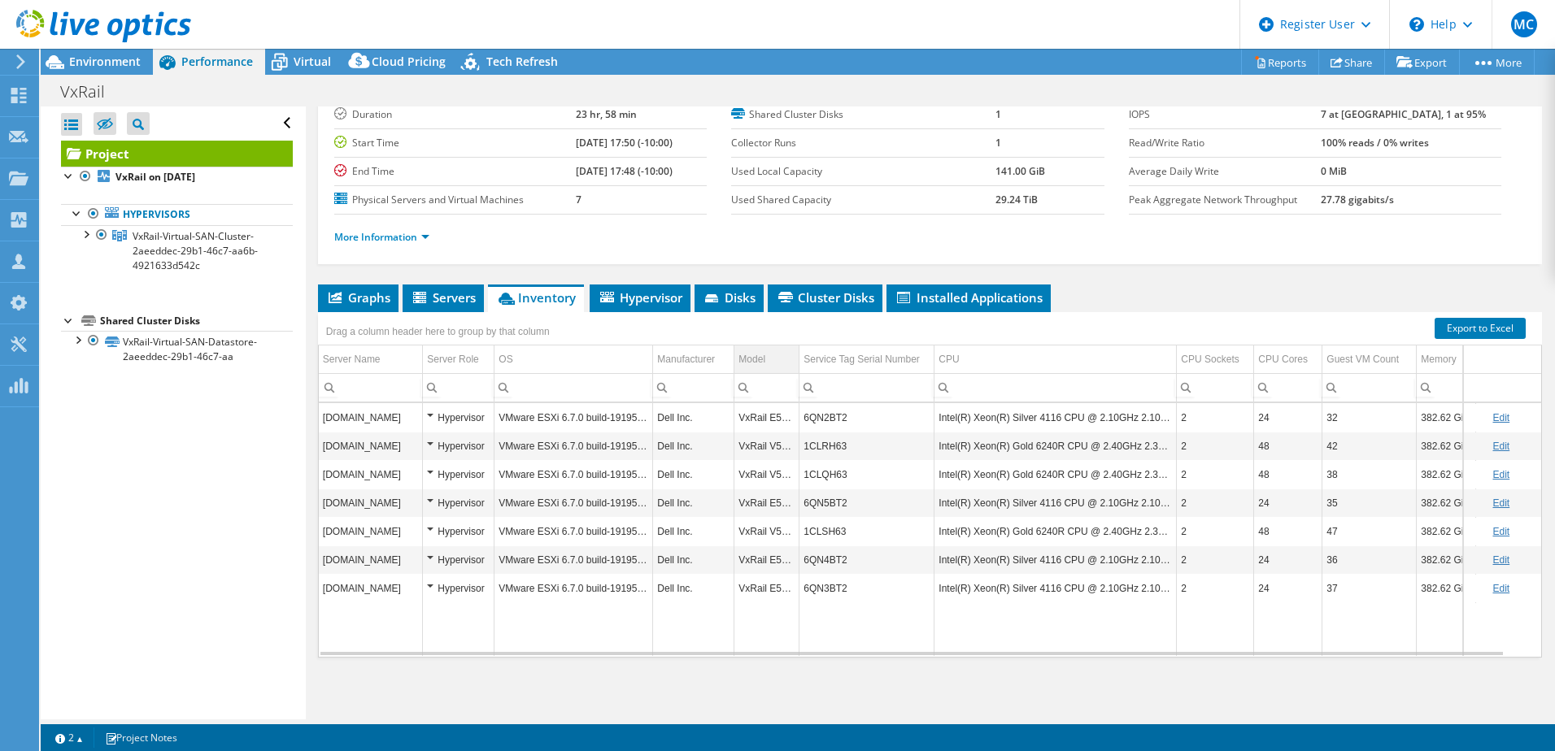
click at [753, 363] on div "Model" at bounding box center [751, 360] width 27 height 20
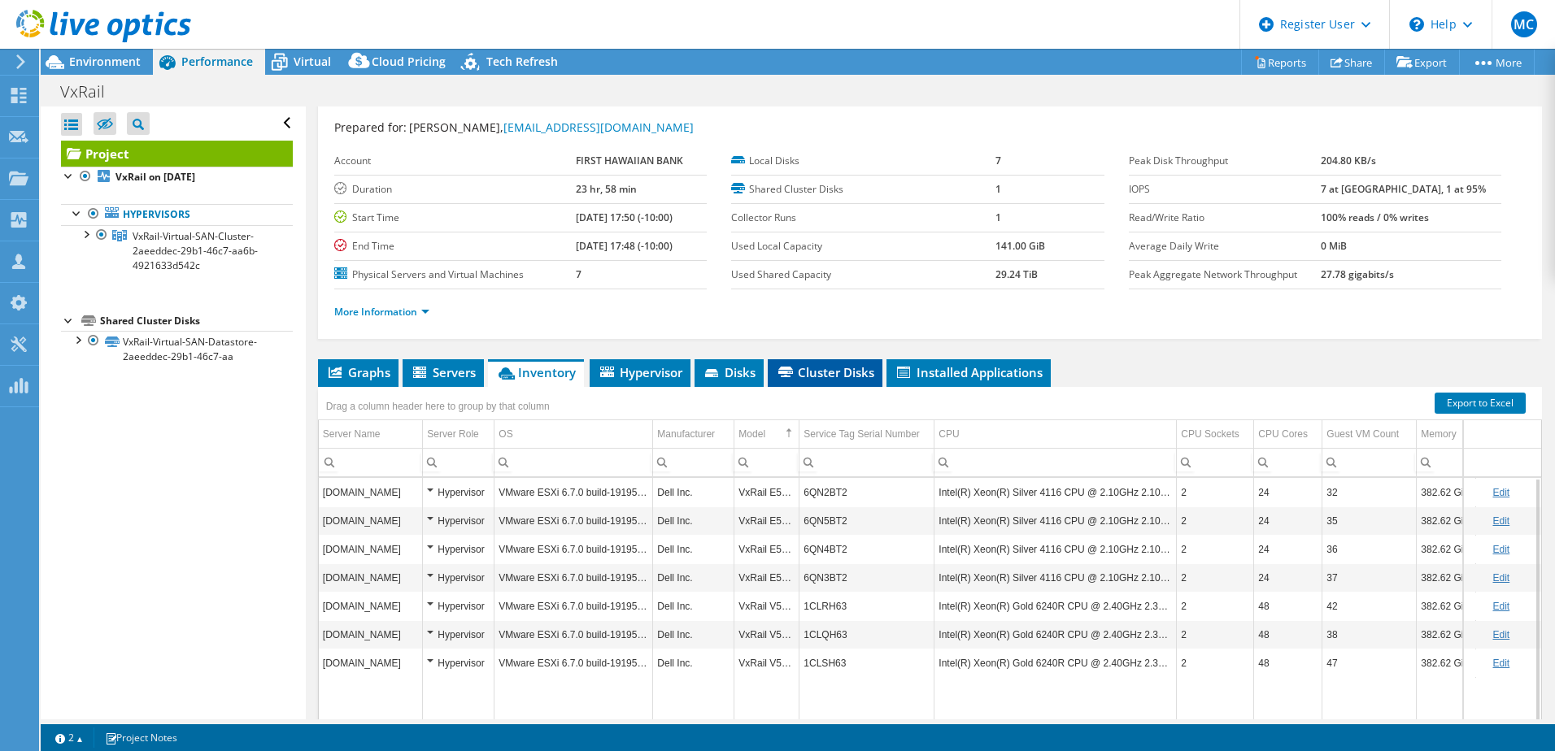
scroll to position [0, 0]
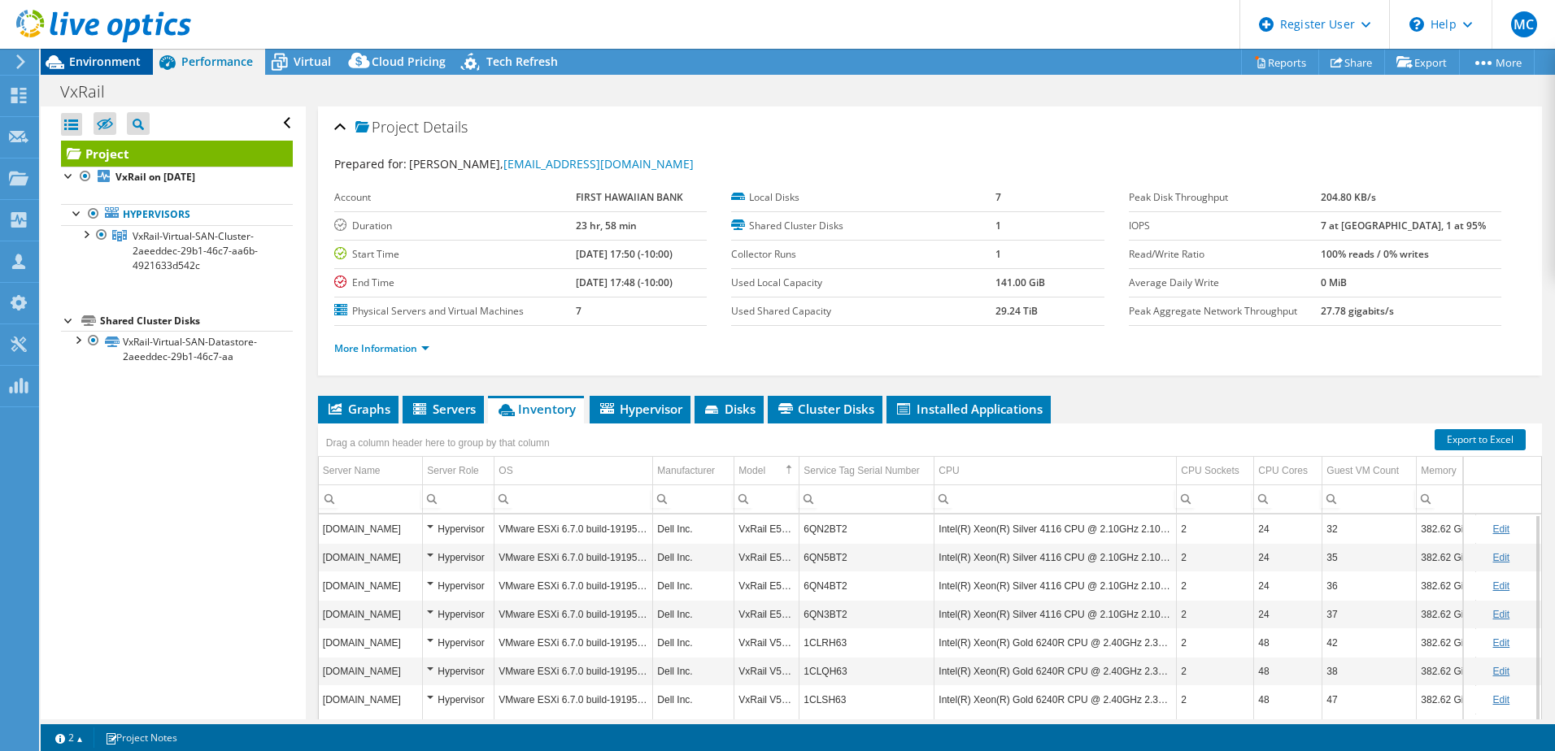
click at [135, 63] on span "Environment" at bounding box center [105, 61] width 72 height 15
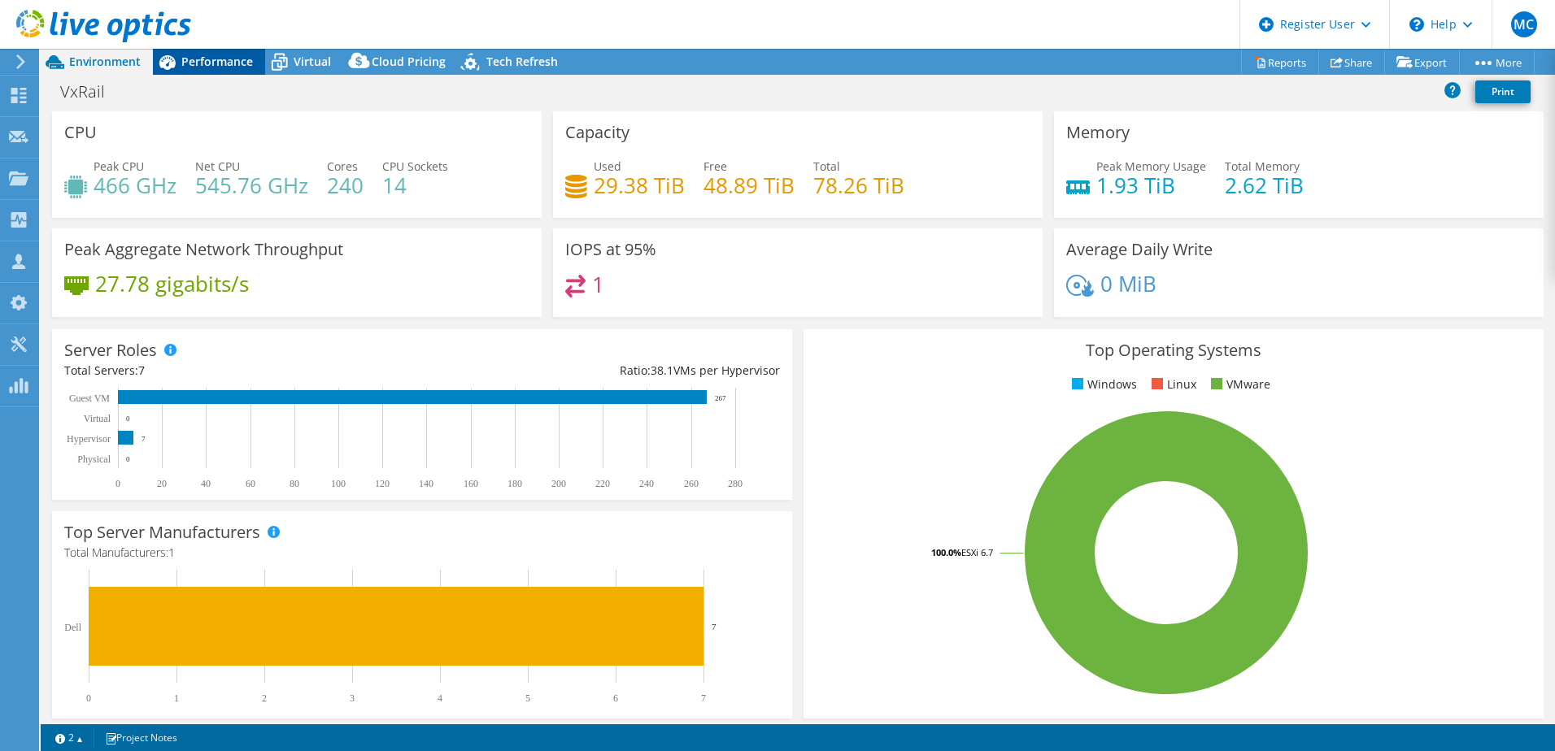
click at [215, 71] on div "Performance" at bounding box center [209, 62] width 112 height 26
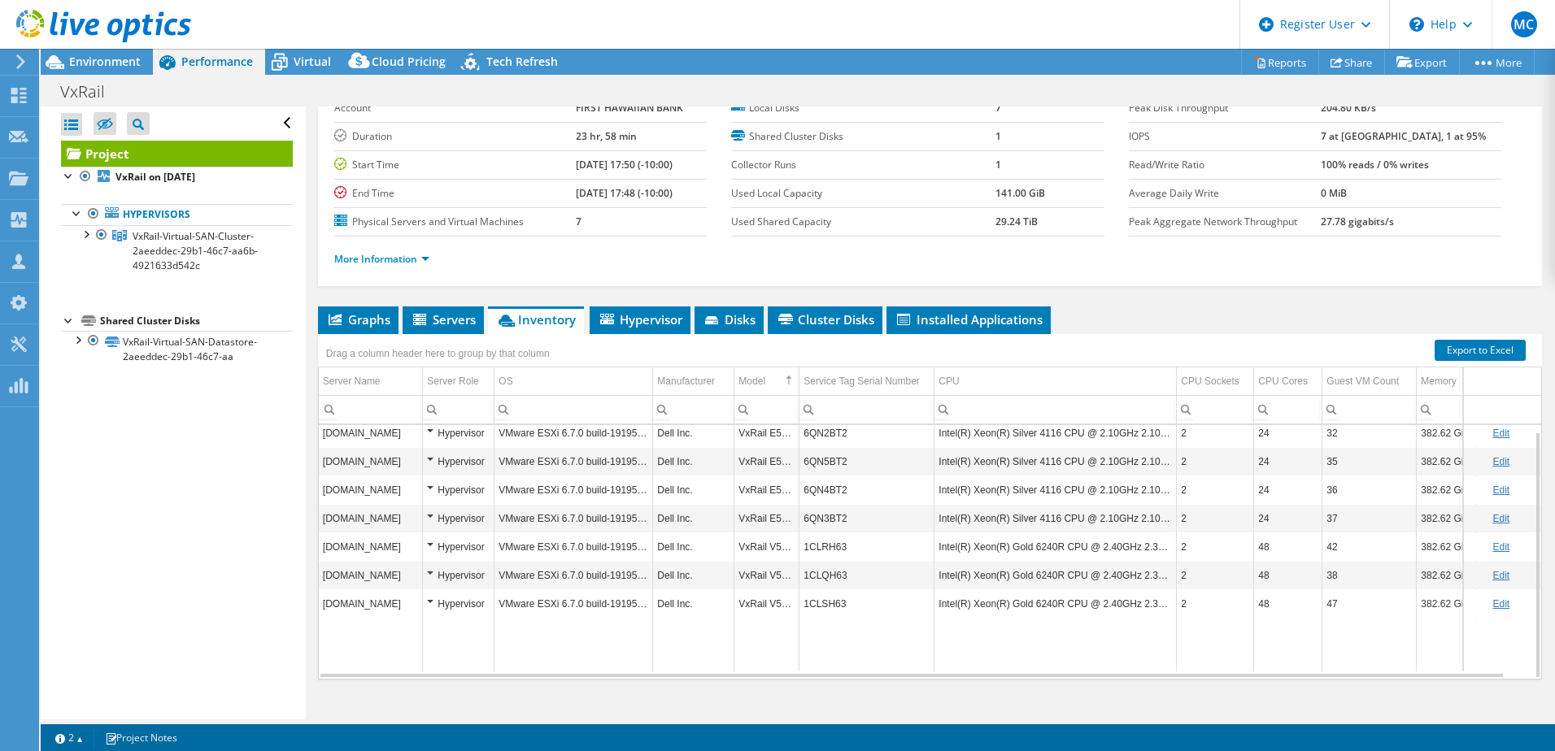
scroll to position [111, 0]
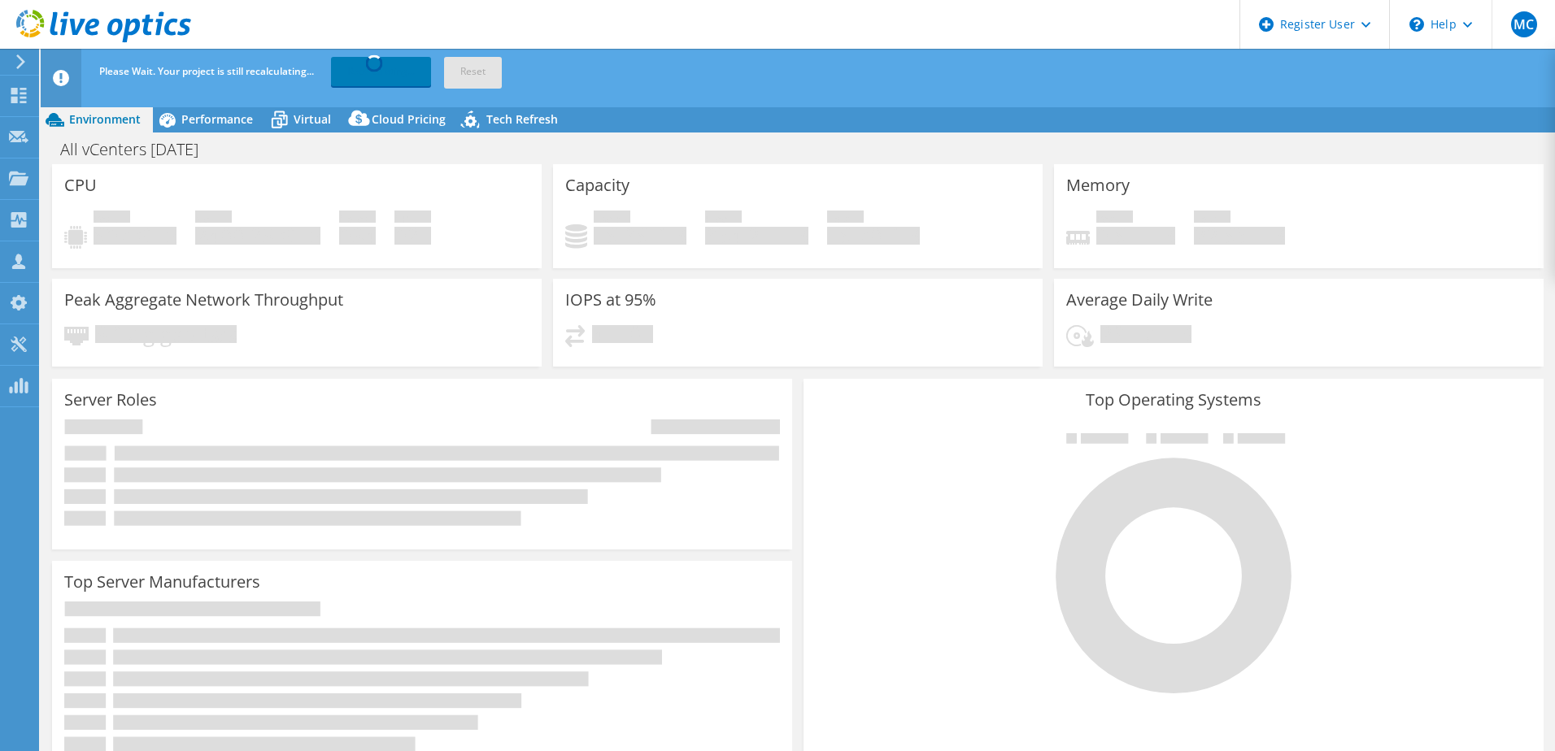
select select "USEast"
select select "USD"
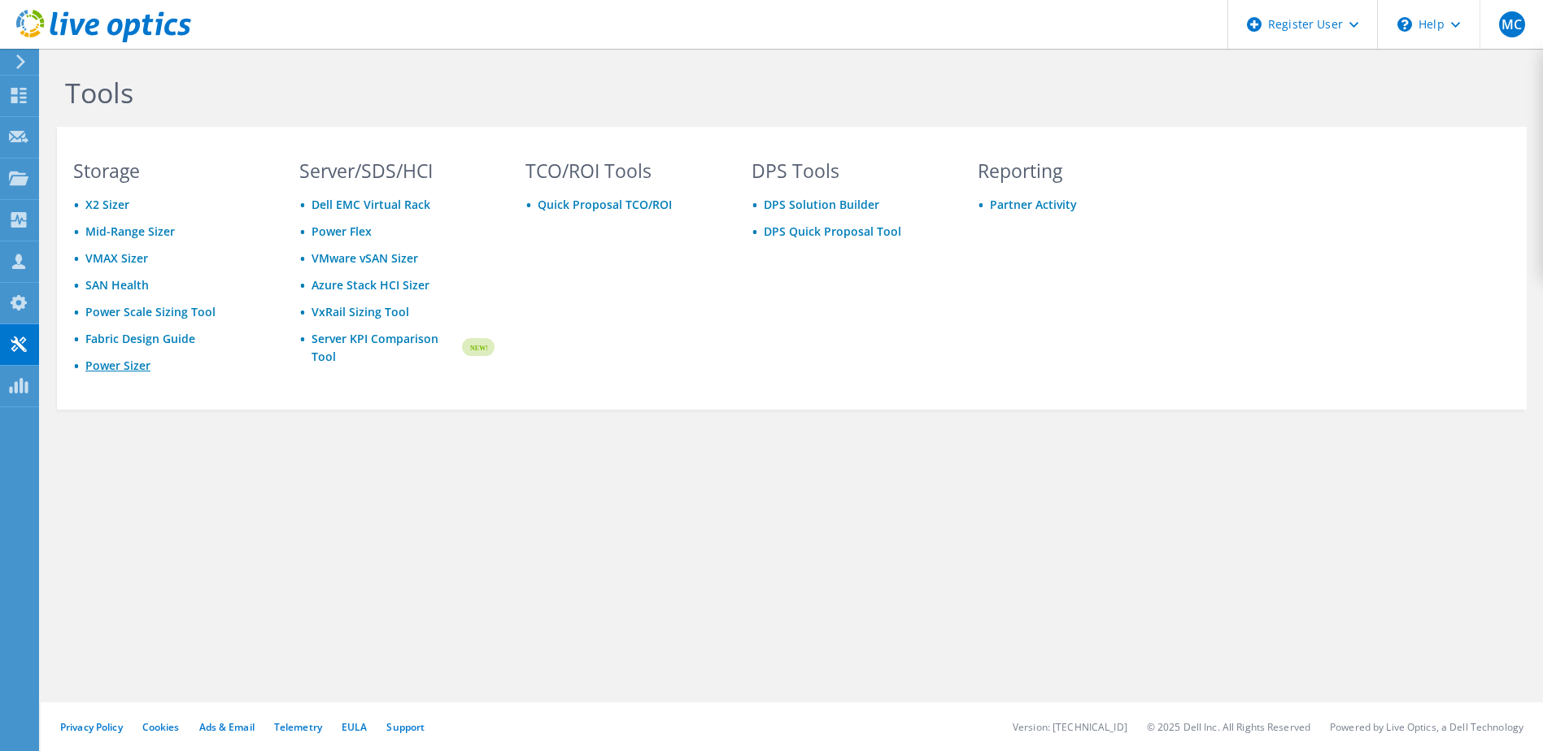
click at [133, 367] on link "Power Sizer" at bounding box center [117, 365] width 65 height 15
